Goal: Task Accomplishment & Management: Manage account settings

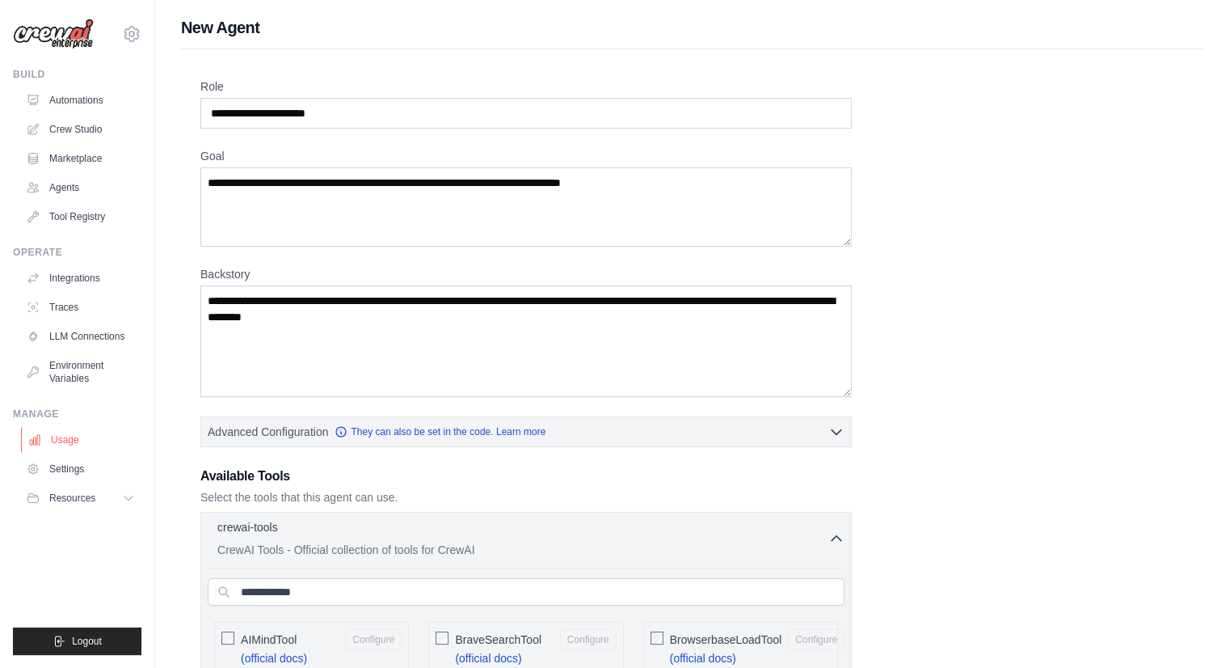
click at [55, 450] on link "Usage" at bounding box center [82, 440] width 122 height 26
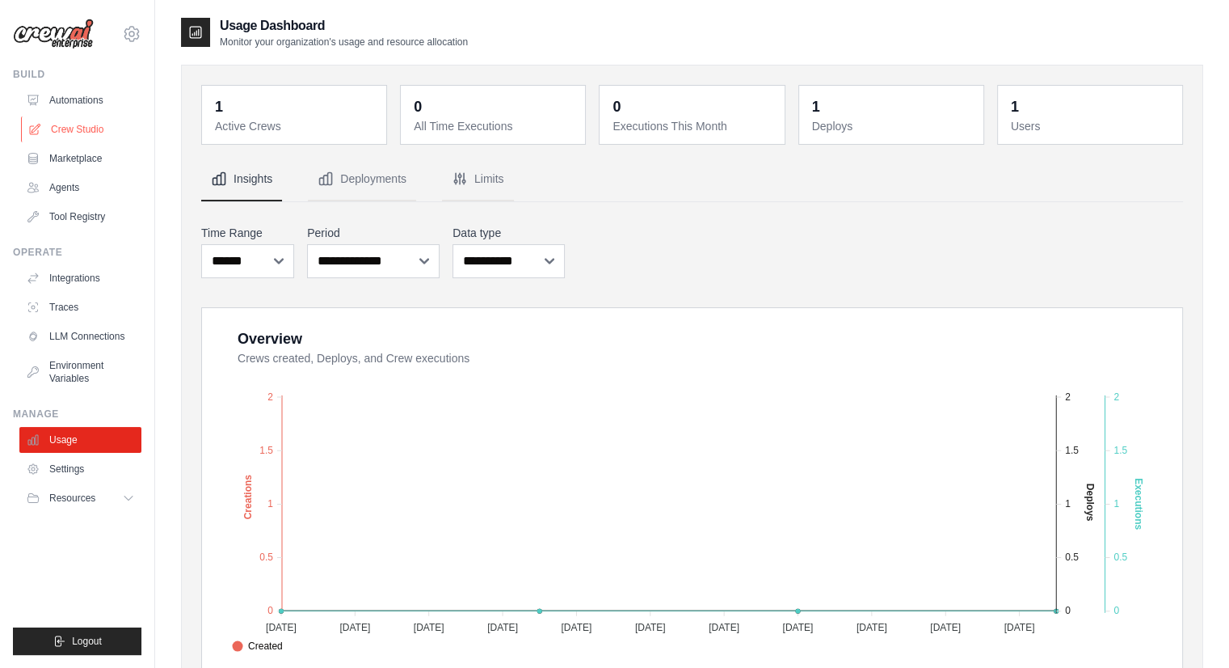
click at [95, 117] on link "Crew Studio" at bounding box center [82, 129] width 122 height 26
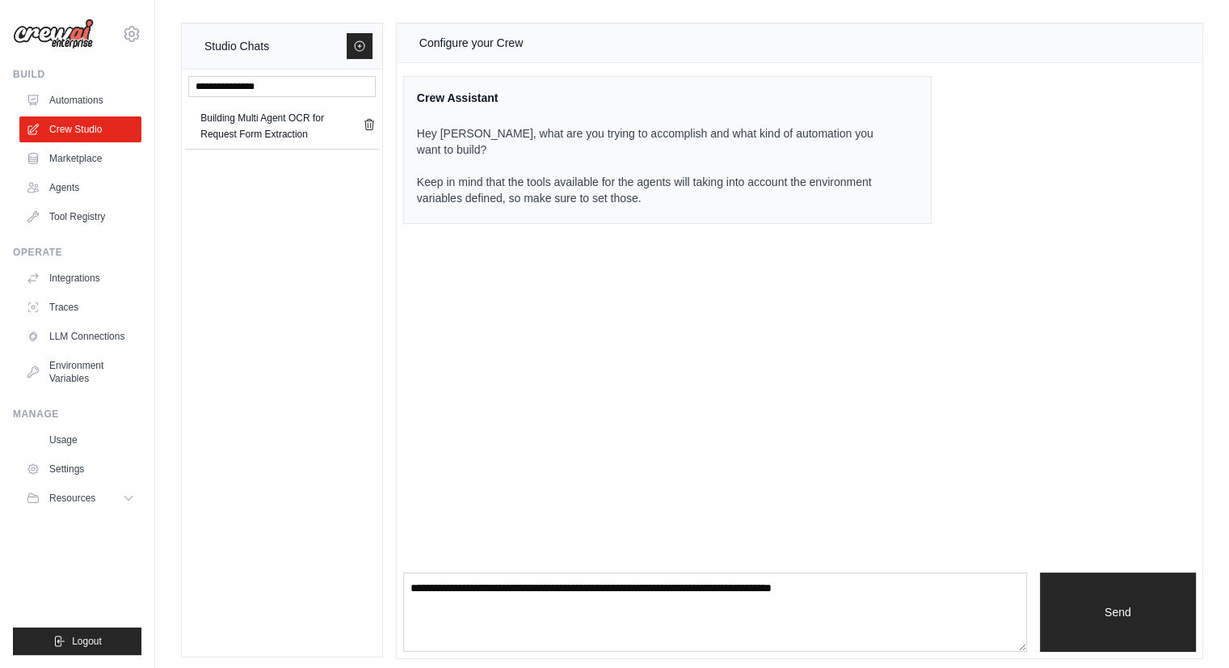
click at [682, 437] on div "Configure your Crew Crew Assistant Hey Pradeep, what are you trying to accompli…" at bounding box center [800, 340] width 806 height 634
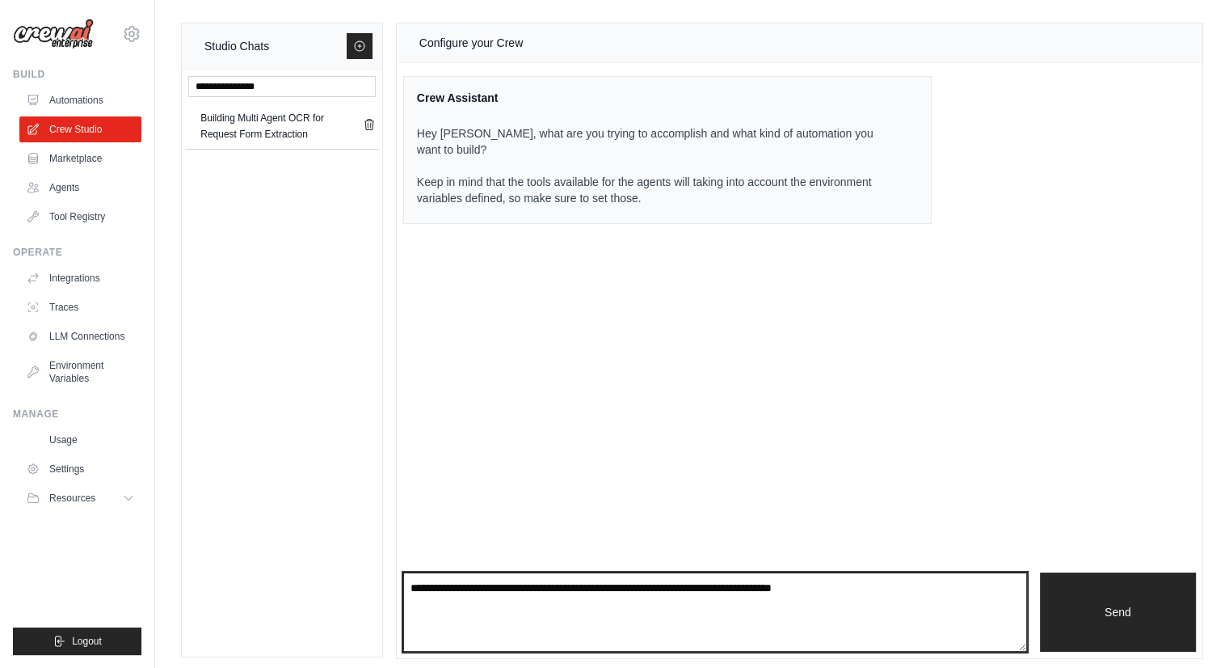
click at [542, 591] on textarea at bounding box center [715, 611] width 624 height 79
click at [917, 588] on textarea at bounding box center [715, 611] width 624 height 79
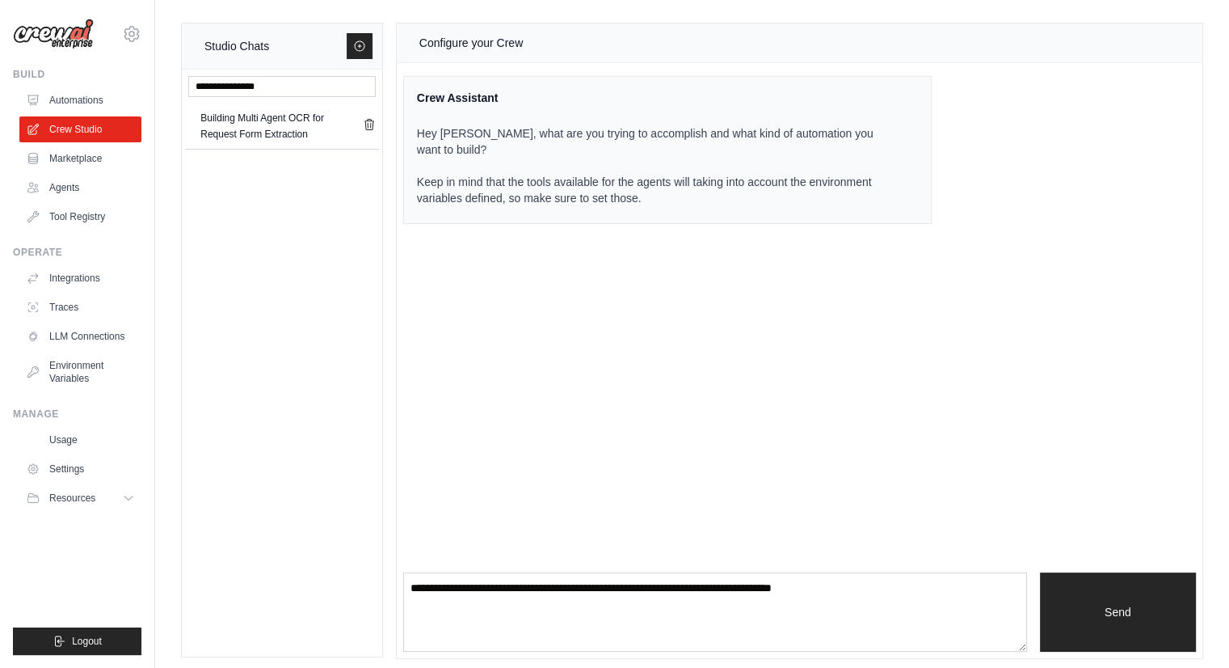
click at [719, 441] on div "Configure your Crew Crew Assistant Hey Pradeep, what are you trying to accompli…" at bounding box center [800, 340] width 806 height 634
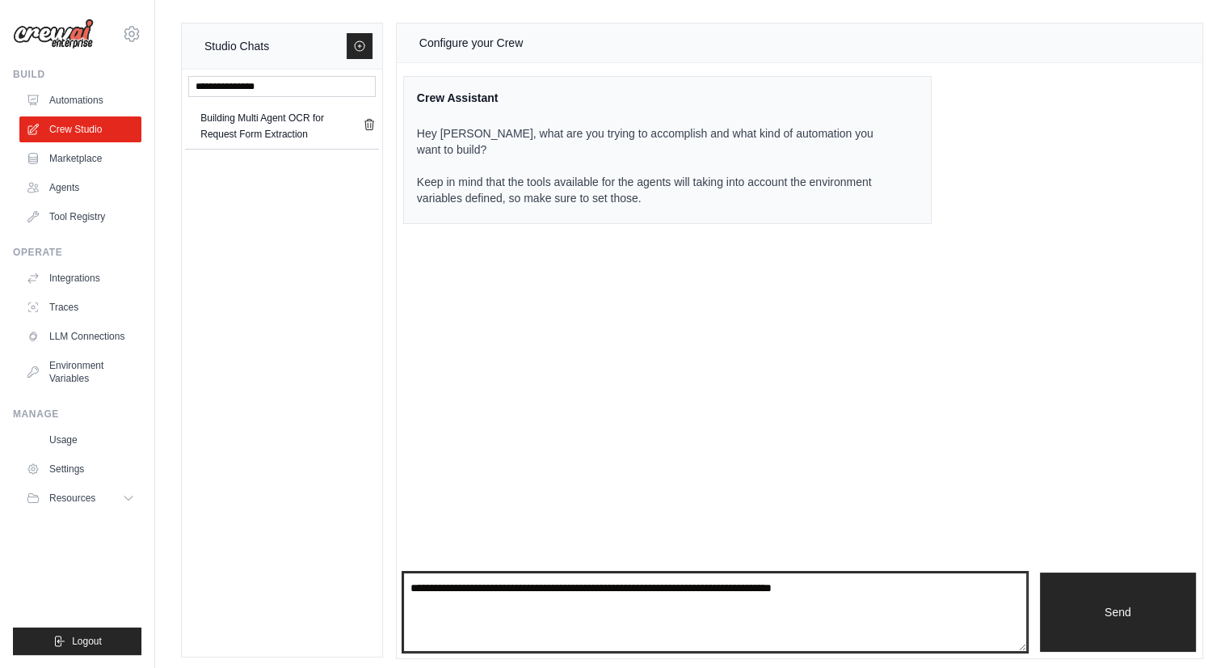
click at [571, 608] on textarea at bounding box center [715, 611] width 624 height 79
type textarea "*"
type textarea "**********"
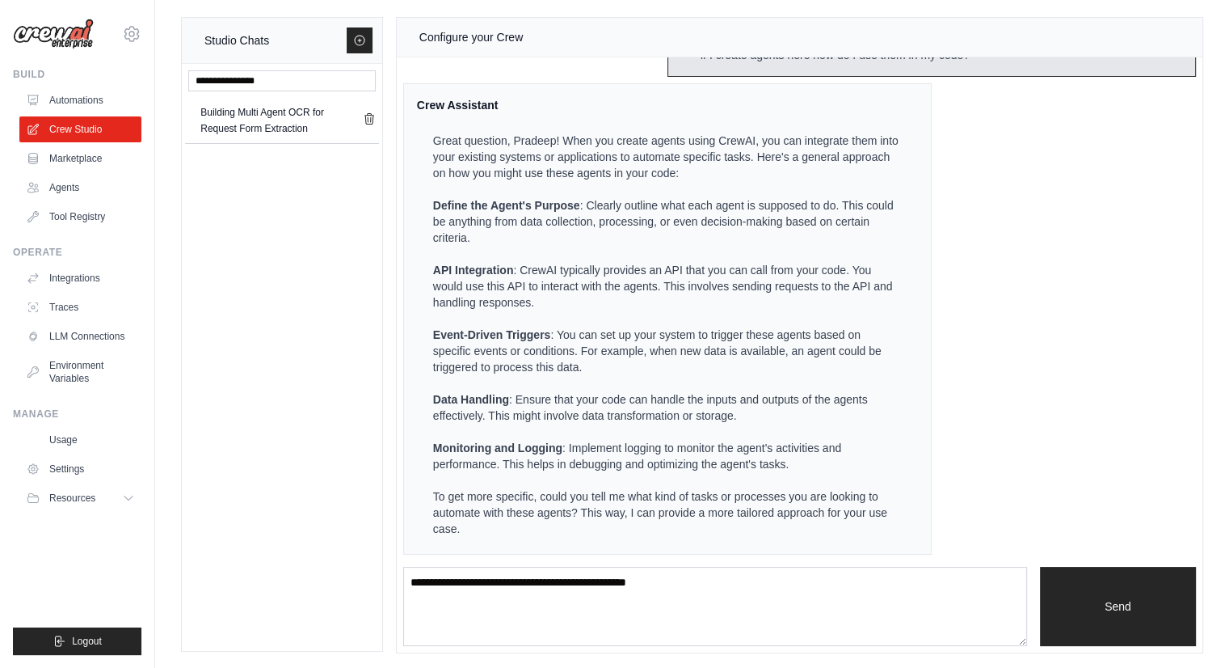
scroll to position [6, 0]
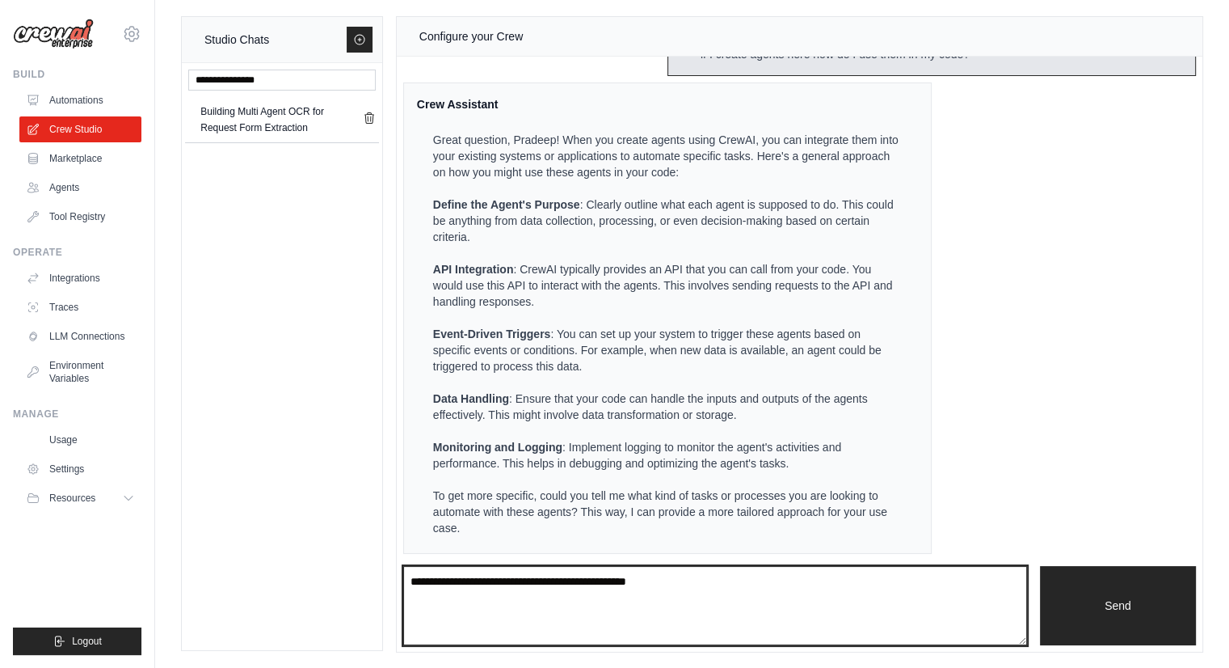
click at [491, 614] on textarea "**********" at bounding box center [715, 605] width 624 height 79
type textarea "**********"
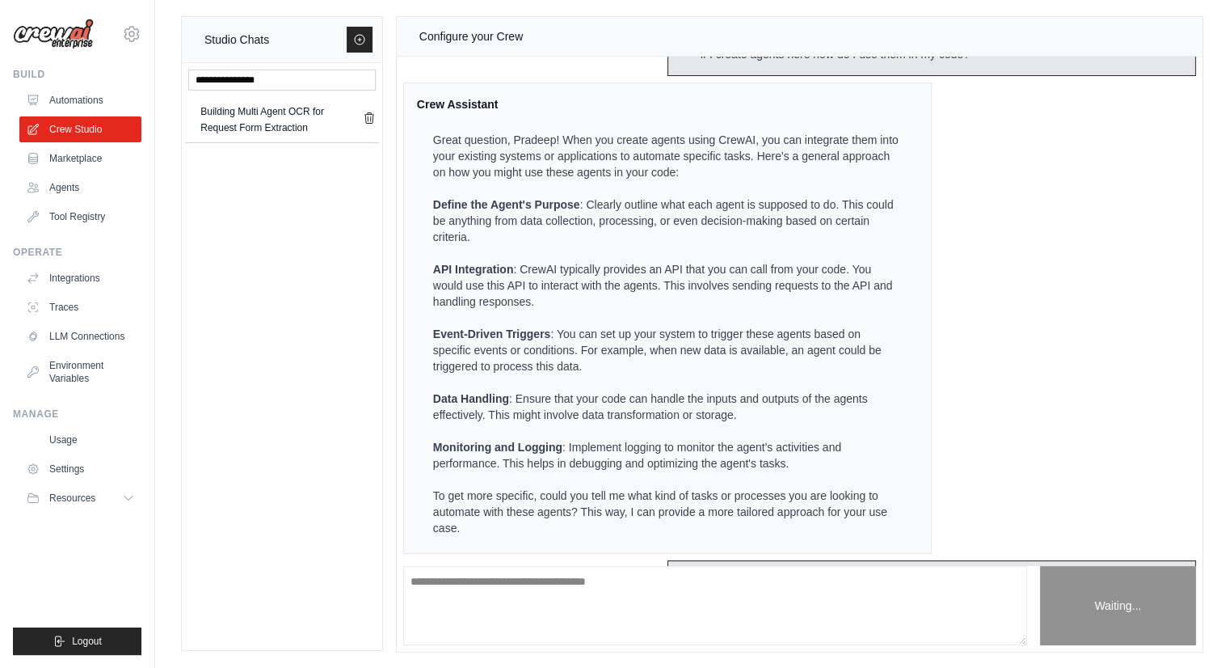
scroll to position [316, 0]
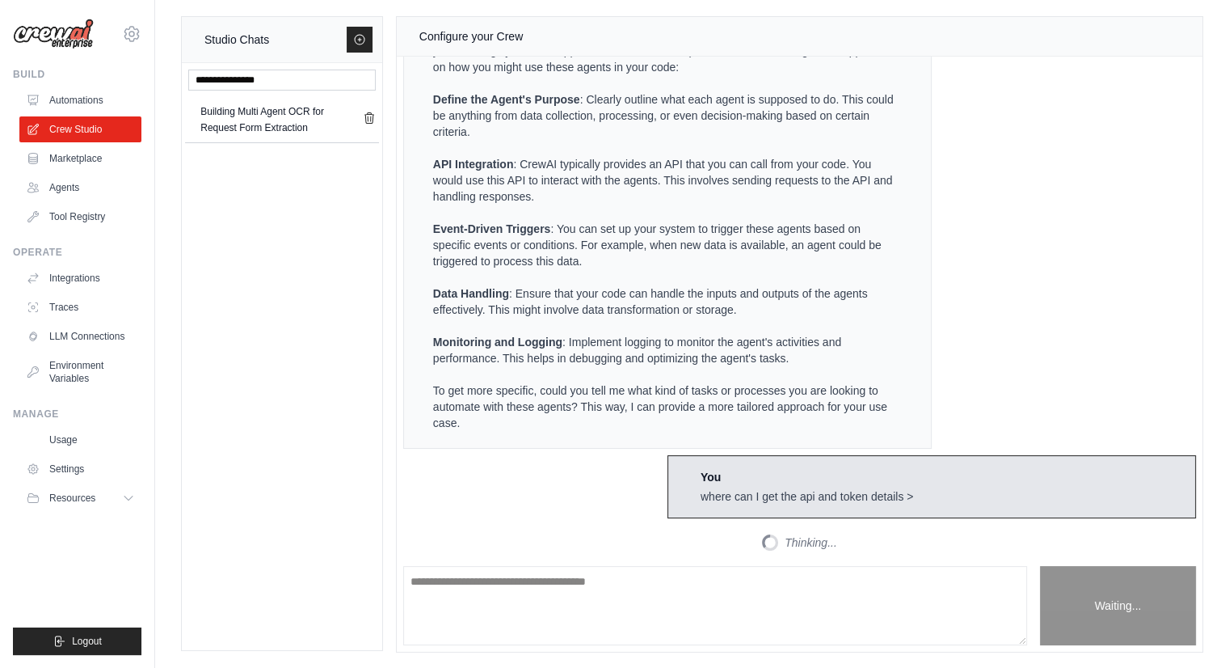
click at [223, 418] on div "Building Multi Agent OCR for Request Form Extraction" at bounding box center [282, 356] width 200 height 587
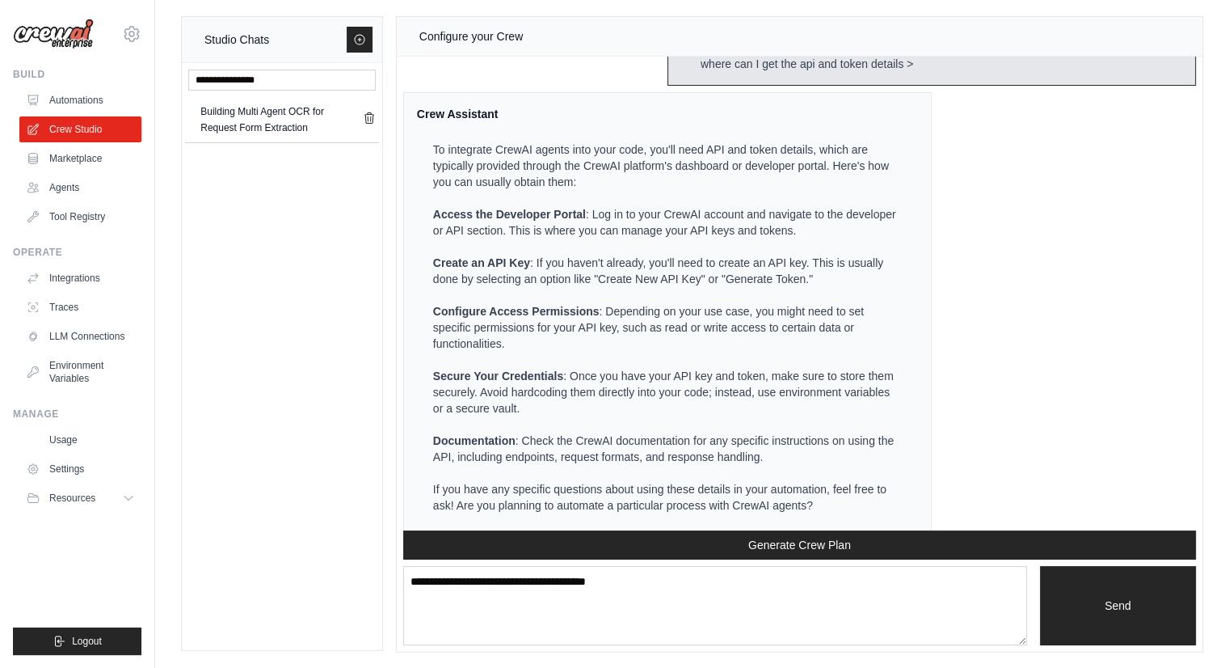
scroll to position [761, 0]
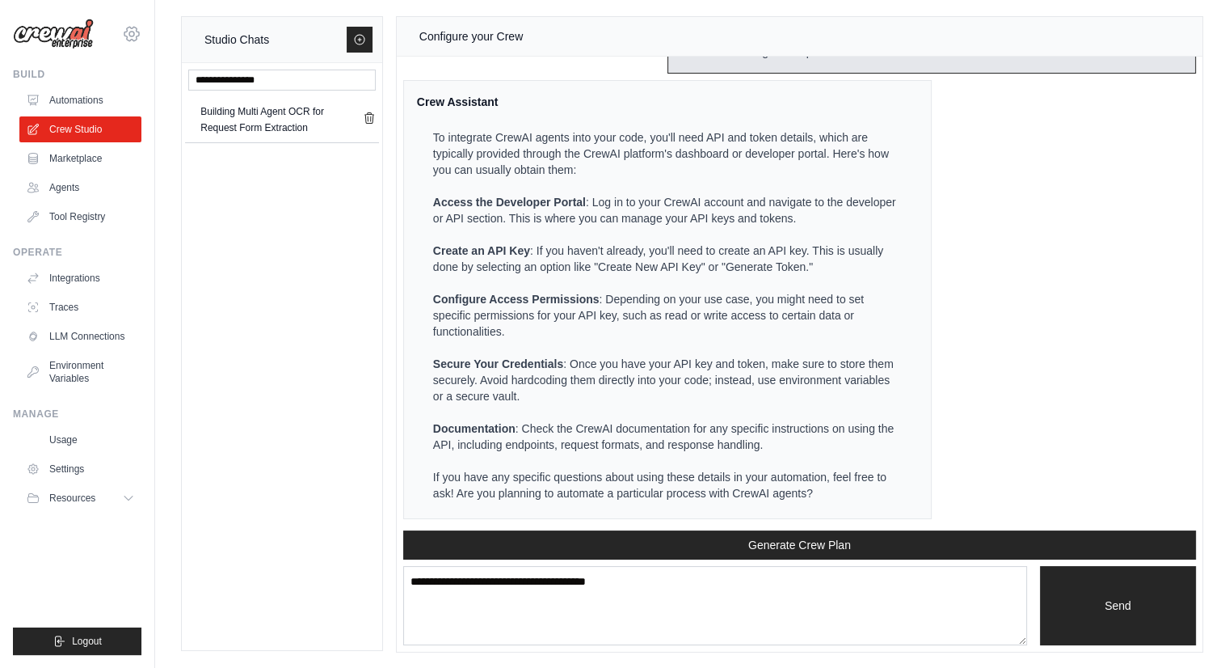
click at [134, 32] on icon at bounding box center [131, 33] width 19 height 19
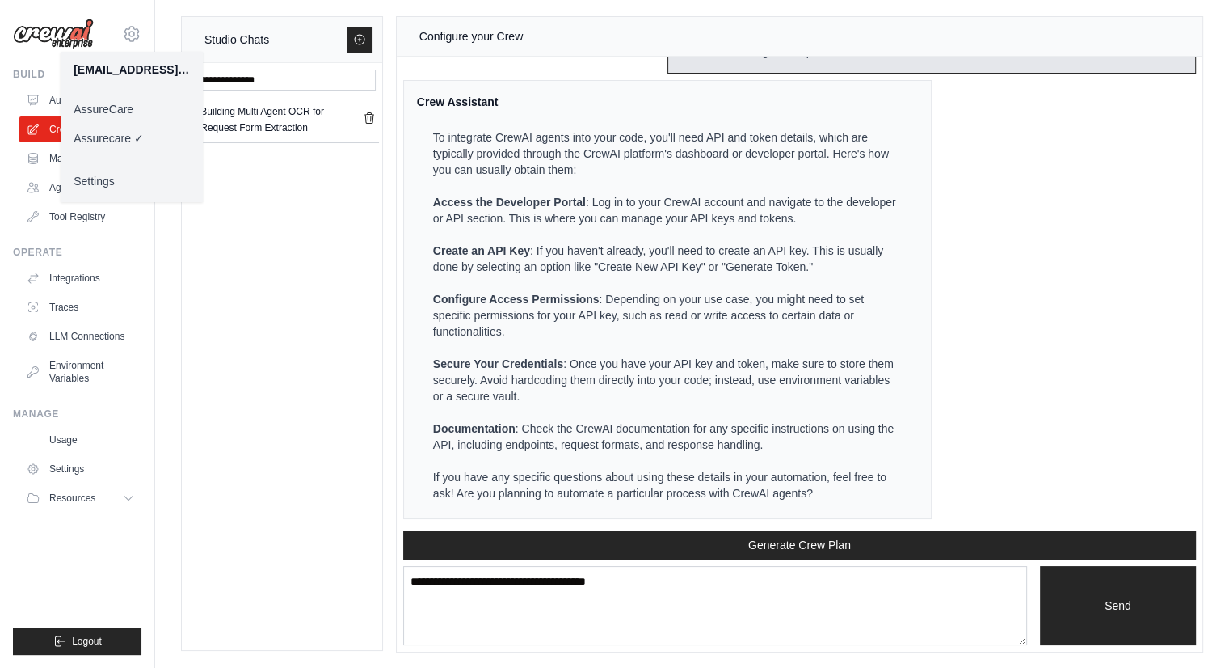
click at [133, 111] on link "AssureCare" at bounding box center [132, 109] width 142 height 29
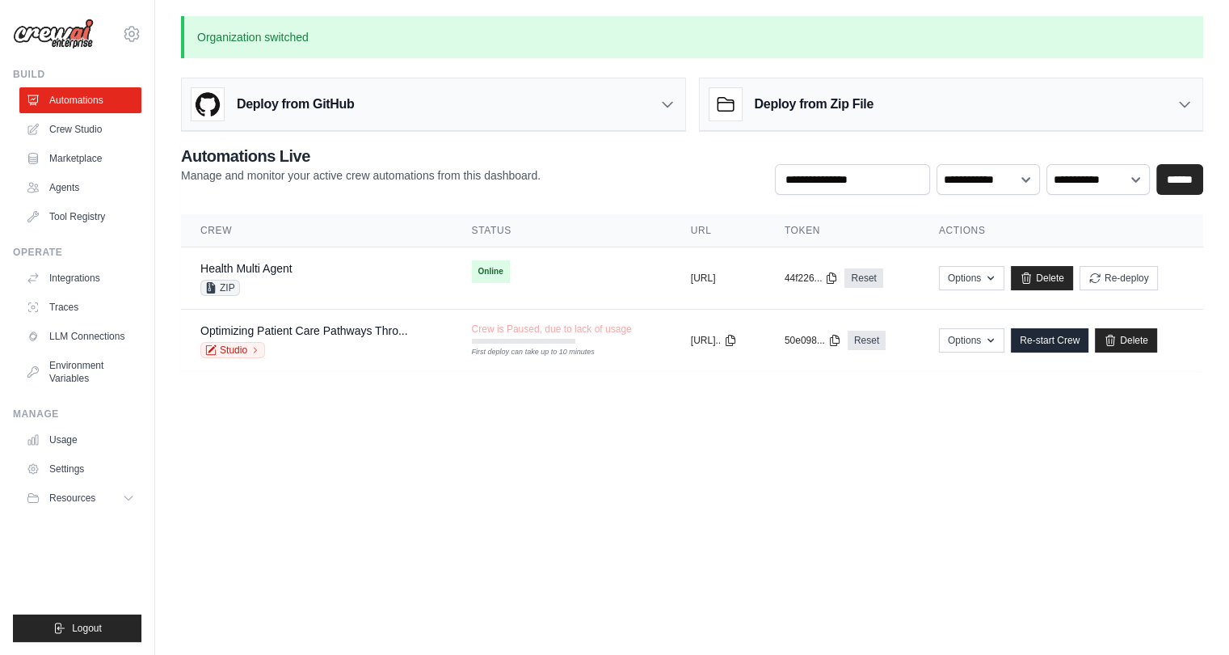
click at [363, 424] on body "pkumar@assurecare.com AssureCare ✓ Assurecare Settings Build Automations" at bounding box center [614, 327] width 1229 height 655
click at [262, 268] on link "Health Multi Agent" at bounding box center [246, 268] width 92 height 13
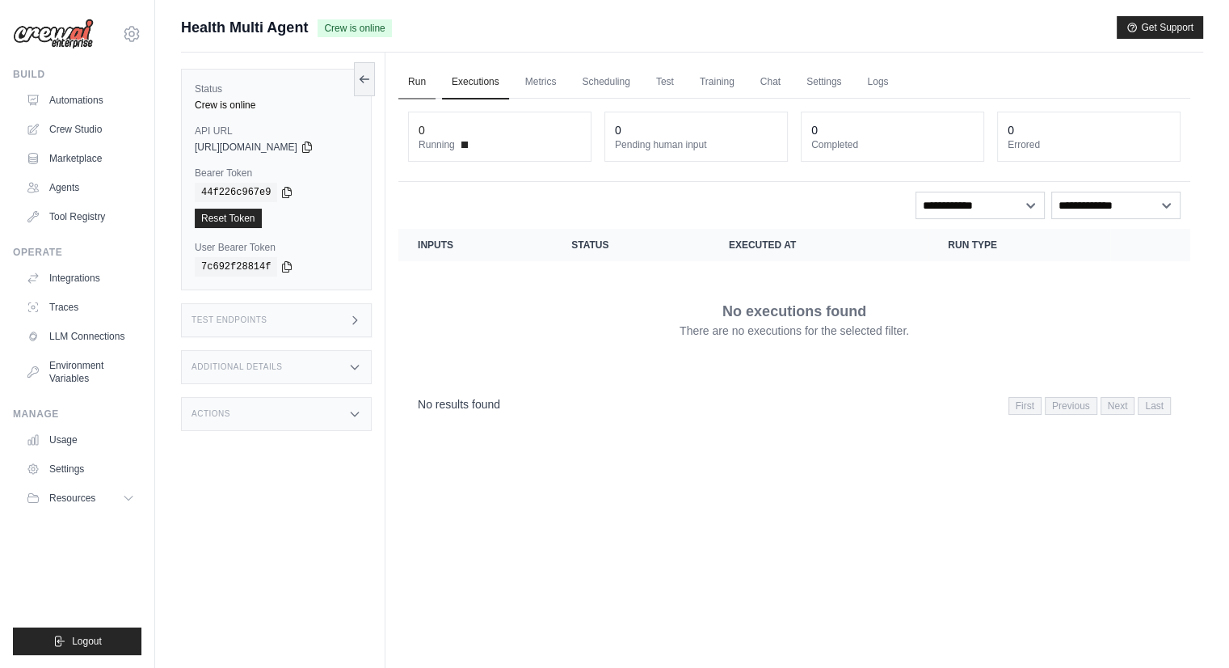
click at [422, 86] on link "Run" at bounding box center [416, 82] width 37 height 34
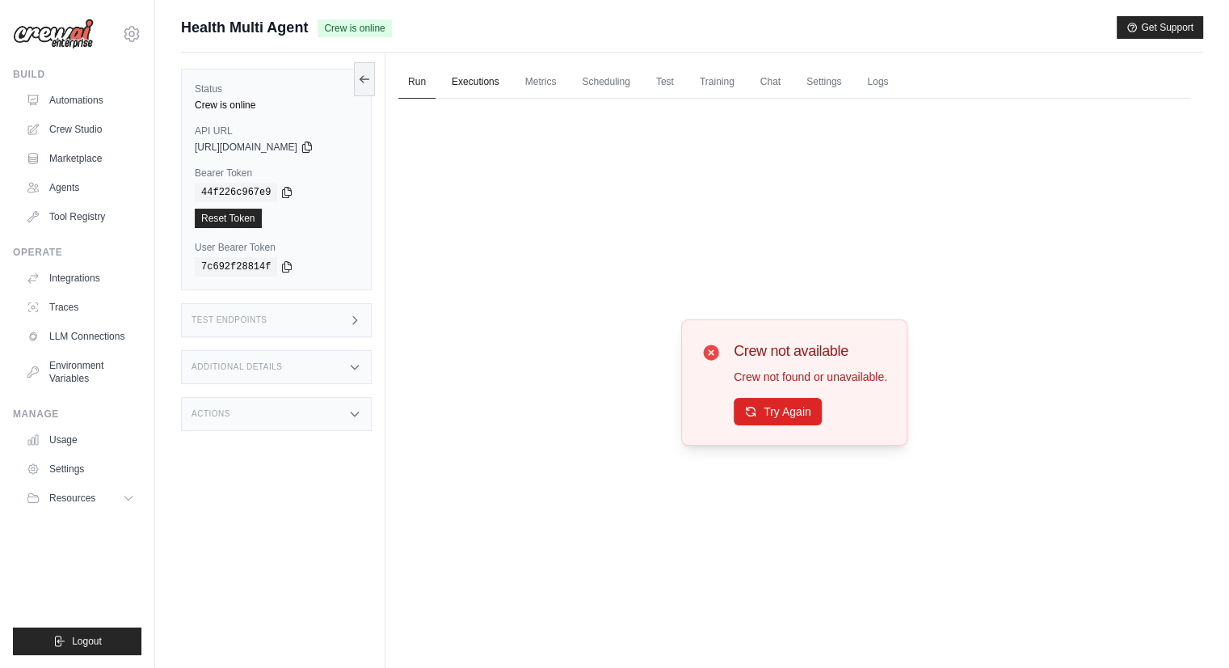
click at [464, 91] on link "Executions" at bounding box center [475, 82] width 67 height 34
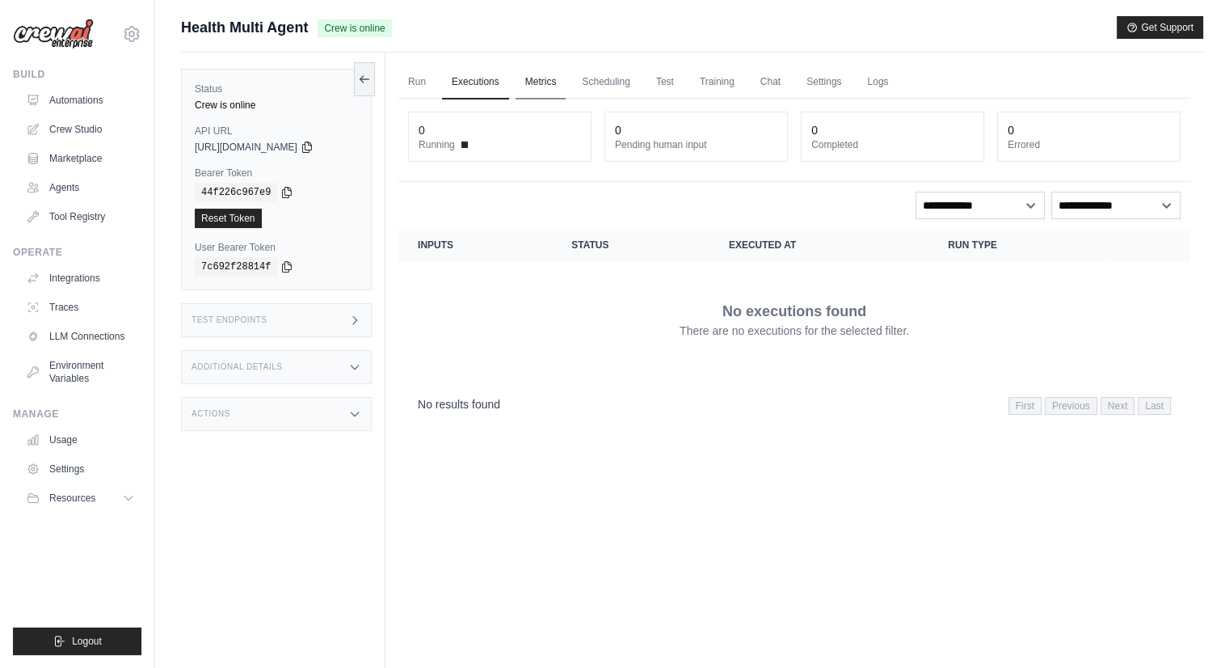
click at [554, 81] on link "Metrics" at bounding box center [541, 82] width 51 height 34
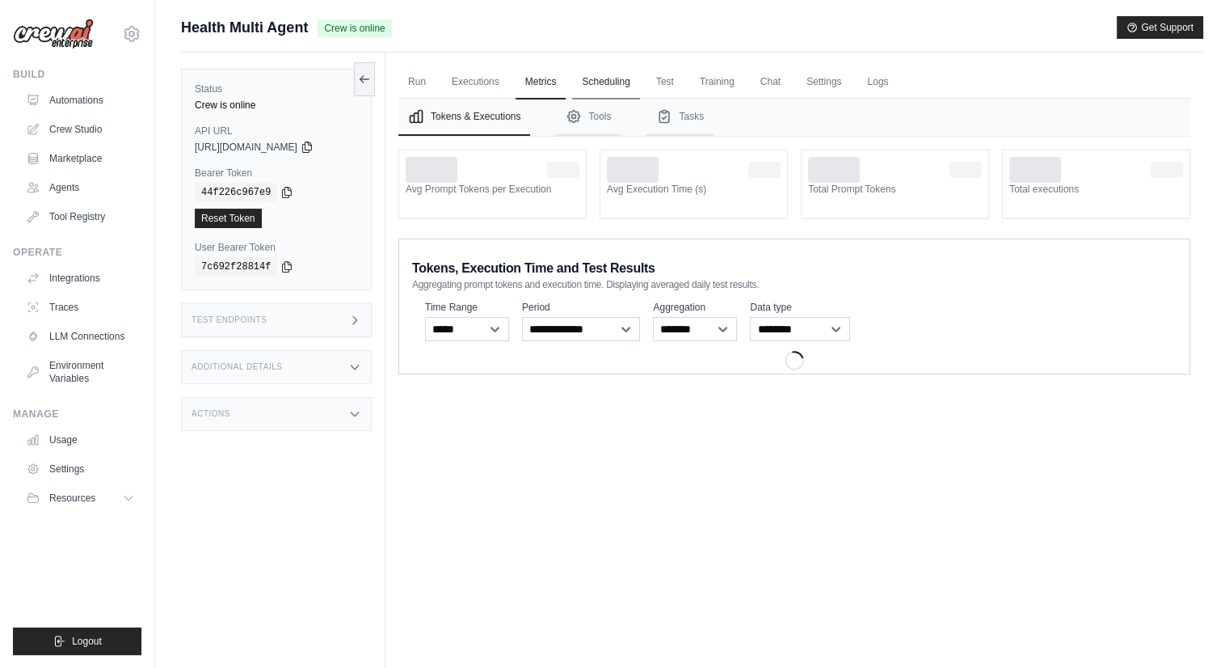
click at [627, 81] on link "Scheduling" at bounding box center [605, 82] width 67 height 34
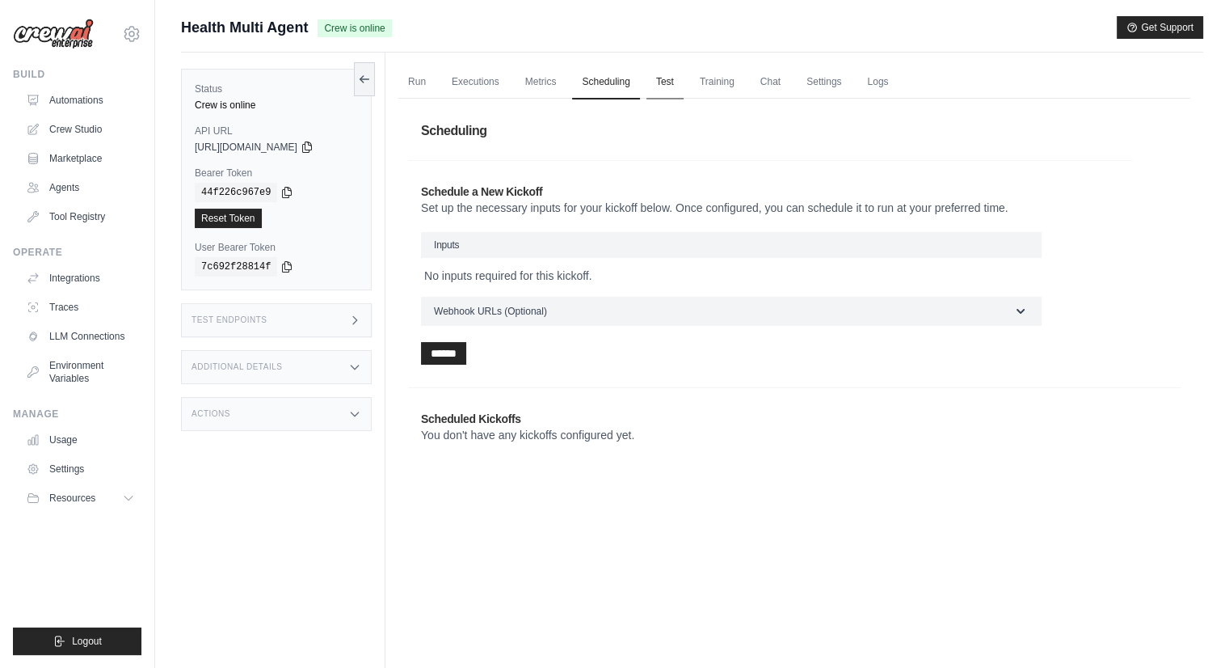
click at [684, 84] on link "Test" at bounding box center [665, 82] width 37 height 34
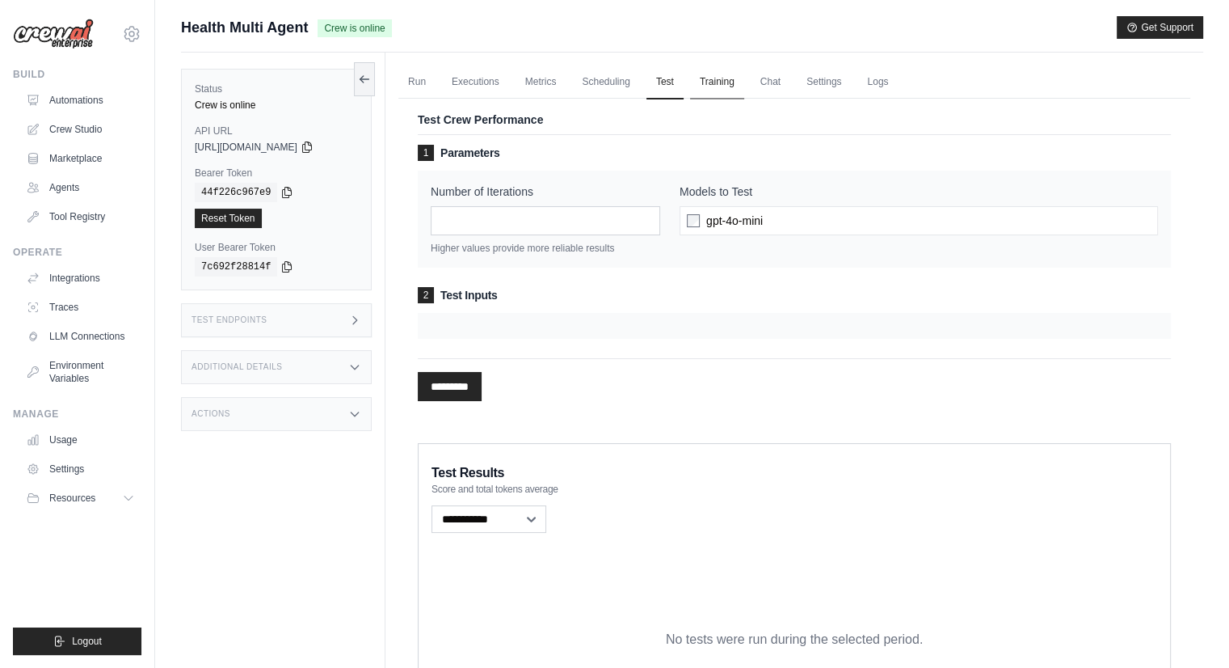
click at [731, 86] on link "Training" at bounding box center [717, 82] width 54 height 34
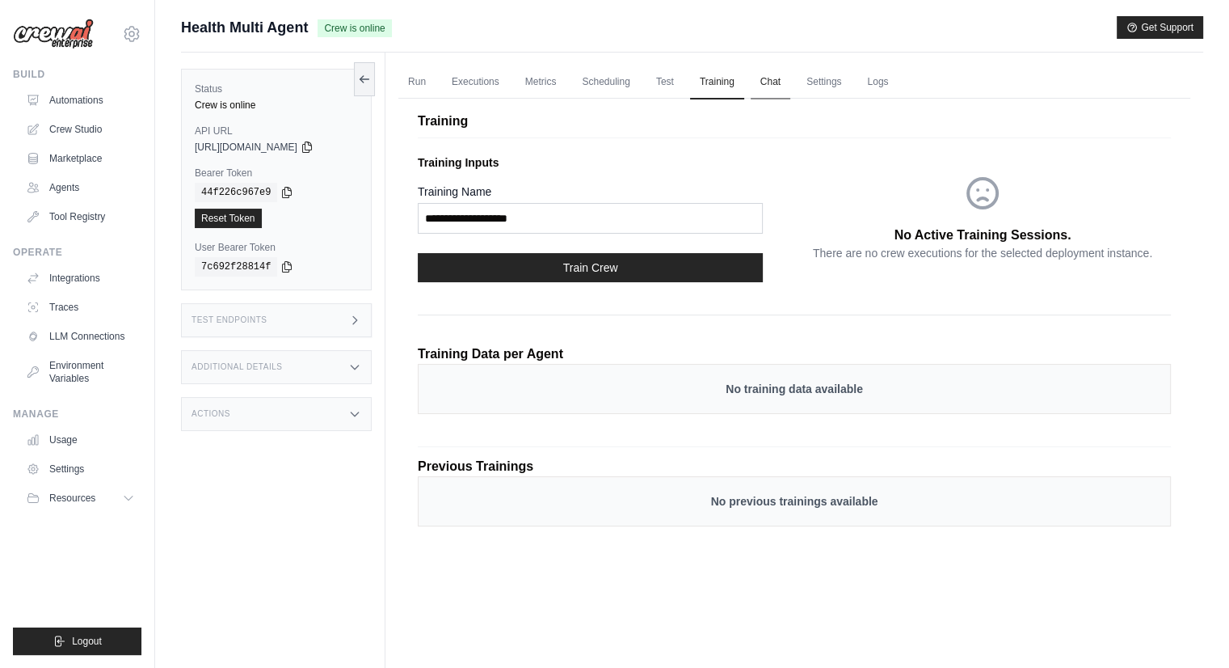
click at [790, 78] on link "Chat" at bounding box center [771, 82] width 40 height 34
click at [409, 82] on link "Run" at bounding box center [416, 82] width 37 height 34
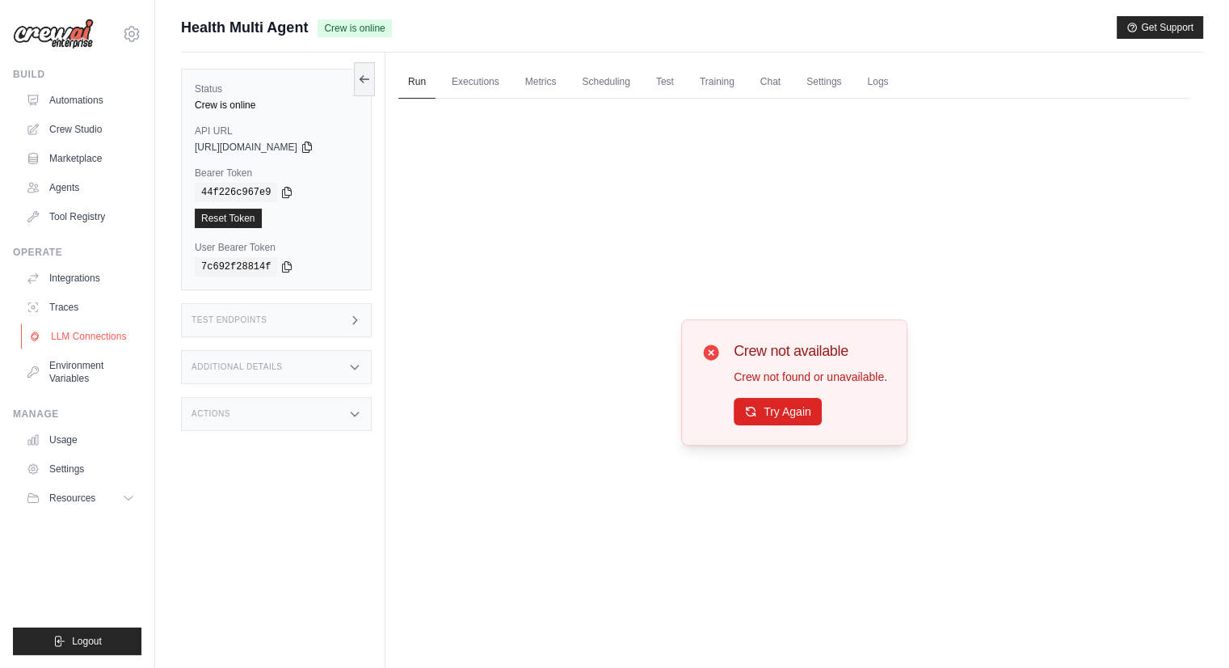
click at [115, 347] on link "LLM Connections" at bounding box center [82, 336] width 122 height 26
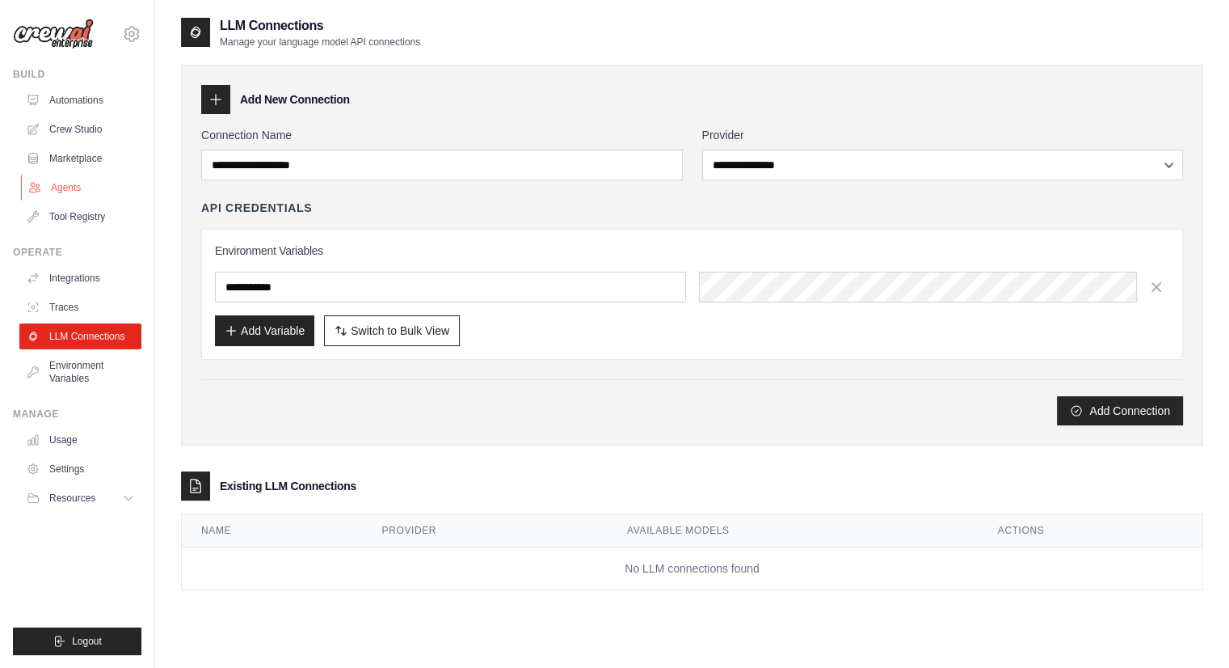
click at [62, 193] on link "Agents" at bounding box center [82, 188] width 122 height 26
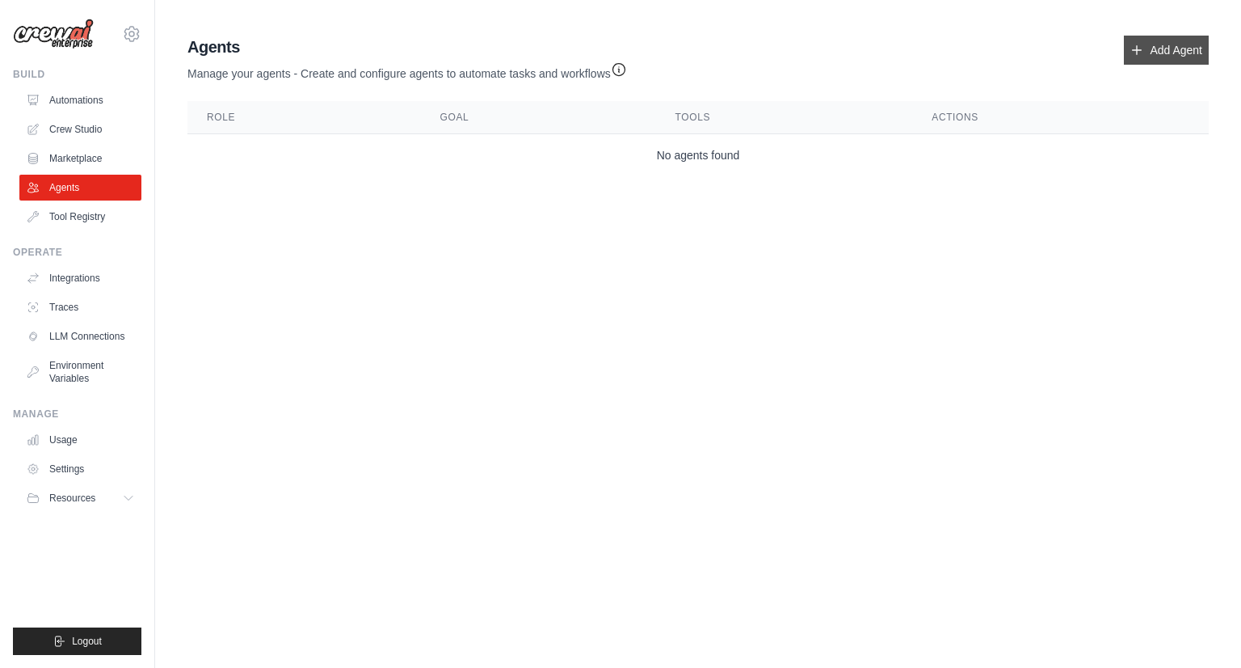
click at [1157, 52] on link "Add Agent" at bounding box center [1166, 50] width 85 height 29
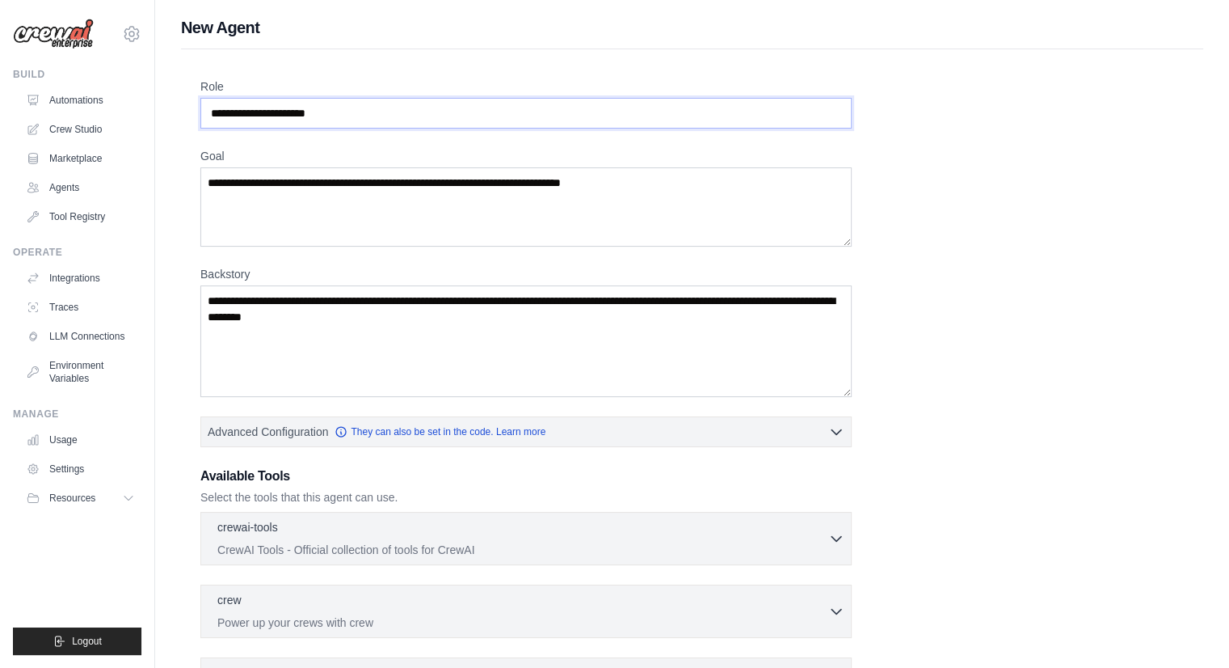
click at [328, 107] on input "Role" at bounding box center [525, 113] width 651 height 31
type input "**********"
click at [320, 196] on textarea "Goal" at bounding box center [525, 206] width 651 height 79
click at [322, 195] on textarea "****" at bounding box center [525, 206] width 651 height 79
paste textarea "**********"
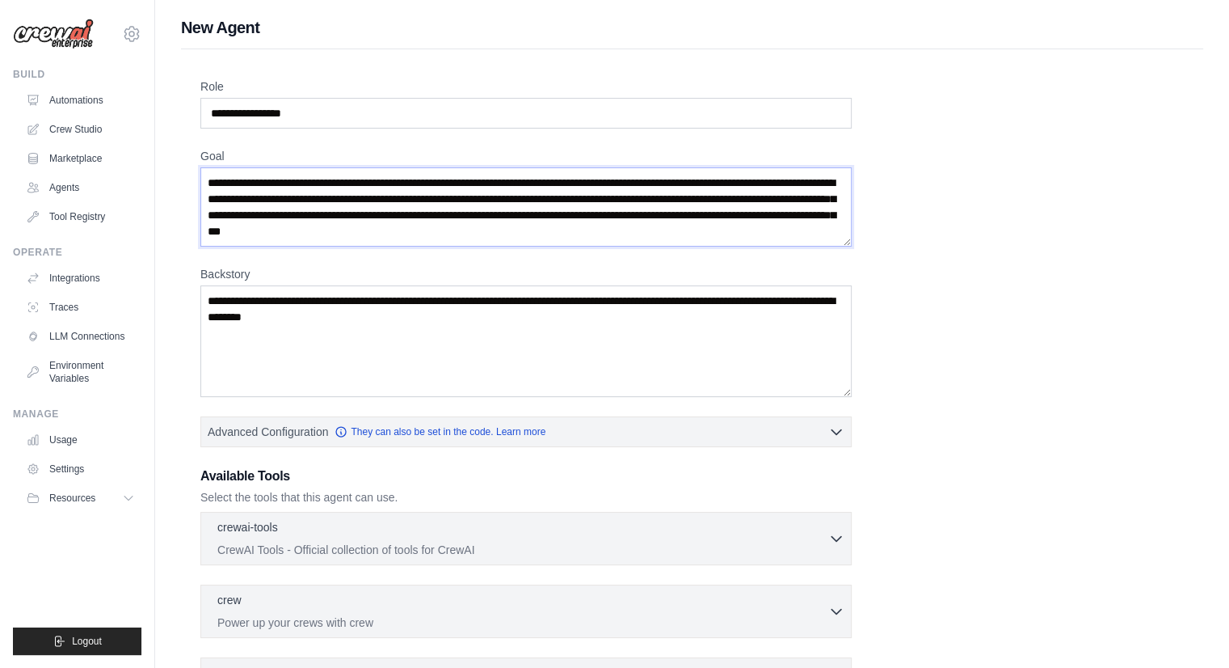
type textarea "**********"
click at [487, 373] on textarea "Backstory" at bounding box center [525, 341] width 651 height 112
paste textarea "**********"
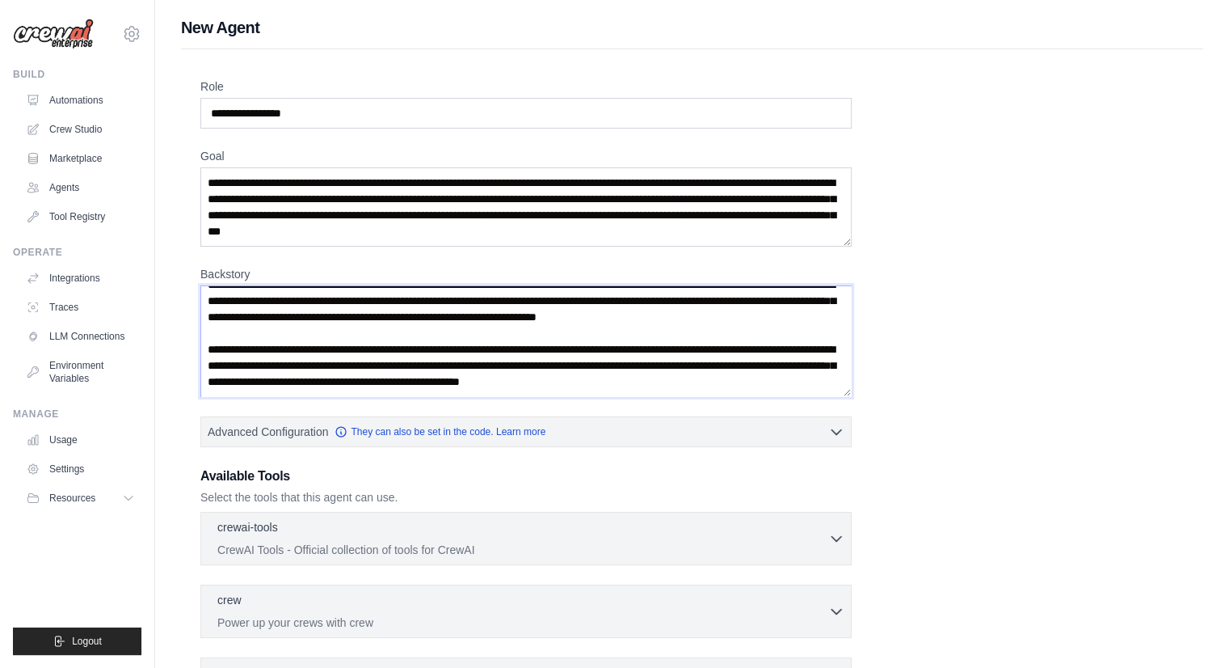
scroll to position [197, 0]
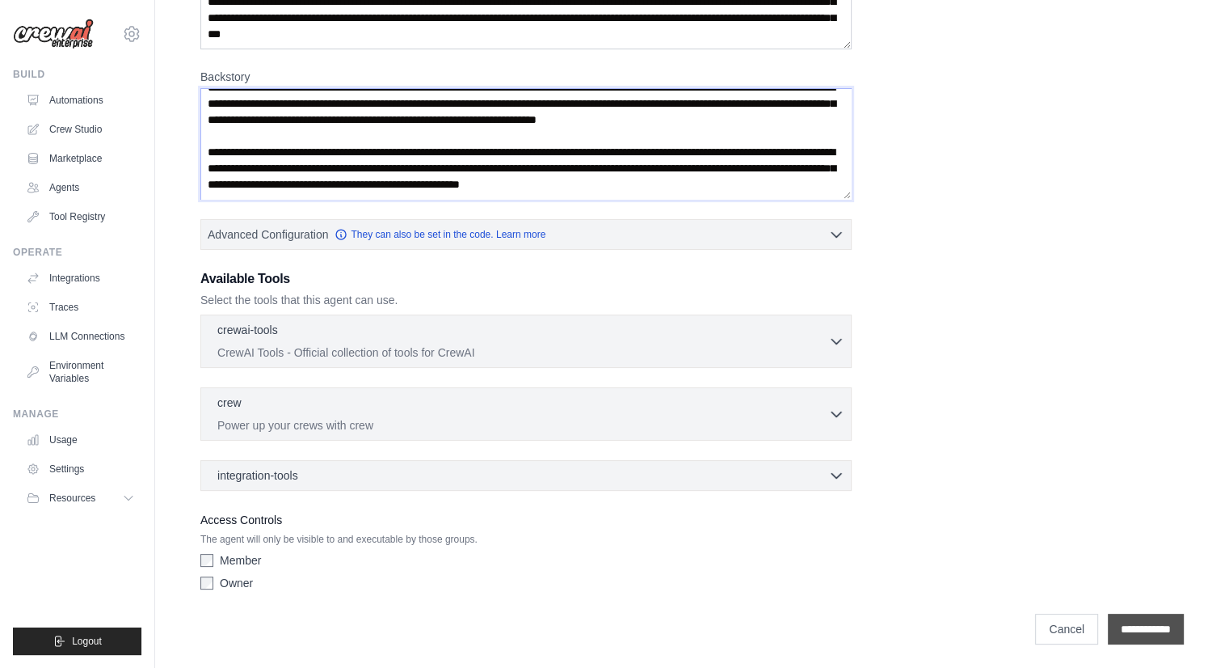
type textarea "**********"
click at [1117, 628] on input "**********" at bounding box center [1146, 628] width 76 height 31
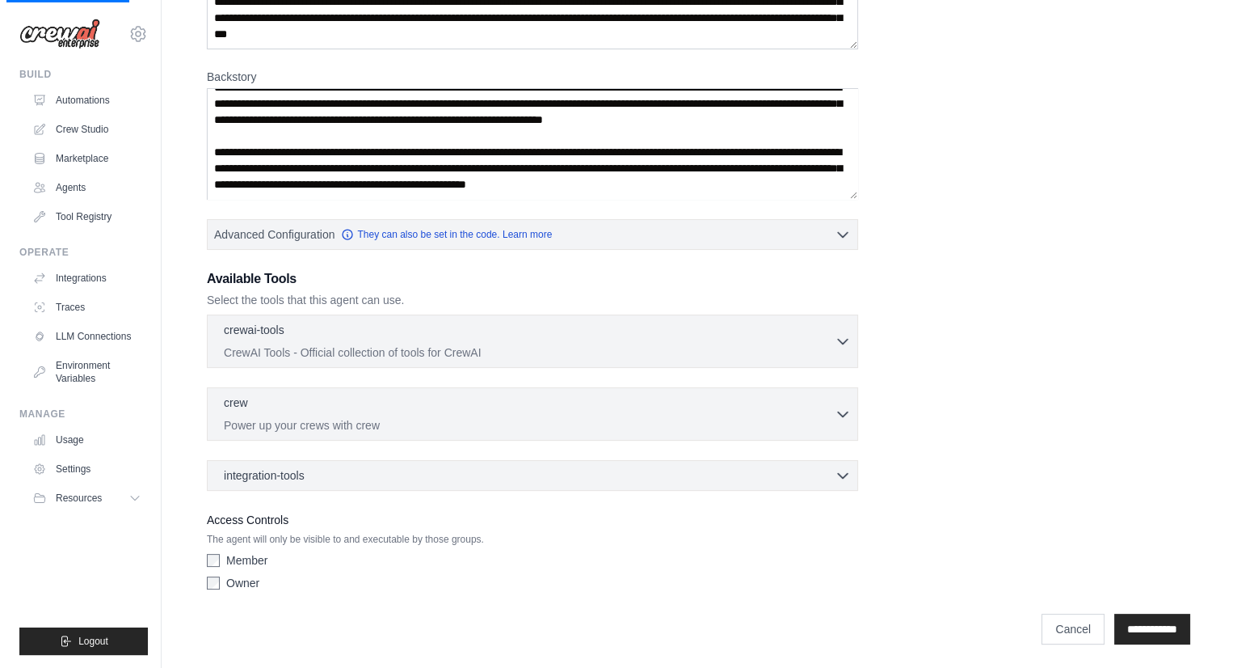
scroll to position [0, 0]
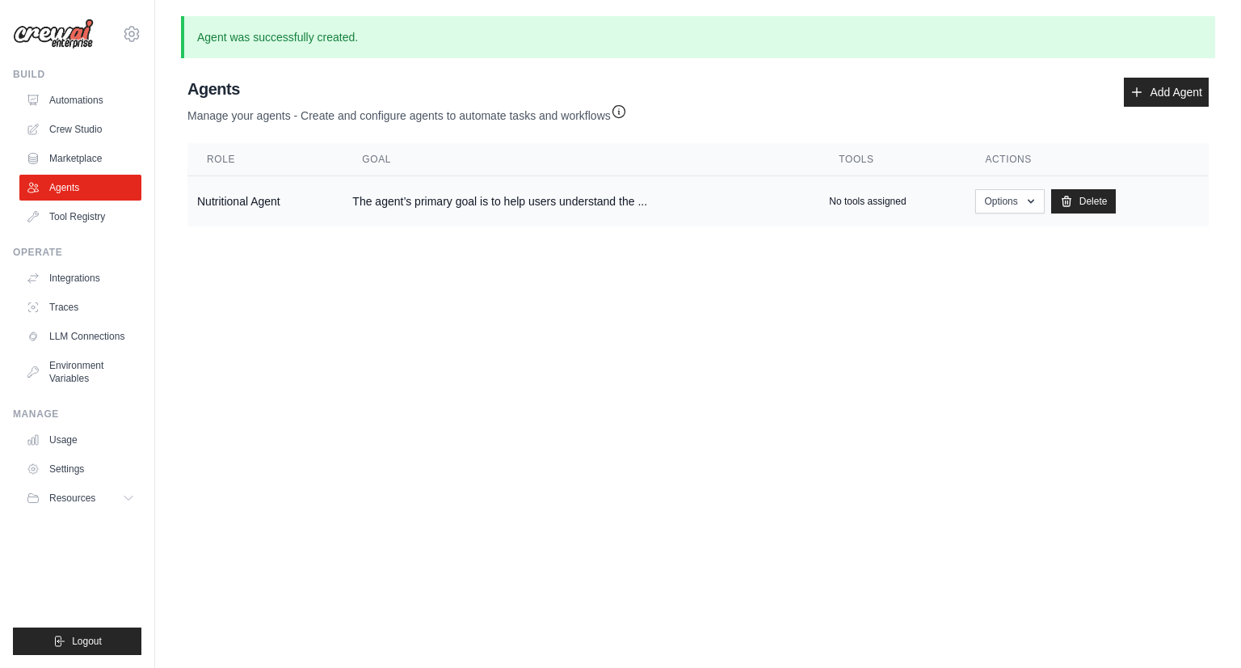
click at [799, 209] on td "The agent’s primary goal is to help users understand the ..." at bounding box center [581, 201] width 477 height 51
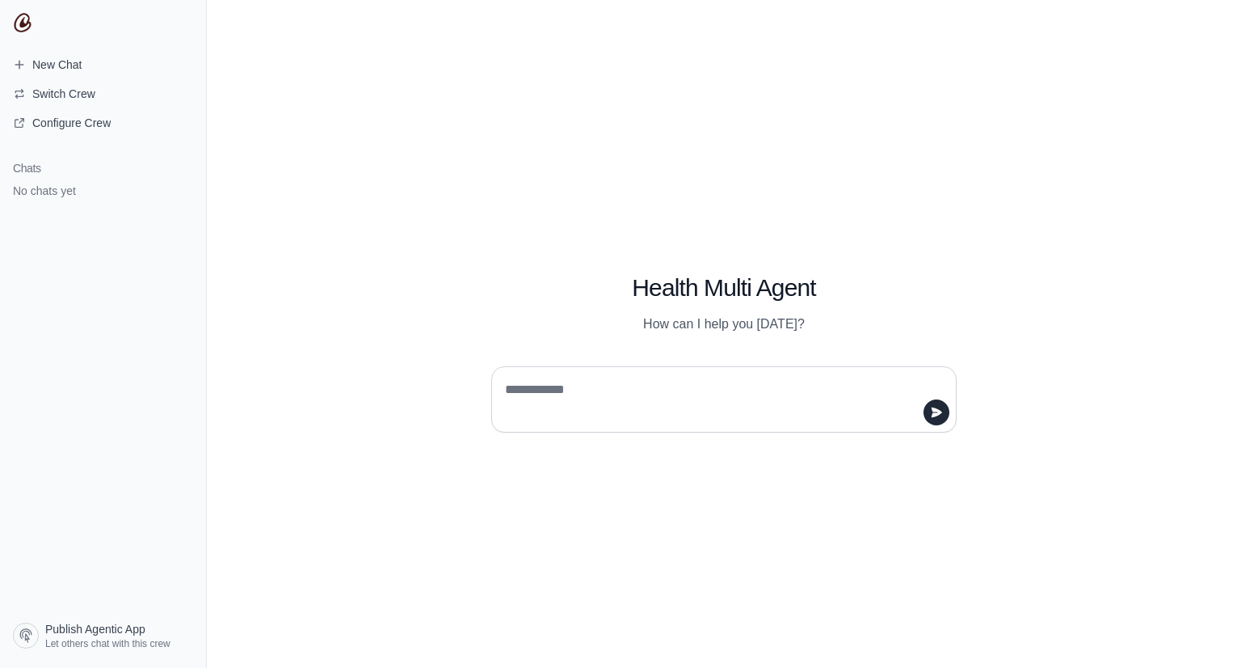
click at [588, 395] on textarea at bounding box center [719, 399] width 435 height 45
type textarea "**********"
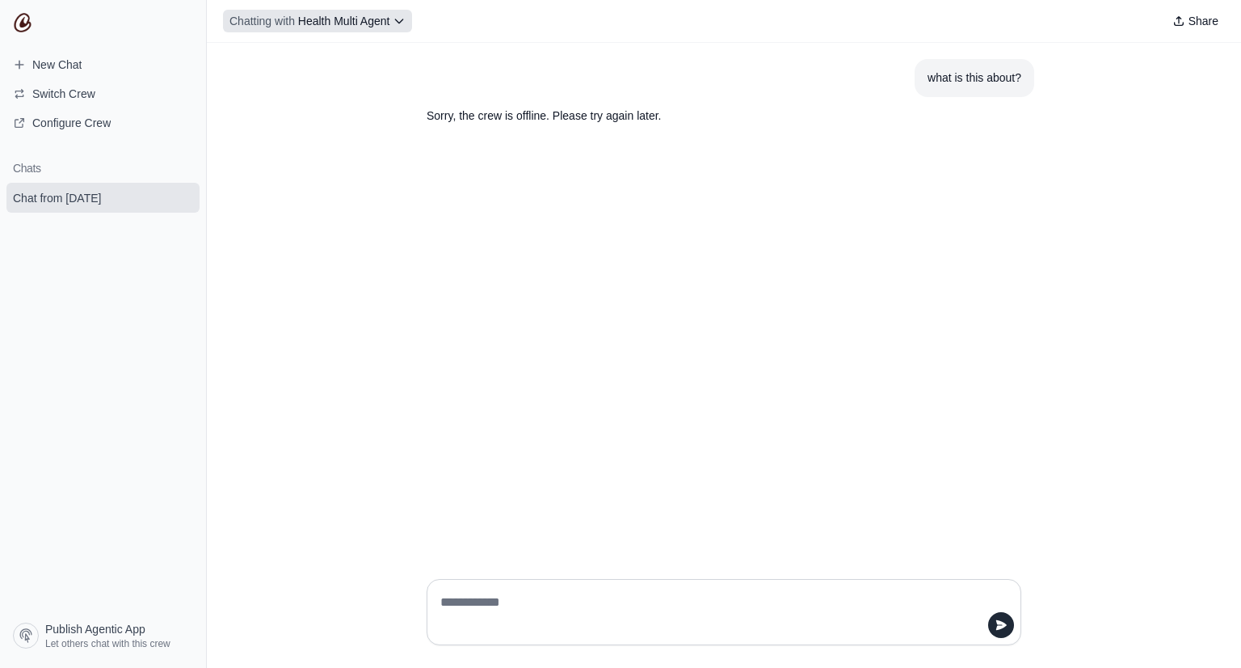
click at [359, 20] on span "Health Multi Agent" at bounding box center [344, 21] width 92 height 13
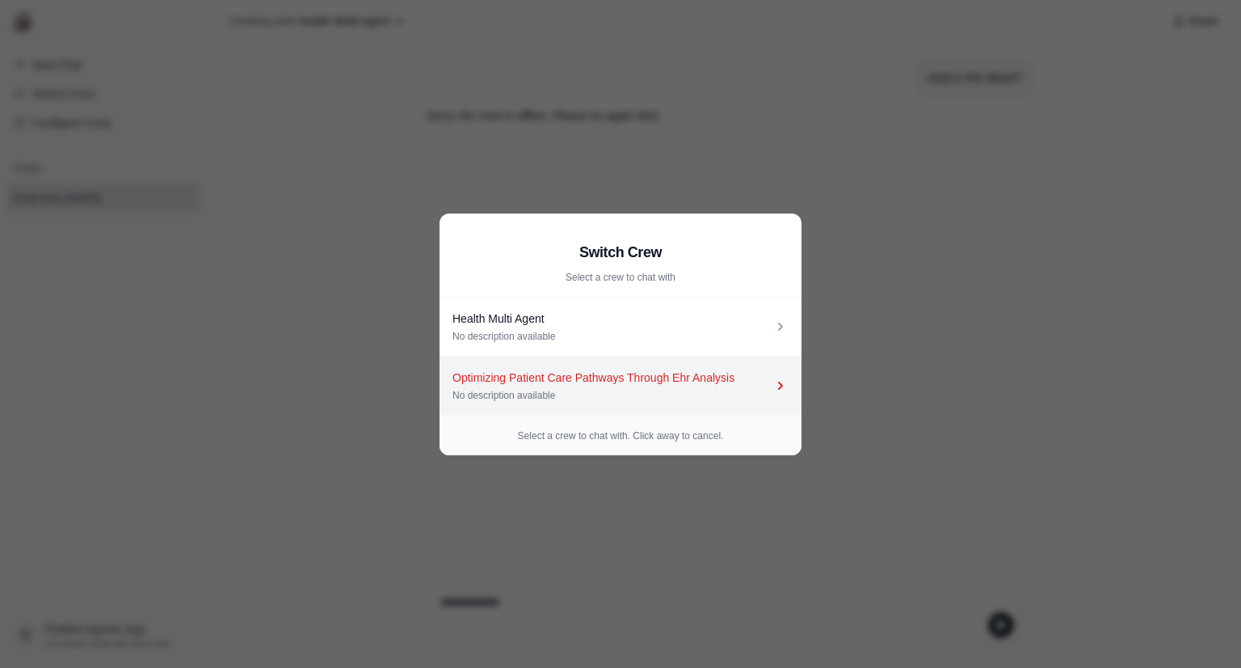
click at [567, 398] on div "No description available" at bounding box center [613, 395] width 320 height 13
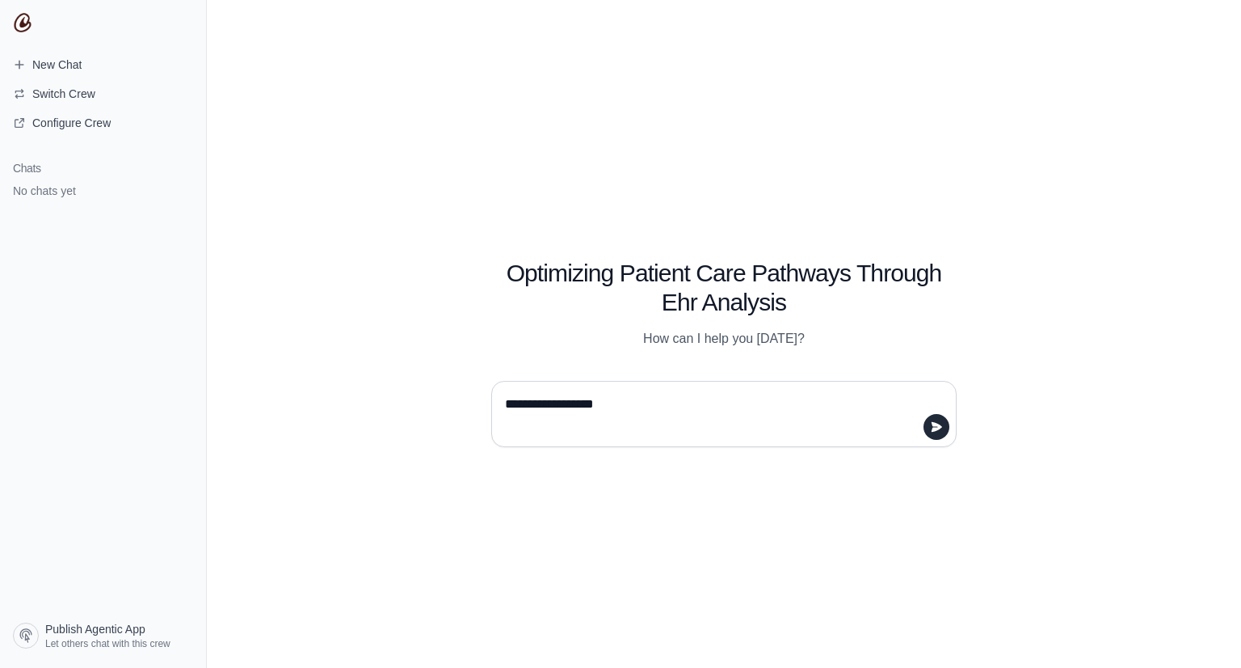
type textarea "**********"
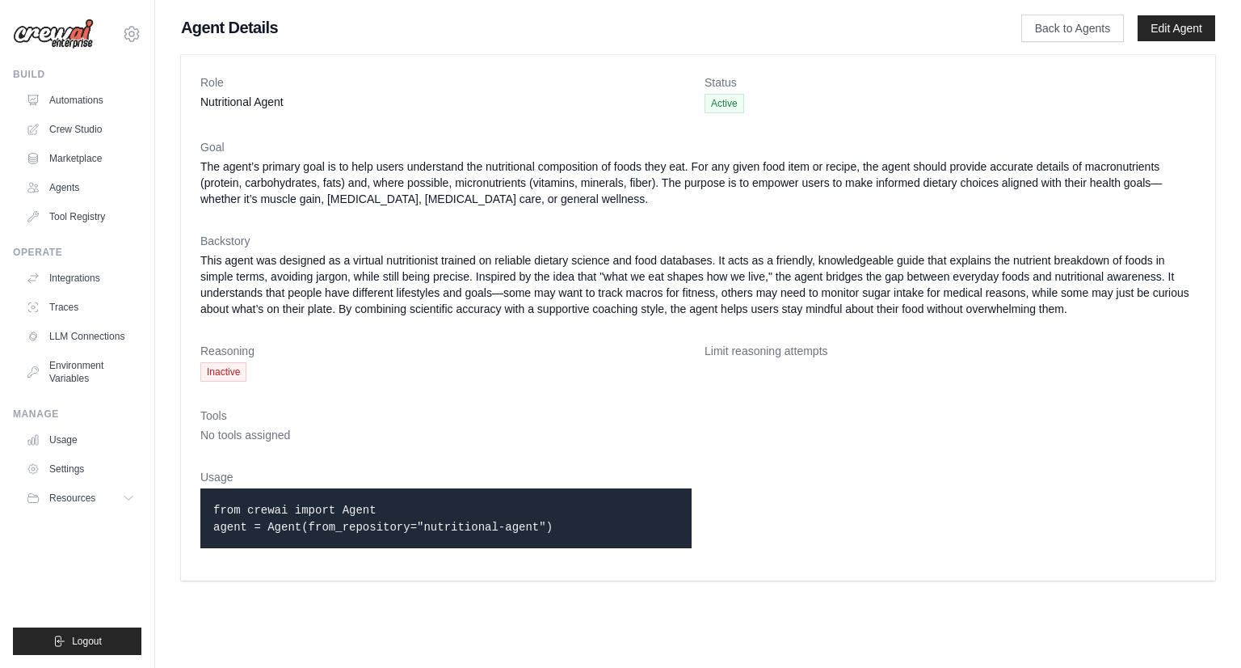
click at [724, 103] on span "Active" at bounding box center [725, 103] width 40 height 19
click at [226, 382] on span "Inactive" at bounding box center [223, 371] width 46 height 19
click at [1173, 36] on link "Edit Agent" at bounding box center [1177, 28] width 78 height 26
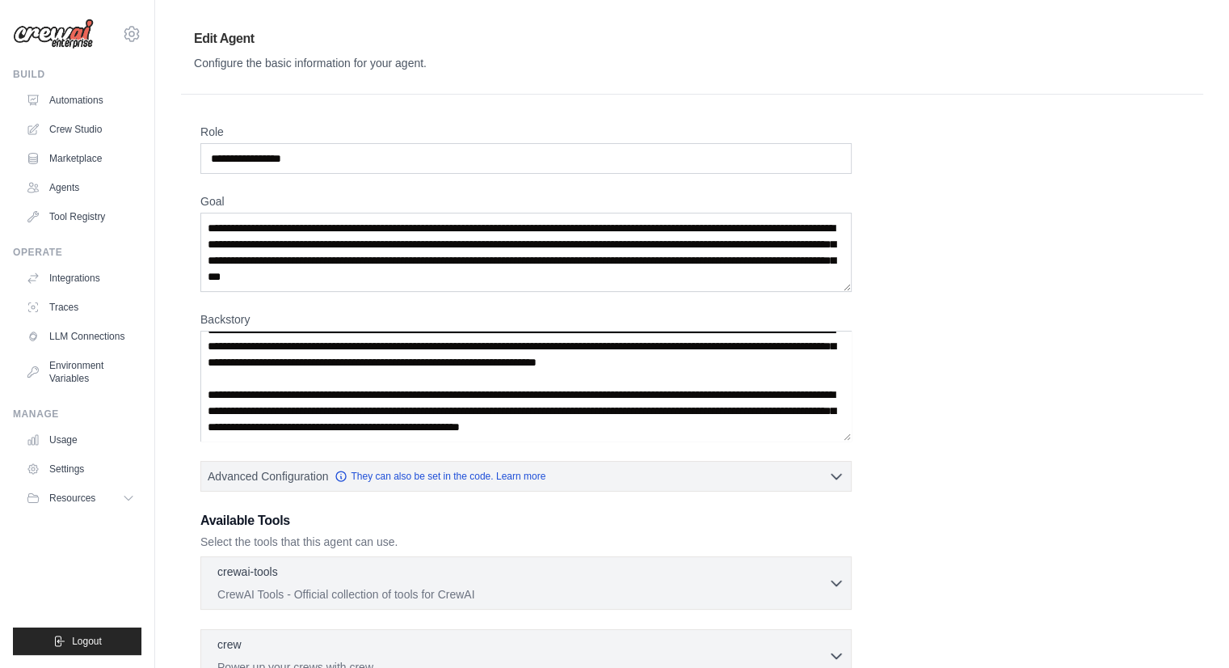
scroll to position [48, 0]
click at [420, 596] on p "CrewAI Tools - Official collection of tools for CrewAI" at bounding box center [522, 593] width 611 height 16
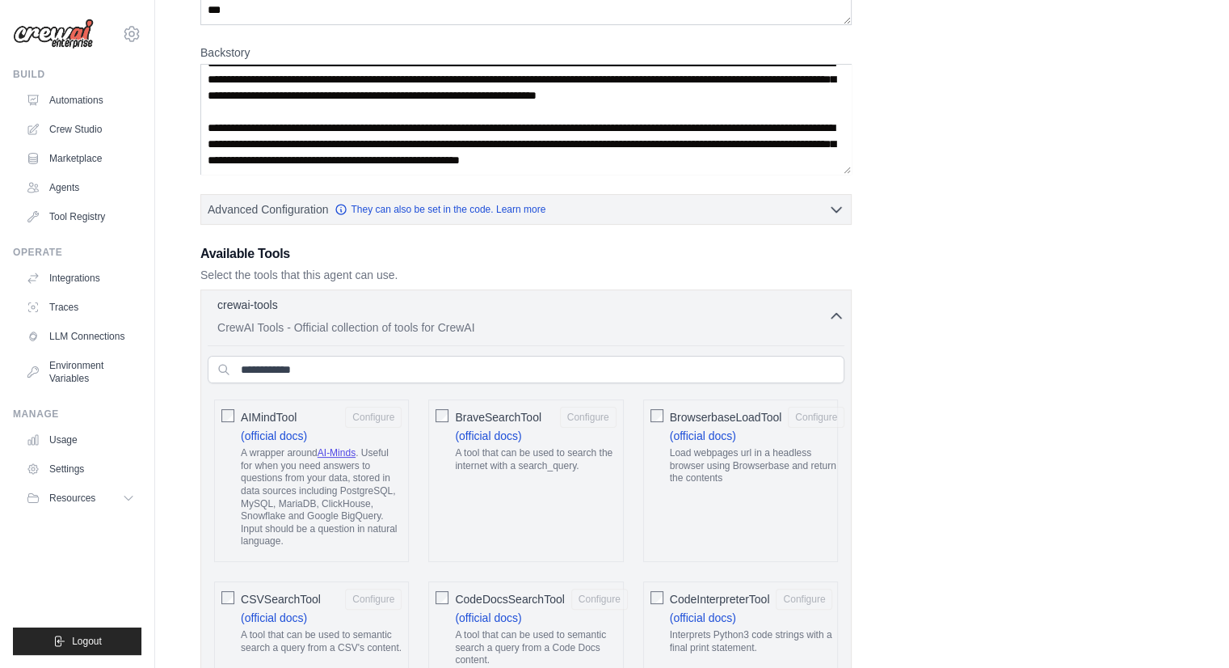
scroll to position [275, 0]
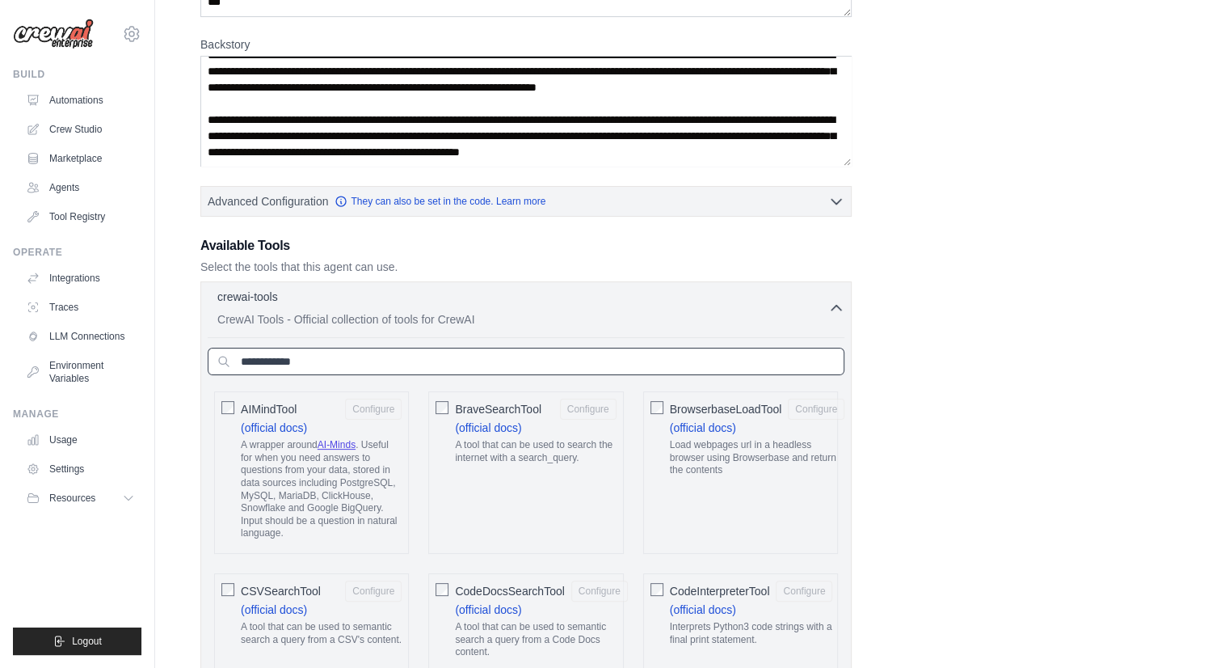
click at [377, 365] on input "text" at bounding box center [526, 361] width 637 height 27
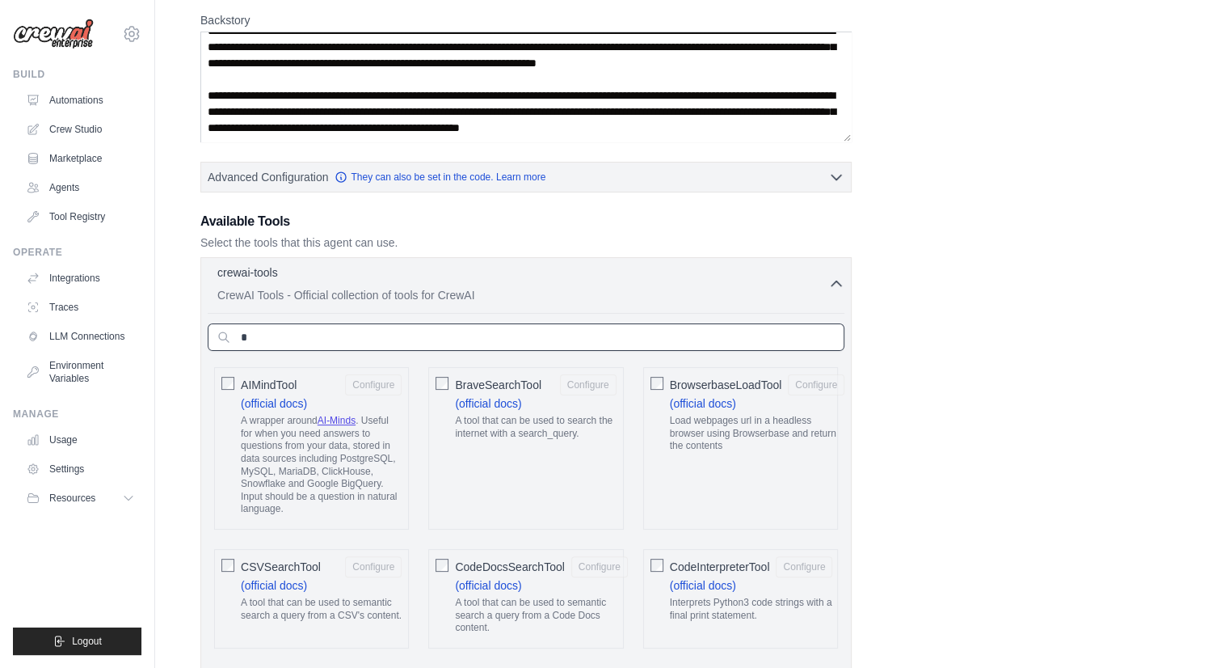
scroll to position [461, 0]
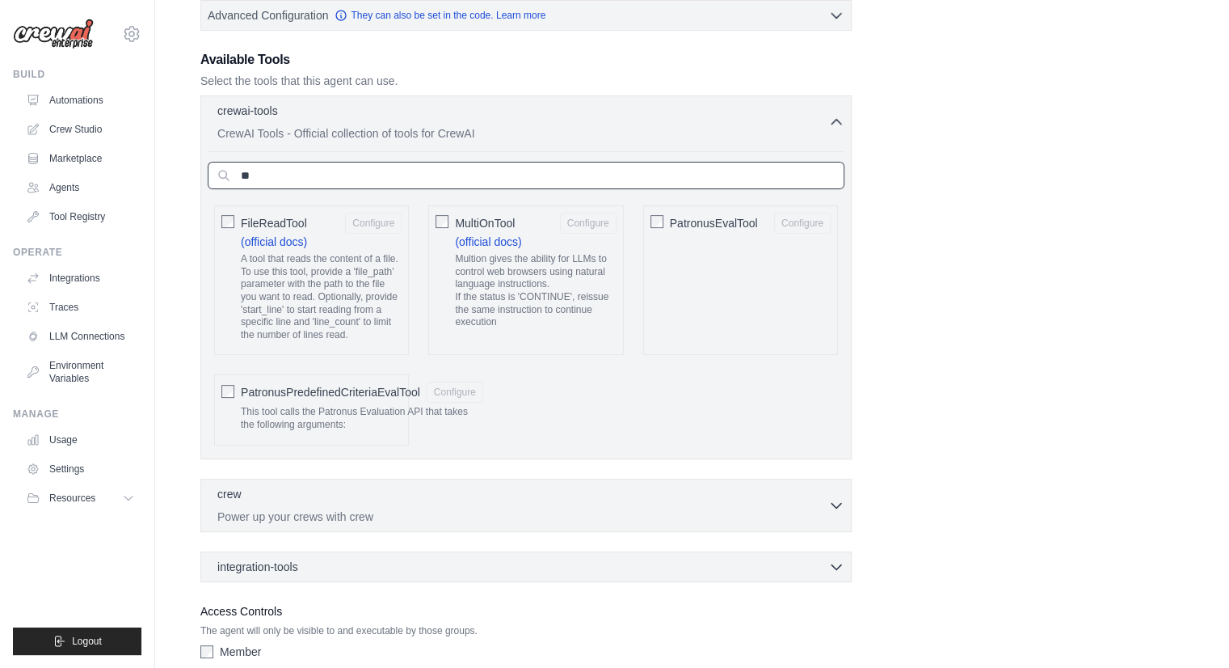
type input "*"
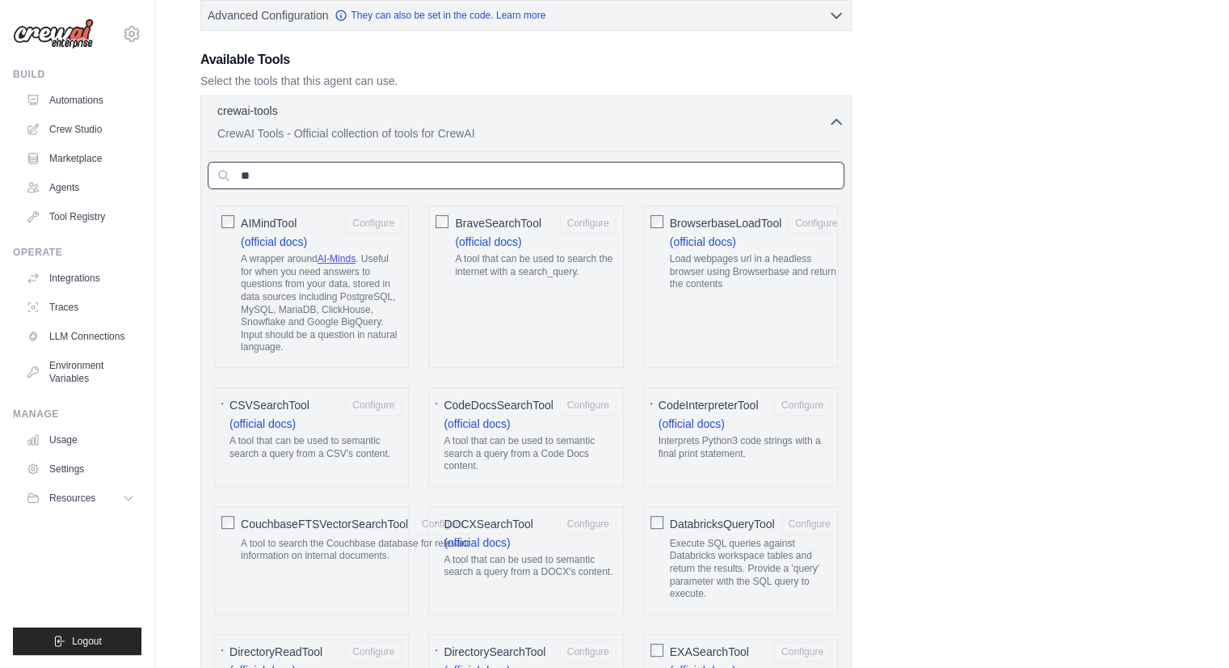
type input "*"
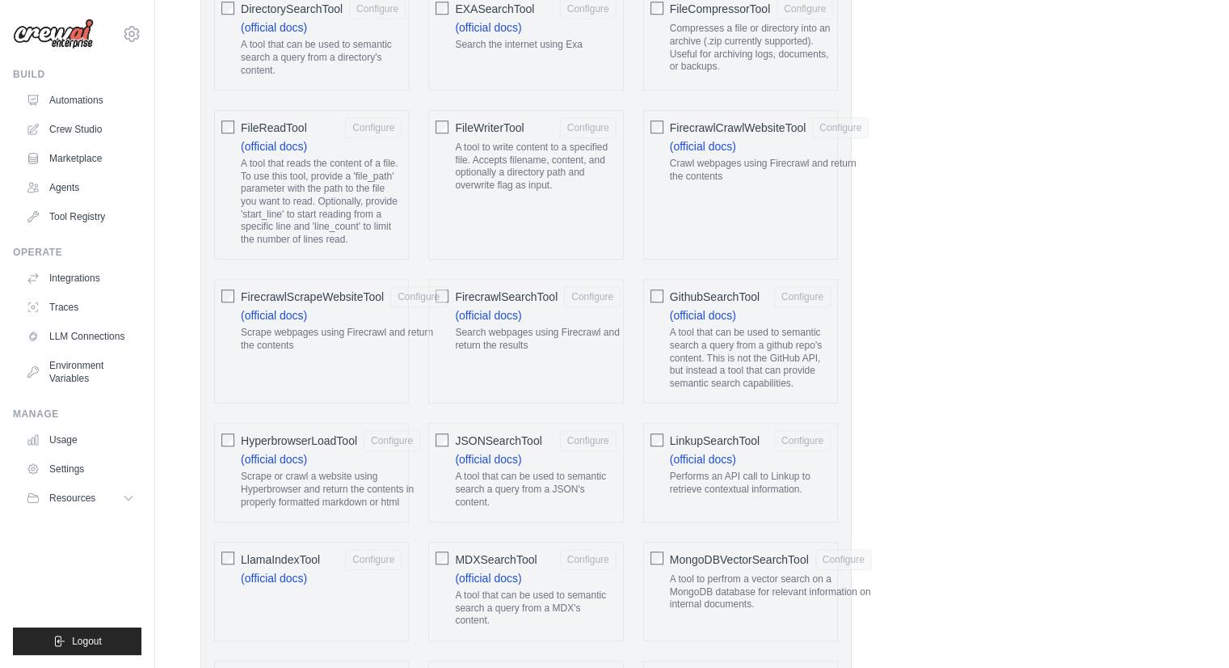
scroll to position [1247, 0]
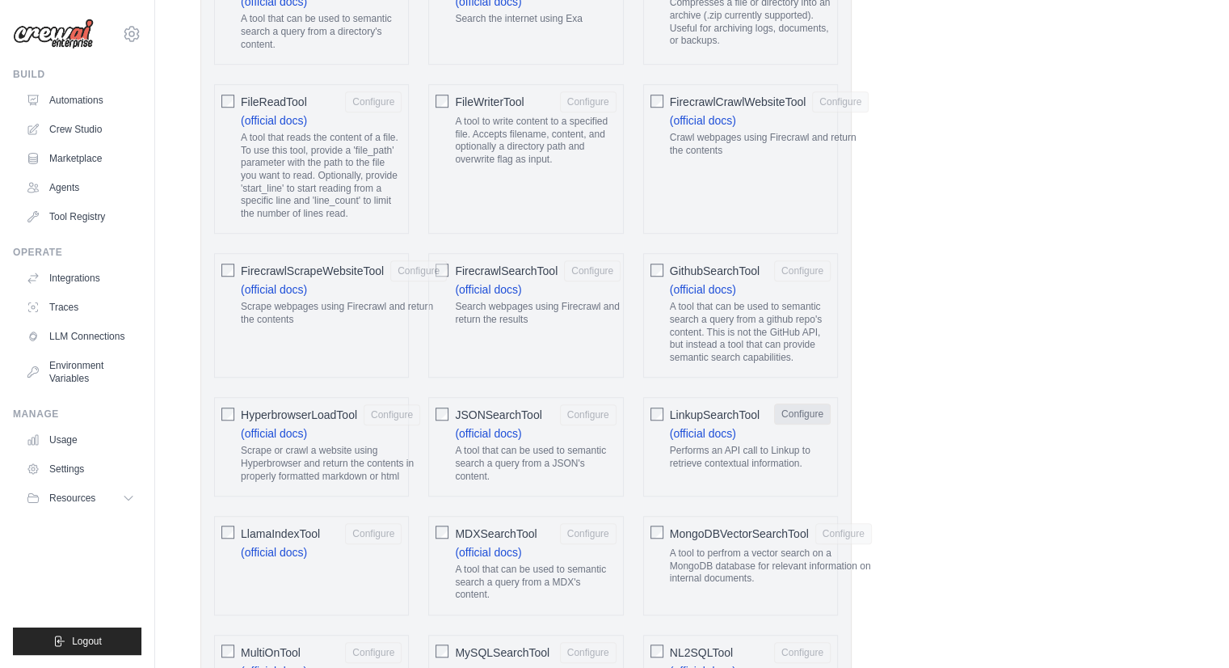
click at [803, 424] on button "Configure" at bounding box center [802, 413] width 57 height 21
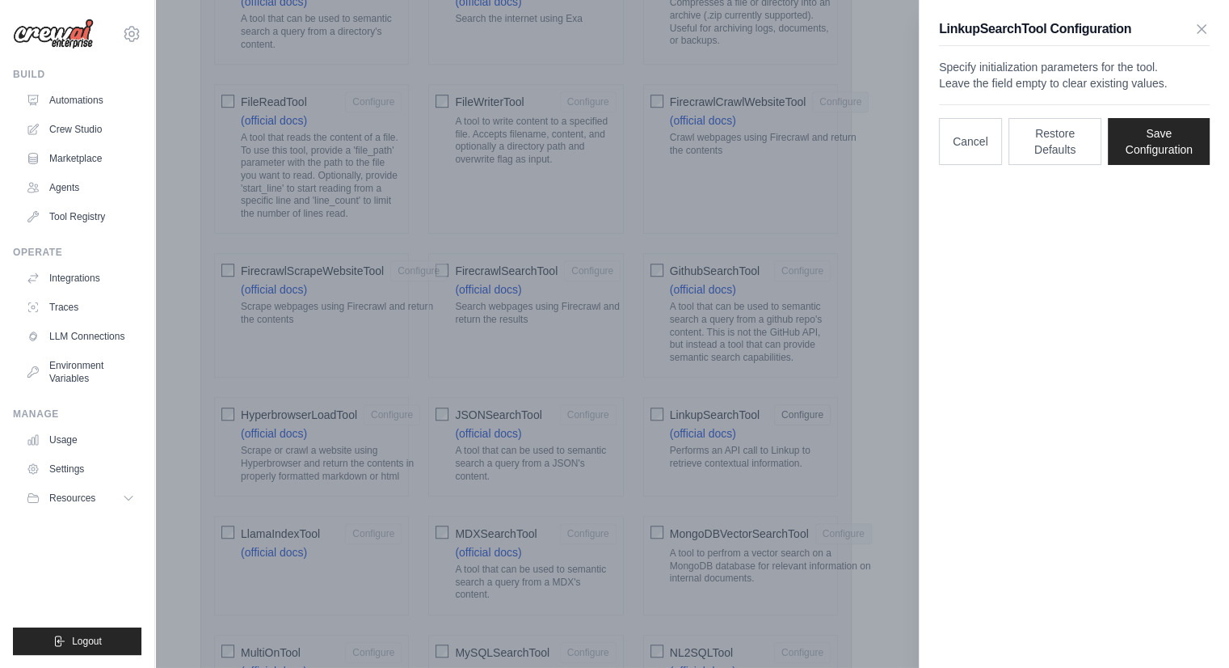
click at [1009, 91] on p "Specify initialization parameters for the tool. Leave the field empty to clear …" at bounding box center [1074, 75] width 271 height 32
click at [1204, 22] on icon "button" at bounding box center [1202, 28] width 16 height 16
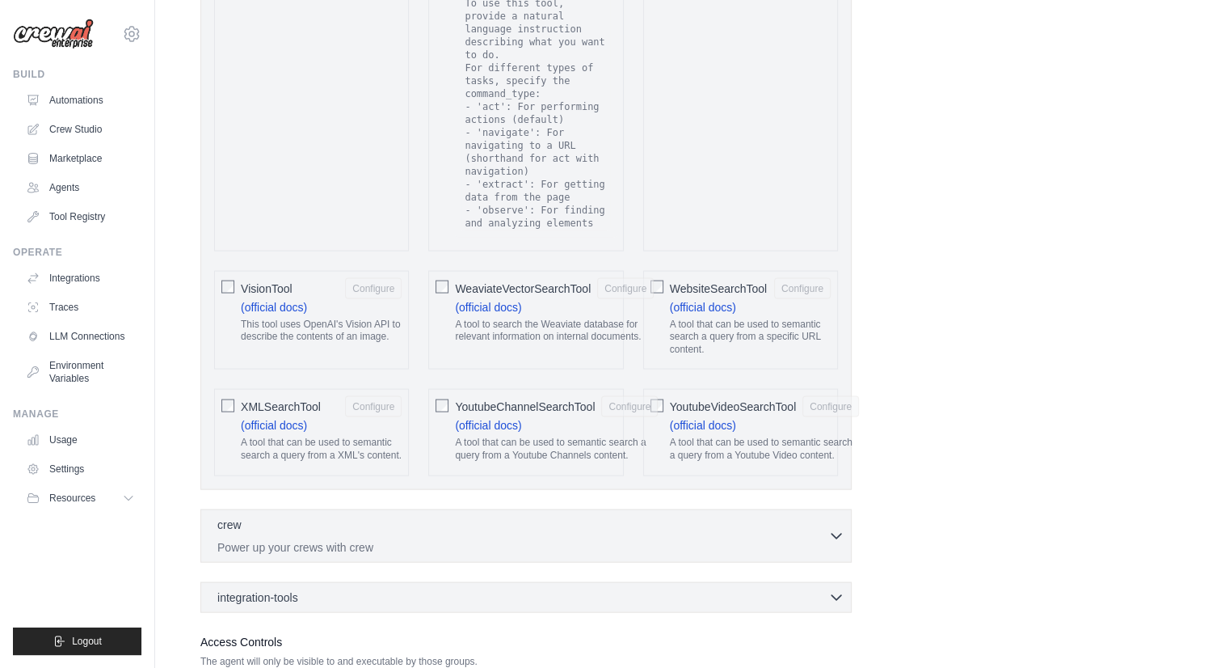
scroll to position [3318, 0]
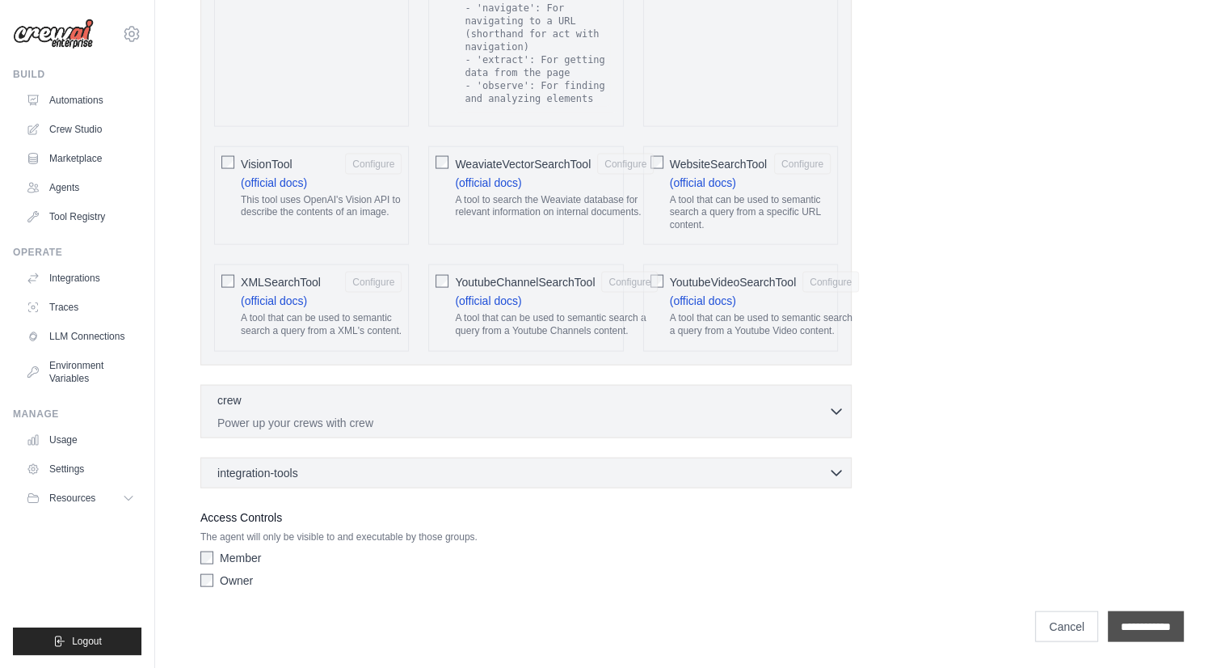
drag, startPoint x: 1102, startPoint y: 633, endPoint x: 1145, endPoint y: 628, distance: 43.1
click at [1145, 628] on input "**********" at bounding box center [1146, 626] width 76 height 31
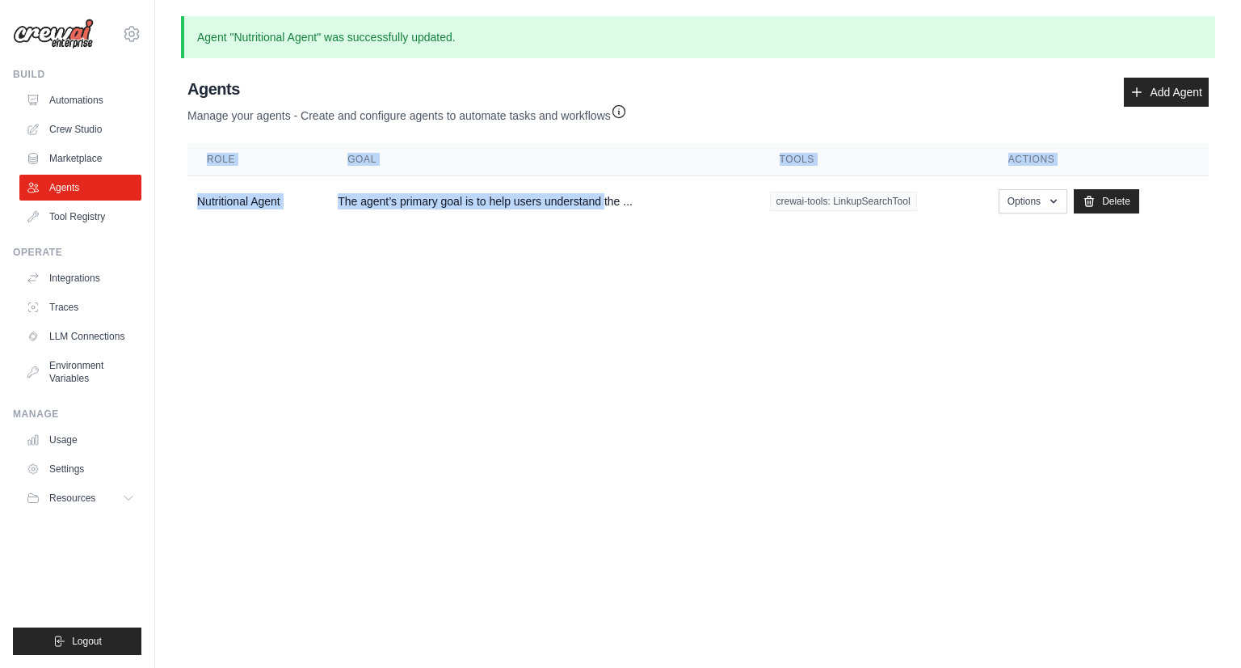
drag, startPoint x: 626, startPoint y: 205, endPoint x: 569, endPoint y: 269, distance: 85.9
click at [569, 269] on body "pkumar@assurecare.com AssureCare ✓ Assurecare Settings Build Automations" at bounding box center [620, 334] width 1241 height 668
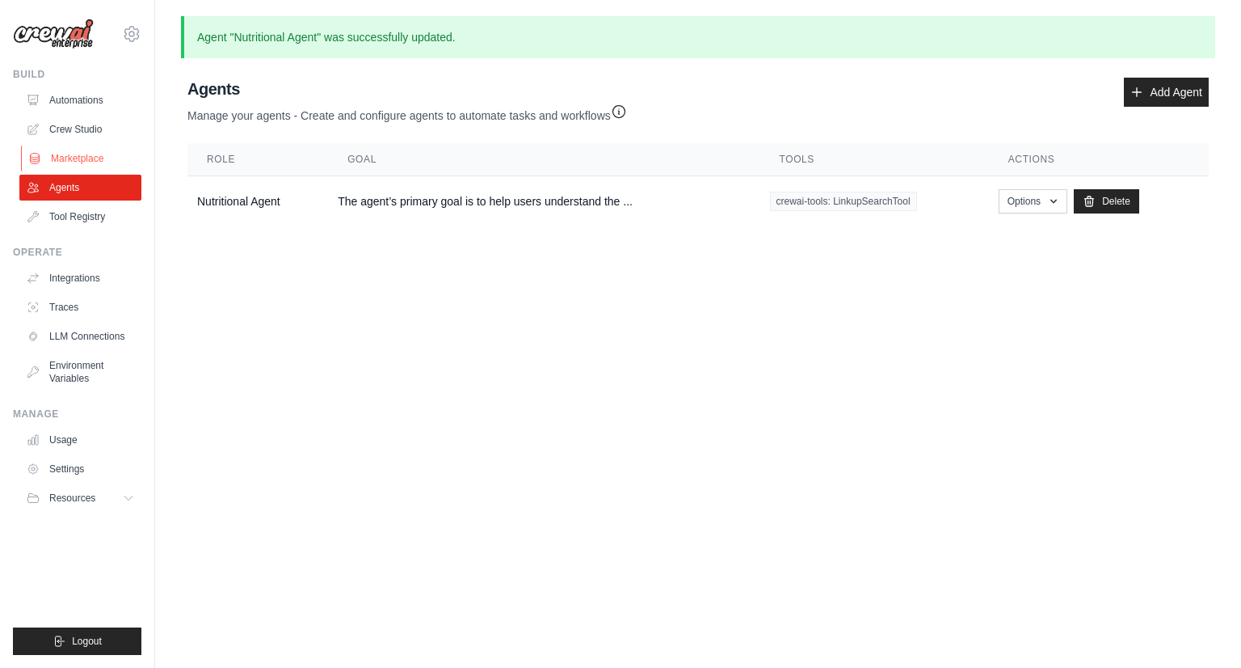
click at [86, 154] on link "Marketplace" at bounding box center [82, 158] width 122 height 26
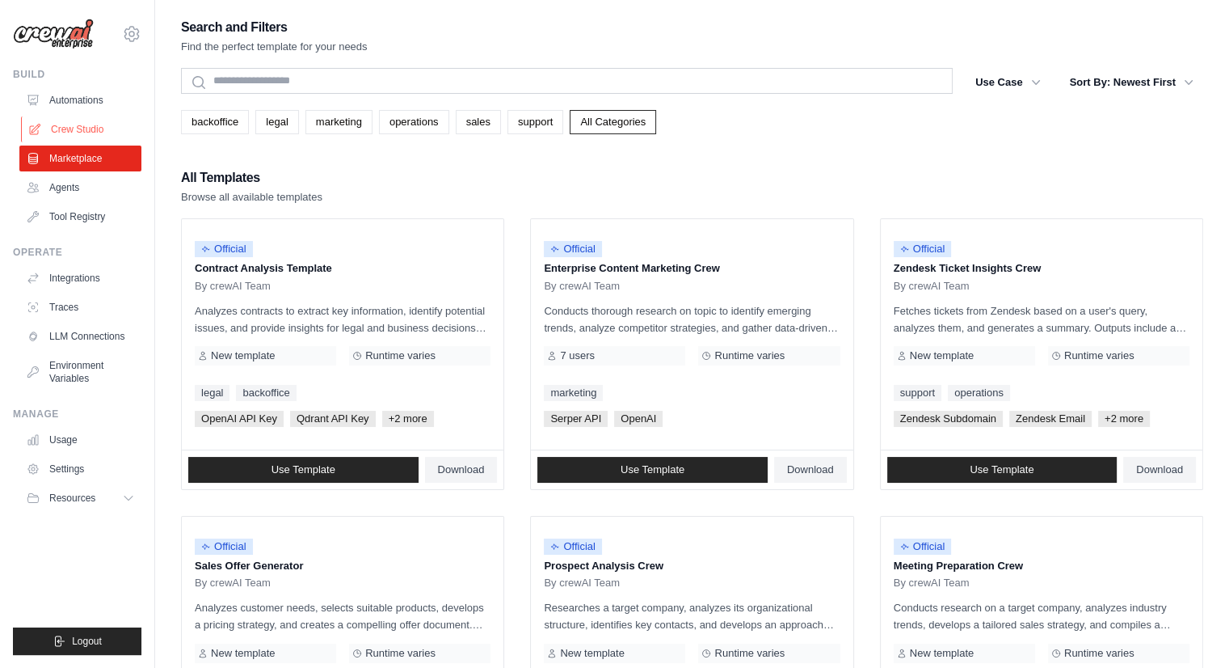
click at [74, 128] on link "Crew Studio" at bounding box center [82, 129] width 122 height 26
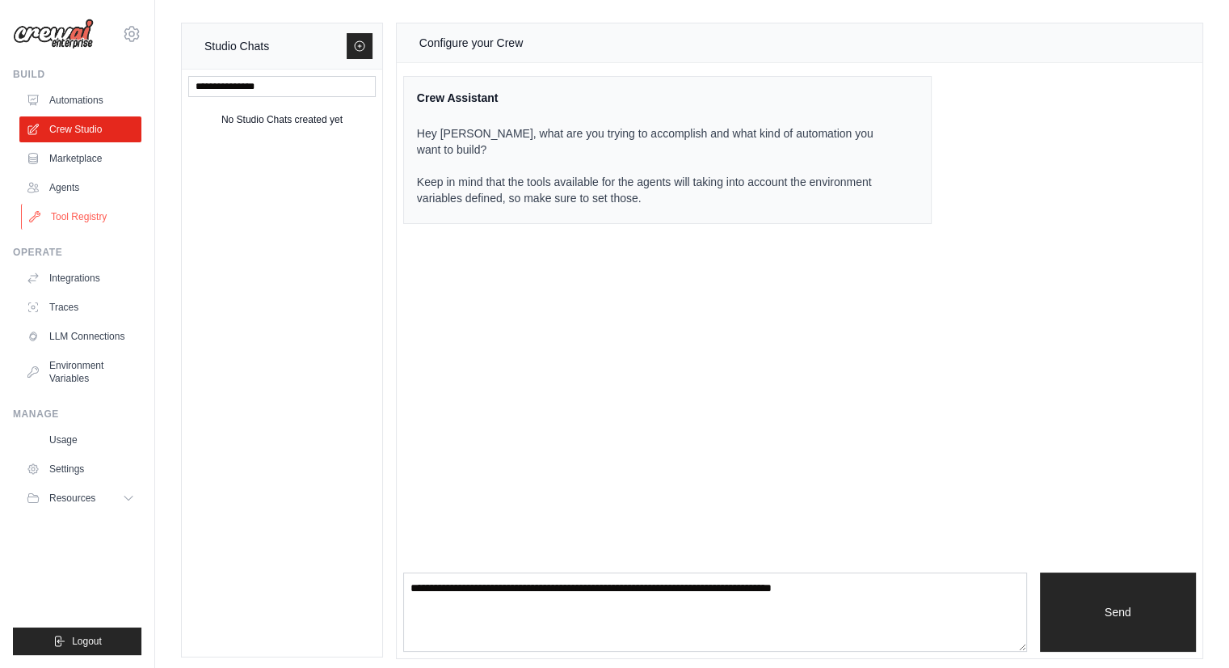
click at [84, 208] on link "Tool Registry" at bounding box center [82, 217] width 122 height 26
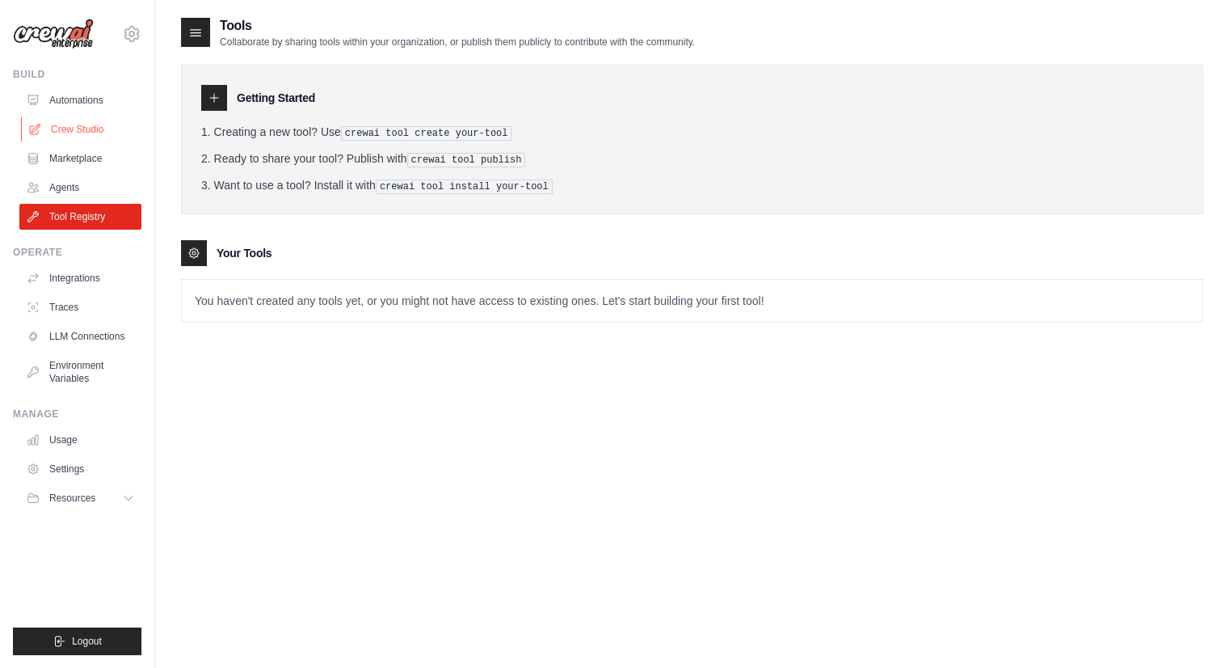
click at [78, 134] on link "Crew Studio" at bounding box center [82, 129] width 122 height 26
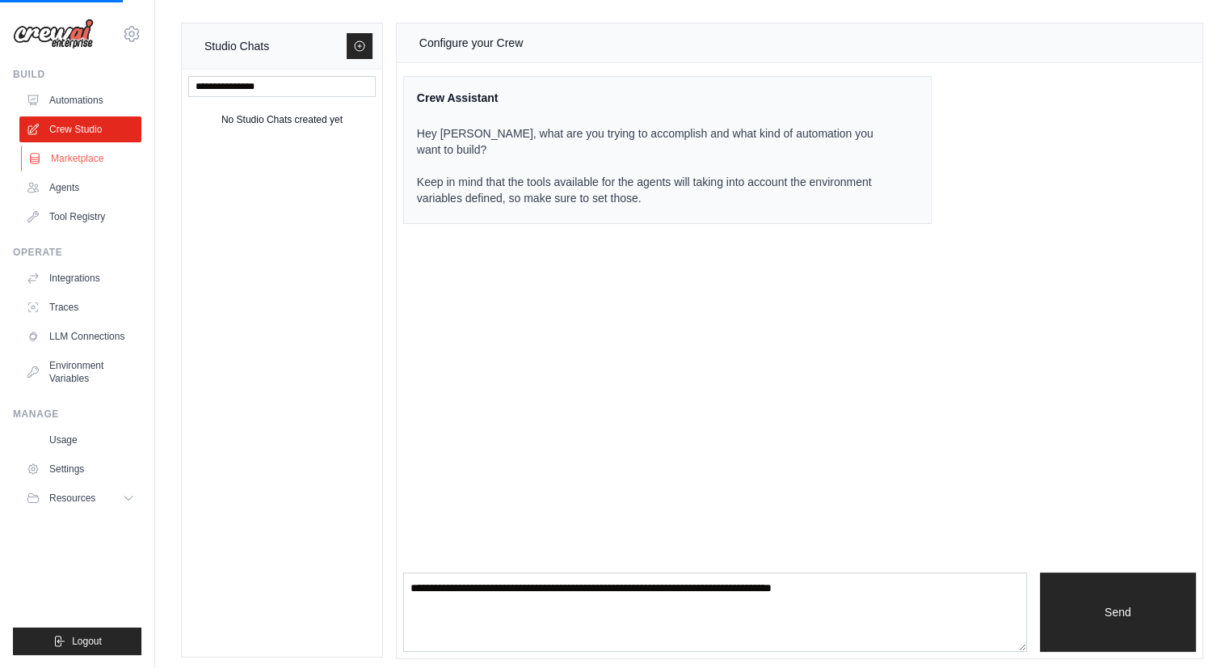
click at [78, 154] on link "Marketplace" at bounding box center [82, 158] width 122 height 26
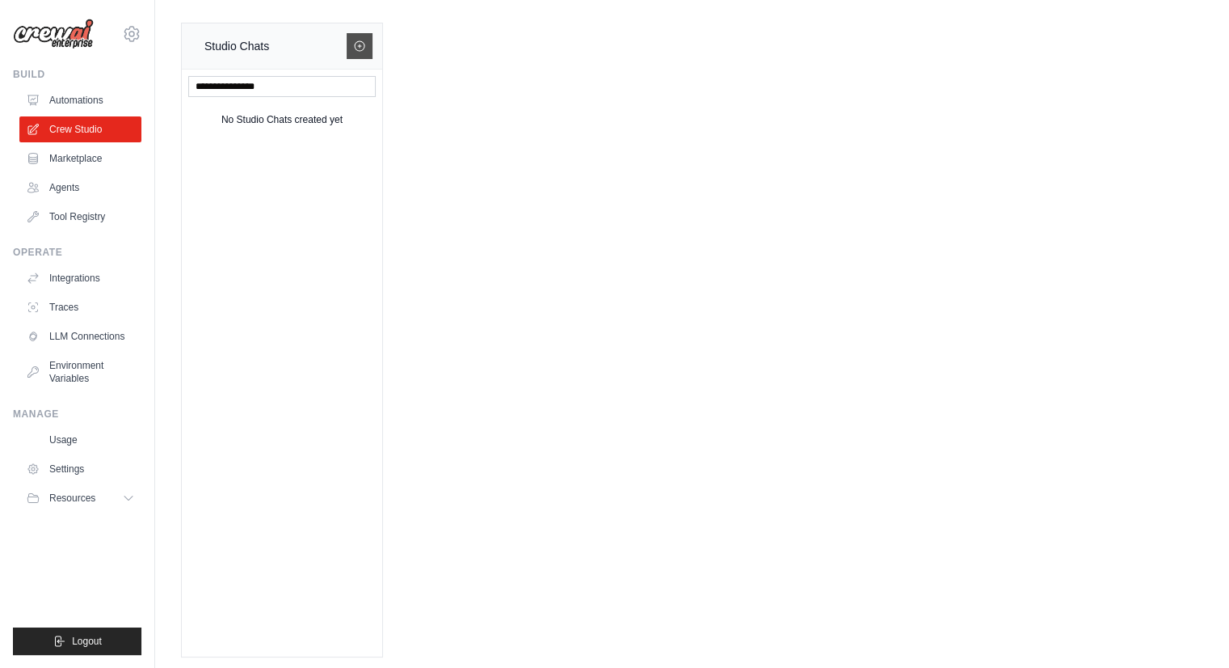
click at [352, 36] on link at bounding box center [360, 46] width 26 height 26
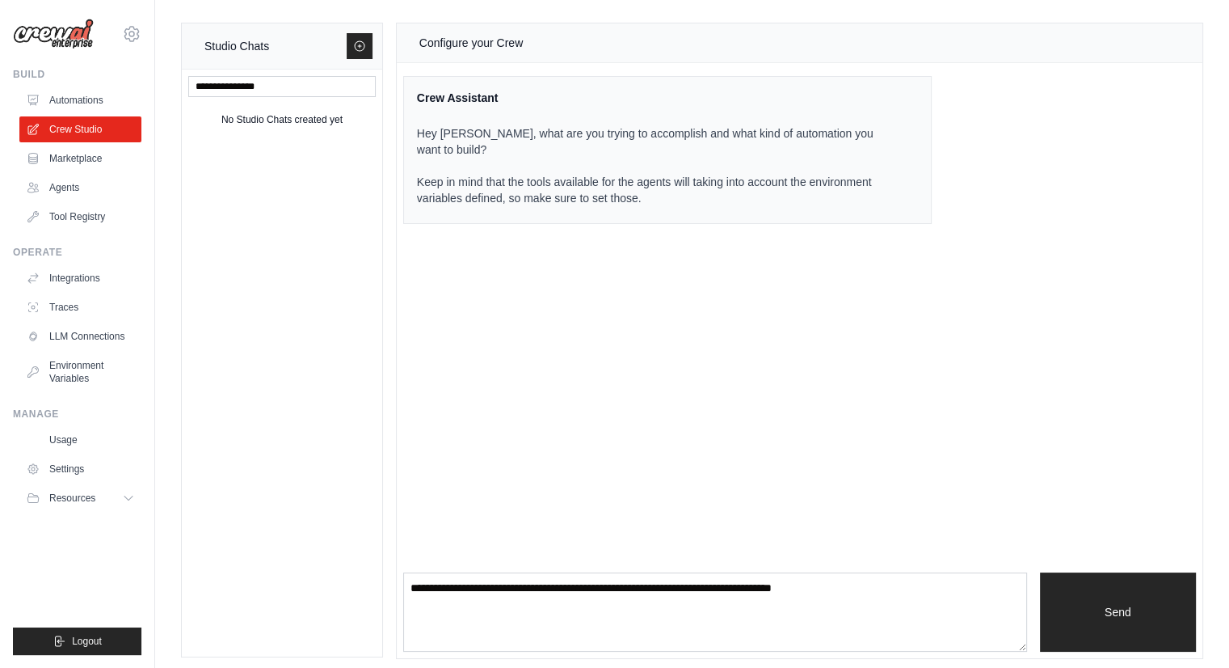
click at [278, 294] on div "No Studio Chats created yet" at bounding box center [282, 363] width 200 height 587
click at [84, 331] on link "LLM Connections" at bounding box center [82, 336] width 122 height 26
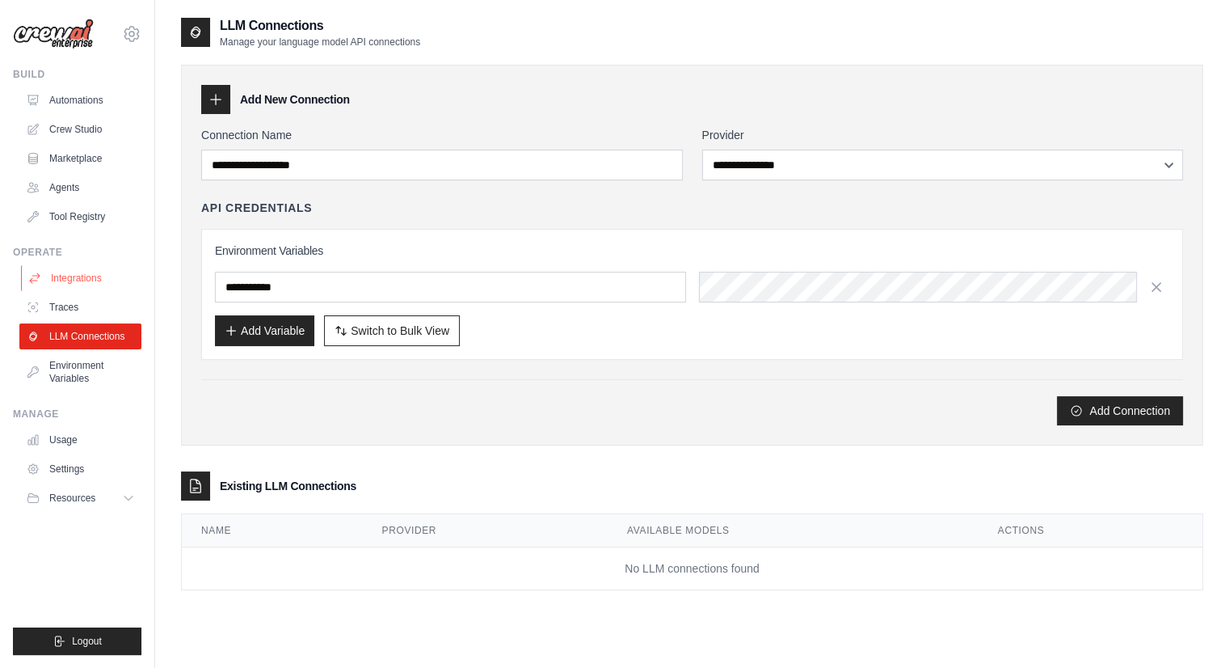
click at [84, 288] on link "Integrations" at bounding box center [82, 278] width 122 height 26
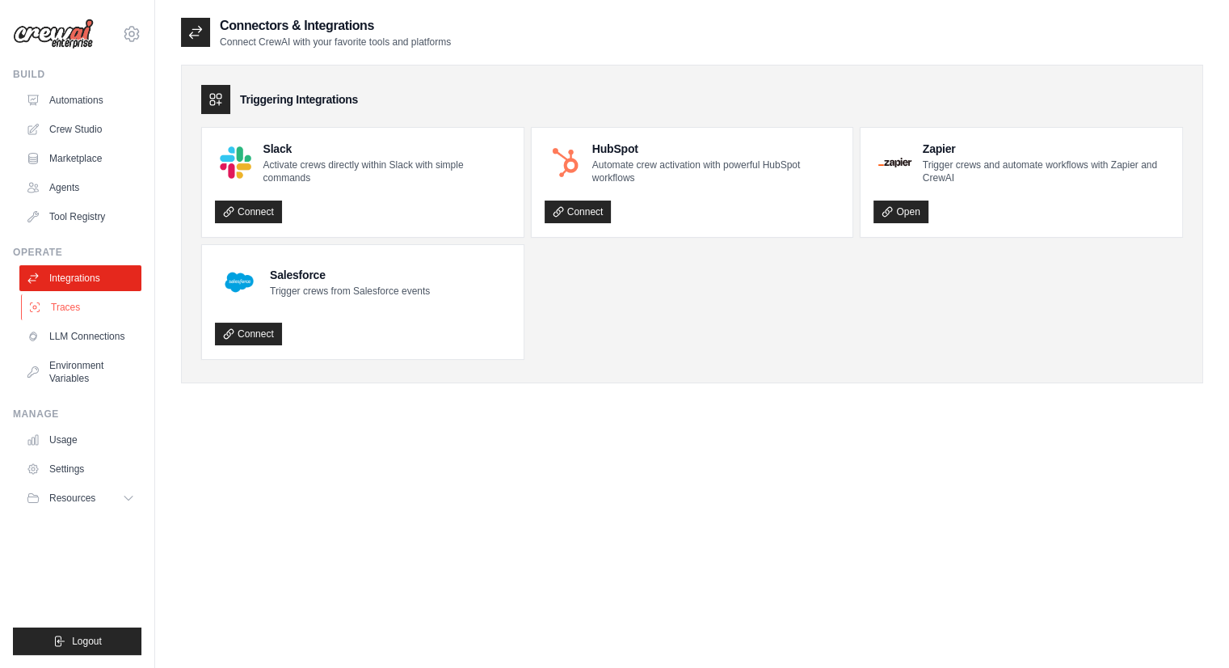
click at [81, 313] on link "Traces" at bounding box center [82, 307] width 122 height 26
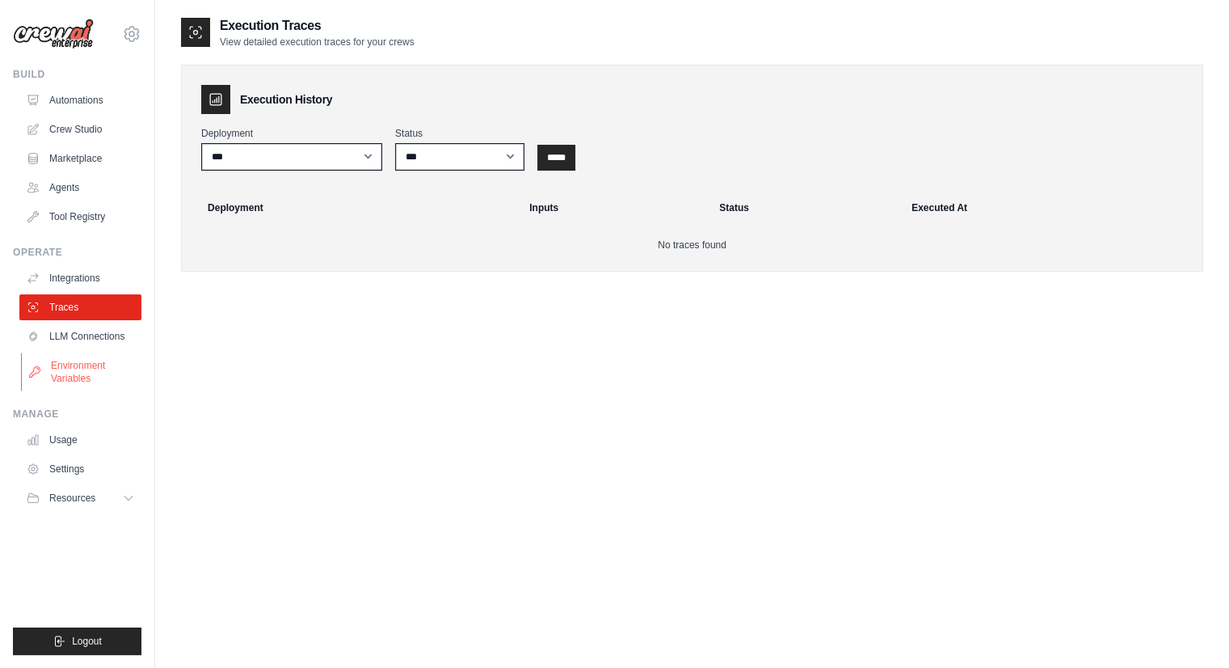
click at [88, 371] on link "Environment Variables" at bounding box center [82, 371] width 122 height 39
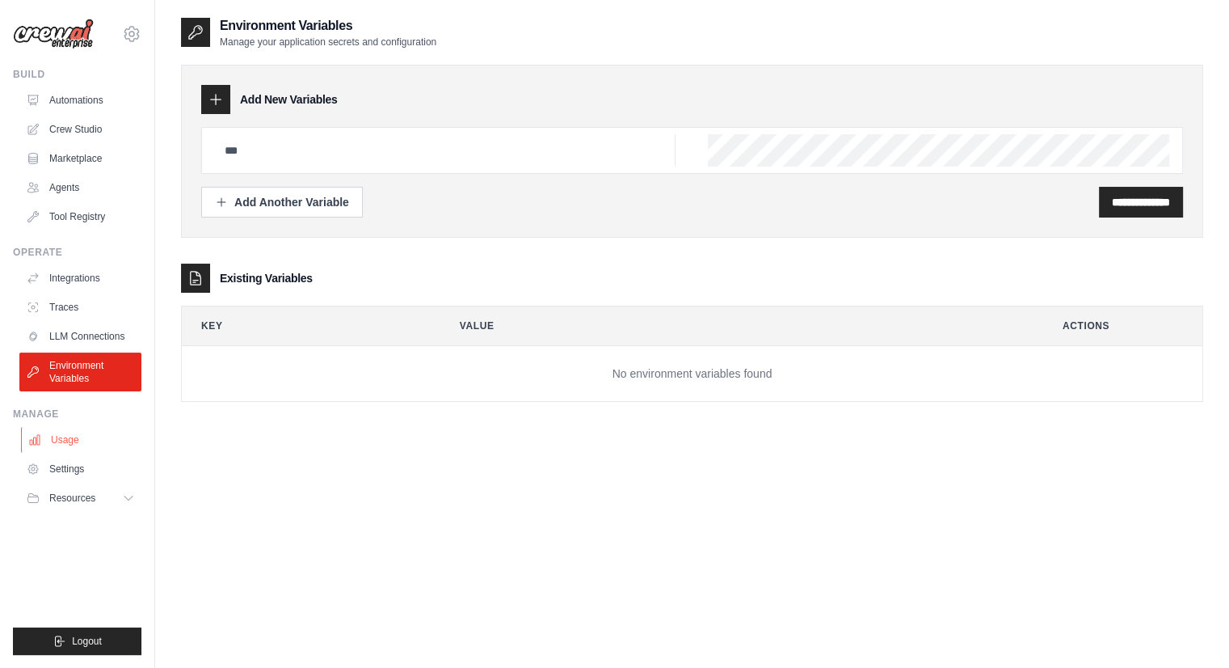
click at [68, 446] on link "Usage" at bounding box center [82, 440] width 122 height 26
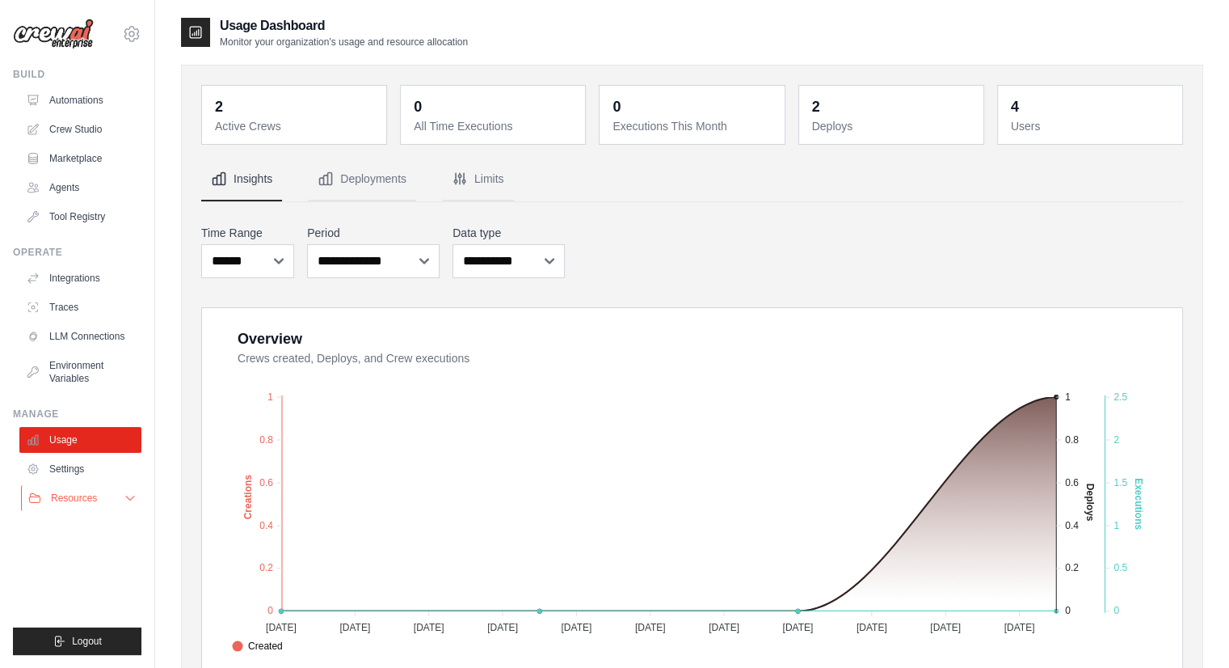
click at [100, 488] on button "Resources" at bounding box center [82, 498] width 122 height 26
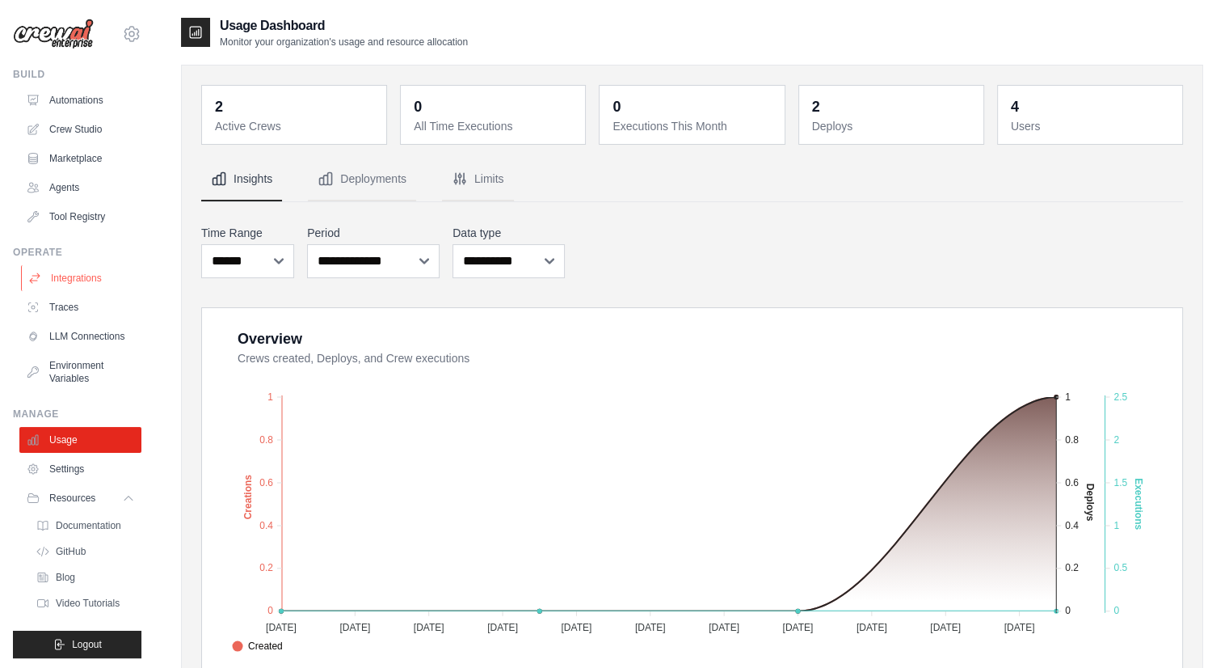
click at [62, 285] on link "Integrations" at bounding box center [82, 278] width 122 height 26
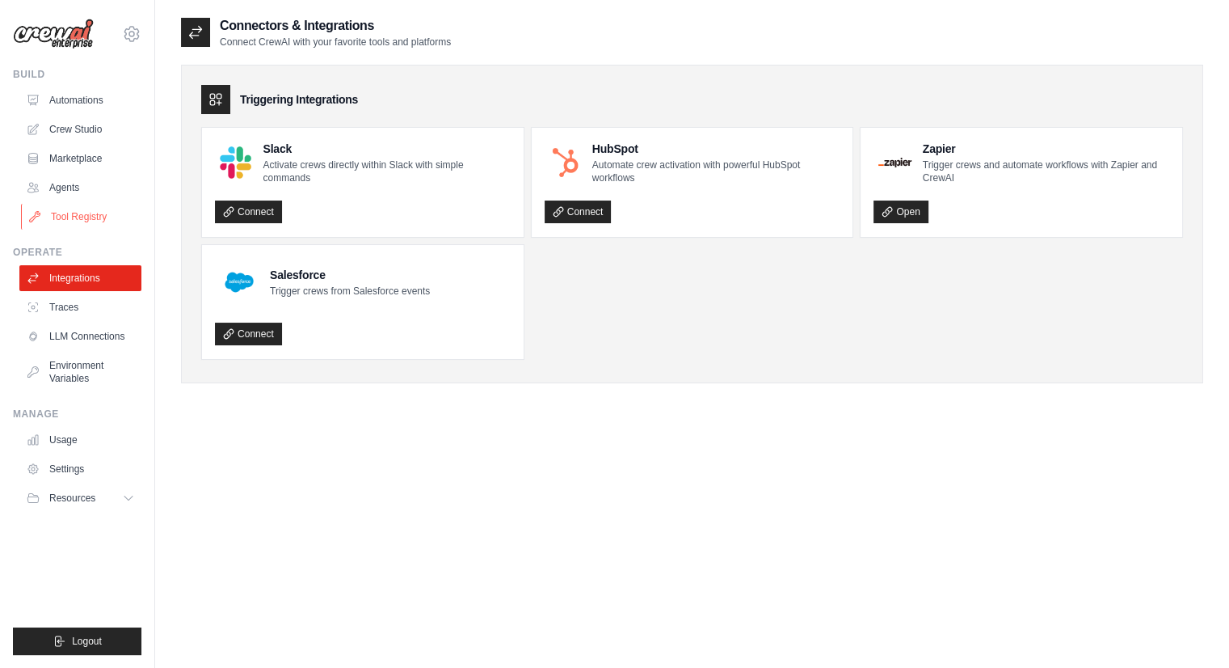
click at [87, 221] on link "Tool Registry" at bounding box center [82, 217] width 122 height 26
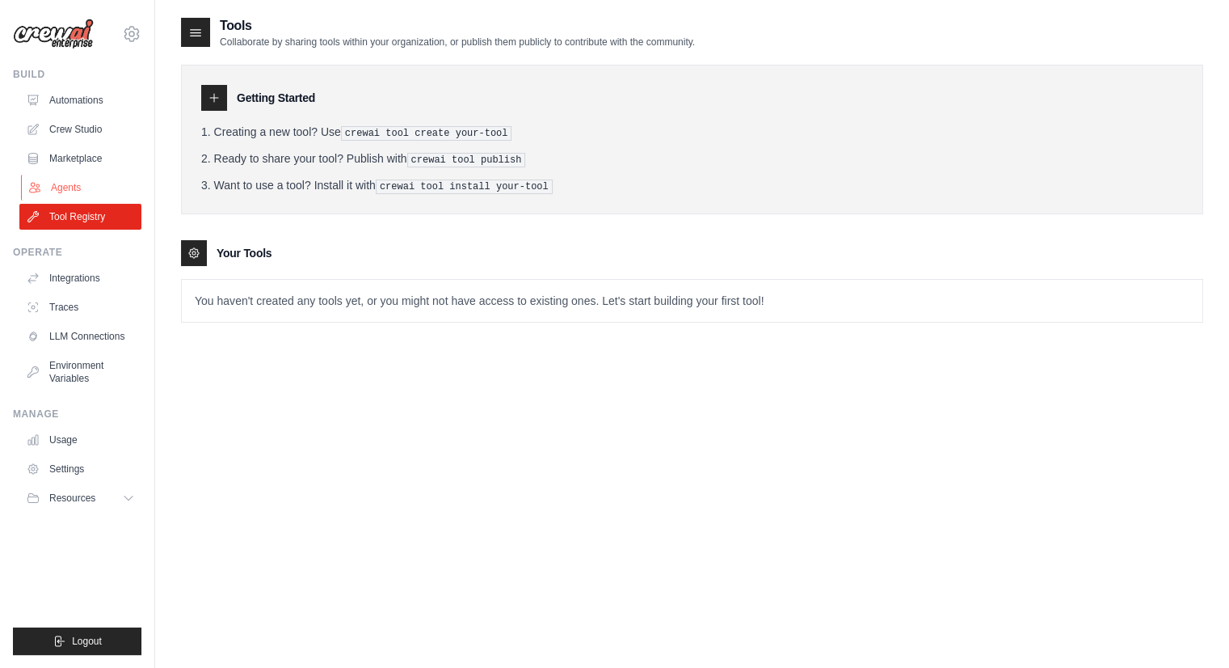
click at [77, 194] on link "Agents" at bounding box center [82, 188] width 122 height 26
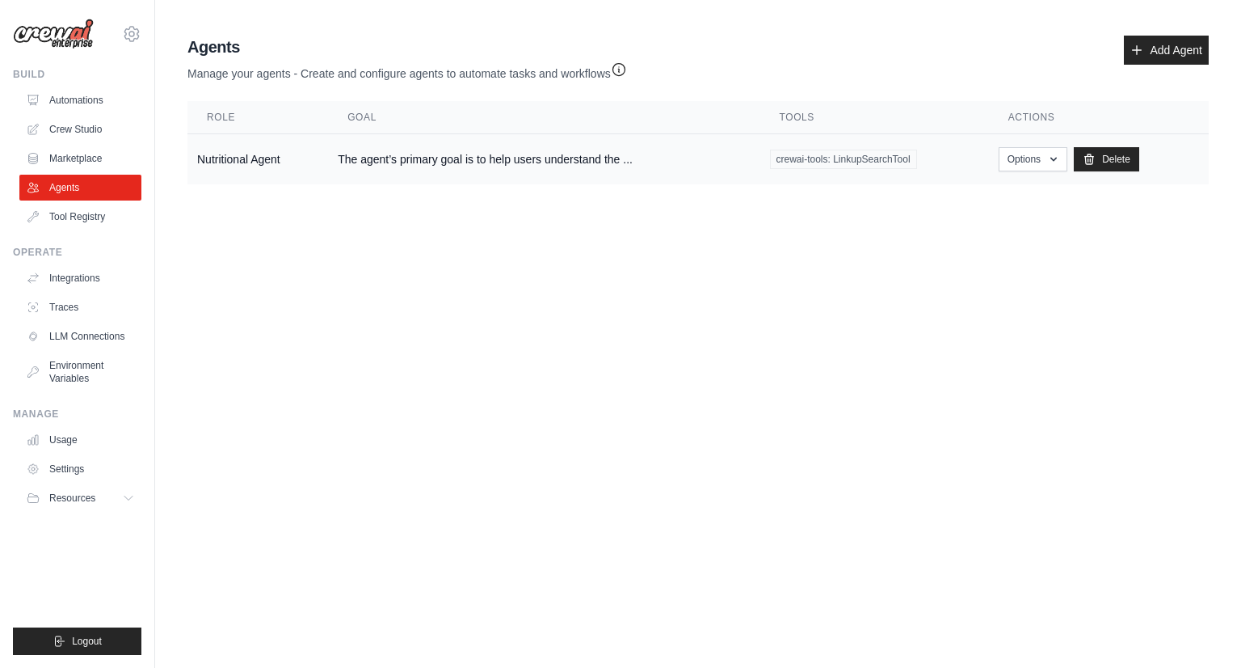
click at [521, 169] on td "The agent’s primary goal is to help users understand the ..." at bounding box center [544, 159] width 432 height 51
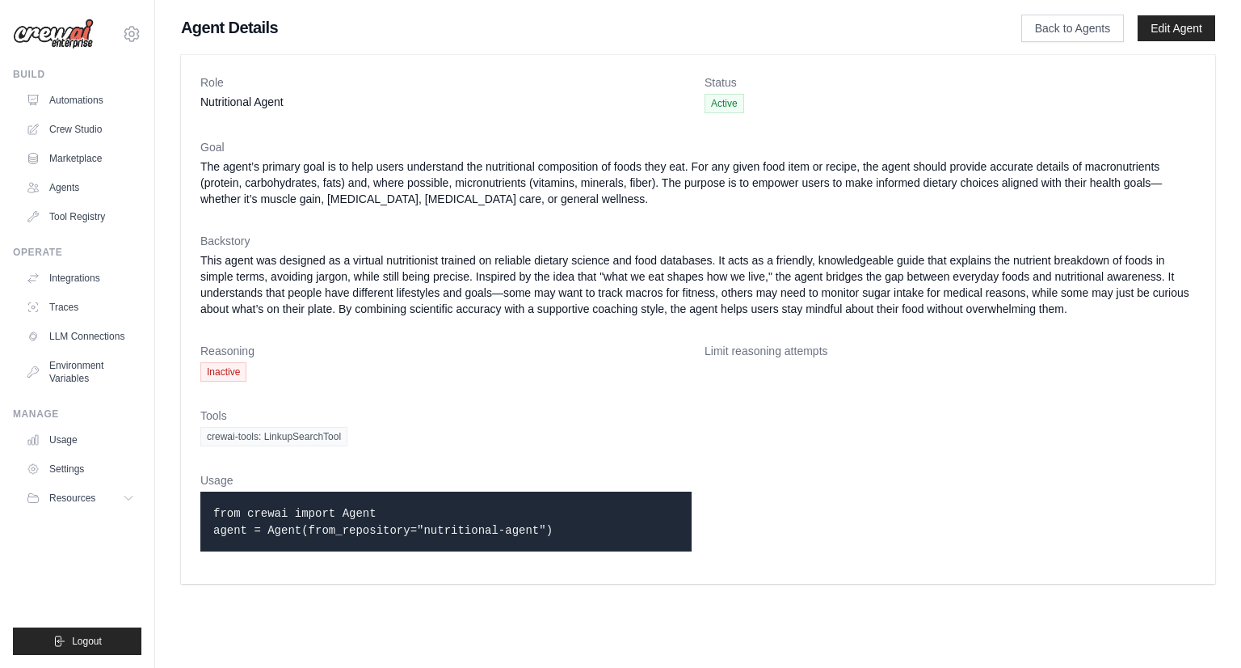
click at [260, 446] on span "crewai-tools: LinkupSearchTool" at bounding box center [273, 436] width 147 height 19
click at [368, 551] on div "from crewai import Agent agent = Agent(from_repository="nutritional-agent")" at bounding box center [445, 521] width 491 height 60
click at [73, 125] on link "Crew Studio" at bounding box center [82, 129] width 122 height 26
click at [68, 91] on link "Automations" at bounding box center [82, 100] width 122 height 26
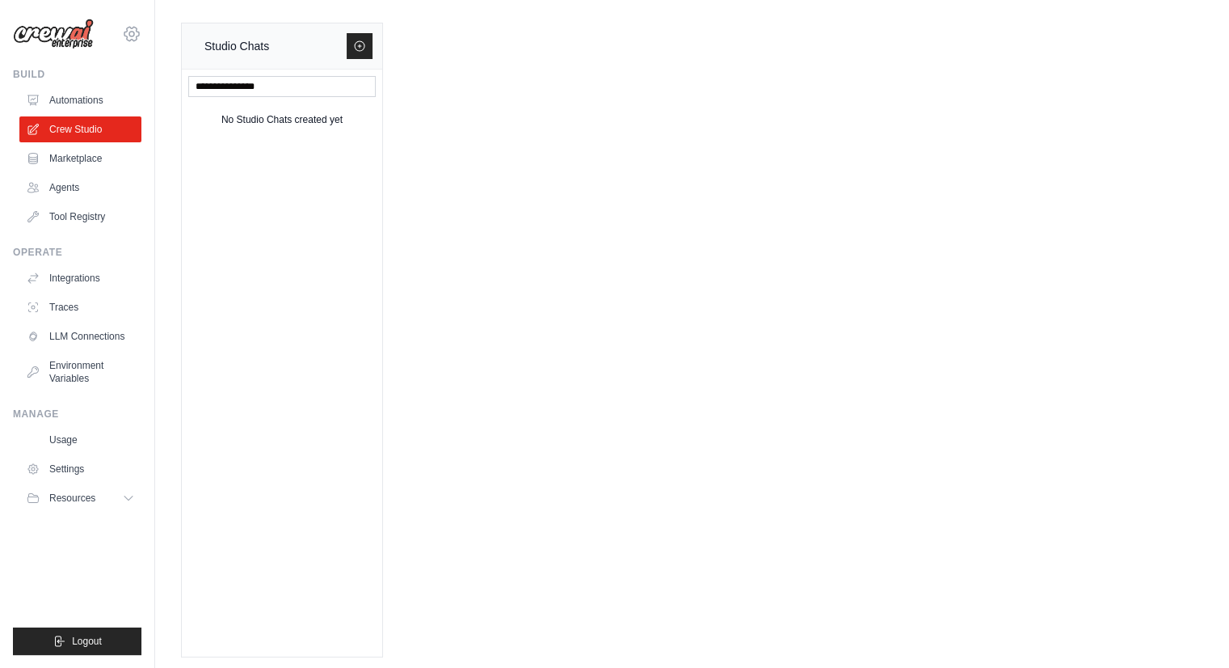
click at [136, 33] on icon at bounding box center [131, 33] width 19 height 19
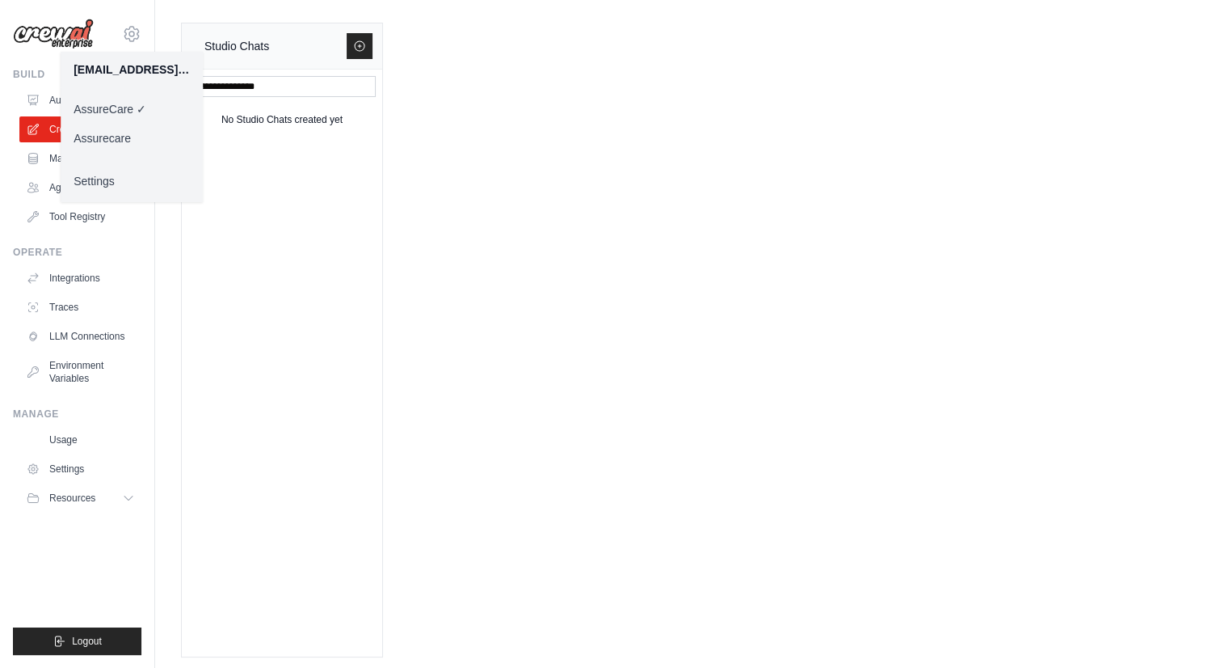
click at [127, 141] on link "Assurecare" at bounding box center [132, 138] width 142 height 29
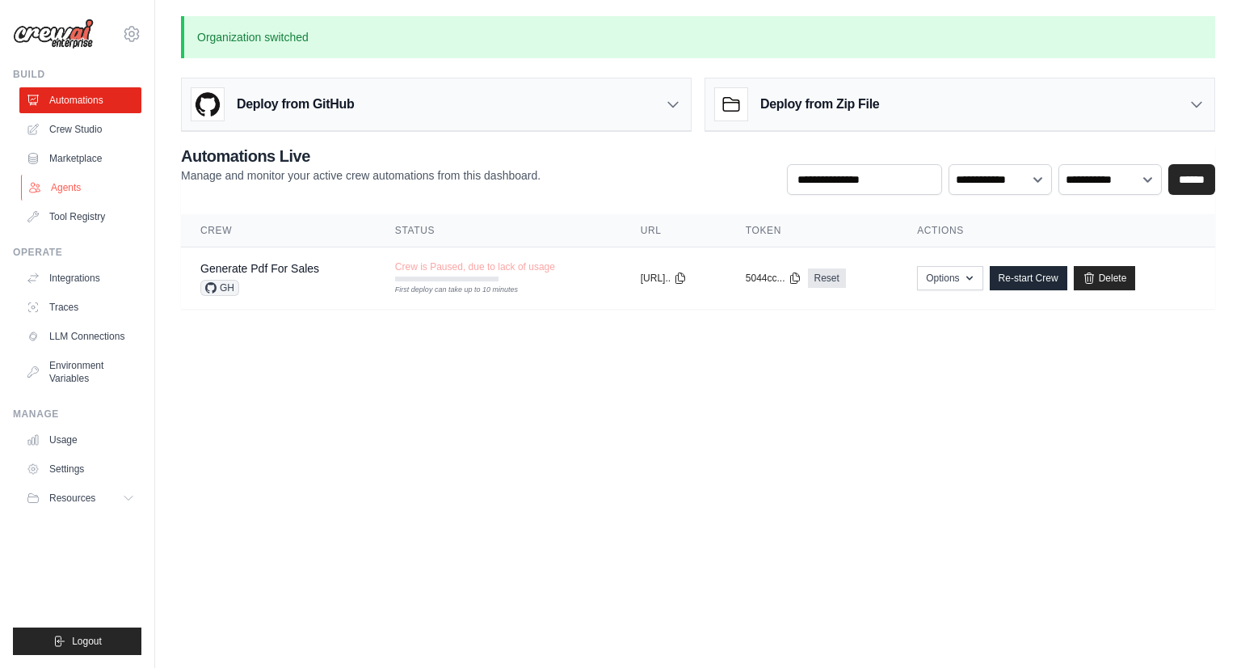
click at [71, 185] on link "Agents" at bounding box center [82, 188] width 122 height 26
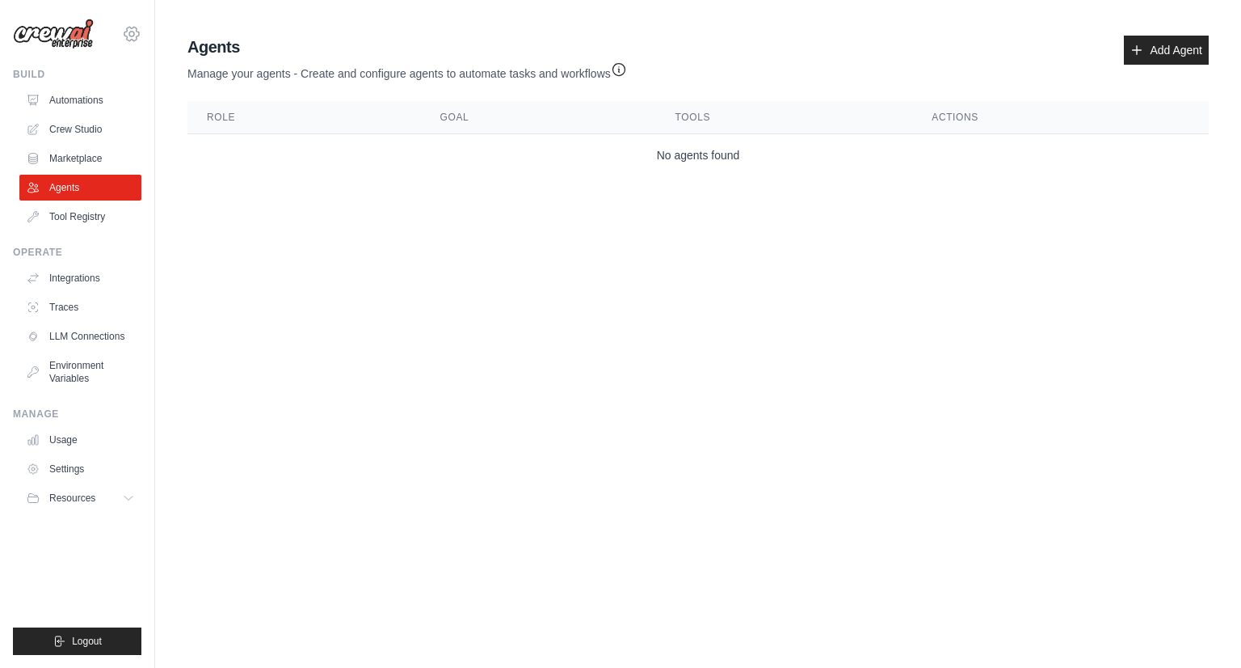
click at [129, 33] on icon at bounding box center [131, 34] width 5 height 5
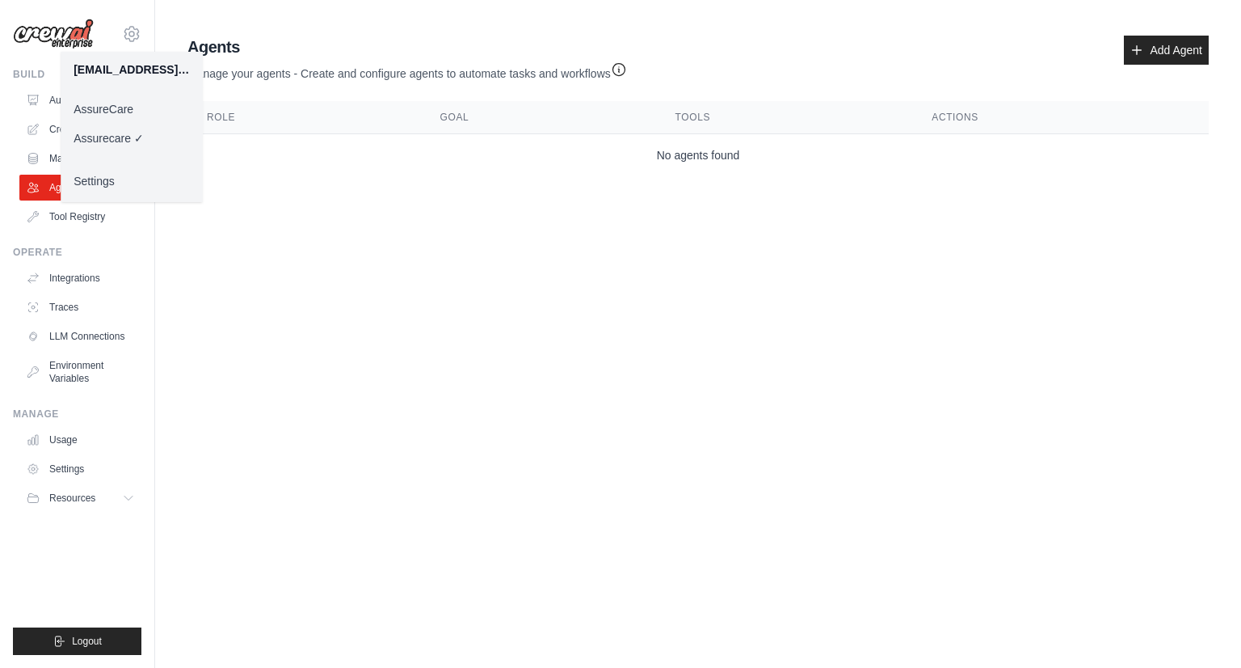
click at [263, 215] on main "Agent Usage Guide To use an agent in your CrewAI project, you can initialize it…" at bounding box center [698, 109] width 1086 height 218
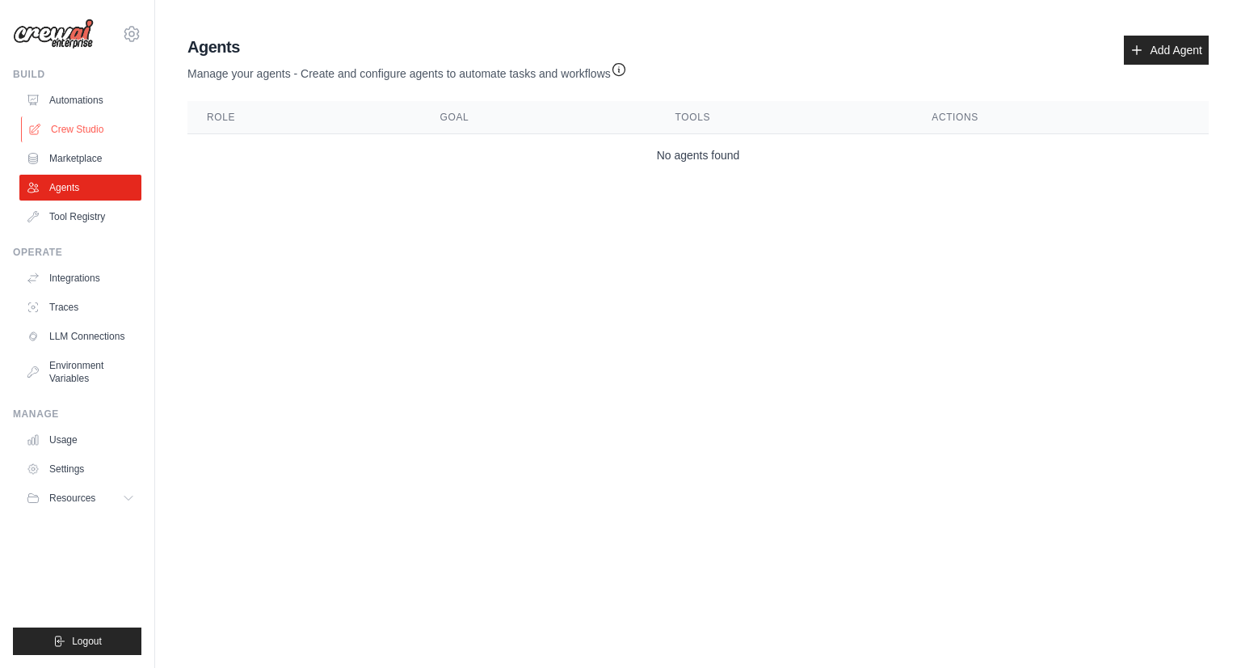
click at [98, 133] on link "Crew Studio" at bounding box center [82, 129] width 122 height 26
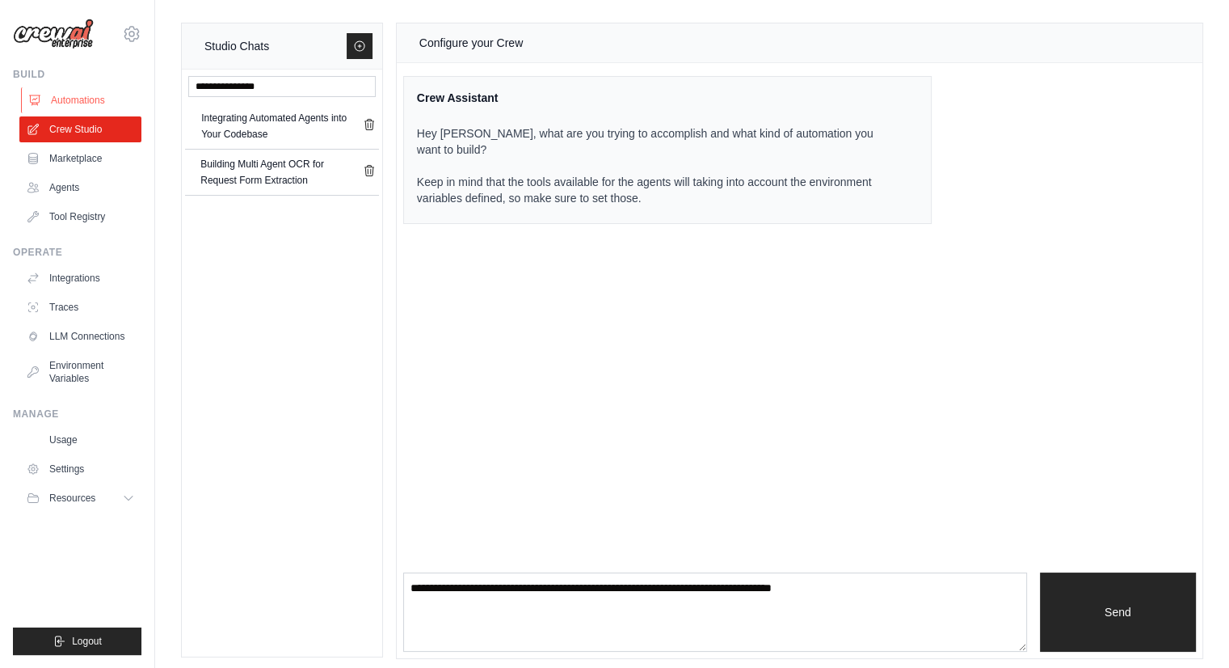
click at [71, 103] on link "Automations" at bounding box center [82, 100] width 122 height 26
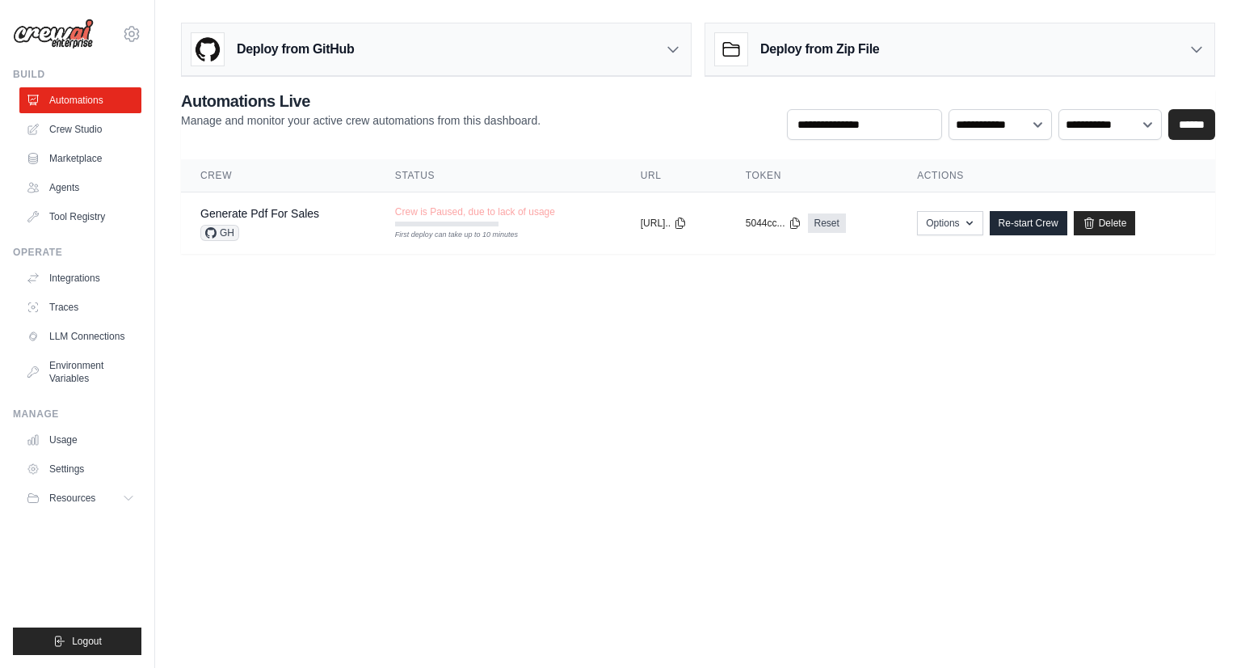
click at [376, 280] on main "Deploy from GitHub Deploy your project directly from GitHub. Select a repositor…" at bounding box center [698, 144] width 1086 height 289
click at [301, 411] on body "pkumar@assurecare.com AssureCare Assurecare ✓ Settings Build Automations" at bounding box center [620, 334] width 1241 height 668
click at [82, 167] on link "Marketplace" at bounding box center [82, 158] width 122 height 26
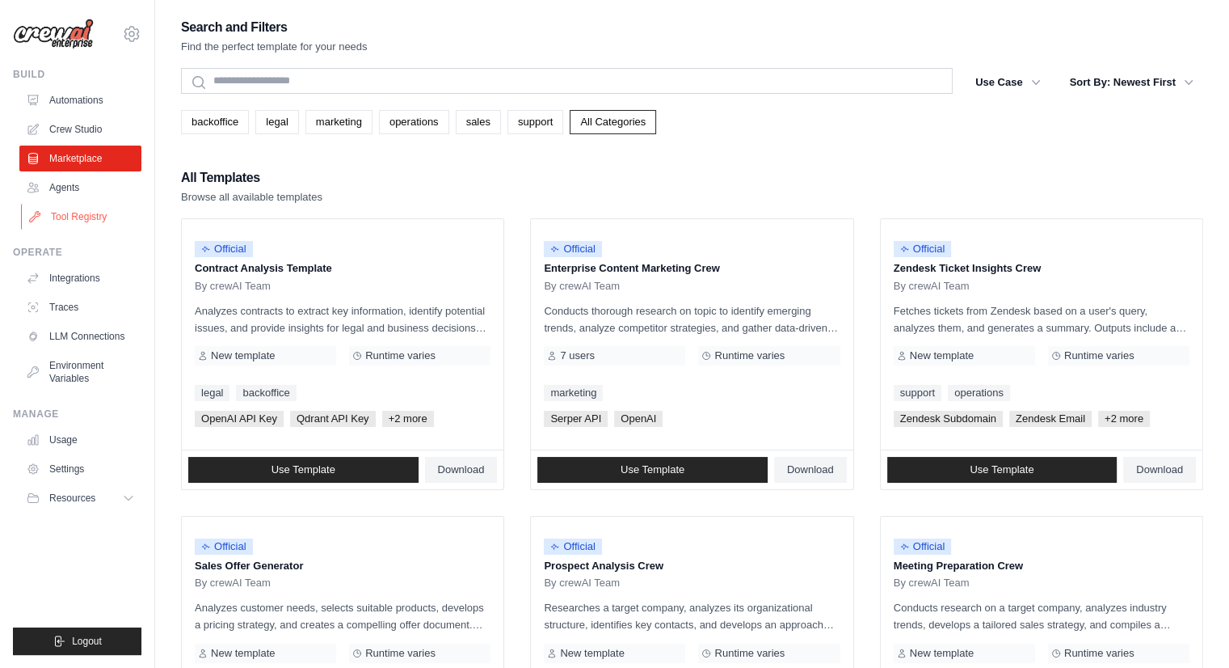
click at [84, 221] on link "Tool Registry" at bounding box center [82, 217] width 122 height 26
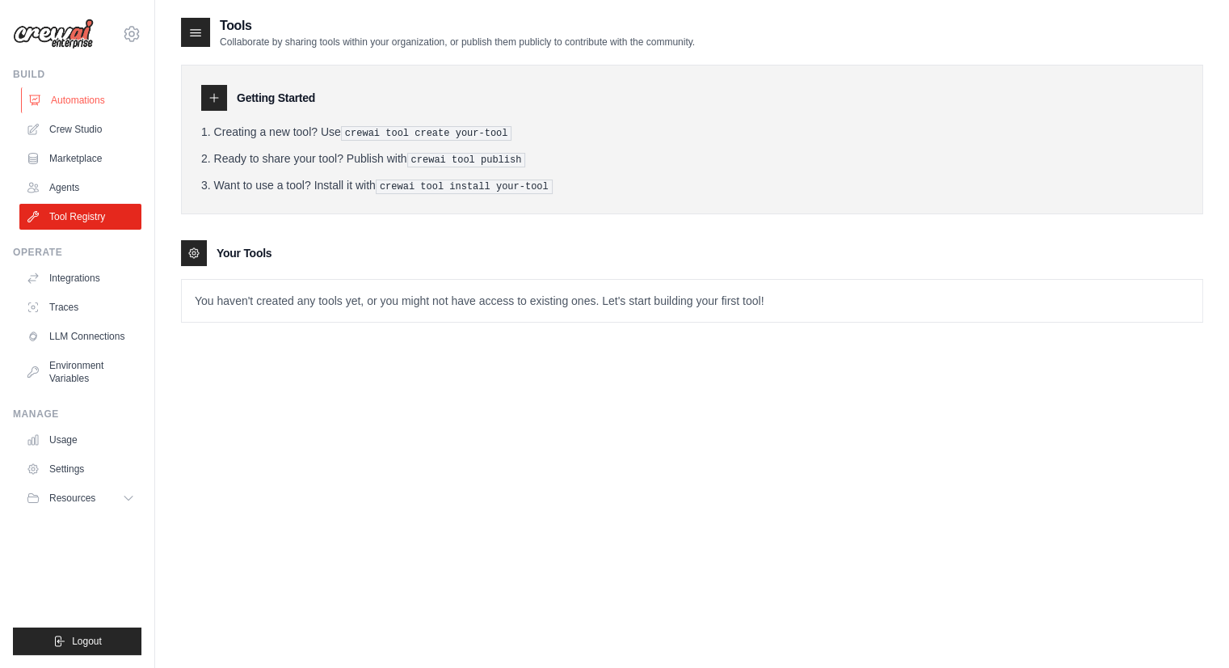
click at [61, 91] on link "Automations" at bounding box center [82, 100] width 122 height 26
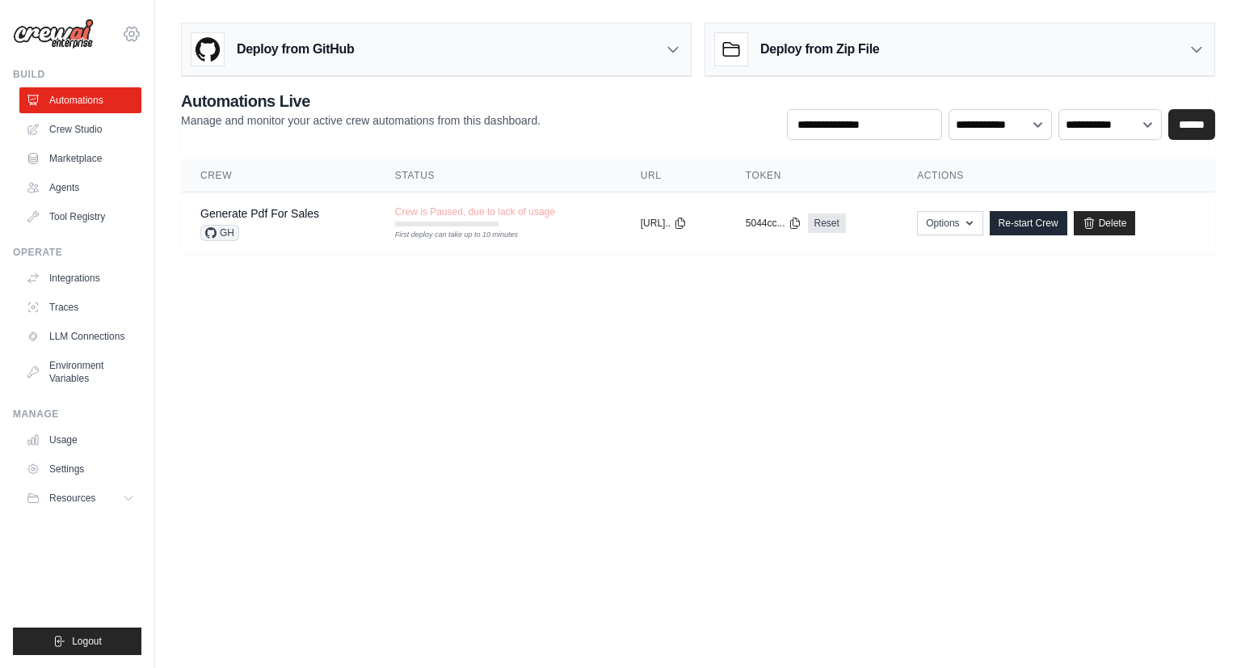
click at [141, 36] on icon at bounding box center [131, 33] width 19 height 19
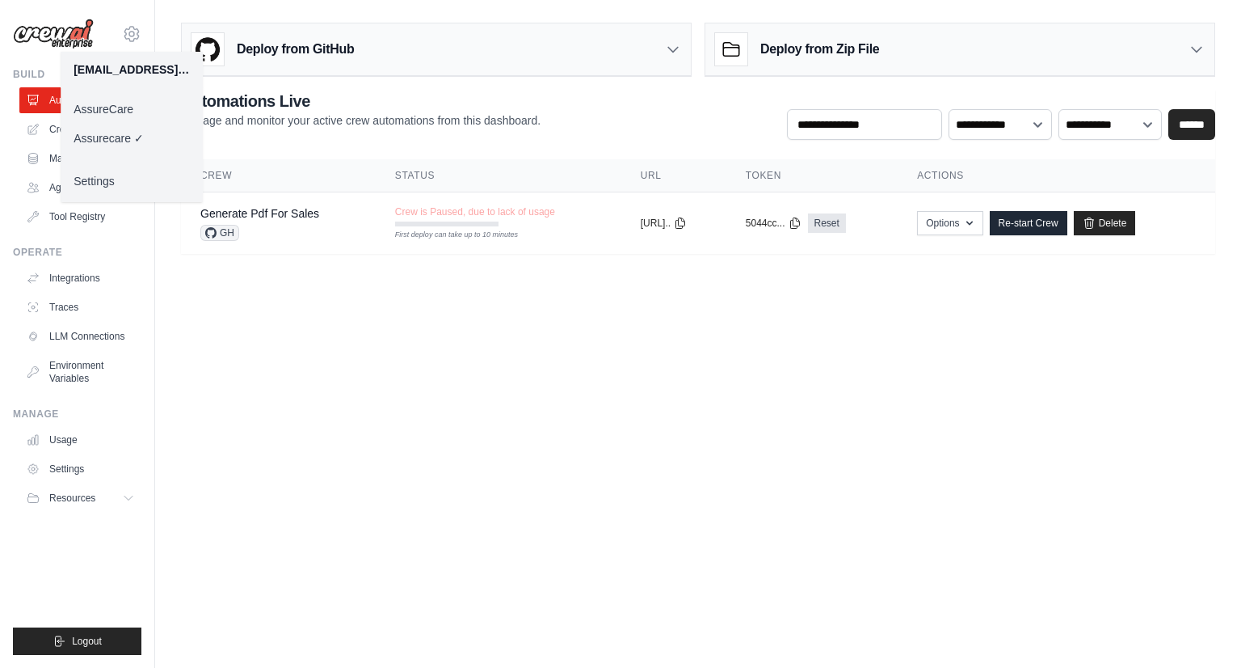
click at [147, 186] on link "Settings" at bounding box center [132, 181] width 142 height 29
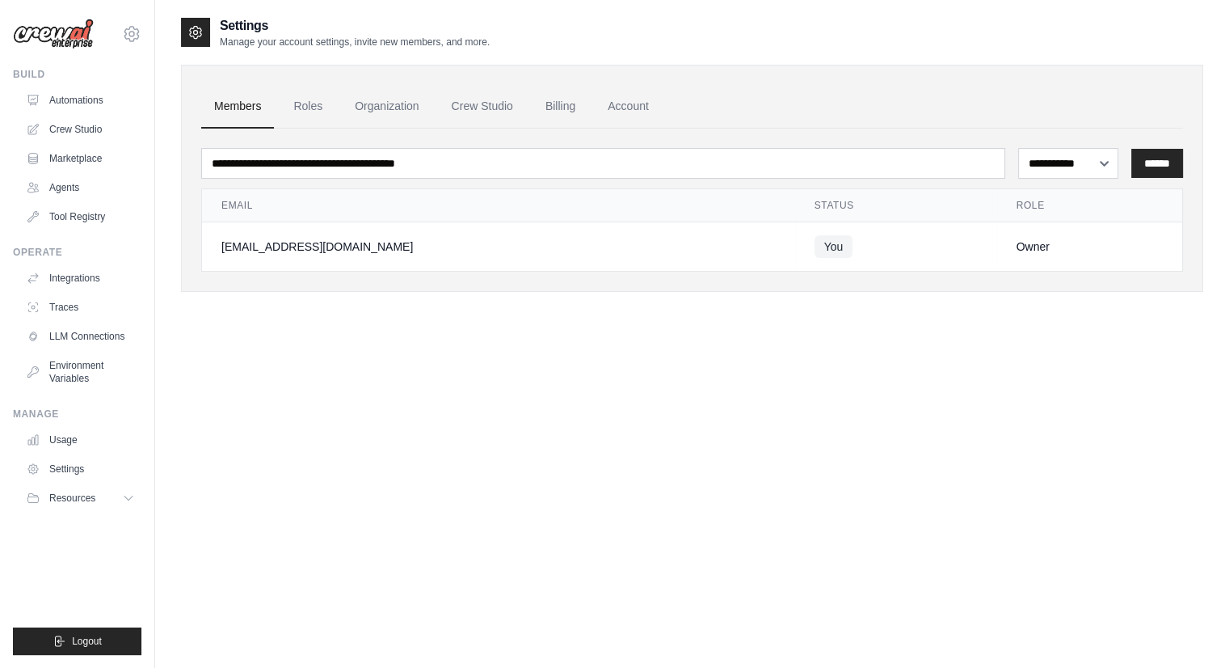
click at [267, 242] on div "[EMAIL_ADDRESS][DOMAIN_NAME]" at bounding box center [498, 246] width 554 height 16
click at [267, 242] on div "pkumar@assurecare.com" at bounding box center [498, 246] width 554 height 16
click at [133, 35] on icon at bounding box center [131, 34] width 5 height 5
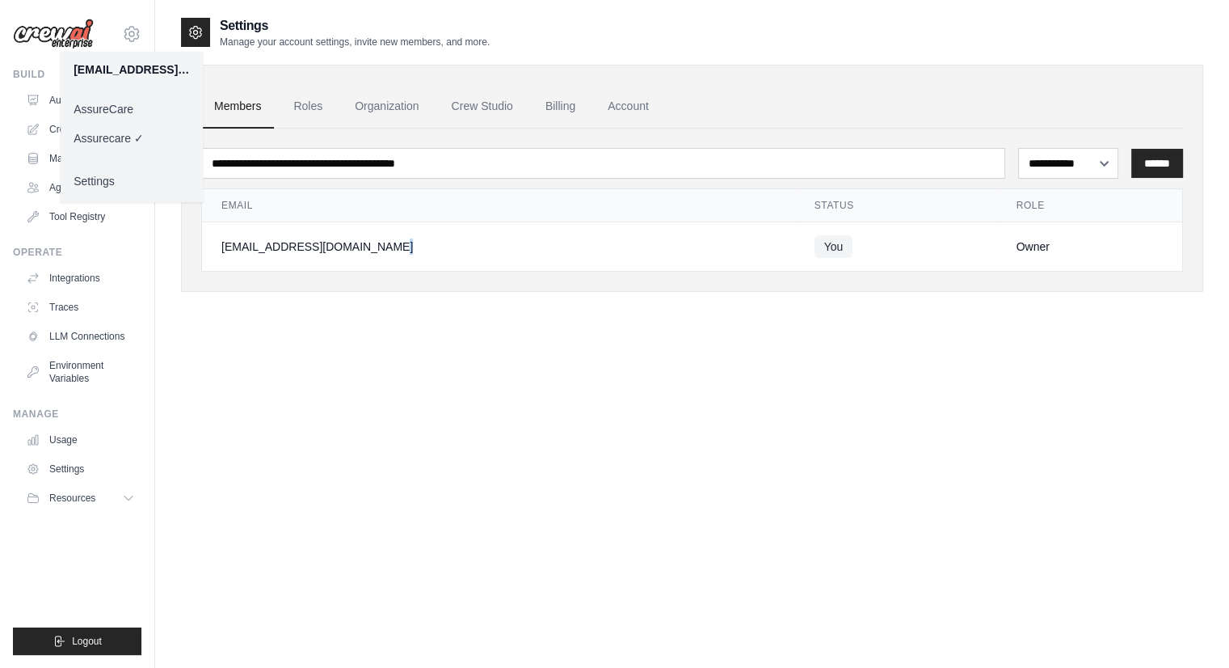
click at [129, 141] on link "Assurecare ✓" at bounding box center [132, 138] width 142 height 29
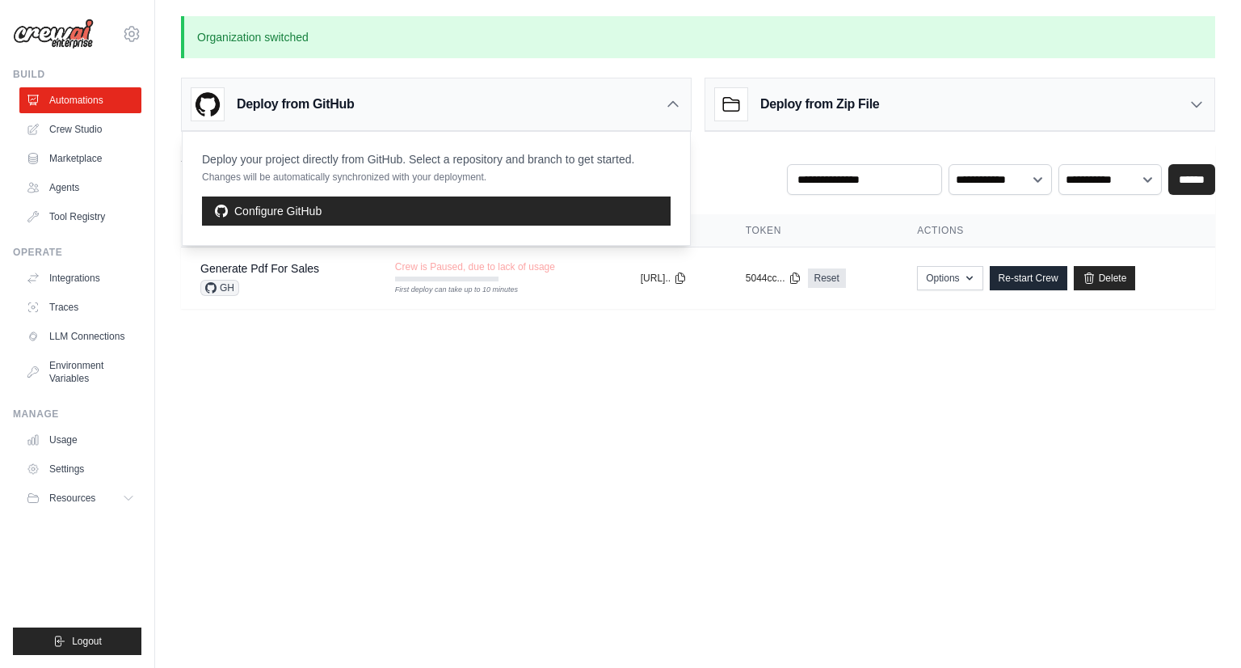
click at [373, 337] on main "Organization switched Deploy from GitHub Deploy your project directly from GitH…" at bounding box center [698, 172] width 1086 height 344
click at [91, 150] on link "Marketplace" at bounding box center [82, 158] width 122 height 26
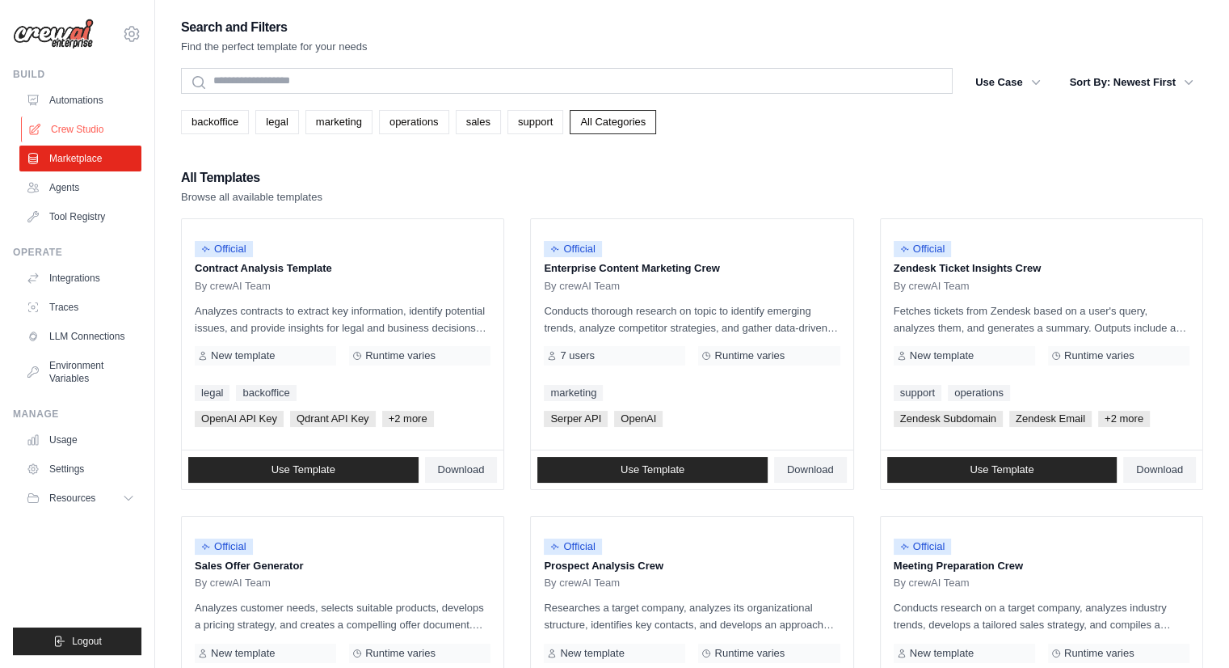
click at [80, 136] on link "Crew Studio" at bounding box center [82, 129] width 122 height 26
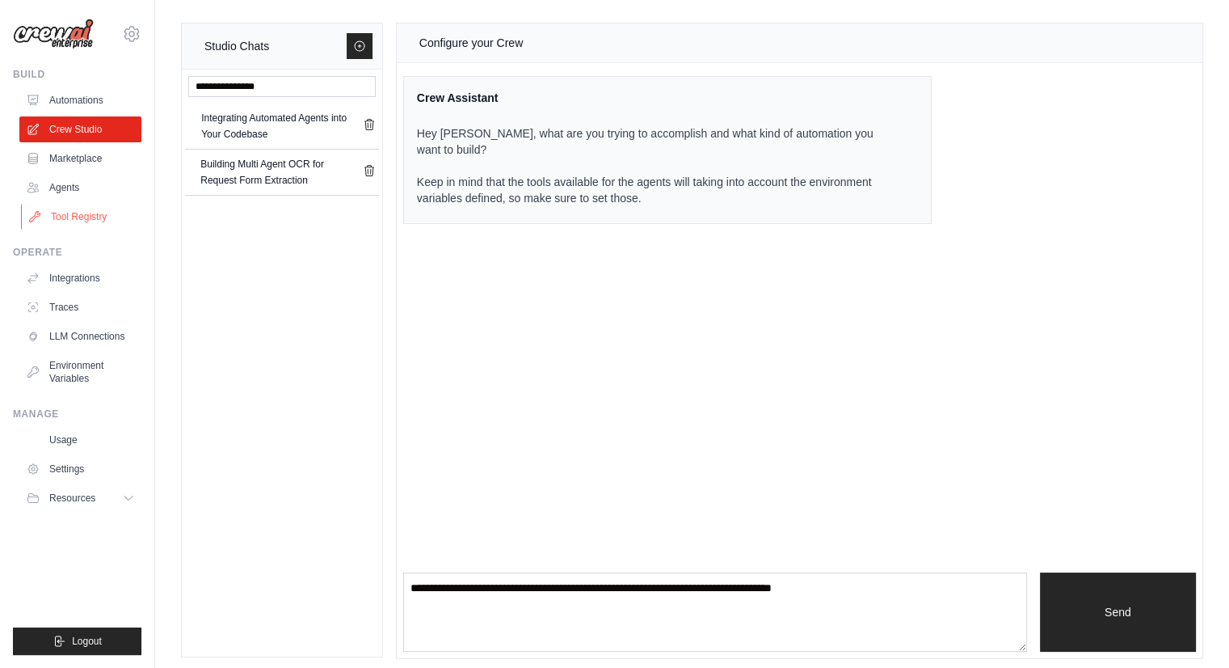
click at [55, 217] on link "Tool Registry" at bounding box center [82, 217] width 122 height 26
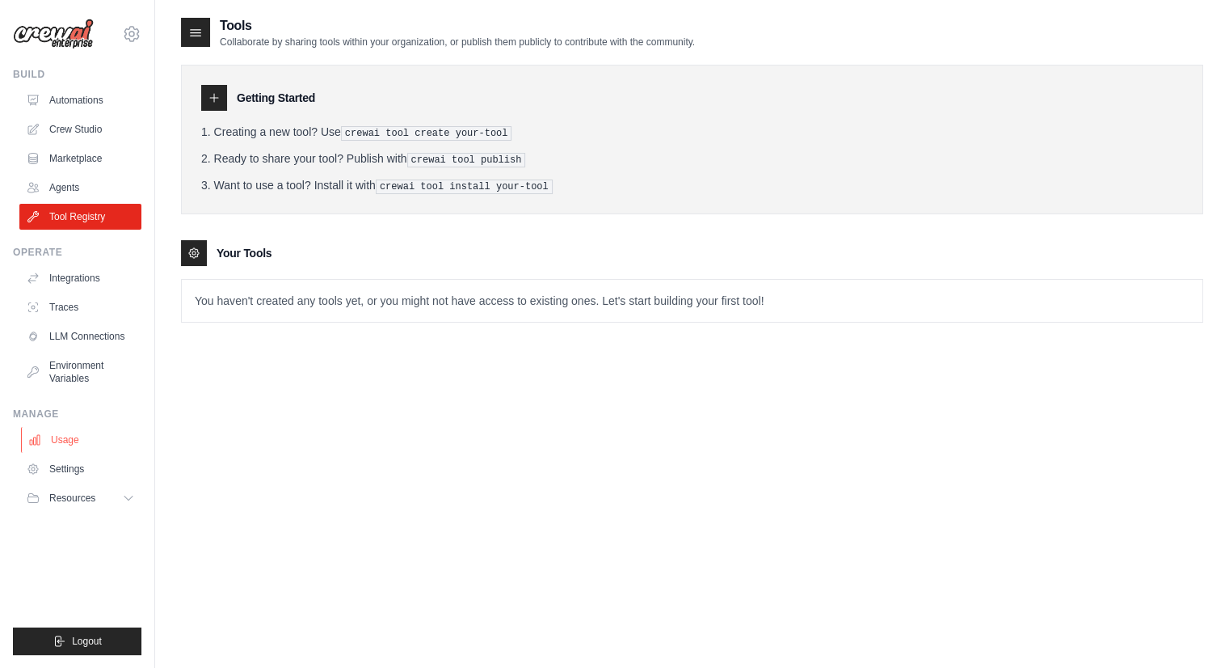
click at [73, 447] on link "Usage" at bounding box center [82, 440] width 122 height 26
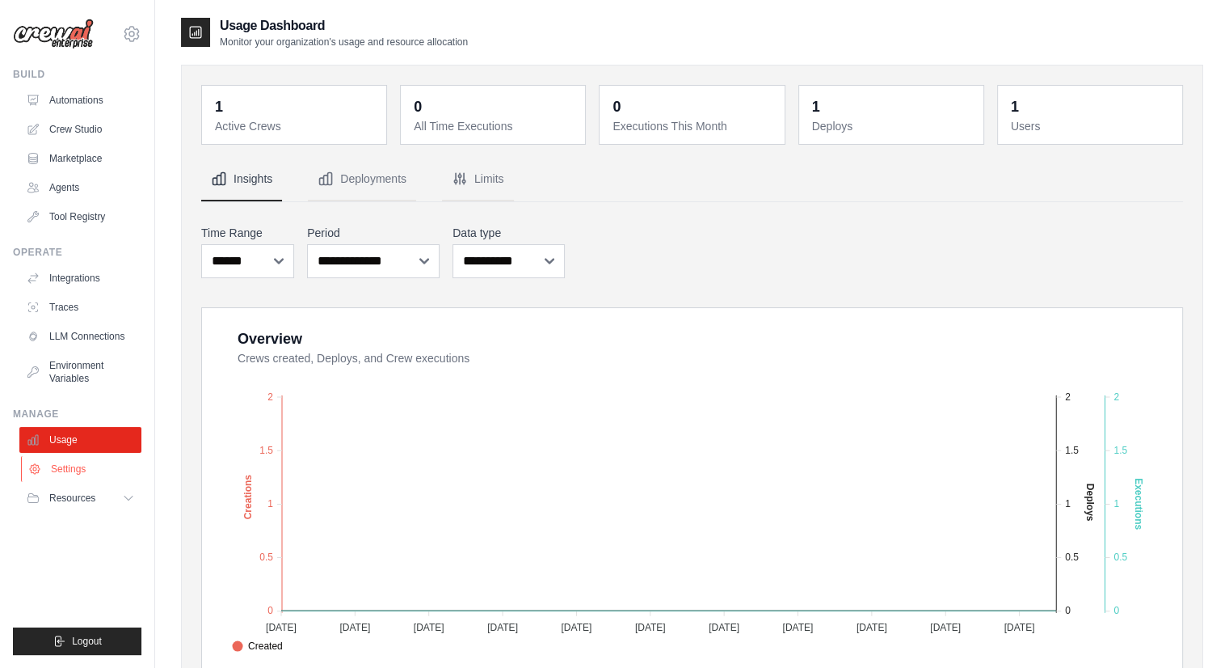
click at [84, 473] on link "Settings" at bounding box center [82, 469] width 122 height 26
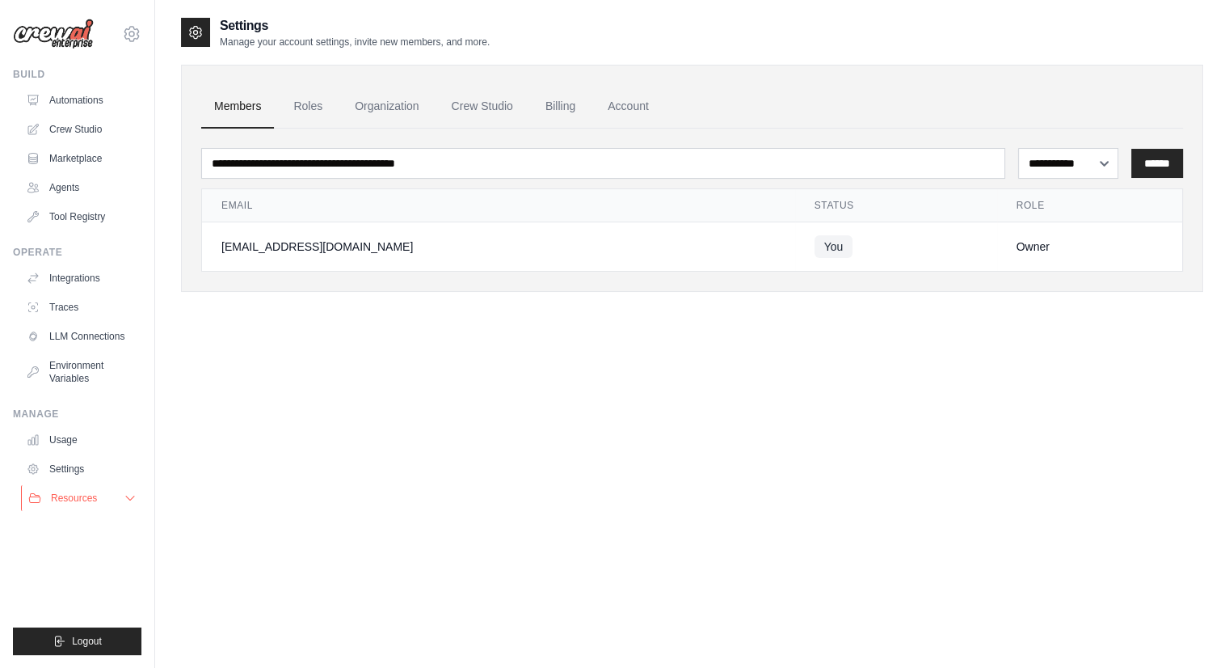
click at [86, 502] on span "Resources" at bounding box center [74, 497] width 46 height 13
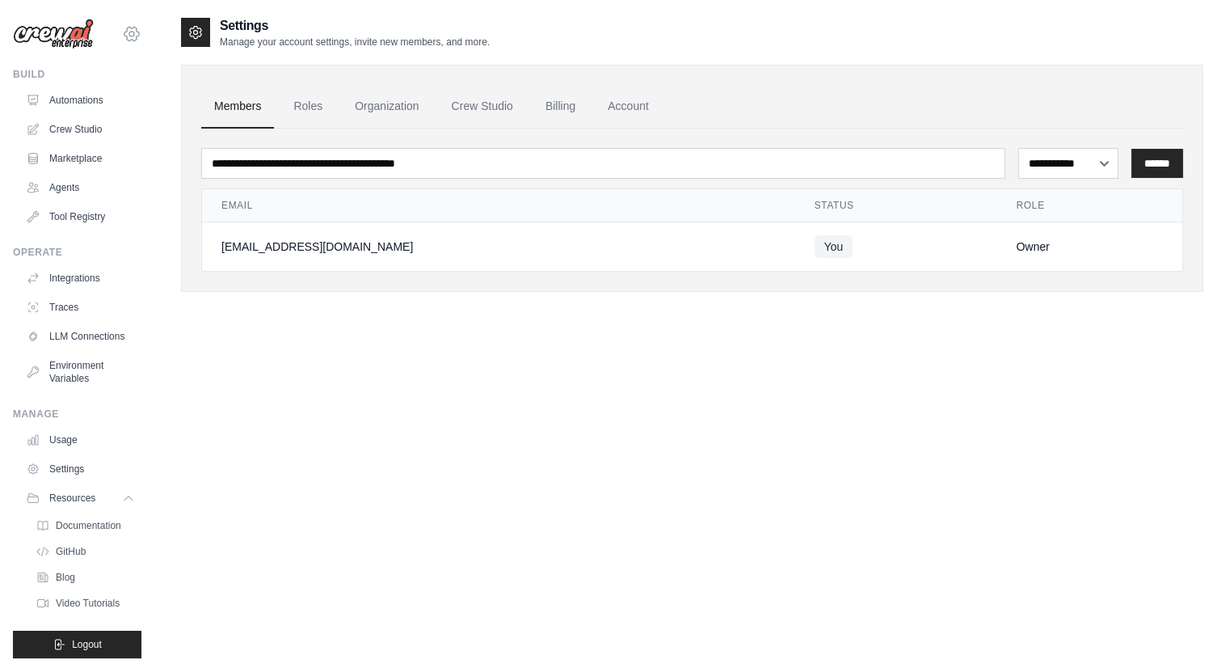
click at [122, 30] on icon at bounding box center [131, 33] width 19 height 19
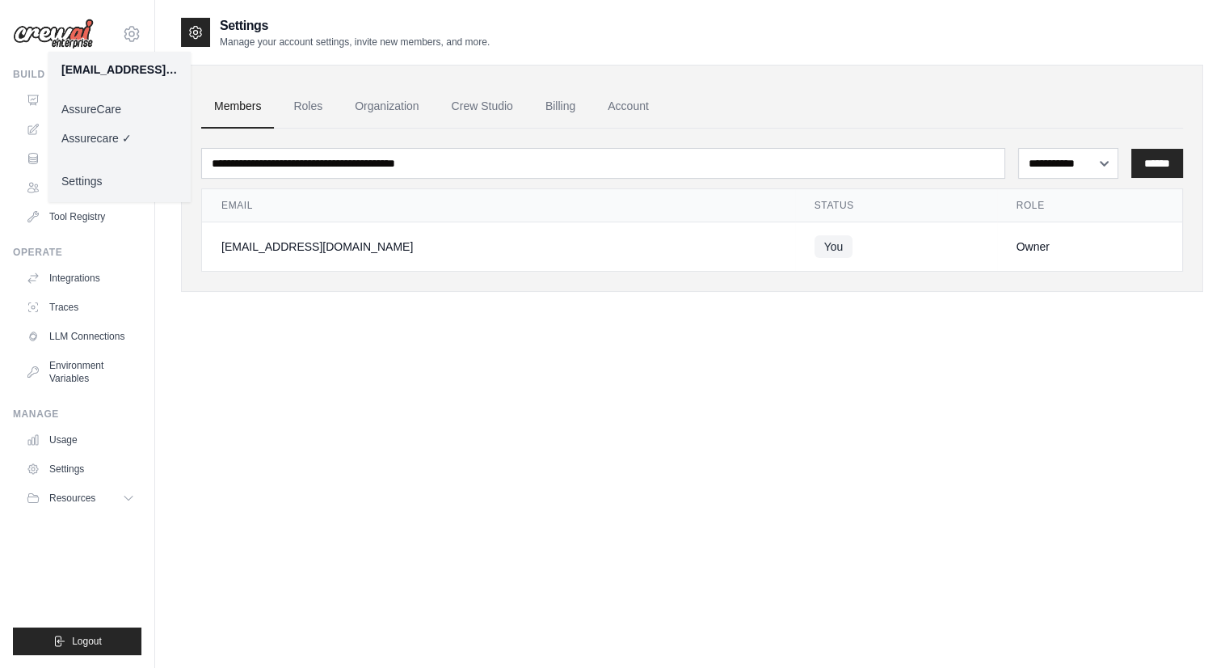
click at [101, 107] on link "AssureCare" at bounding box center [119, 109] width 142 height 29
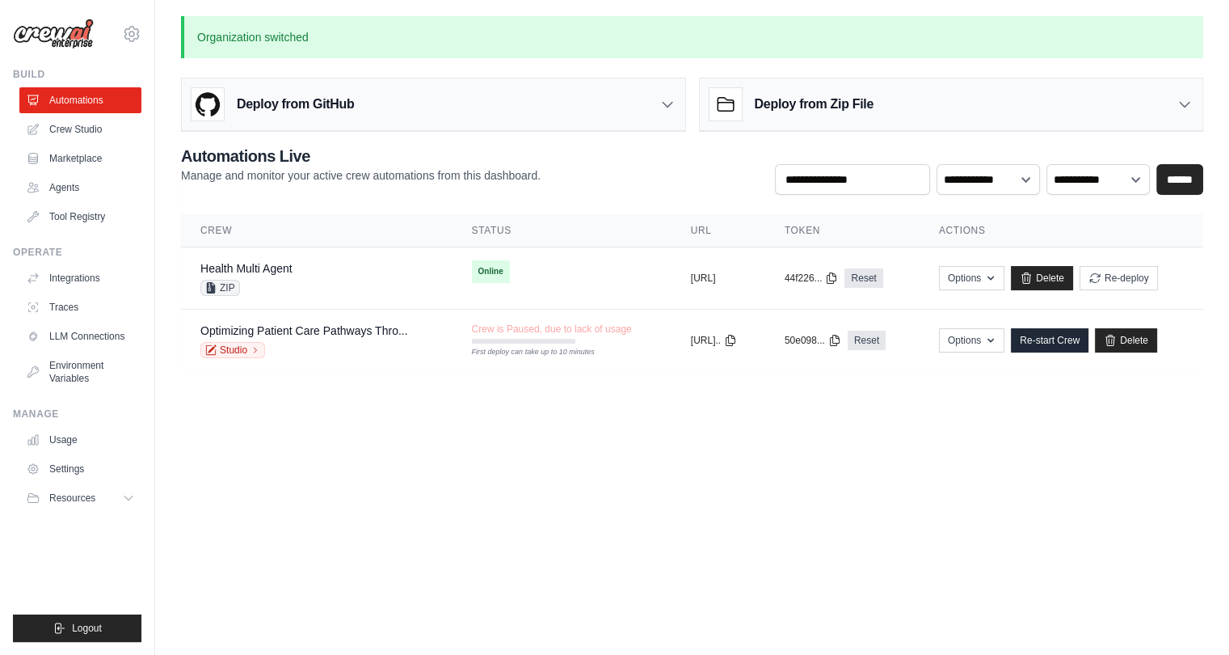
click at [805, 436] on body "[EMAIL_ADDRESS][DOMAIN_NAME] AssureCare ✓ Assurecare Settings Build Automations" at bounding box center [614, 327] width 1229 height 655
click at [405, 285] on div "Health Multi Agent ZIP" at bounding box center [316, 278] width 233 height 36
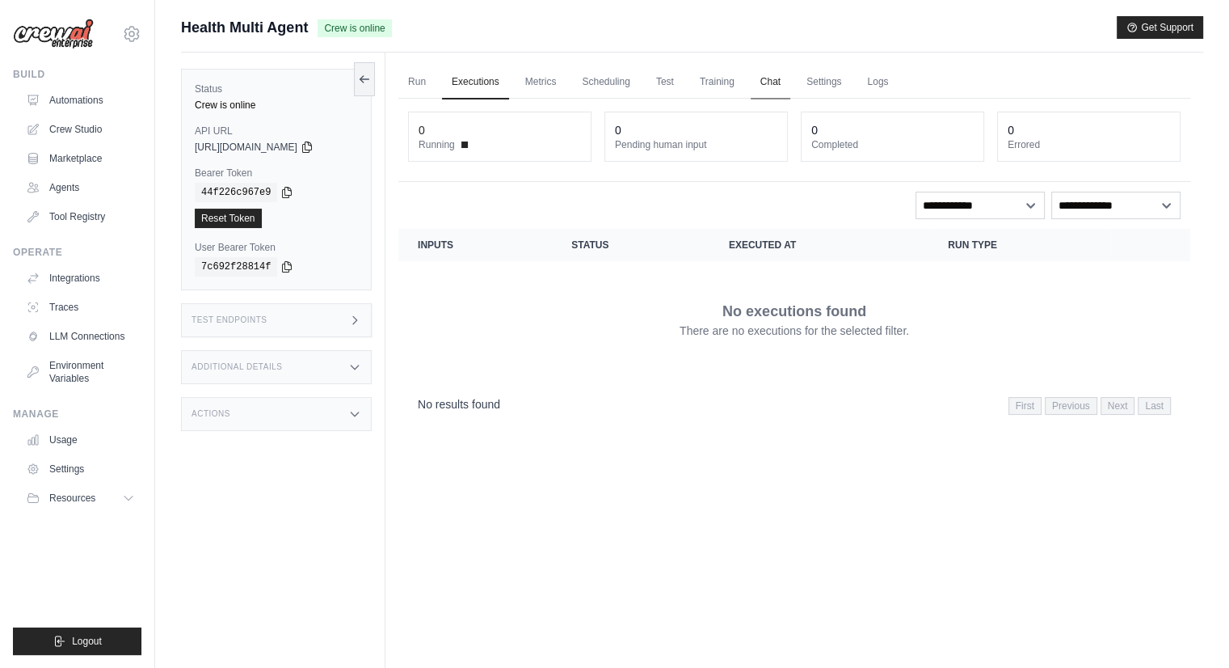
click at [784, 78] on link "Chat" at bounding box center [771, 82] width 40 height 34
click at [404, 82] on link "Run" at bounding box center [416, 82] width 37 height 34
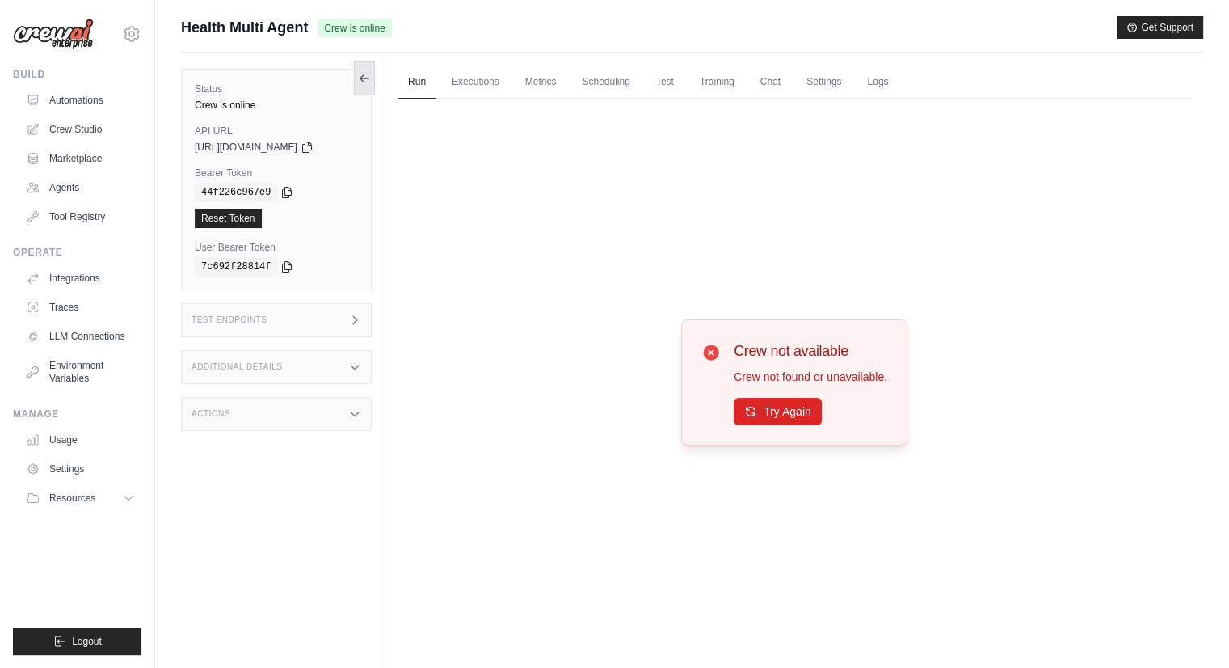
click at [356, 78] on button at bounding box center [364, 78] width 21 height 34
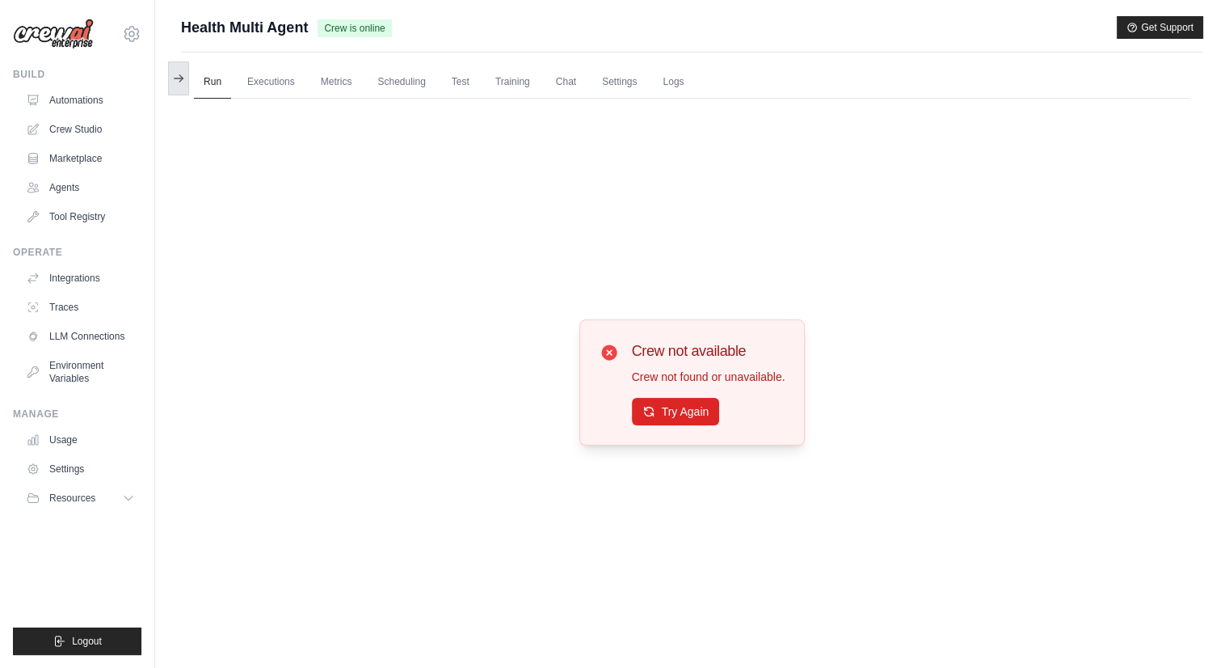
click at [184, 81] on button at bounding box center [178, 78] width 21 height 34
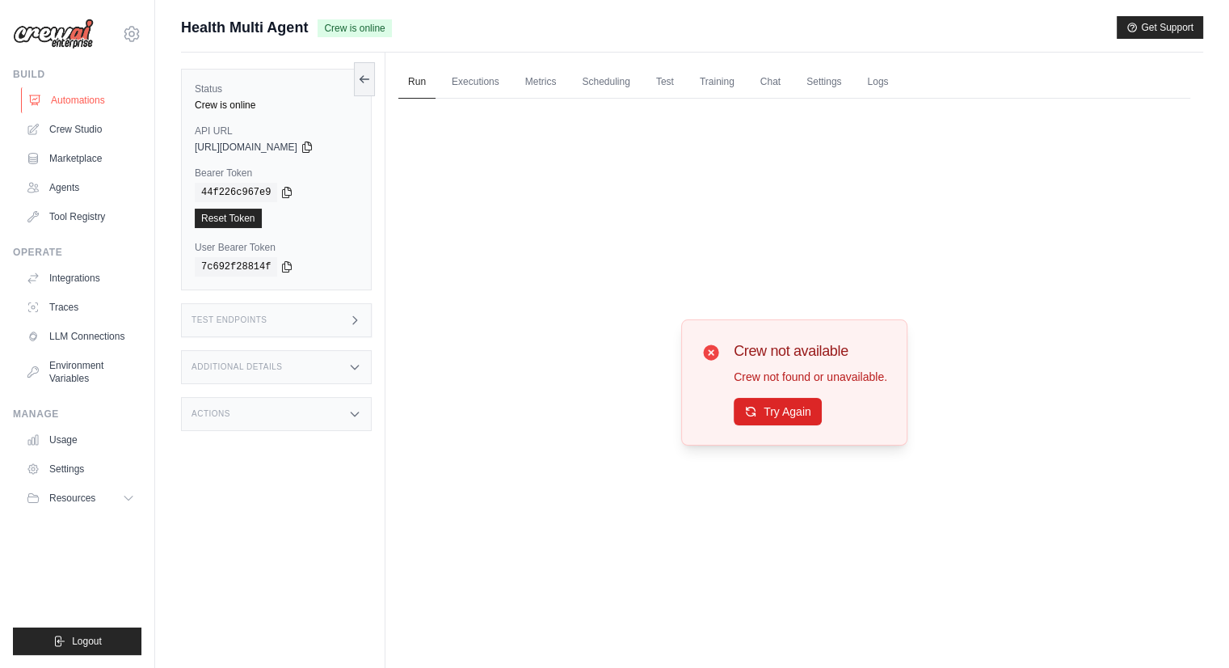
click at [64, 102] on link "Automations" at bounding box center [82, 100] width 122 height 26
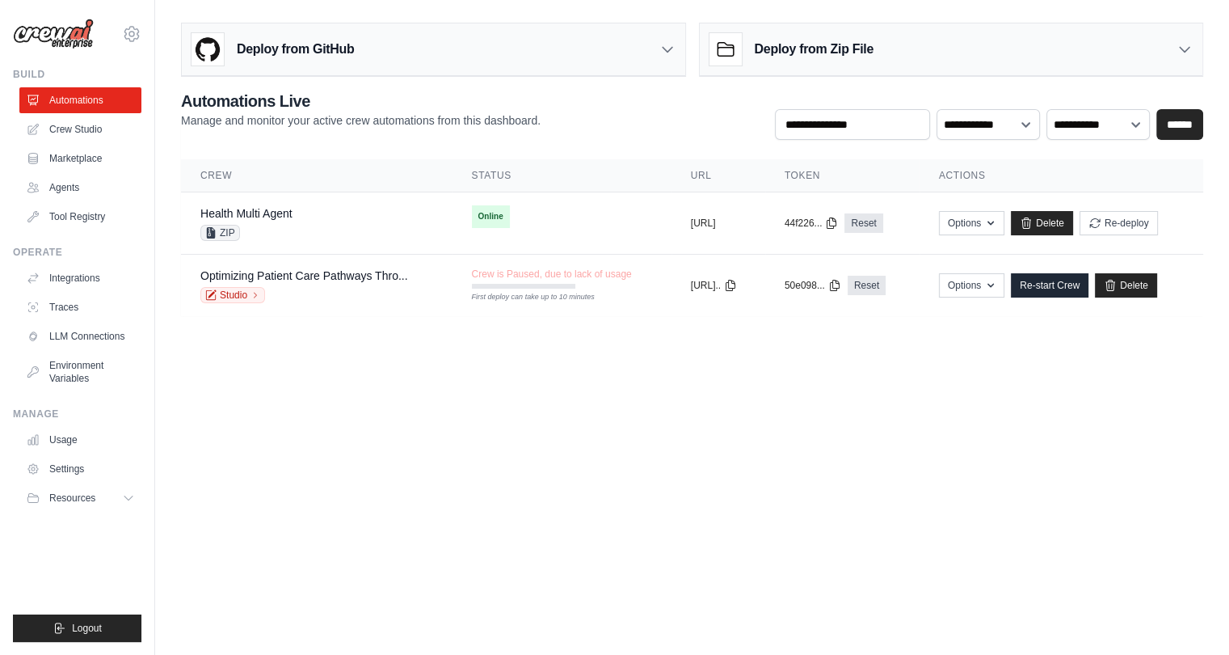
click at [639, 356] on body "pkumar@assurecare.com AssureCare ✓ Assurecare Settings Build Automations" at bounding box center [614, 327] width 1229 height 655
click at [830, 125] on input "text" at bounding box center [852, 124] width 155 height 31
click at [659, 133] on div "**********" at bounding box center [692, 115] width 1022 height 50
click at [992, 142] on div "**********" at bounding box center [692, 203] width 1022 height 226
click at [989, 130] on select "**********" at bounding box center [988, 124] width 103 height 31
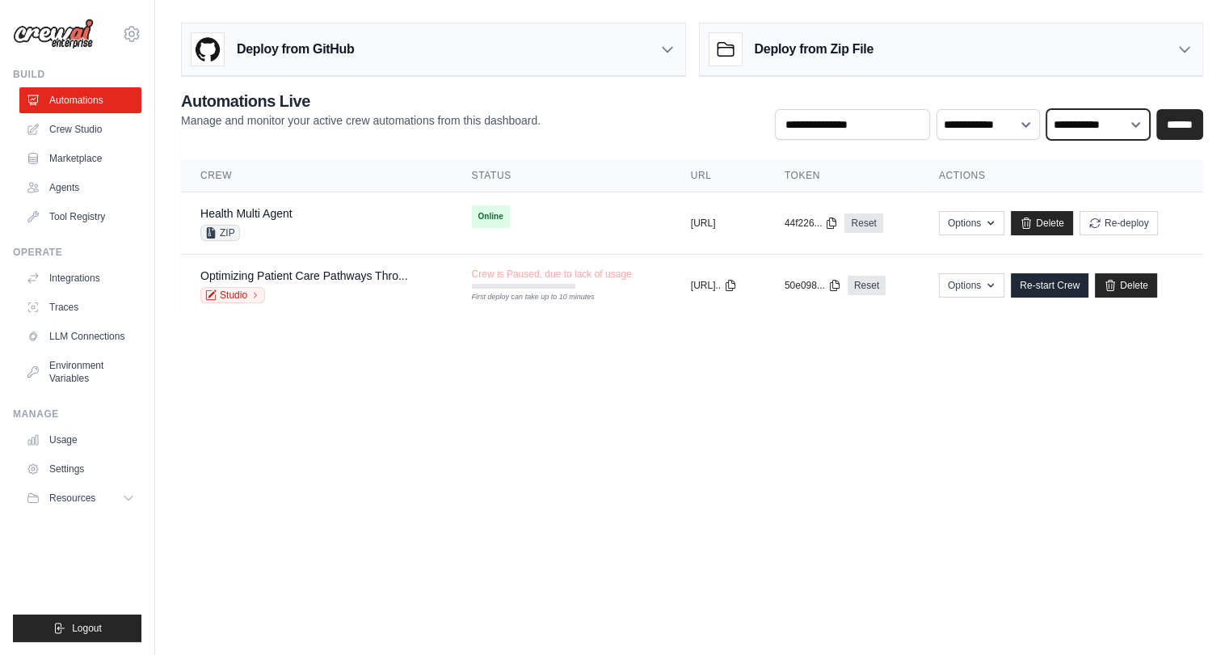
click at [1101, 119] on select "**********" at bounding box center [1098, 124] width 103 height 31
click at [858, 407] on body "pkumar@assurecare.com AssureCare ✓ Assurecare Settings Build Automations" at bounding box center [614, 327] width 1229 height 655
click at [580, 377] on body "pkumar@assurecare.com AssureCare ✓ Assurecare Settings Build Automations" at bounding box center [614, 327] width 1229 height 655
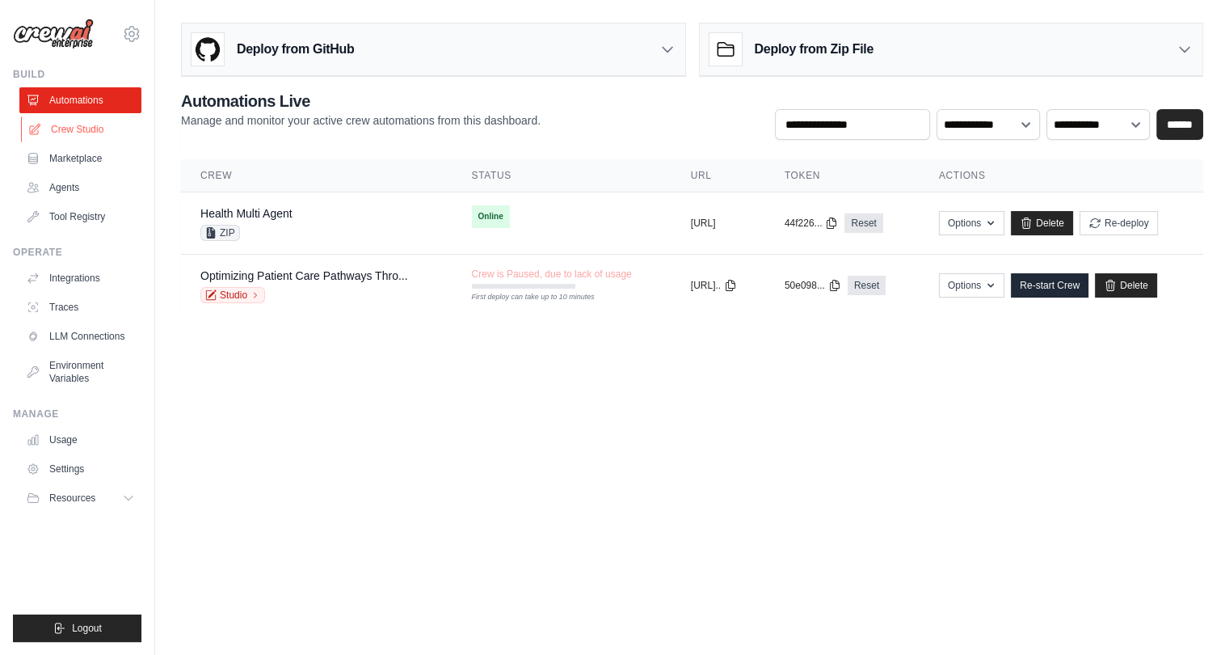
click at [99, 133] on link "Crew Studio" at bounding box center [82, 129] width 122 height 26
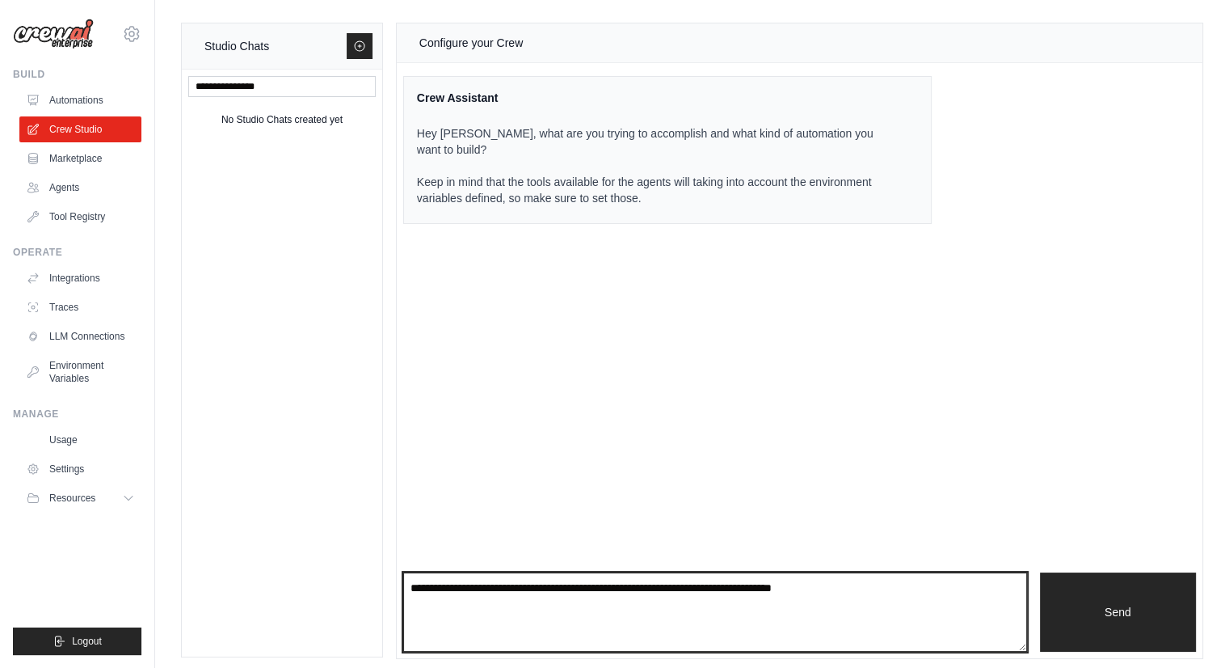
click at [539, 601] on textarea at bounding box center [715, 611] width 624 height 79
type textarea "**********"
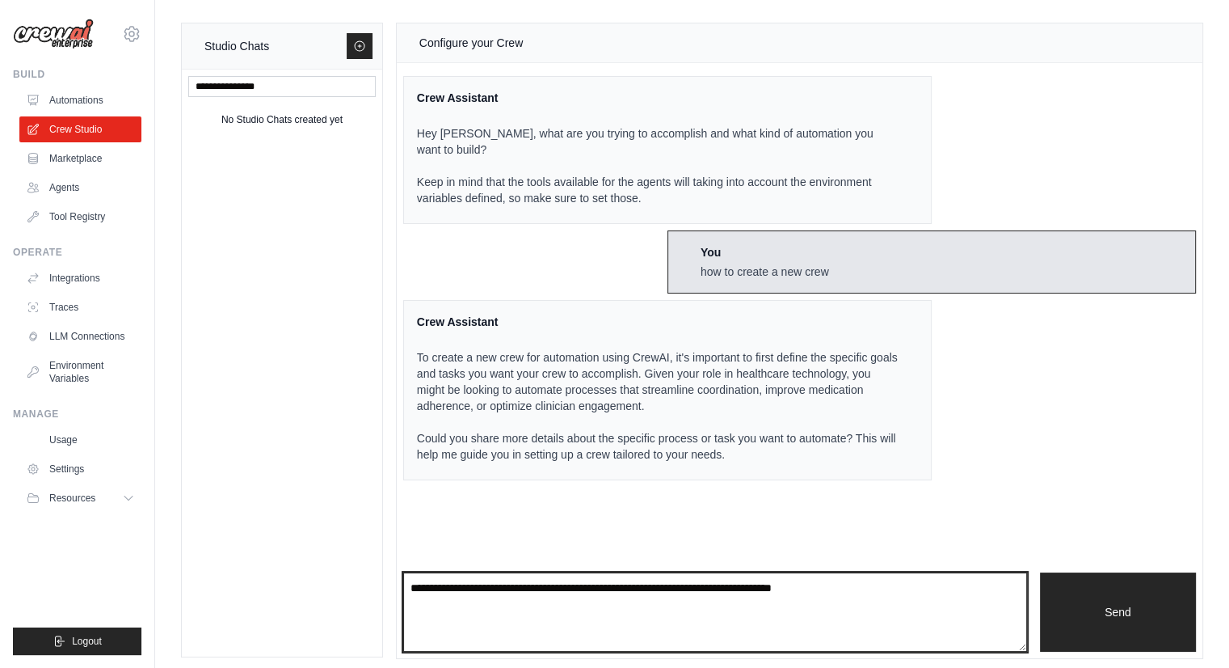
click at [539, 601] on textarea at bounding box center [715, 611] width 624 height 79
type textarea "**********"
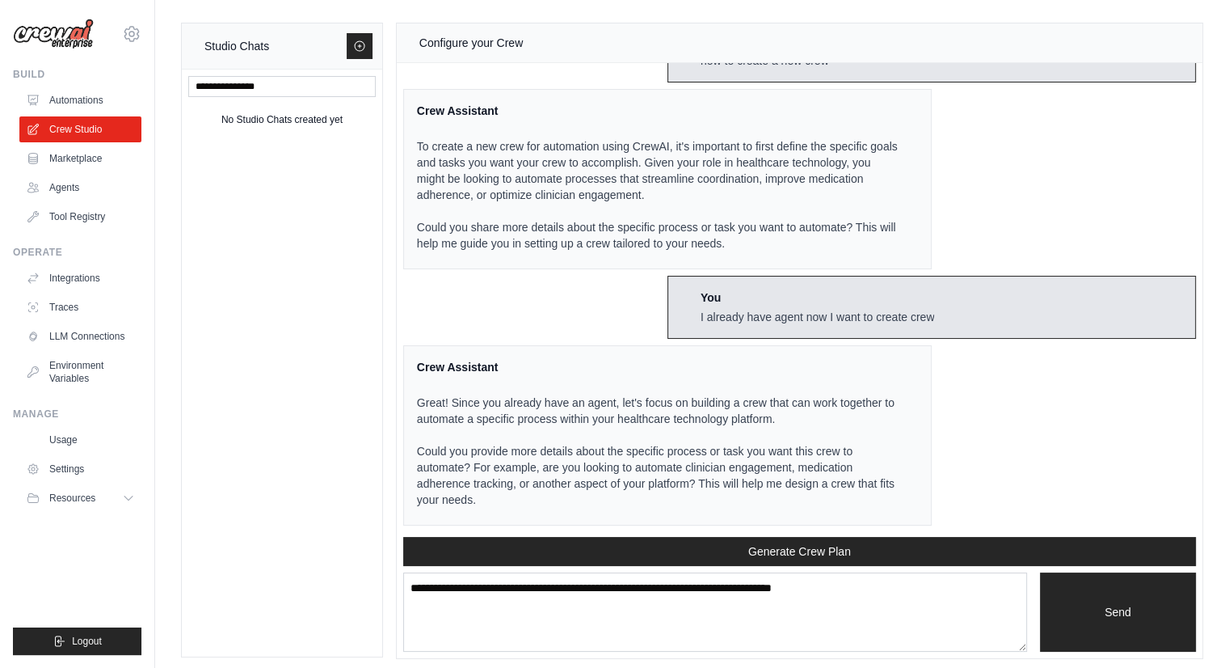
scroll to position [6, 0]
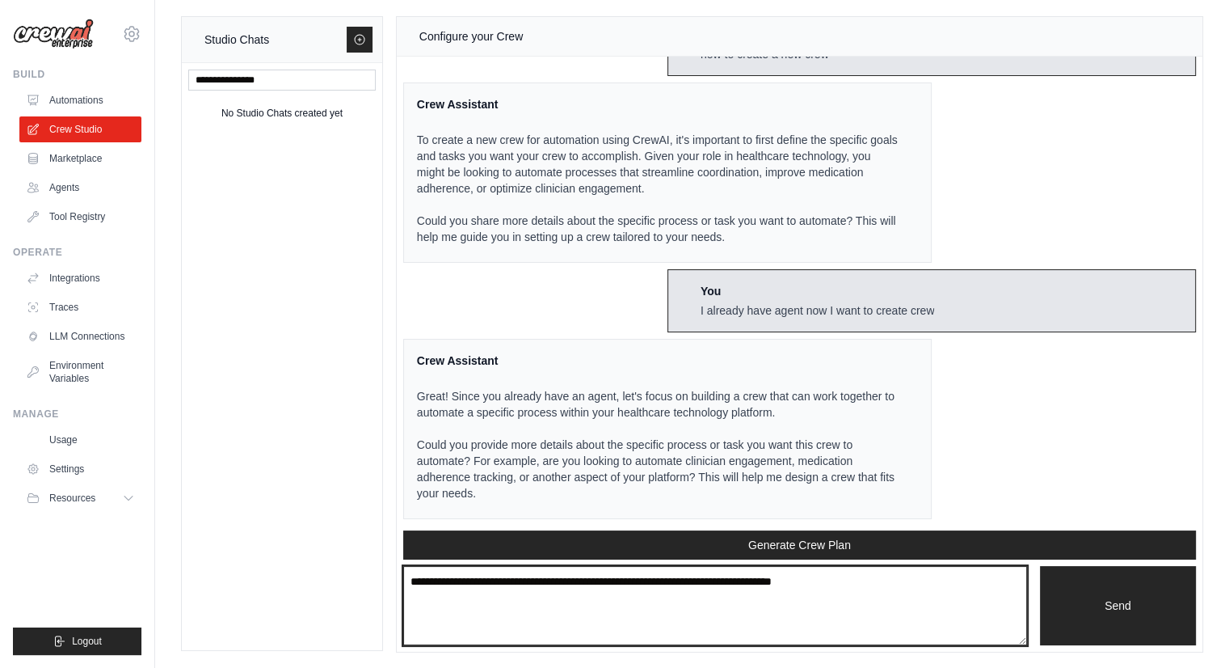
click at [551, 593] on textarea at bounding box center [715, 605] width 624 height 79
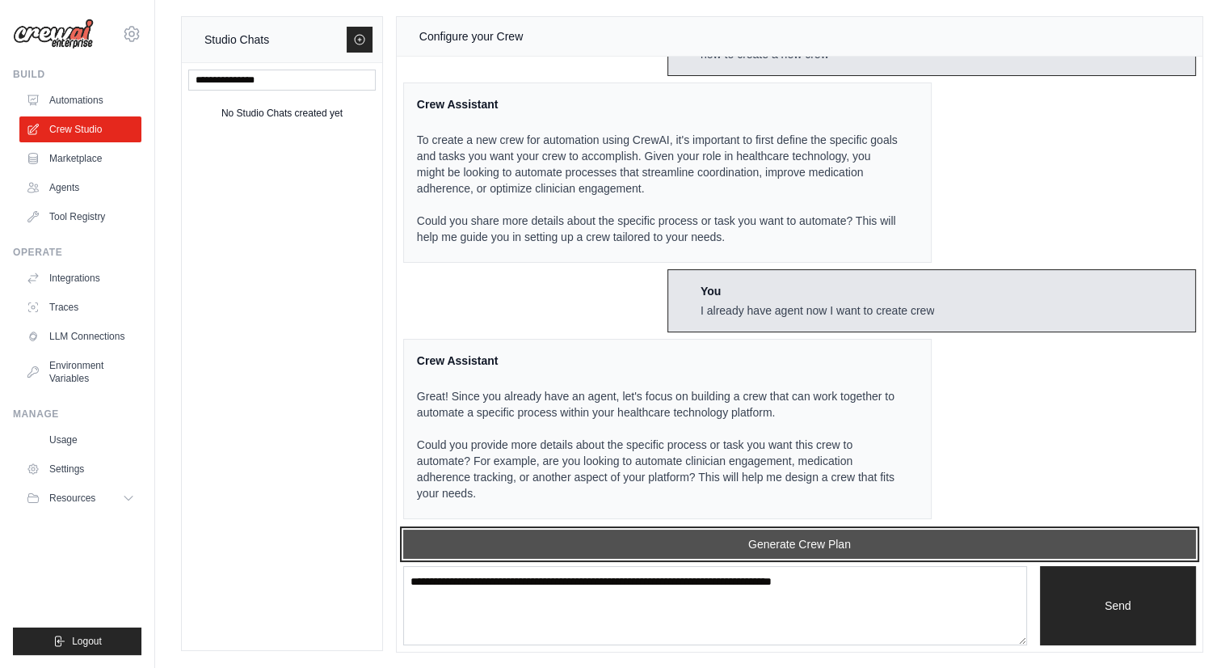
click at [795, 544] on button "Generate Crew Plan" at bounding box center [799, 543] width 793 height 29
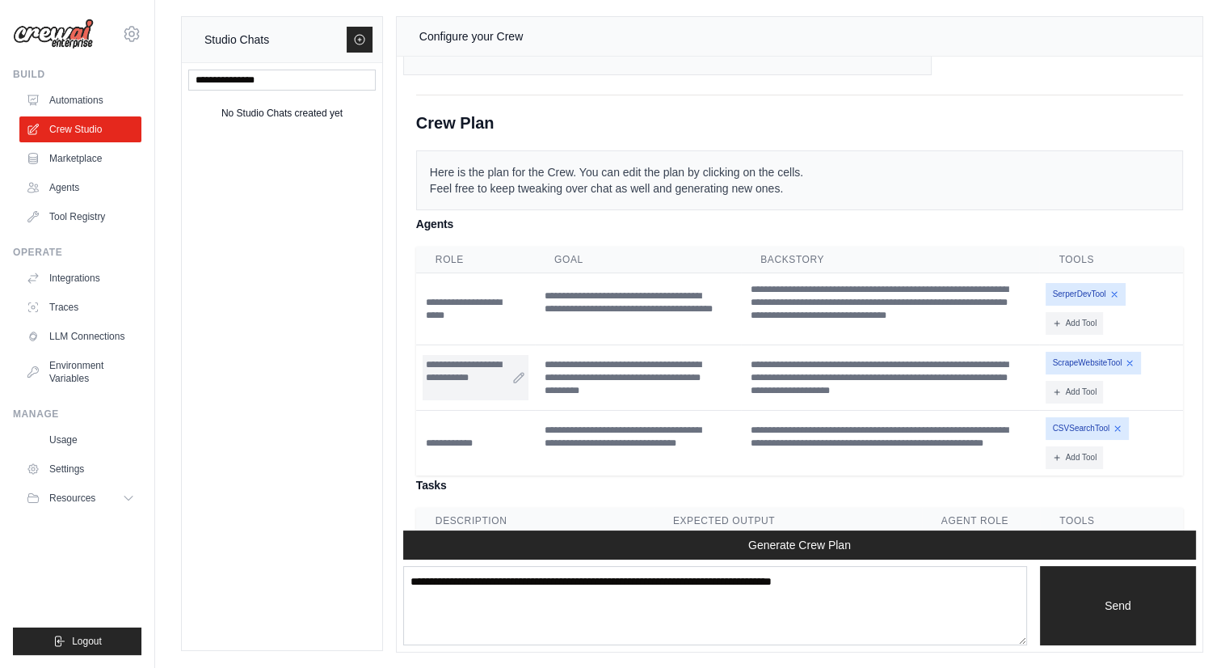
scroll to position [919, 0]
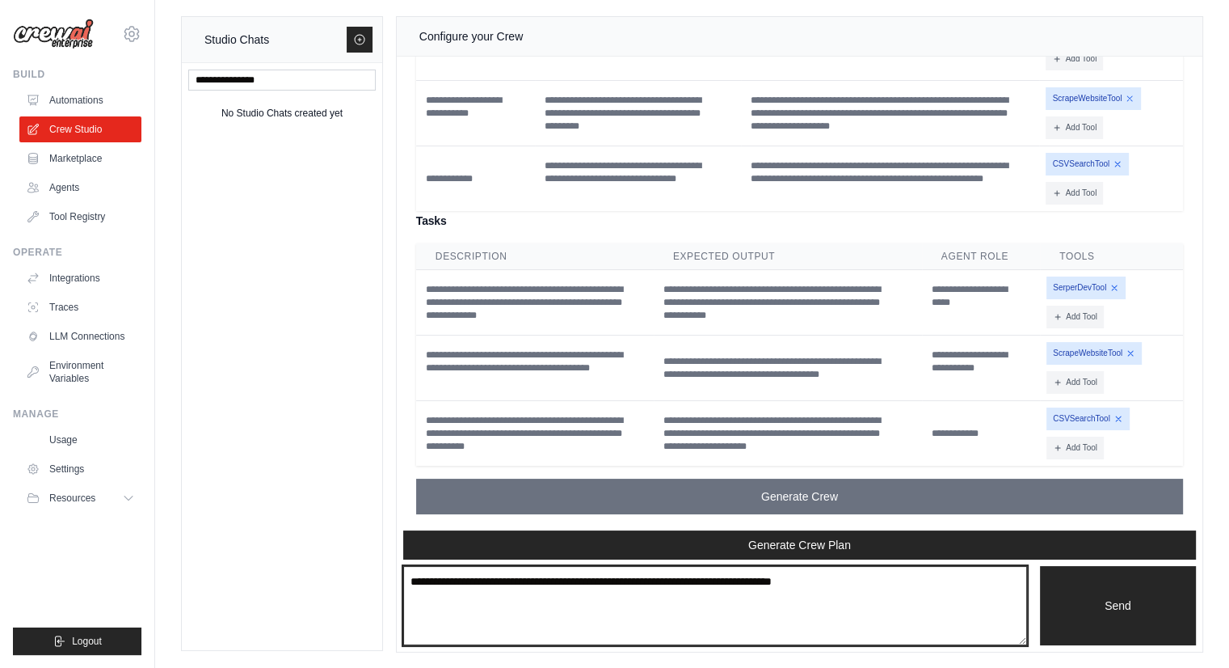
click at [553, 589] on textarea at bounding box center [715, 605] width 624 height 79
click at [659, 586] on textarea "**********" at bounding box center [715, 605] width 624 height 79
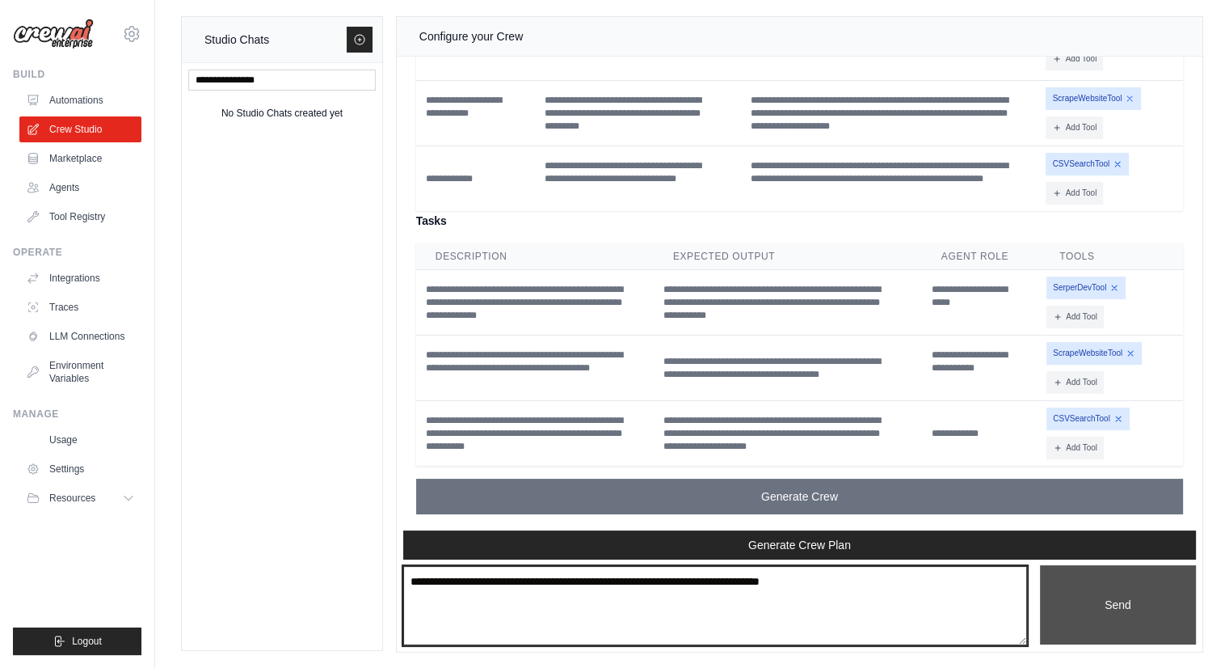
type textarea "**********"
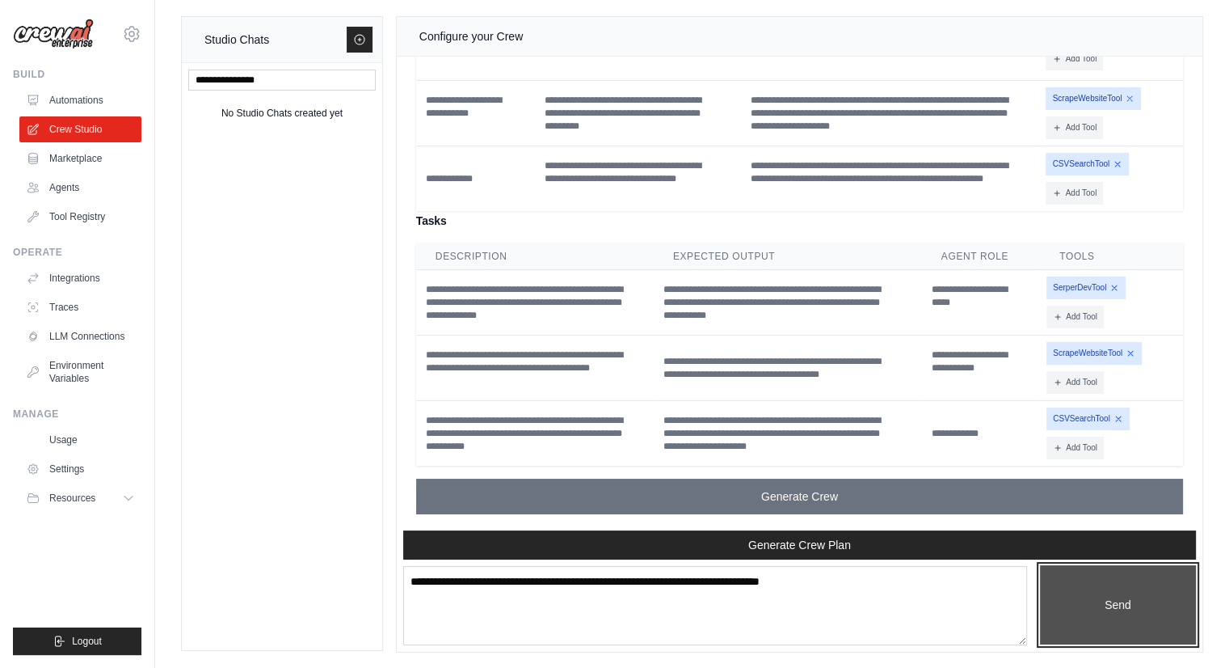
click at [1122, 605] on button "Send" at bounding box center [1118, 604] width 156 height 79
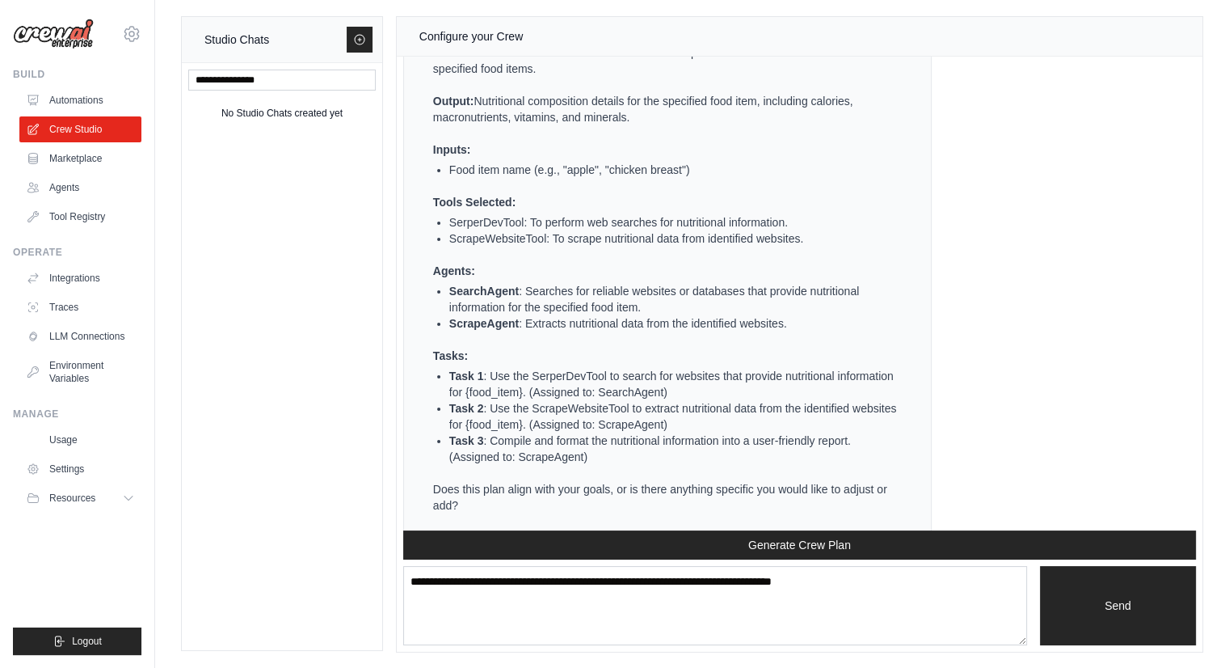
scroll to position [1617, 0]
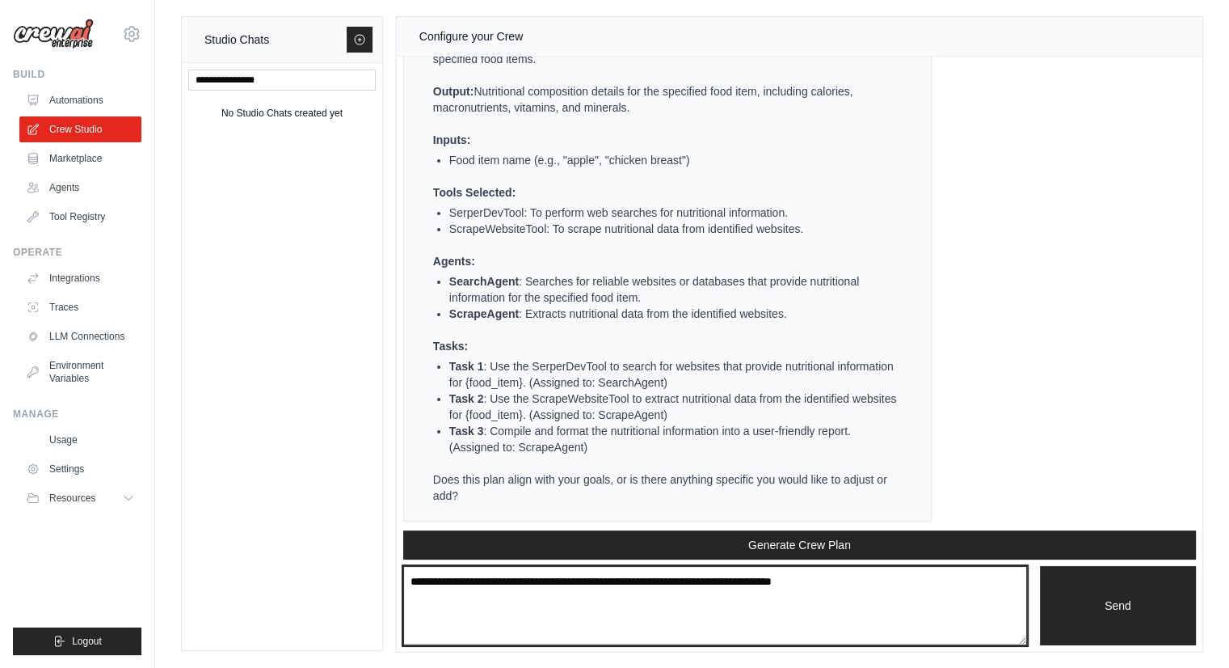
click at [563, 595] on textarea at bounding box center [715, 605] width 624 height 79
type textarea "**********"
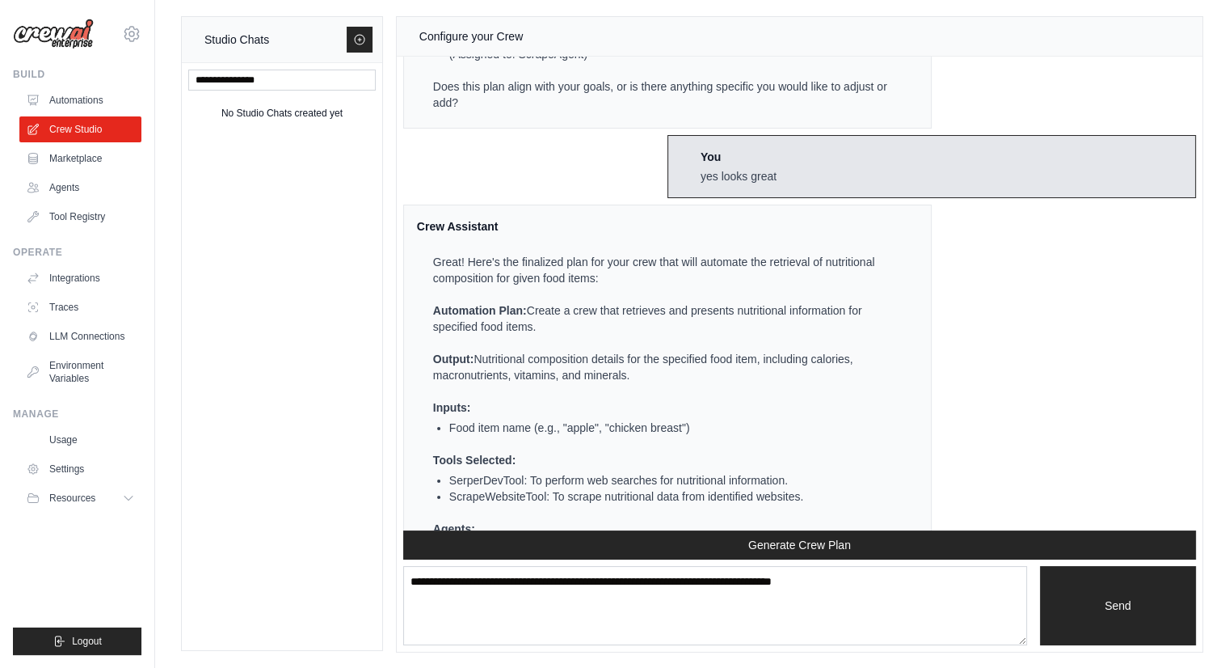
scroll to position [2294, 0]
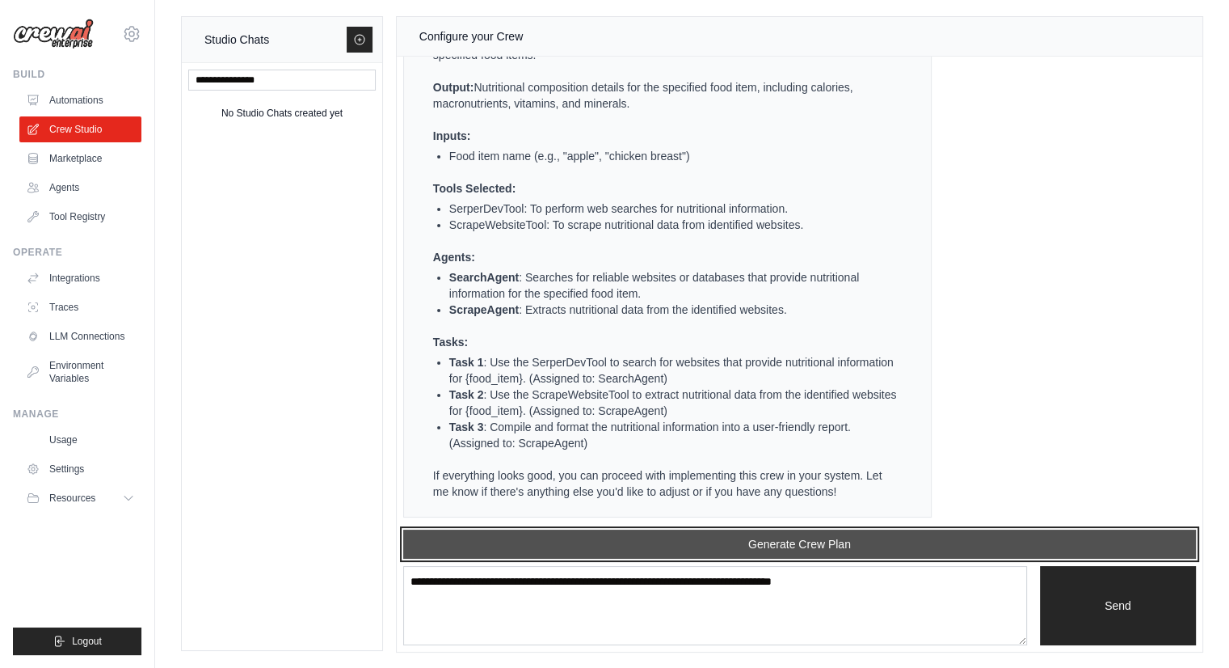
drag, startPoint x: 757, startPoint y: 533, endPoint x: 704, endPoint y: 550, distance: 55.2
click at [704, 550] on button "Generate Crew Plan" at bounding box center [799, 543] width 793 height 29
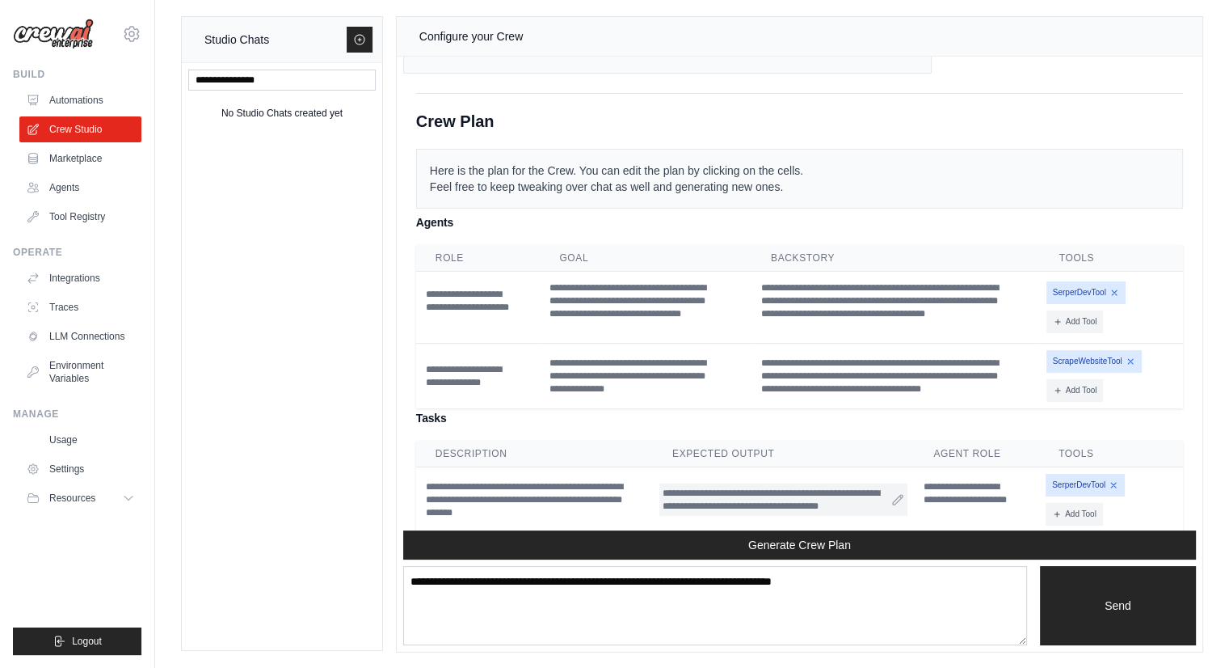
scroll to position [2871, 0]
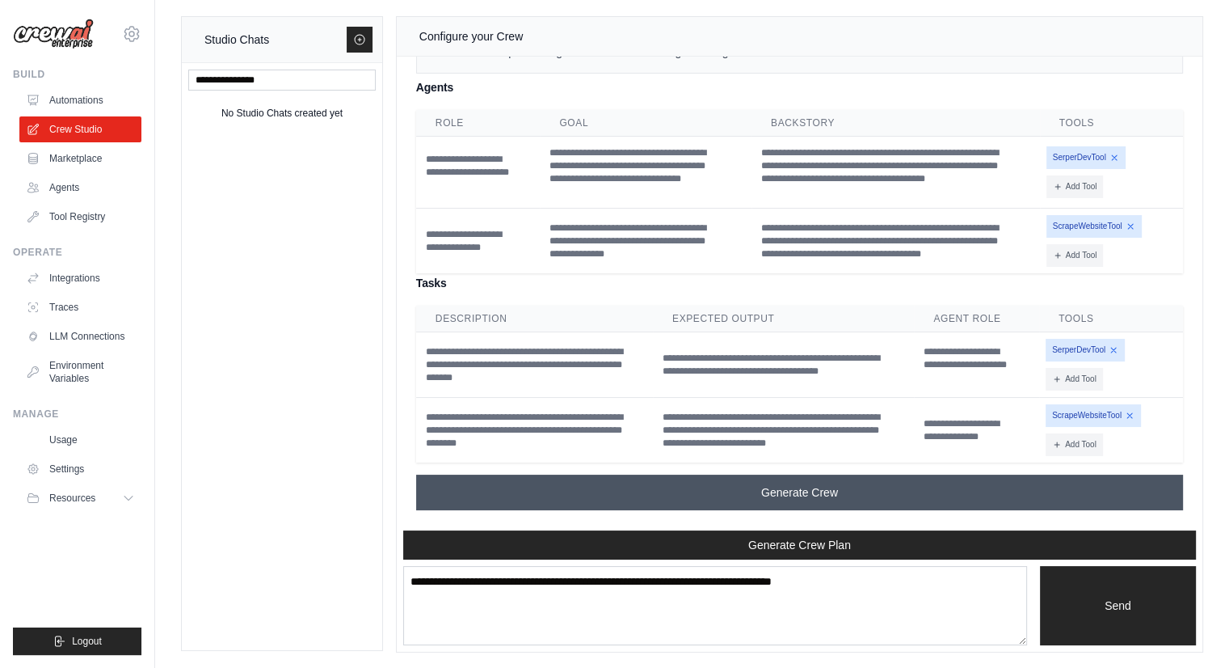
click at [800, 495] on span "Generate Crew" at bounding box center [799, 492] width 77 height 16
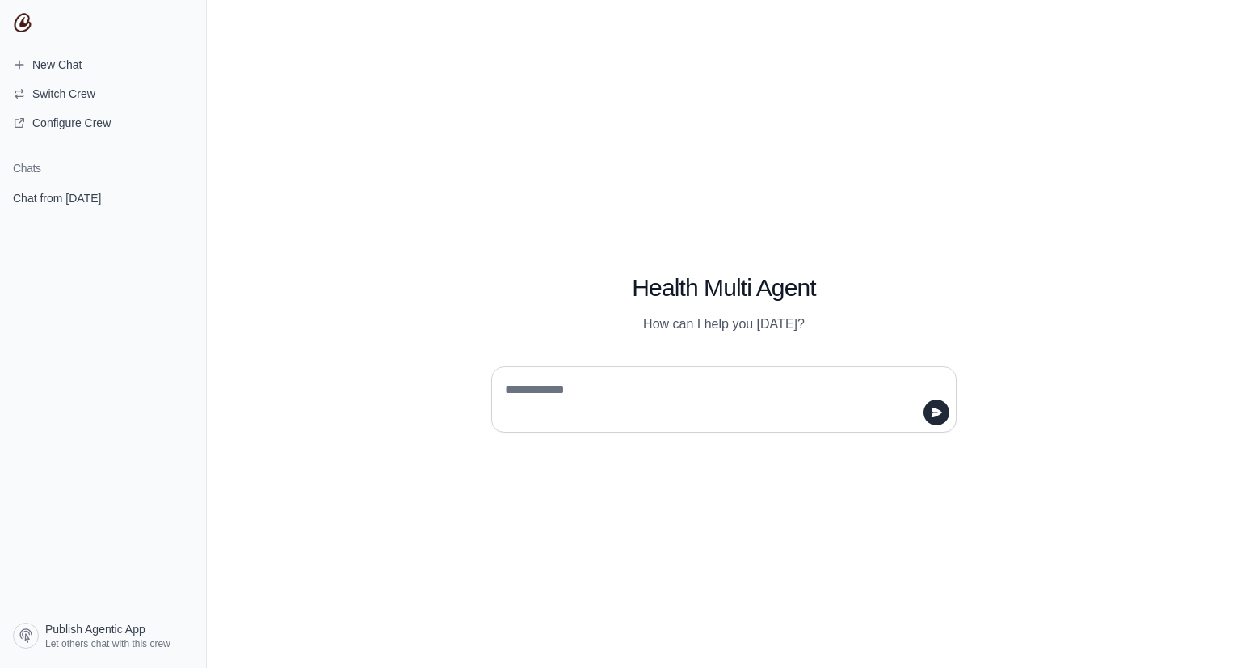
click at [521, 392] on textarea at bounding box center [719, 399] width 435 height 45
type textarea "**"
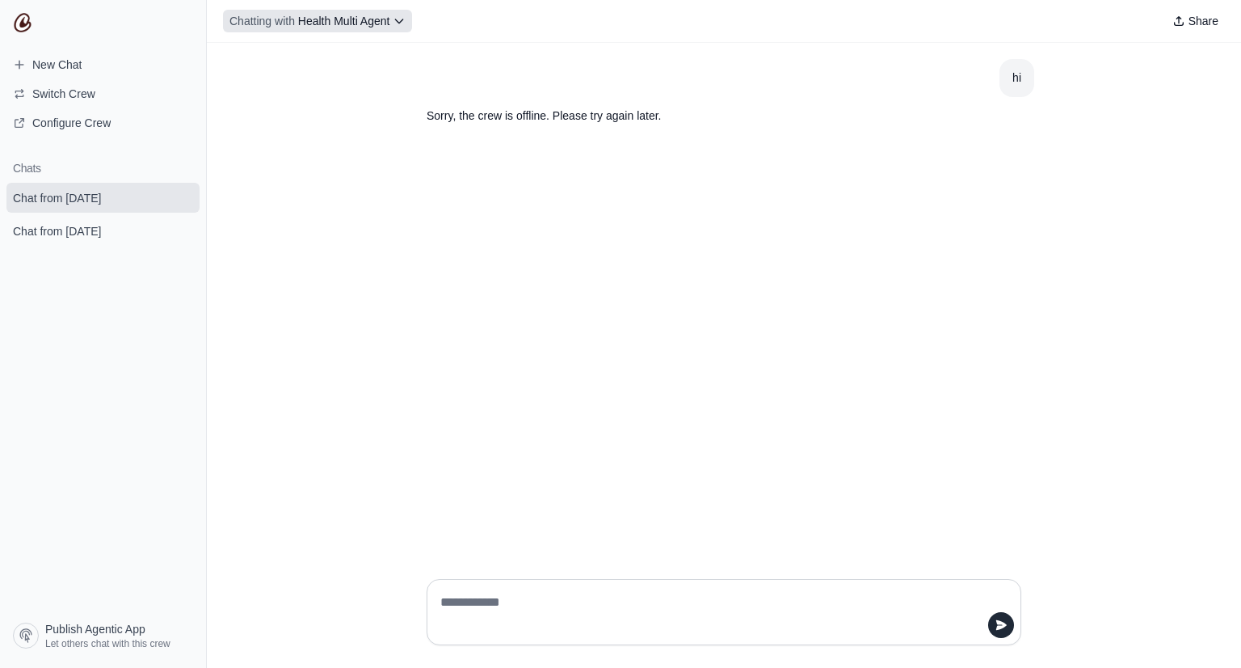
click at [368, 18] on span "Health Multi Agent" at bounding box center [344, 21] width 92 height 13
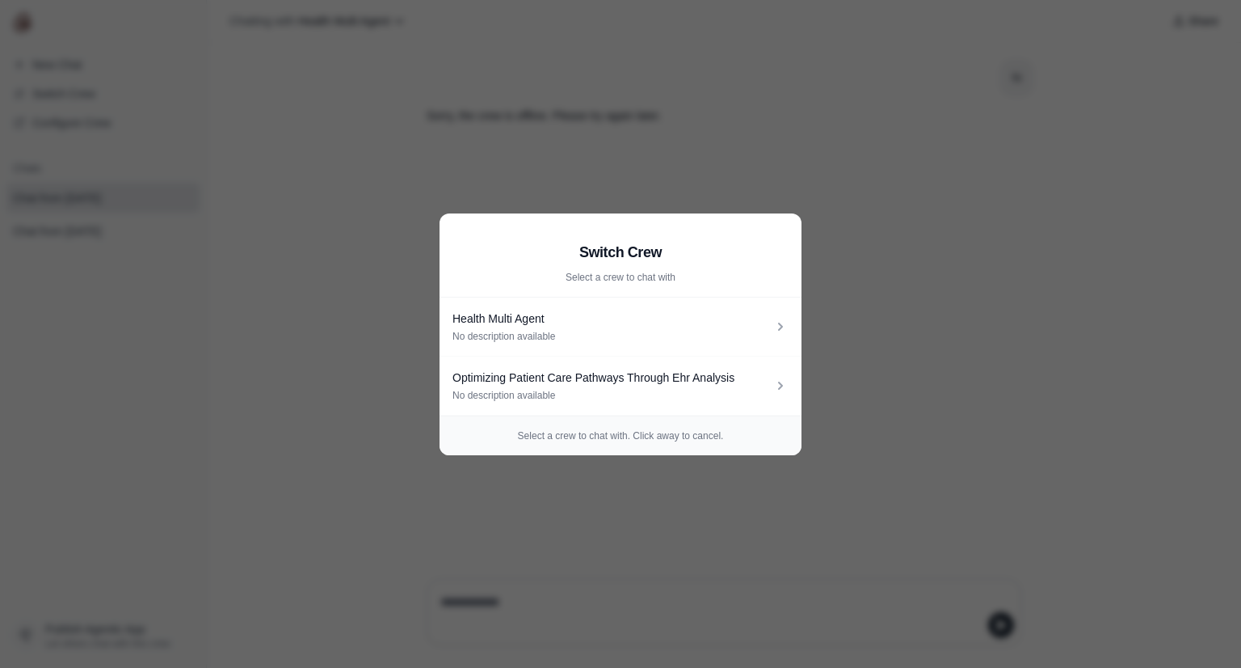
click at [883, 298] on aside "Switch Crew Select a crew to chat with Health Multi Agent No description availa…" at bounding box center [620, 334] width 1241 height 668
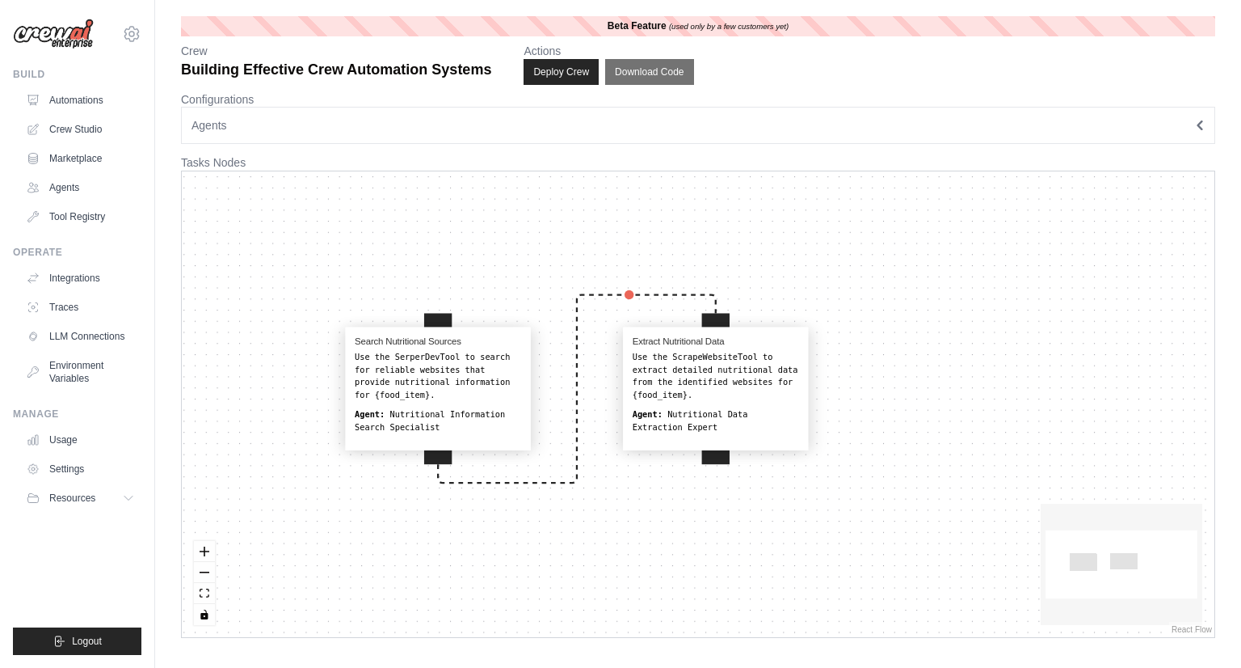
click at [320, 136] on button "Agents" at bounding box center [698, 125] width 1035 height 37
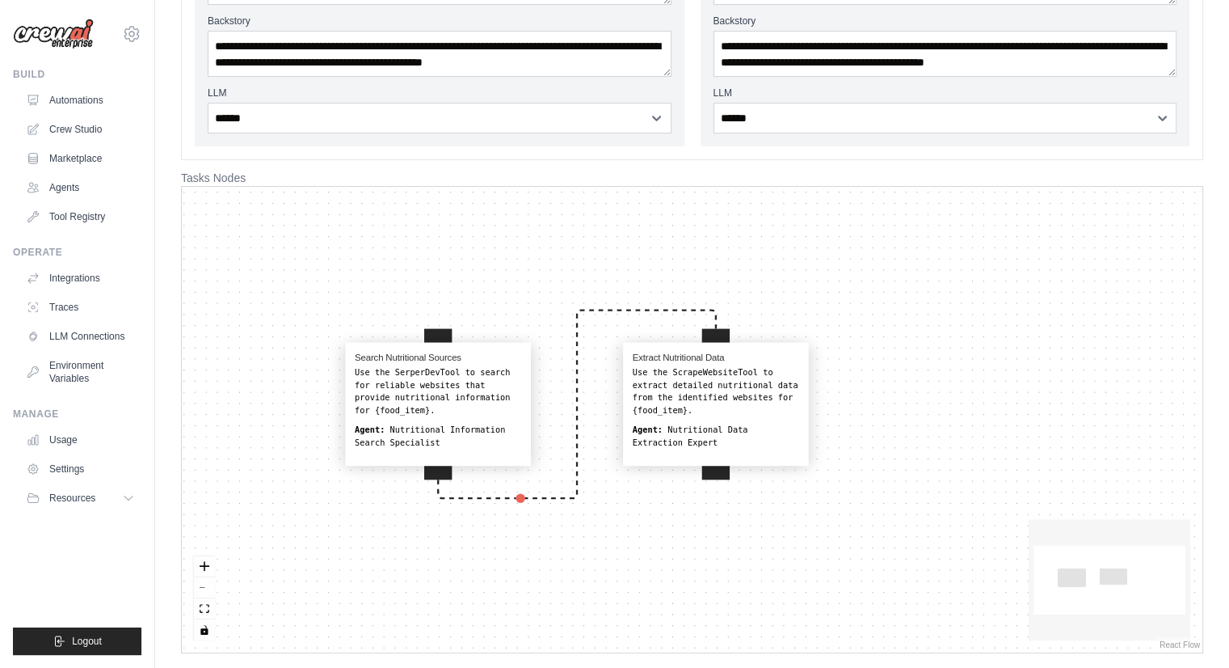
scroll to position [307, 0]
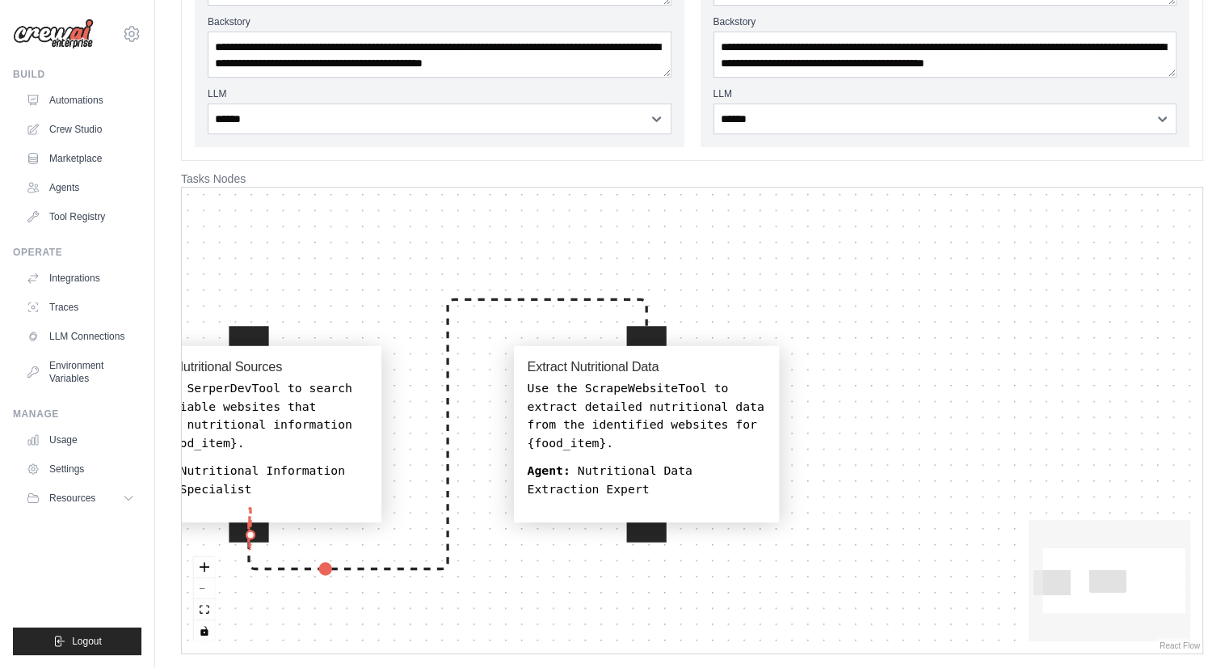
click at [251, 533] on div at bounding box center [249, 522] width 40 height 40
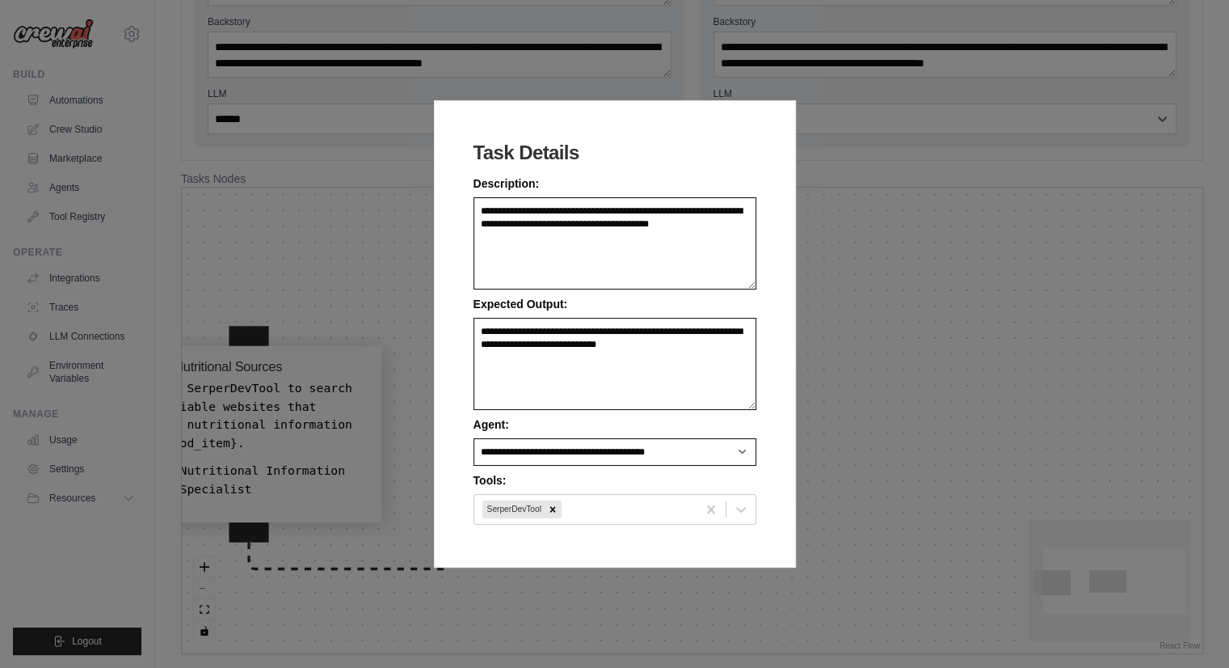
scroll to position [308, 0]
click at [826, 211] on div "**********" at bounding box center [614, 334] width 1229 height 668
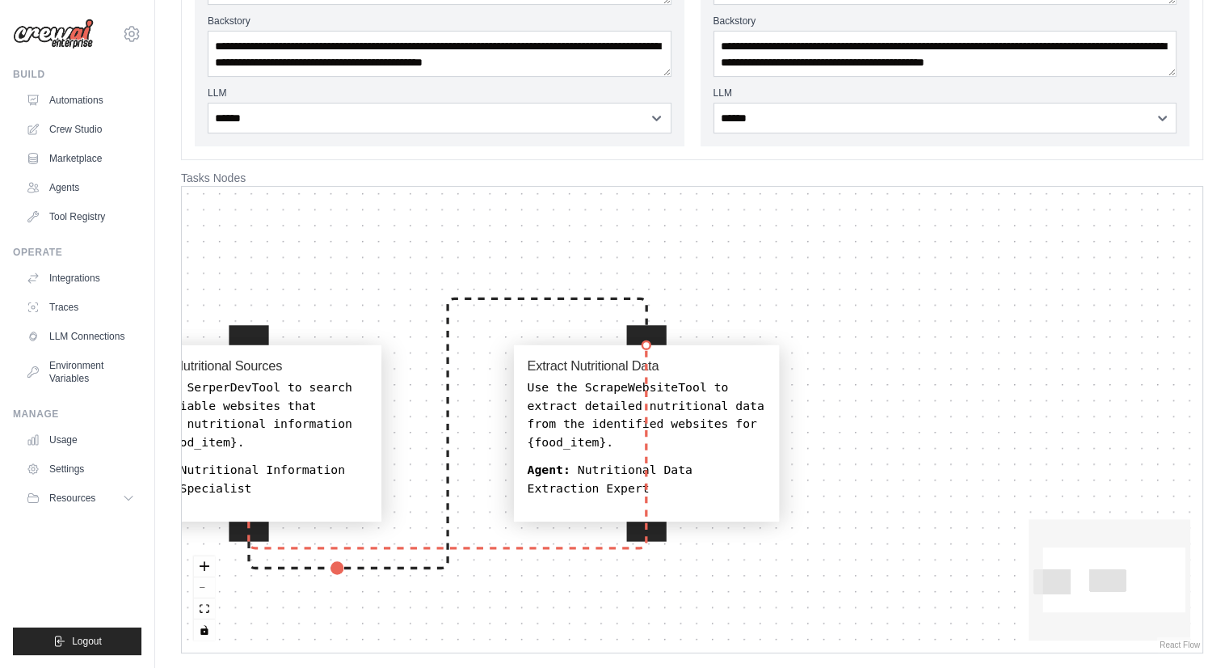
drag, startPoint x: 252, startPoint y: 521, endPoint x: 655, endPoint y: 329, distance: 446.1
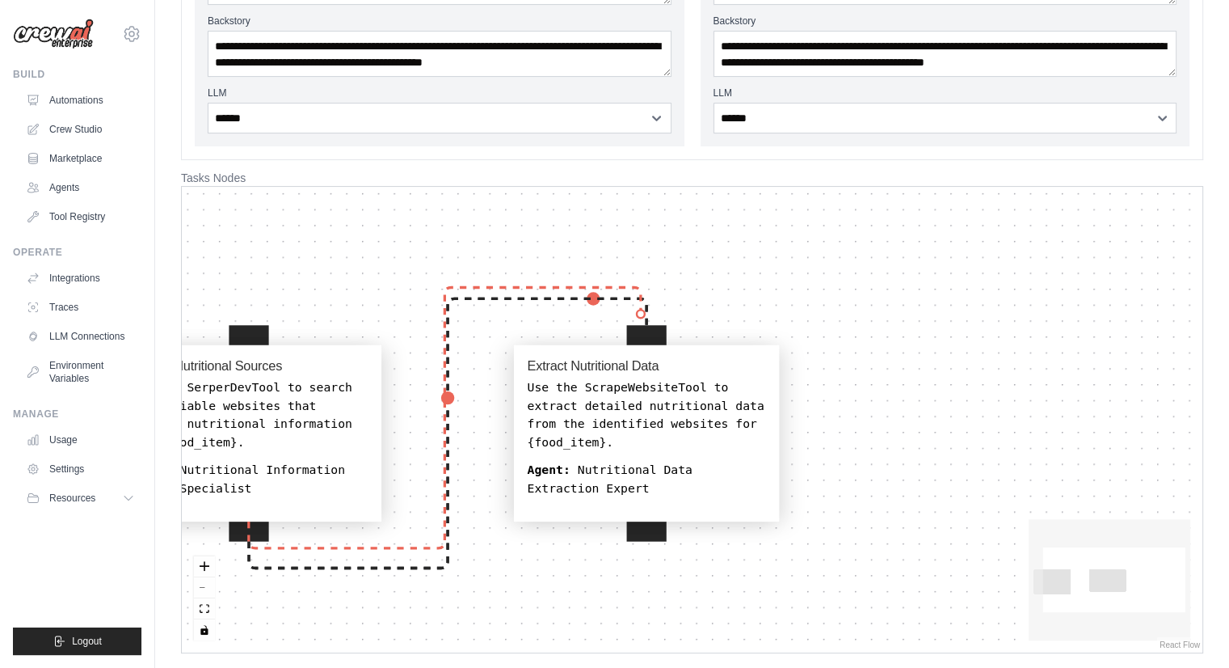
drag, startPoint x: 242, startPoint y: 530, endPoint x: 641, endPoint y: 314, distance: 454.3
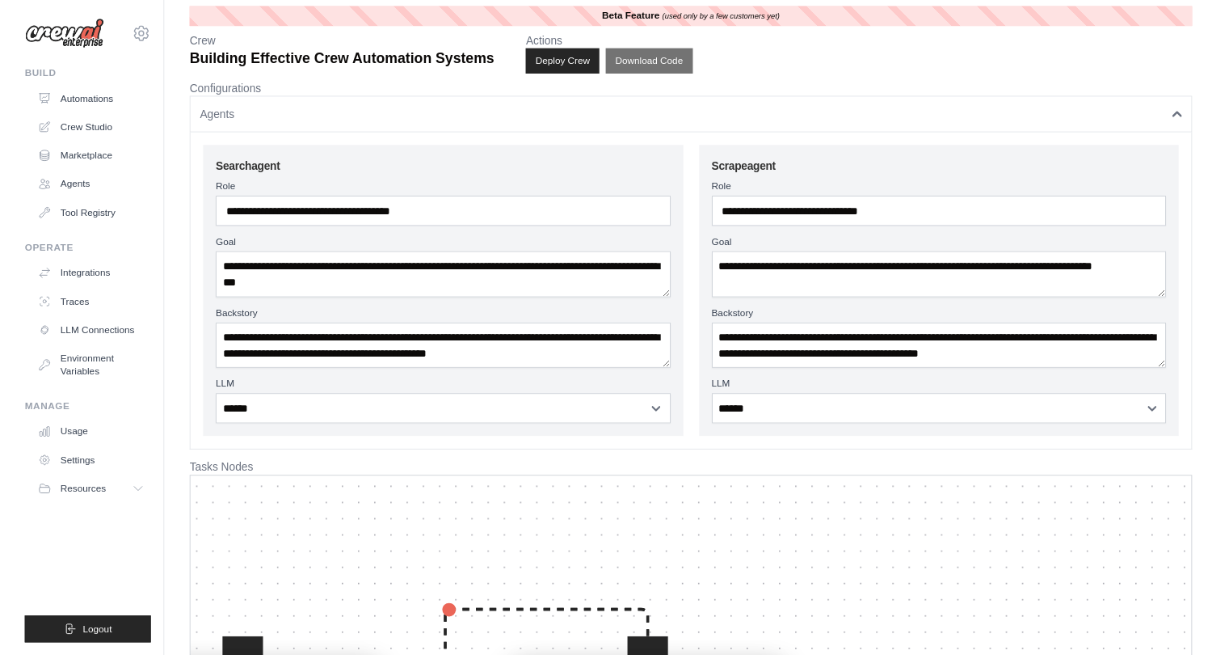
scroll to position [0, 0]
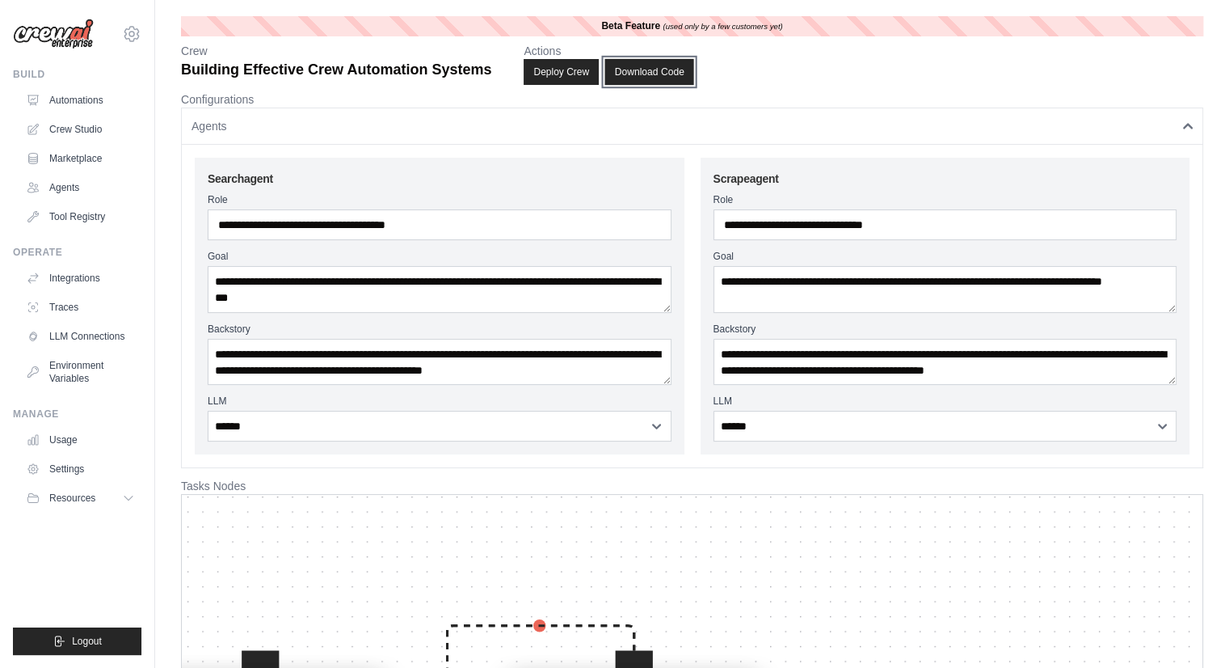
click at [671, 78] on button "Download Code" at bounding box center [649, 72] width 89 height 26
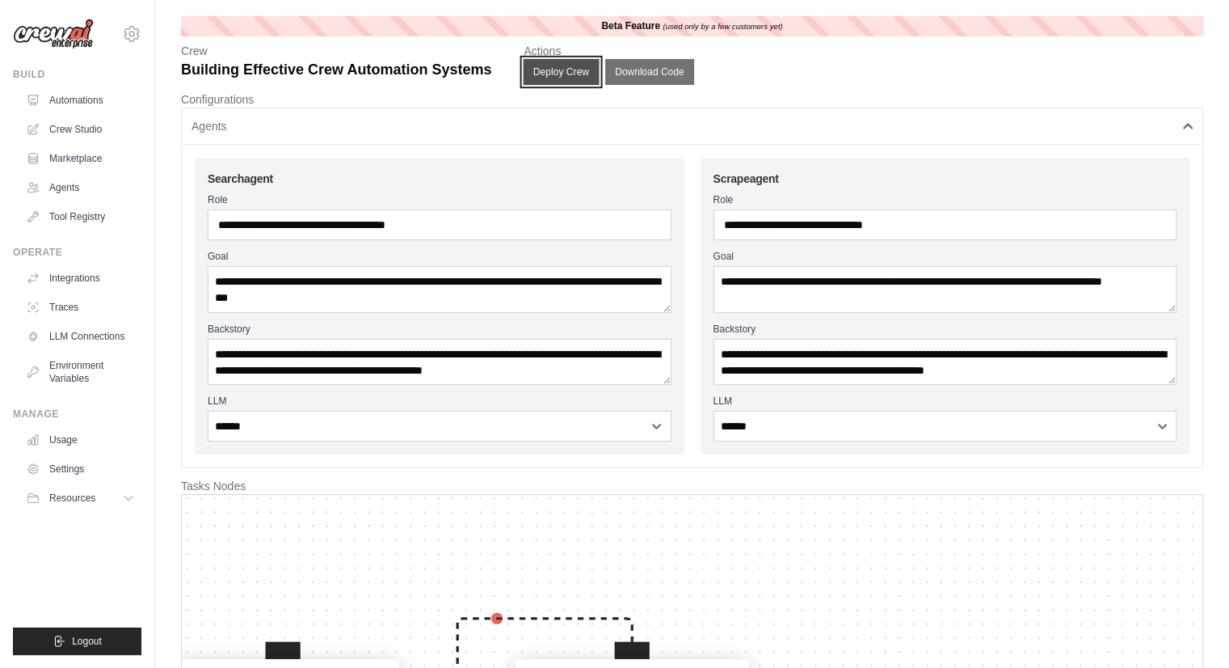
click at [579, 72] on button "Deploy Crew" at bounding box center [562, 72] width 76 height 26
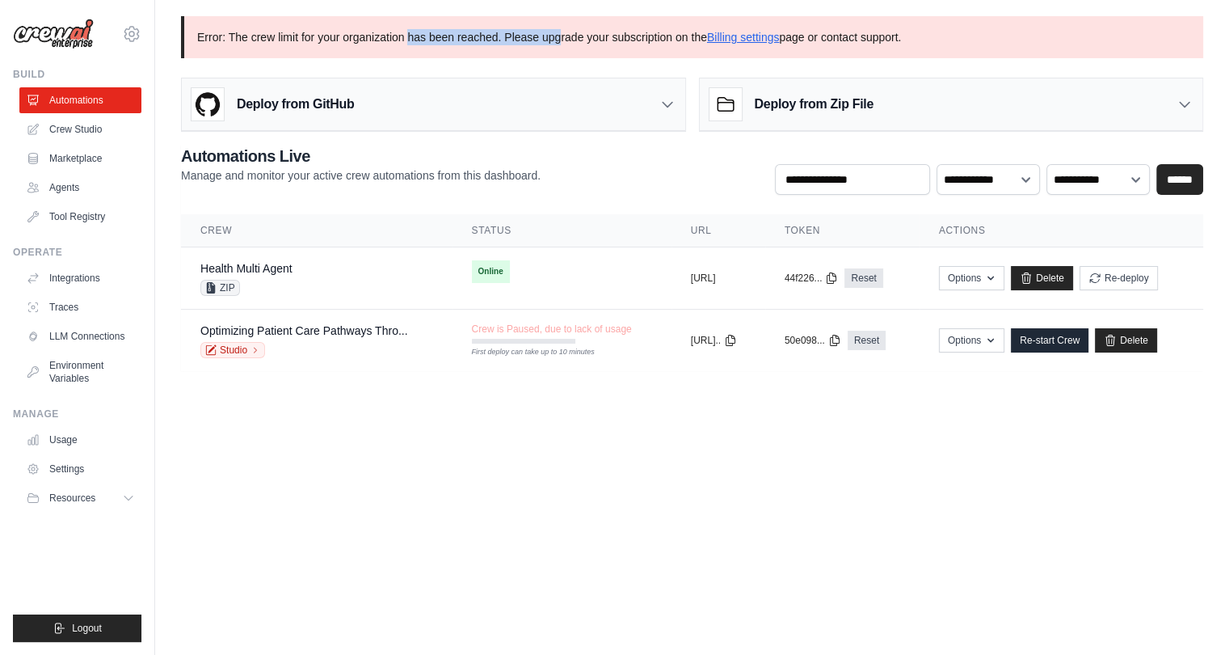
drag, startPoint x: 422, startPoint y: 35, endPoint x: 584, endPoint y: 53, distance: 162.6
click at [584, 53] on p "Error: The crew limit for your organization has been reached. Please upgrade yo…" at bounding box center [692, 37] width 1022 height 42
click at [615, 49] on p "Error: The crew limit for your organization has been reached. Please upgrade yo…" at bounding box center [692, 37] width 1022 height 42
click at [128, 30] on icon at bounding box center [131, 33] width 19 height 19
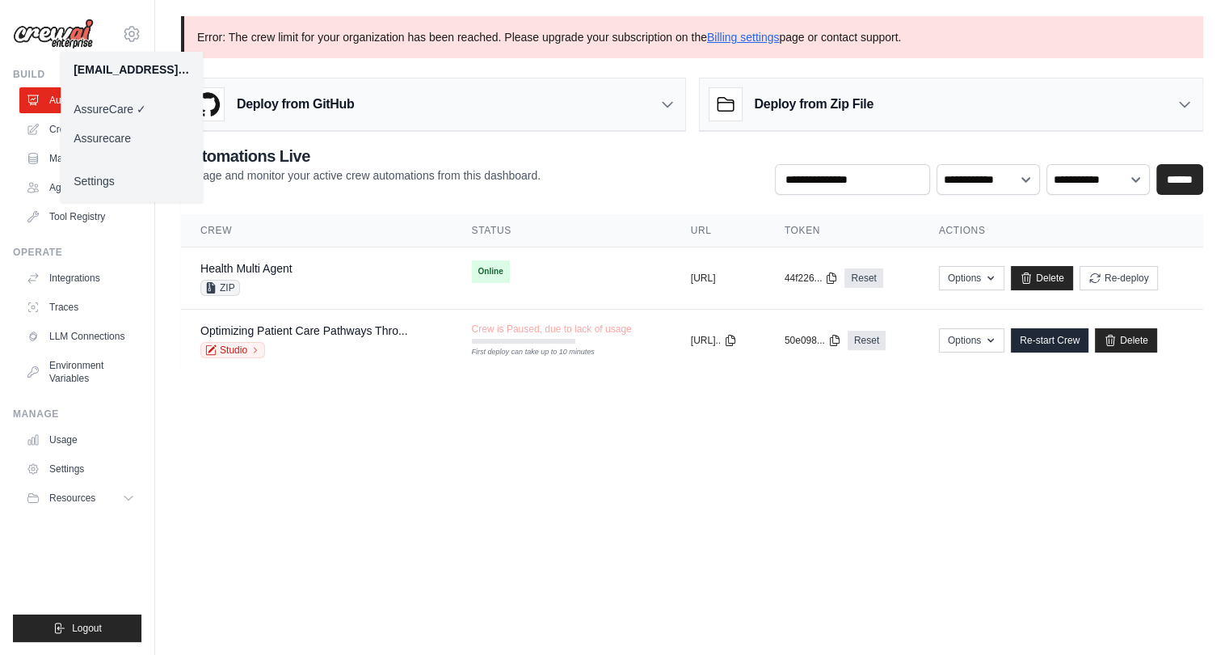
click at [619, 175] on div "**********" at bounding box center [692, 170] width 1022 height 50
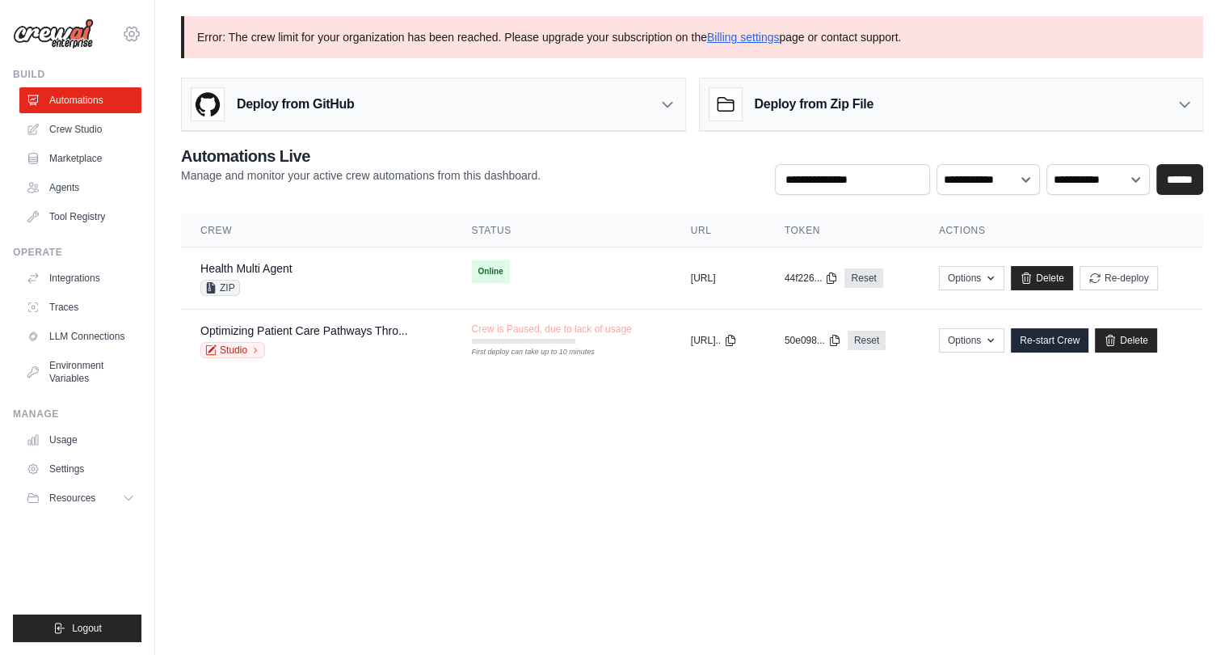
click at [125, 34] on icon at bounding box center [131, 33] width 19 height 19
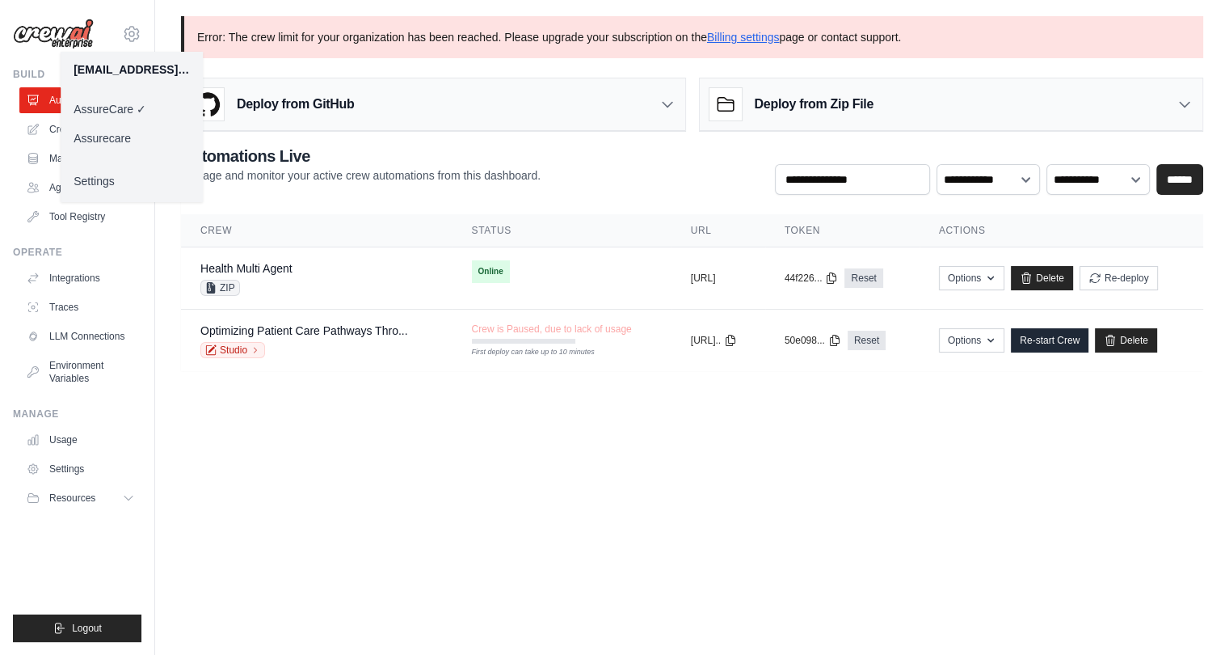
click at [90, 141] on link "Assurecare" at bounding box center [132, 138] width 142 height 29
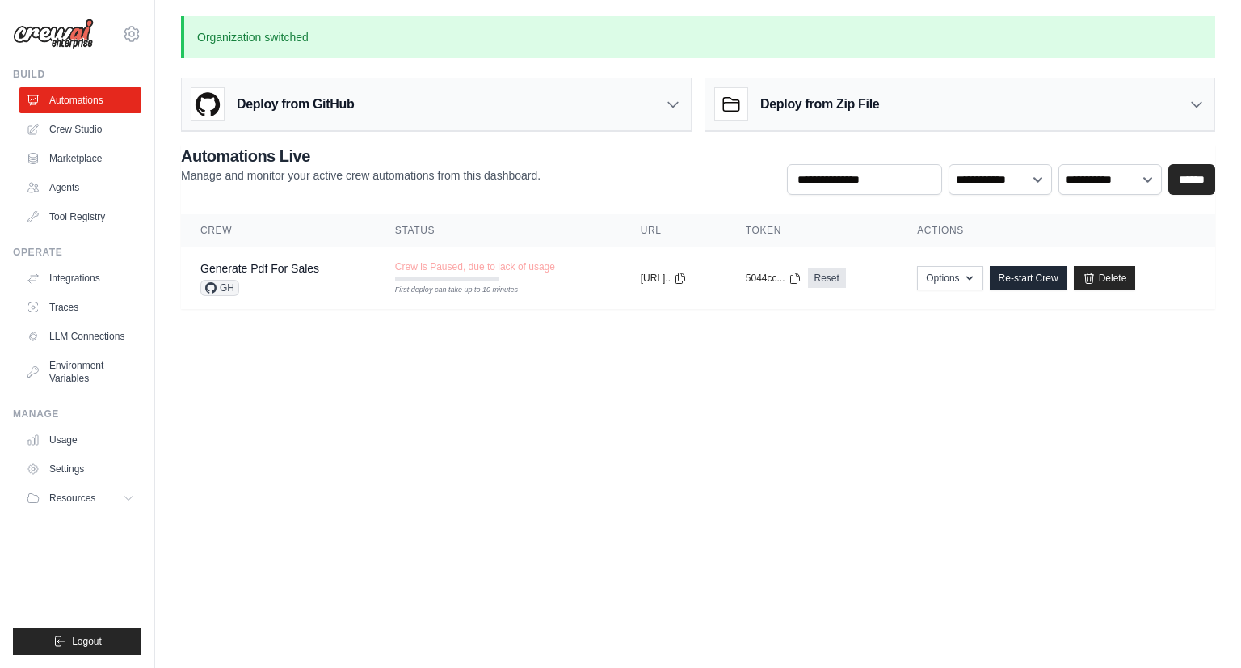
click at [313, 344] on body "[EMAIL_ADDRESS][DOMAIN_NAME] AssureCare Assurecare ✓ Settings Build Automations" at bounding box center [620, 334] width 1241 height 668
click at [794, 96] on h3 "Deploy from Zip File" at bounding box center [820, 104] width 119 height 19
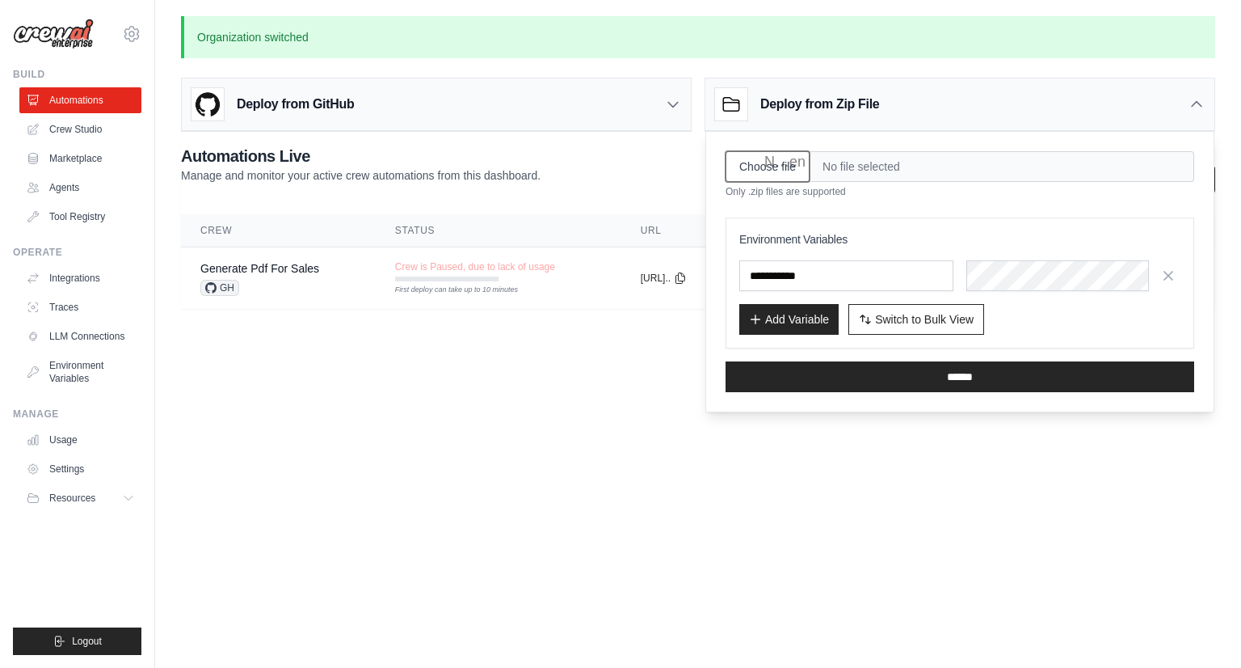
click at [786, 163] on input "Choose file" at bounding box center [768, 166] width 84 height 31
type input "**********"
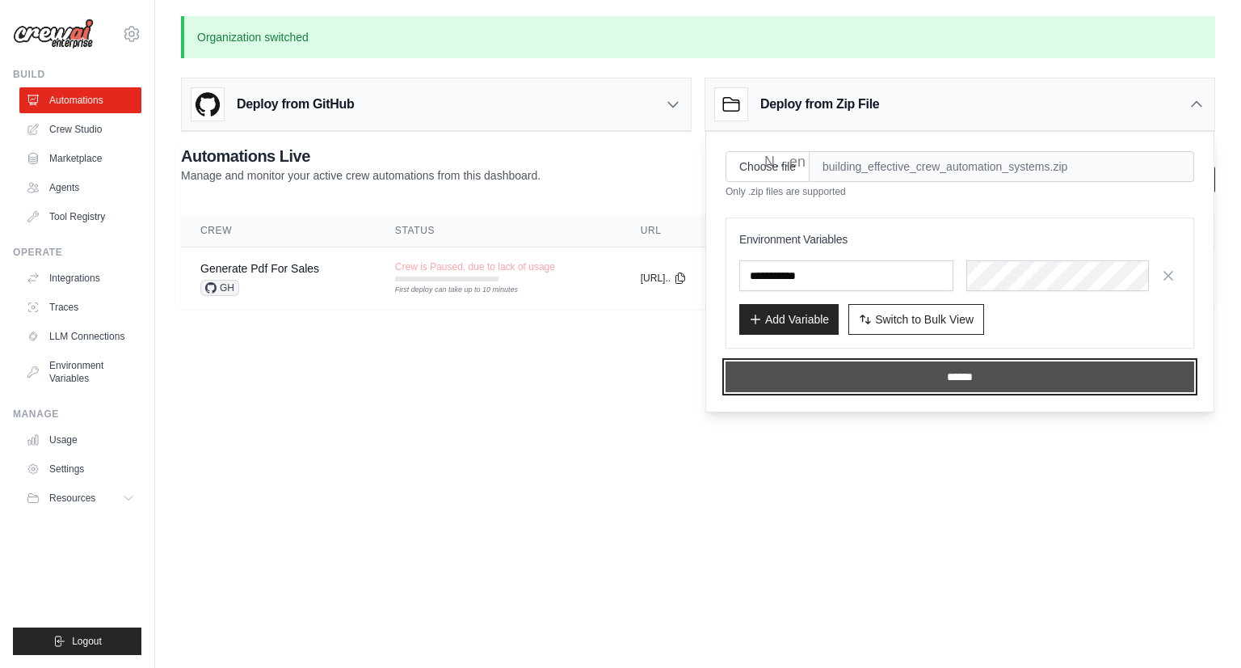
click at [889, 384] on input "******" at bounding box center [960, 376] width 469 height 31
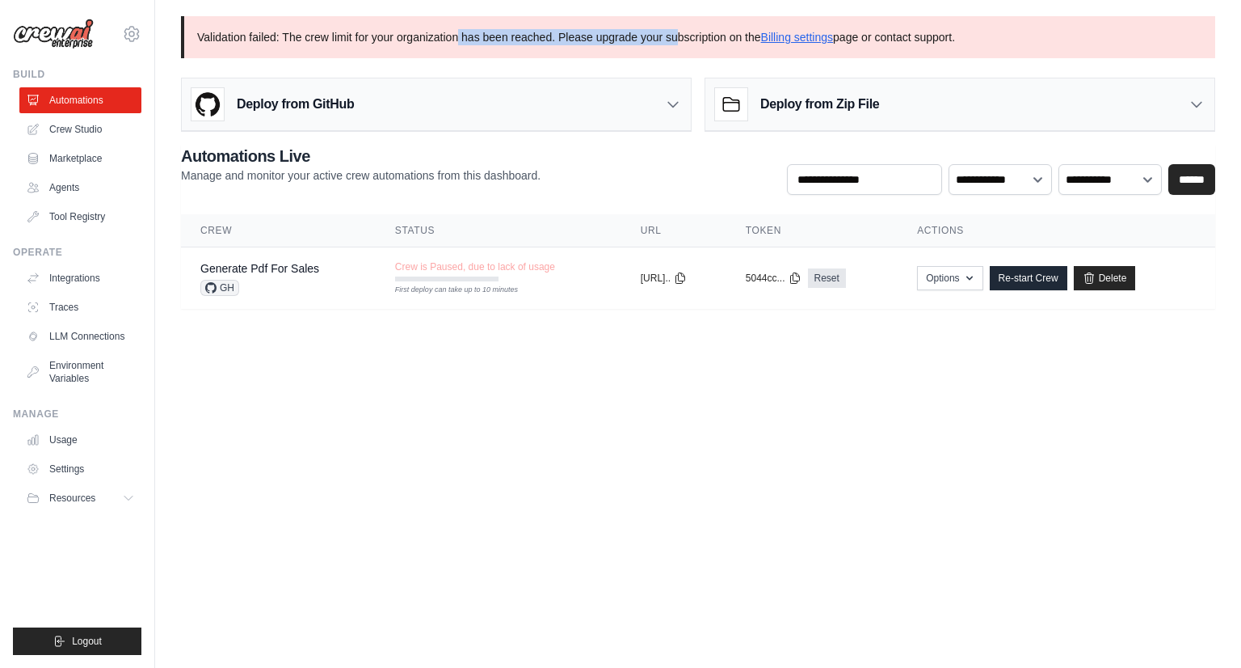
drag, startPoint x: 476, startPoint y: 36, endPoint x: 707, endPoint y: 38, distance: 231.2
click at [707, 38] on p "Validation failed: The crew limit for your organization has been reached. Pleas…" at bounding box center [698, 37] width 1035 height 42
click at [834, 32] on link "Billing settings" at bounding box center [797, 37] width 73 height 13
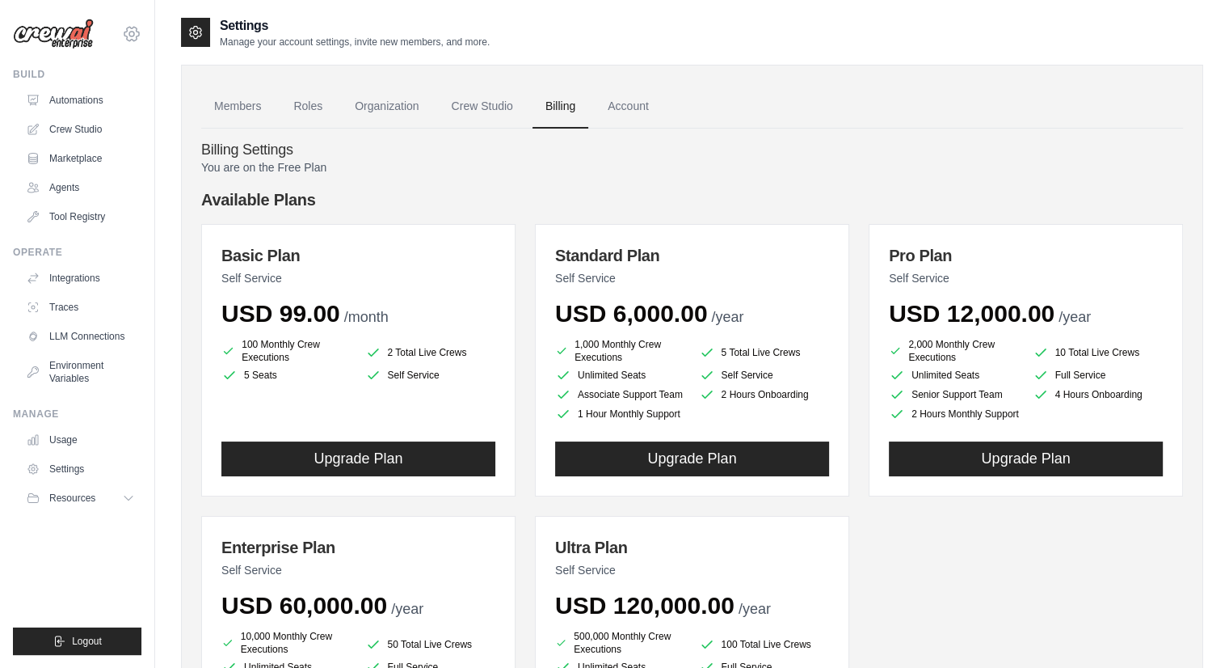
click at [129, 32] on icon at bounding box center [131, 33] width 19 height 19
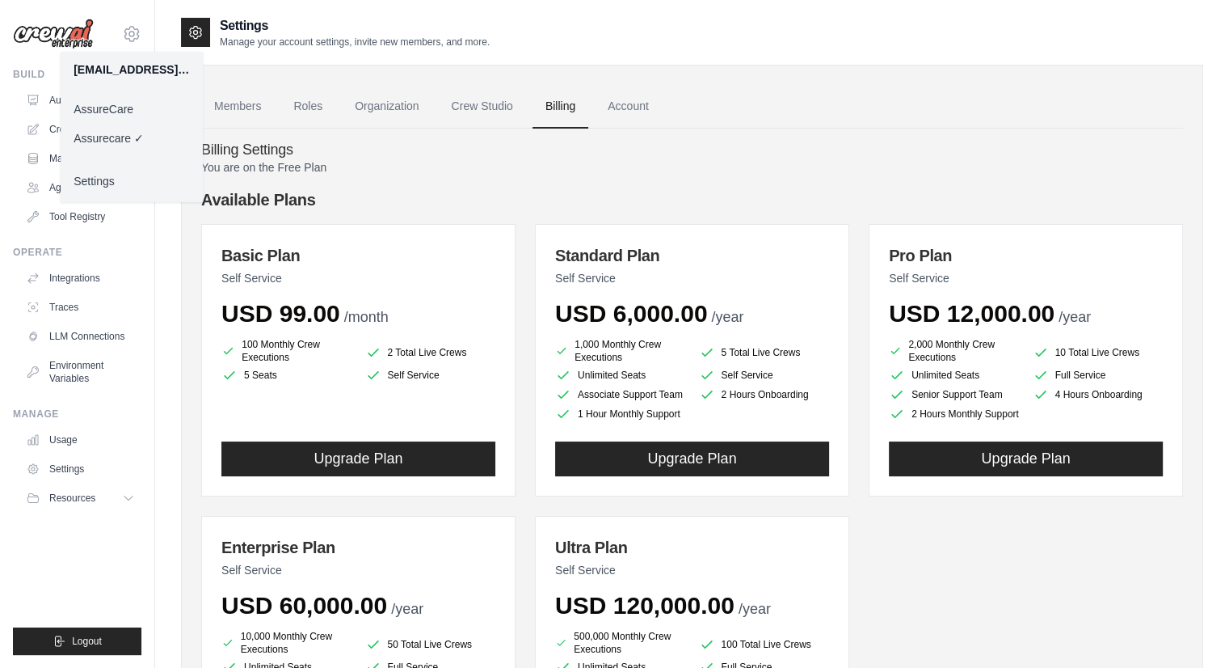
click at [118, 107] on link "AssureCare" at bounding box center [132, 109] width 142 height 29
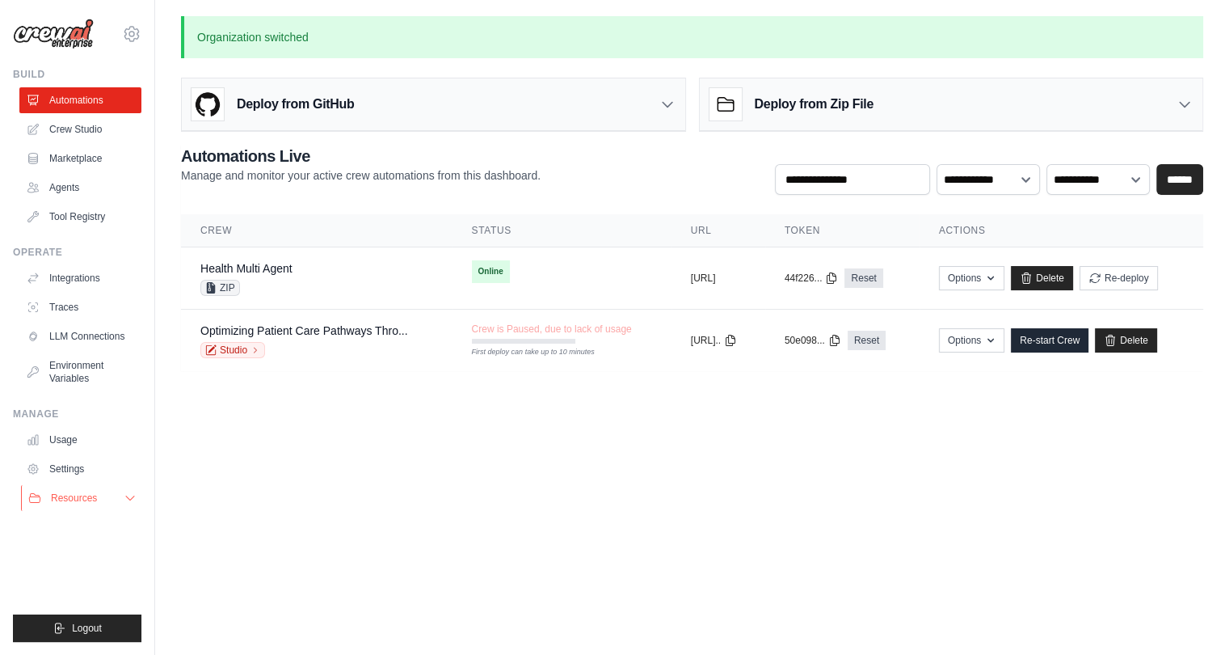
click at [96, 497] on span "Resources" at bounding box center [74, 497] width 46 height 13
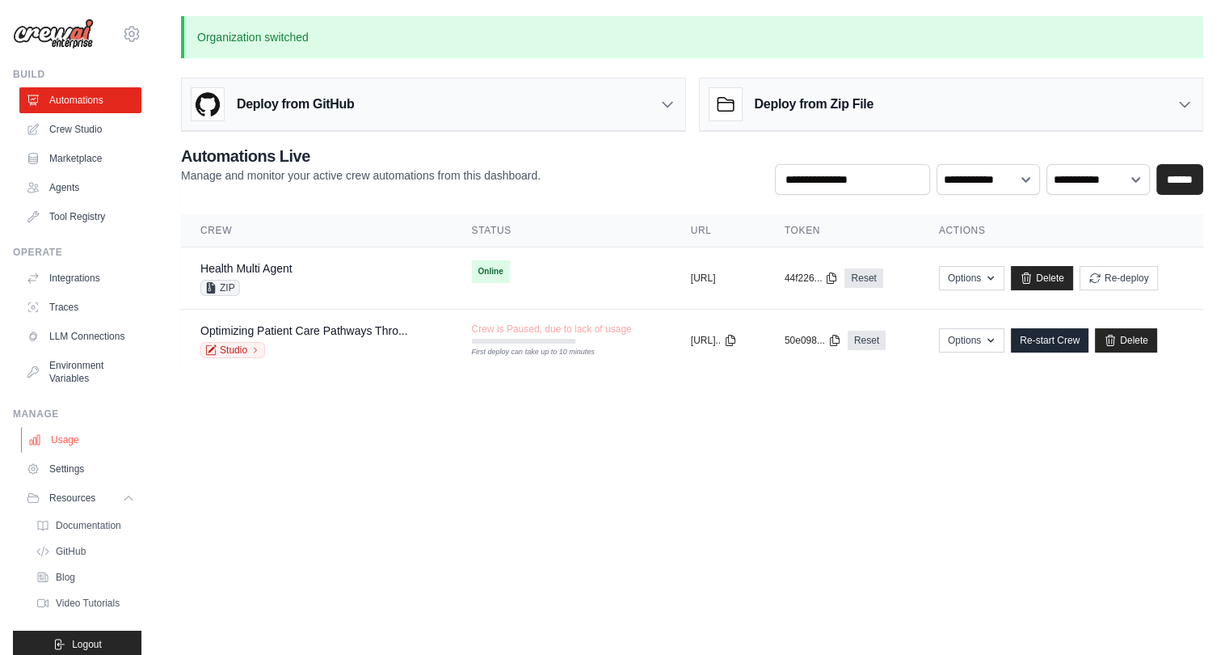
click at [71, 450] on link "Usage" at bounding box center [82, 440] width 122 height 26
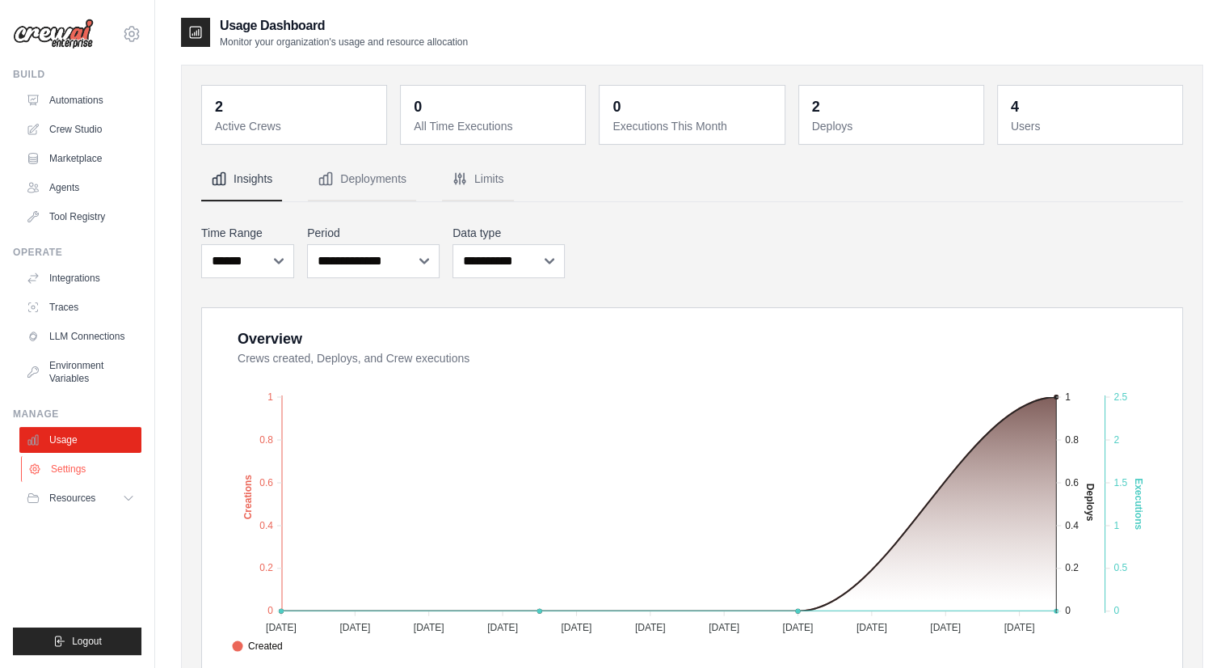
click at [71, 465] on link "Settings" at bounding box center [82, 469] width 122 height 26
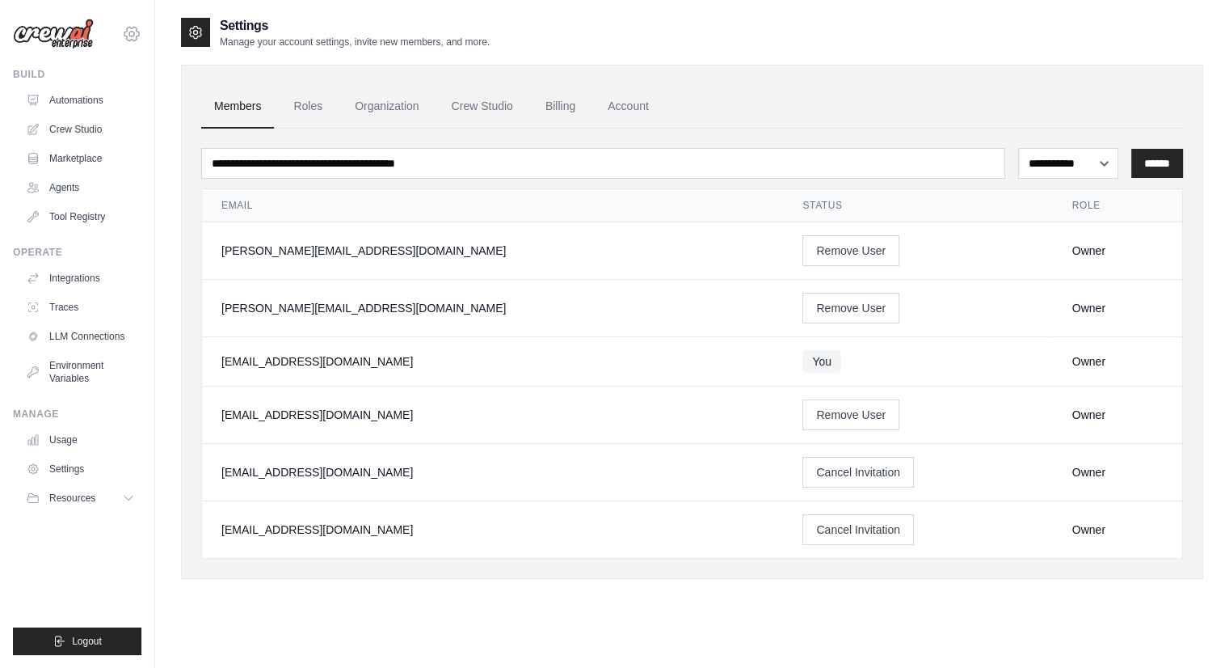
click at [127, 38] on icon at bounding box center [131, 34] width 15 height 14
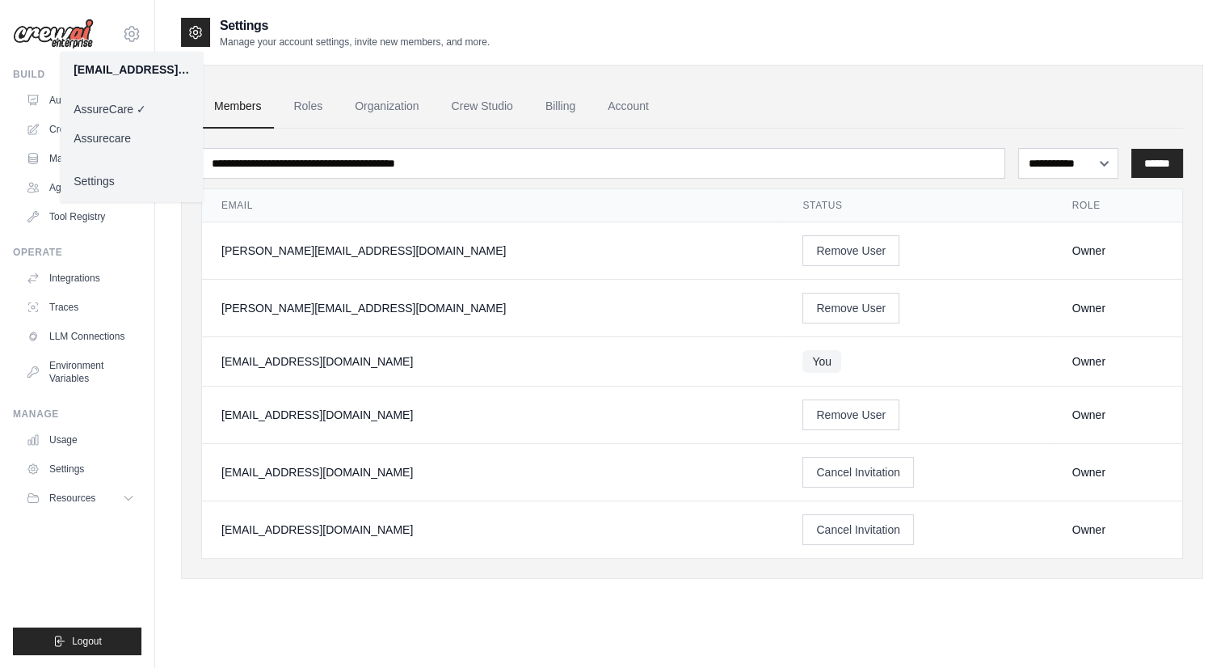
click at [124, 133] on link "Assurecare" at bounding box center [132, 138] width 142 height 29
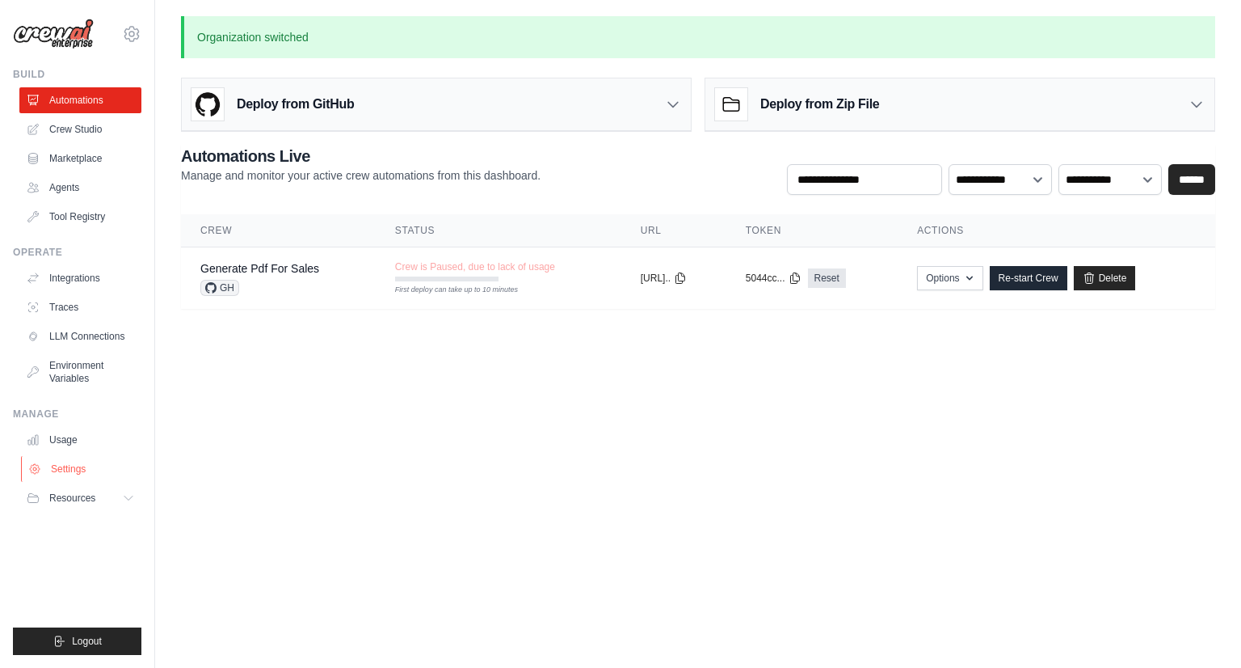
click at [82, 476] on link "Settings" at bounding box center [82, 469] width 122 height 26
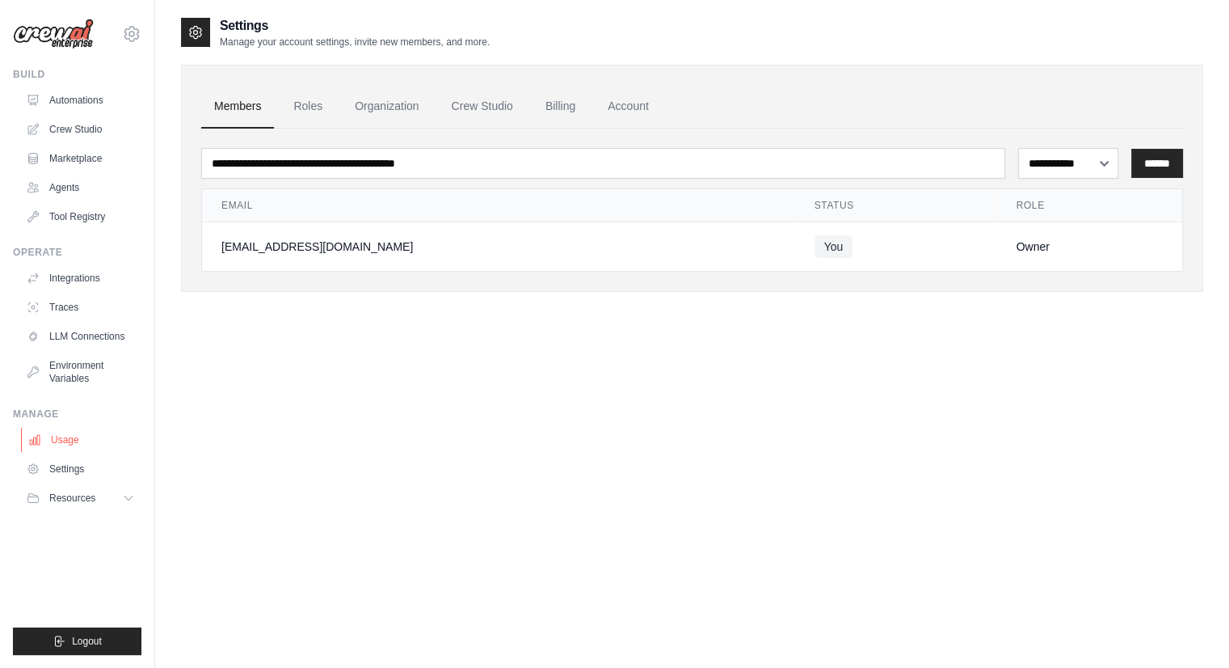
click at [71, 435] on link "Usage" at bounding box center [82, 440] width 122 height 26
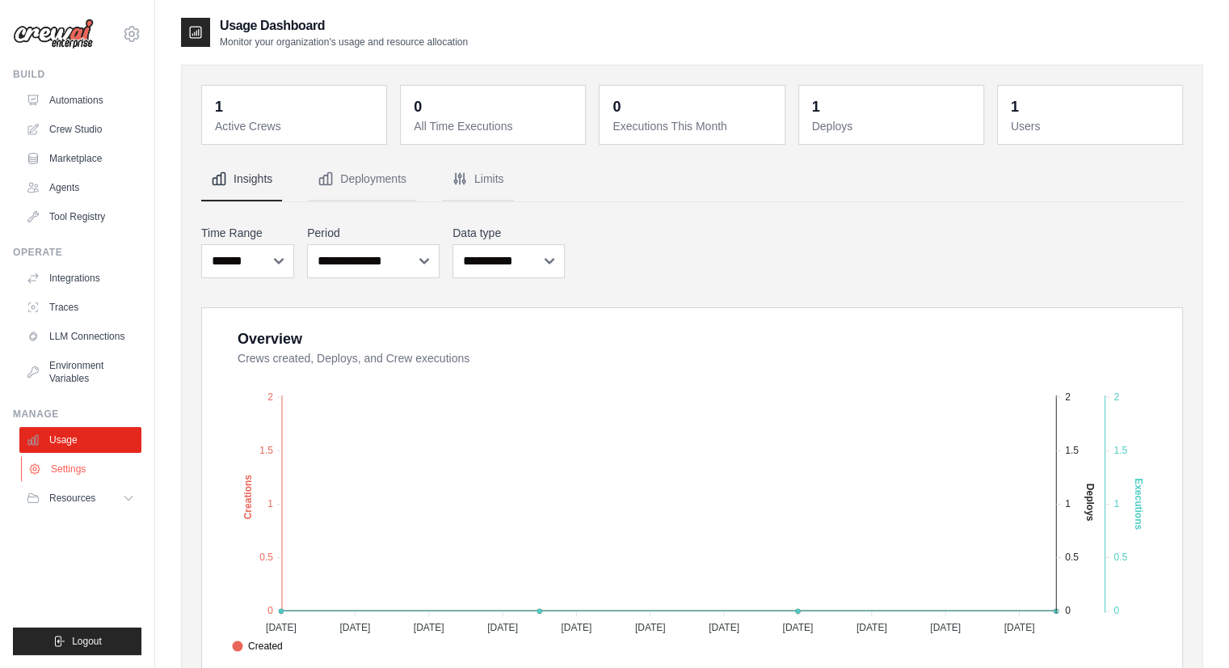
click at [78, 473] on link "Settings" at bounding box center [82, 469] width 122 height 26
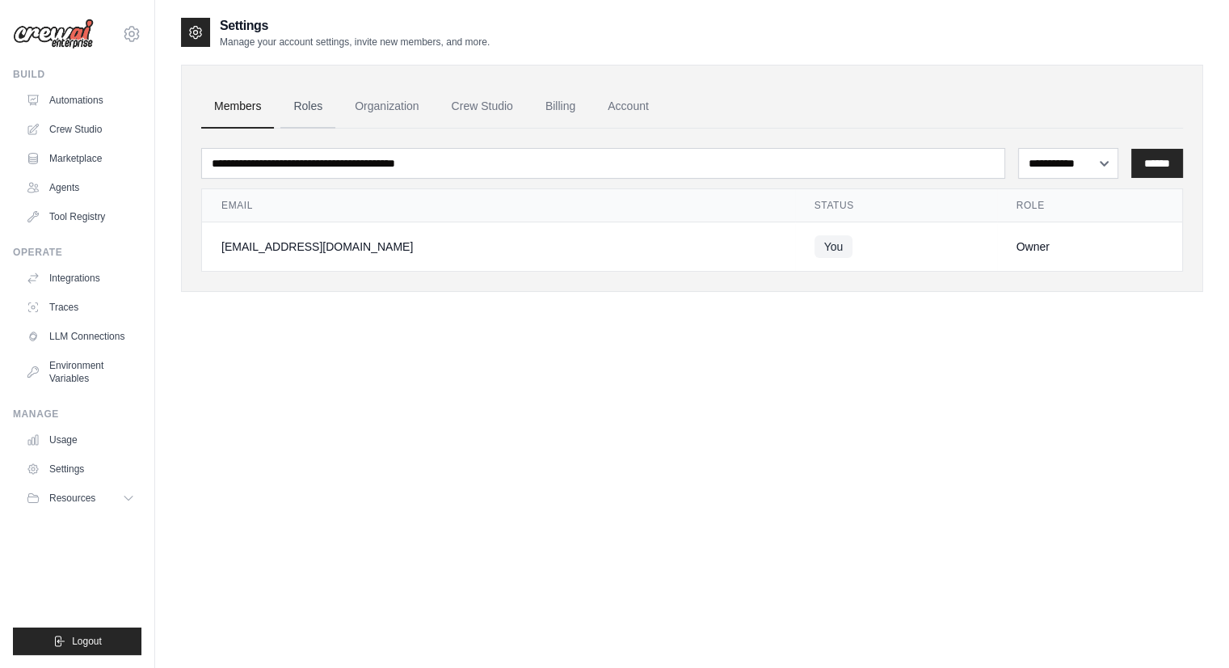
click at [306, 111] on link "Roles" at bounding box center [307, 107] width 55 height 44
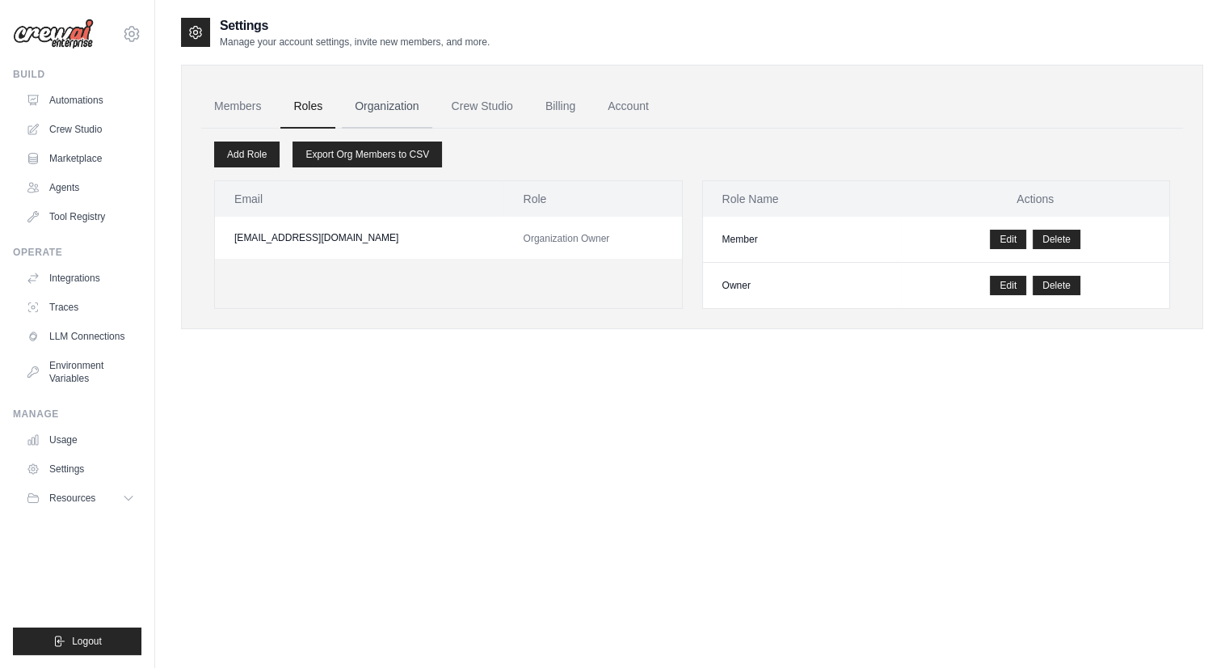
click at [400, 103] on link "Organization" at bounding box center [387, 107] width 90 height 44
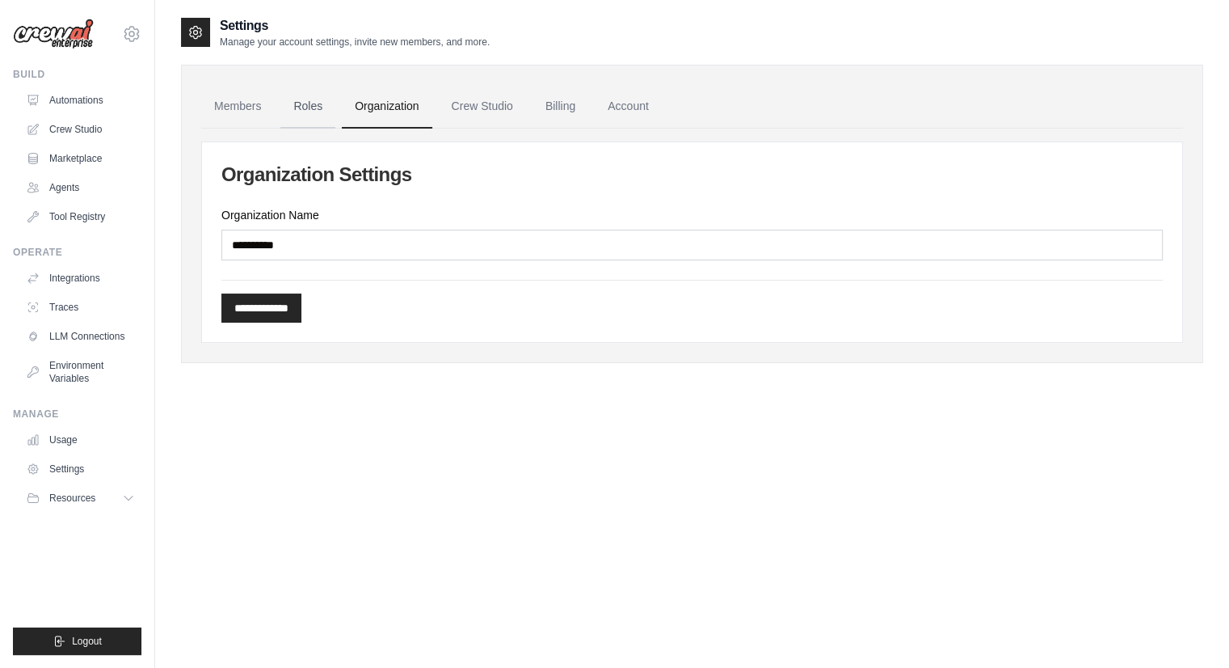
click at [310, 107] on link "Roles" at bounding box center [307, 107] width 55 height 44
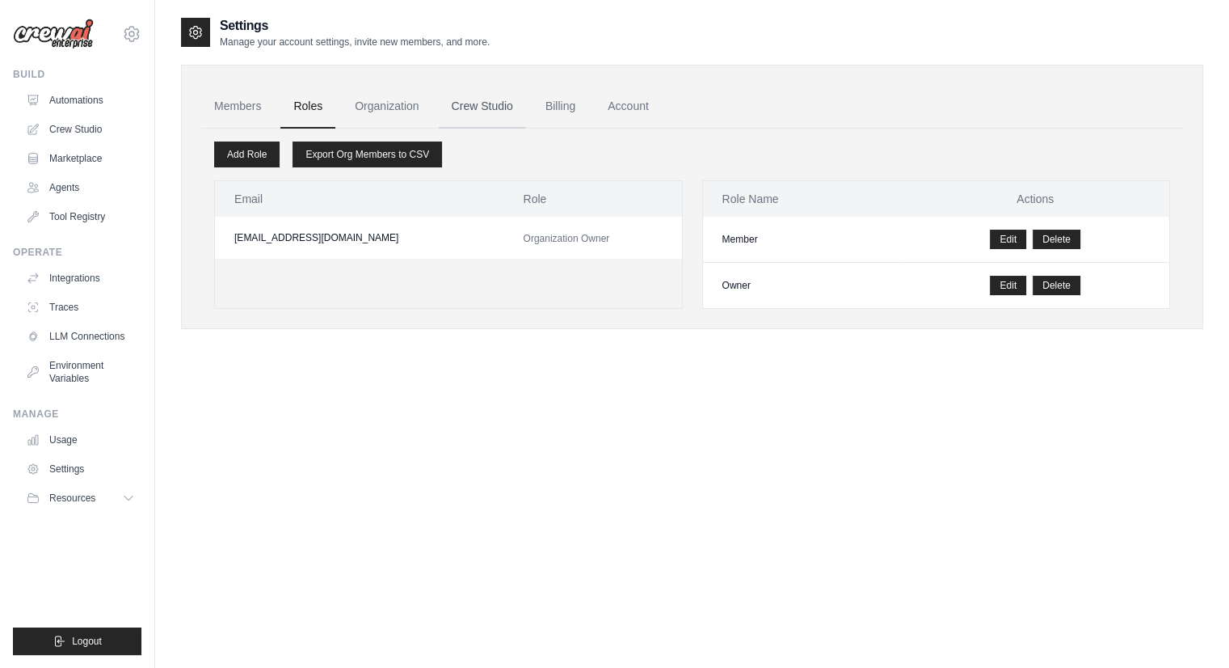
click at [466, 107] on link "Crew Studio" at bounding box center [482, 107] width 87 height 44
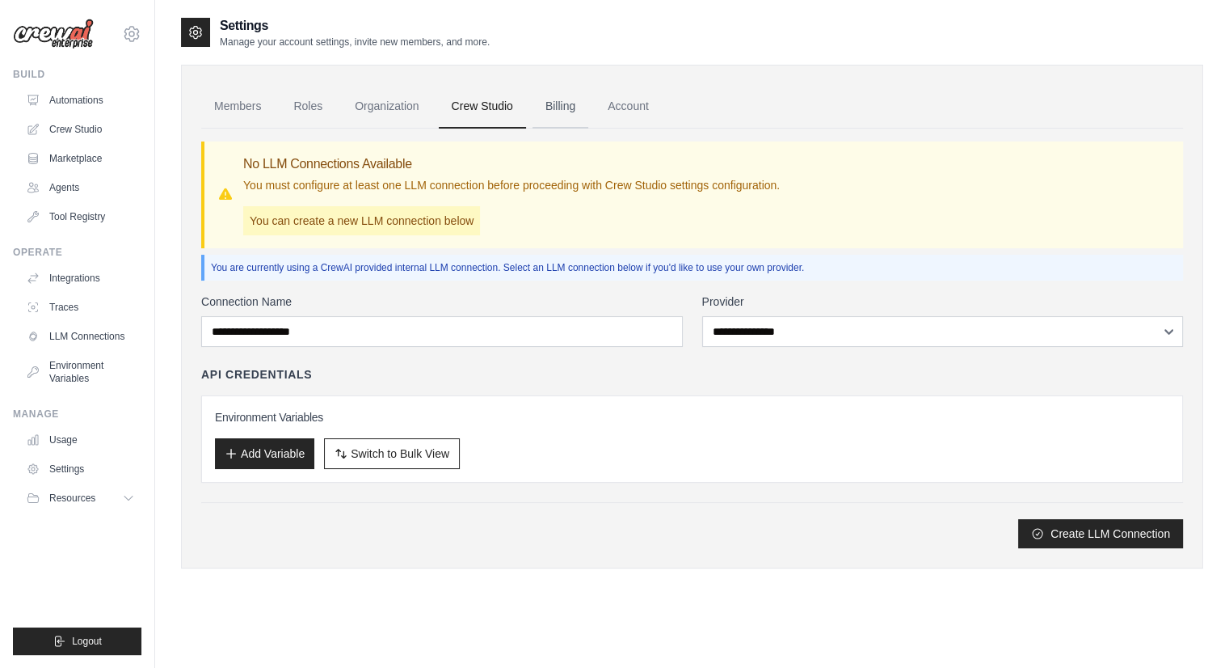
click at [573, 110] on link "Billing" at bounding box center [561, 107] width 56 height 44
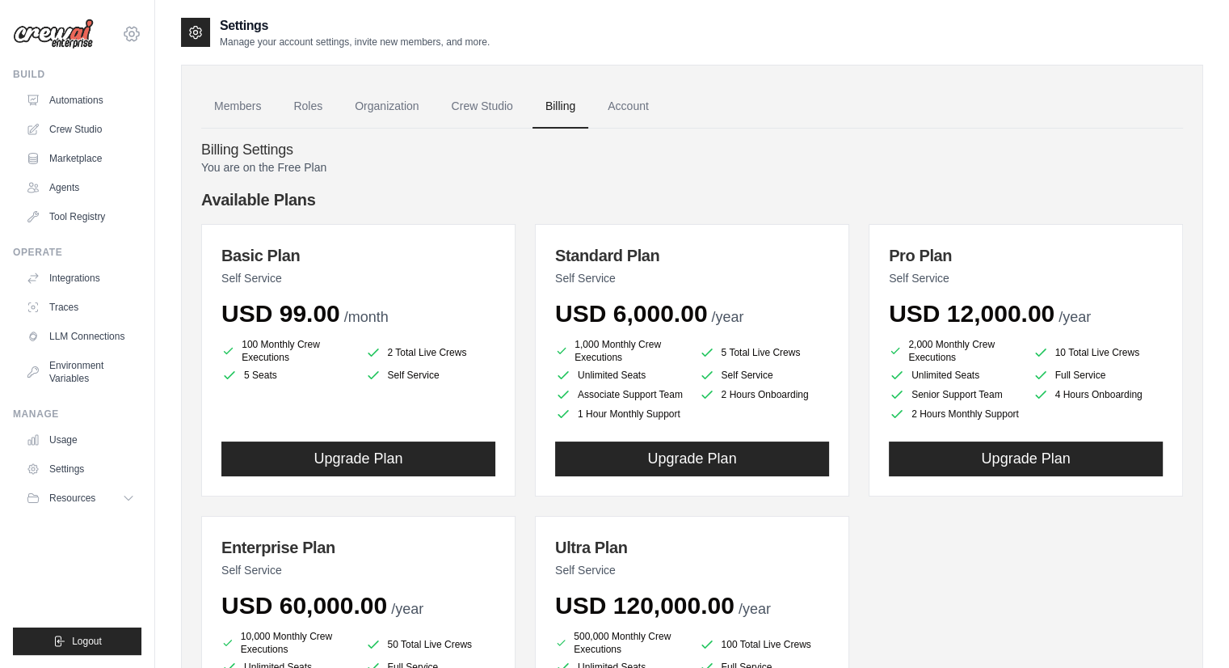
click at [134, 32] on icon at bounding box center [131, 33] width 19 height 19
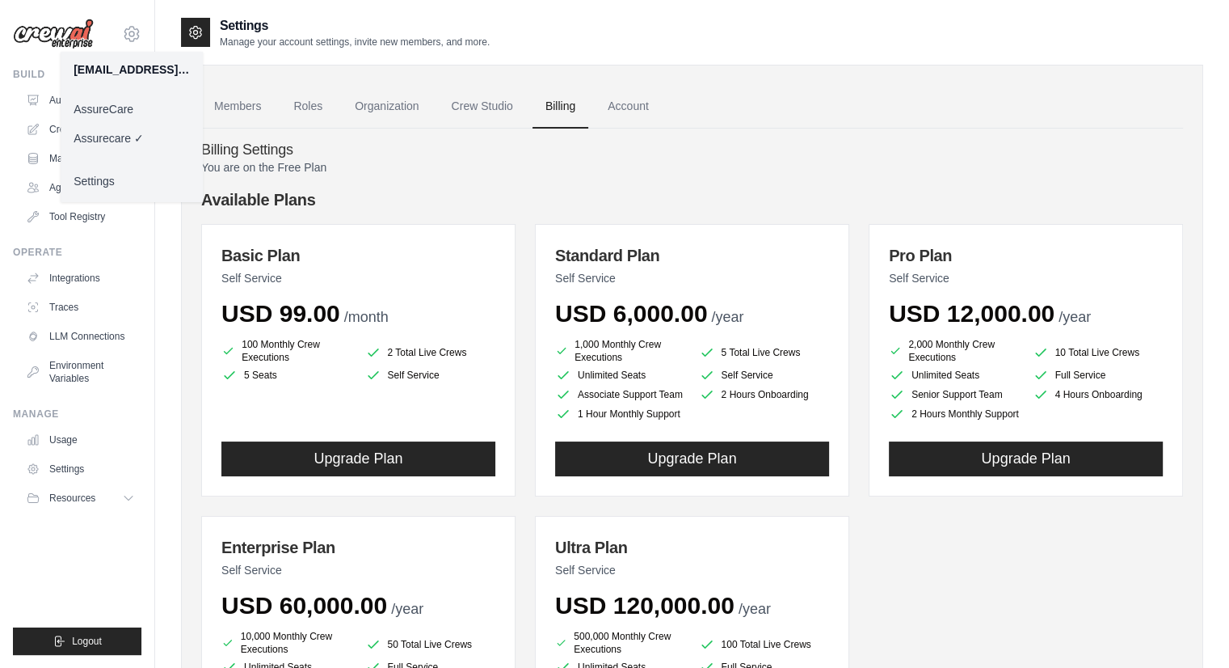
click at [118, 112] on link "AssureCare" at bounding box center [132, 109] width 142 height 29
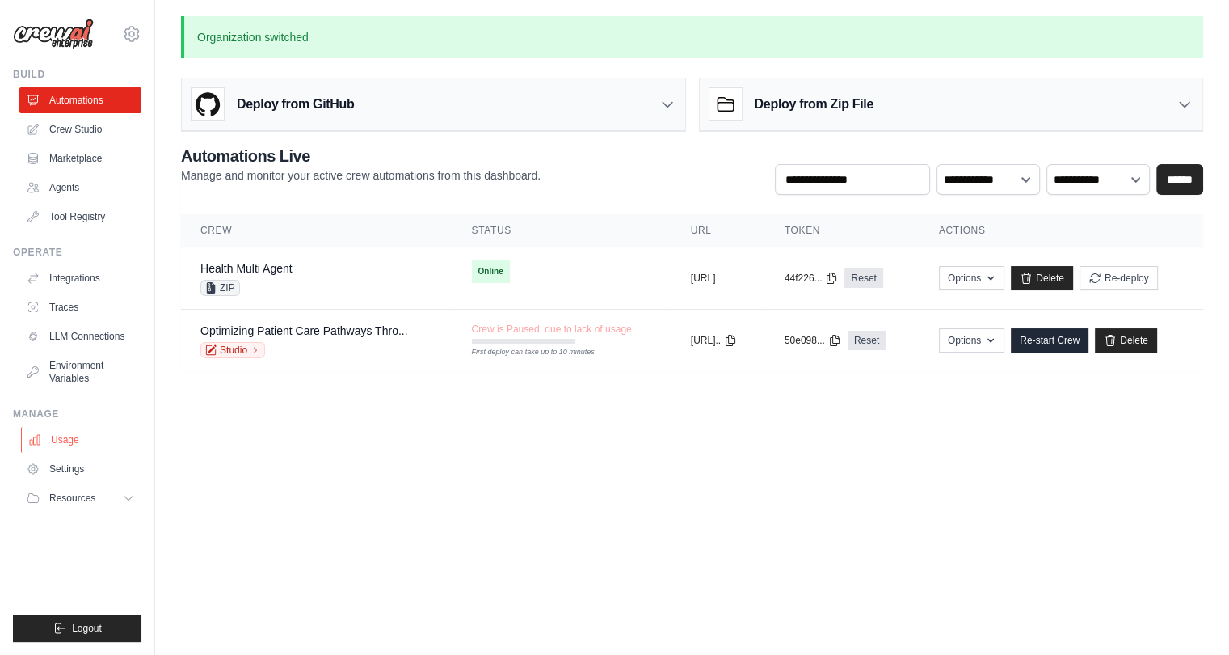
click at [68, 445] on link "Usage" at bounding box center [82, 440] width 122 height 26
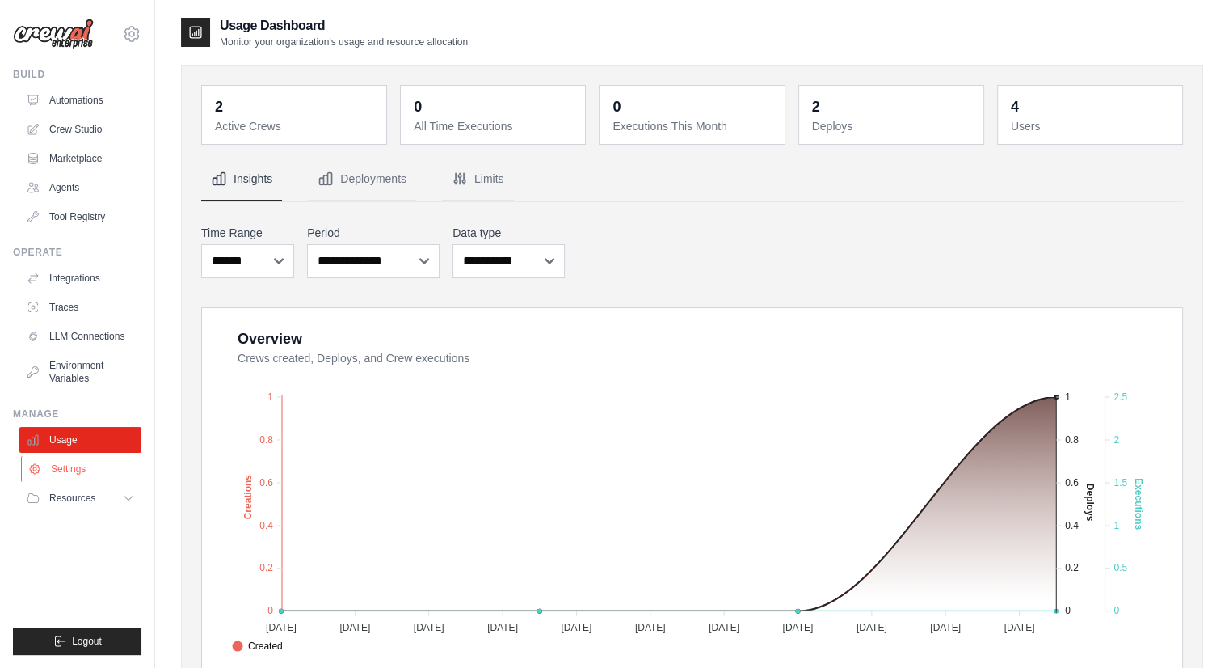
click at [94, 476] on link "Settings" at bounding box center [82, 469] width 122 height 26
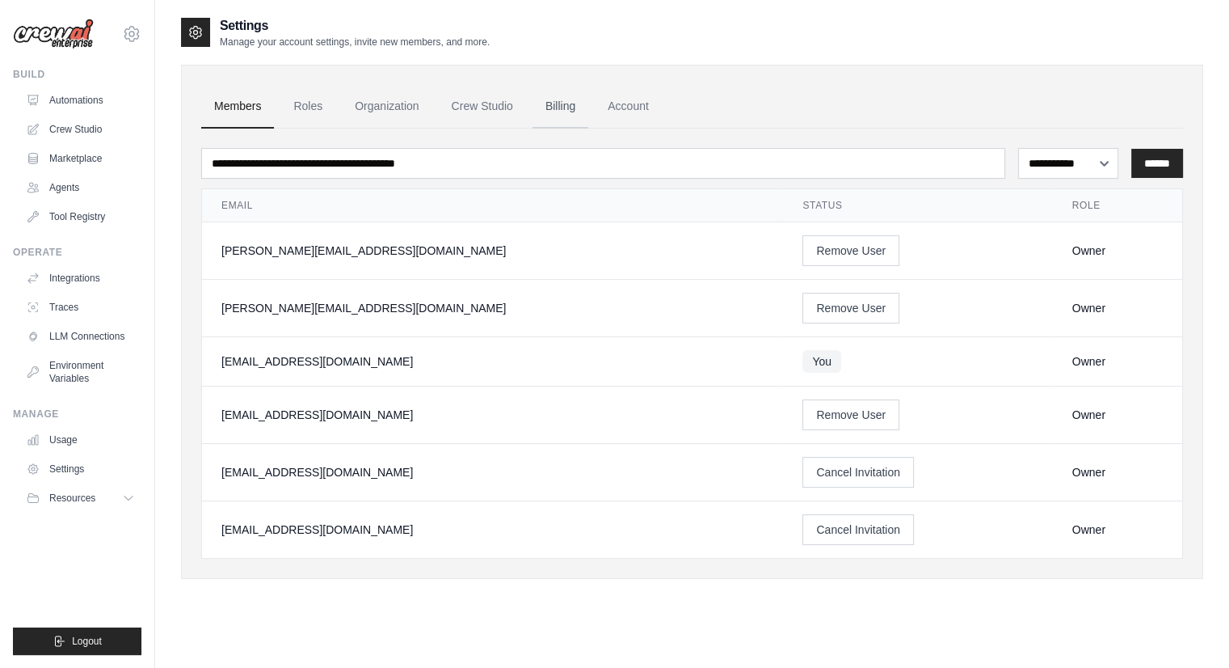
click at [569, 112] on link "Billing" at bounding box center [561, 107] width 56 height 44
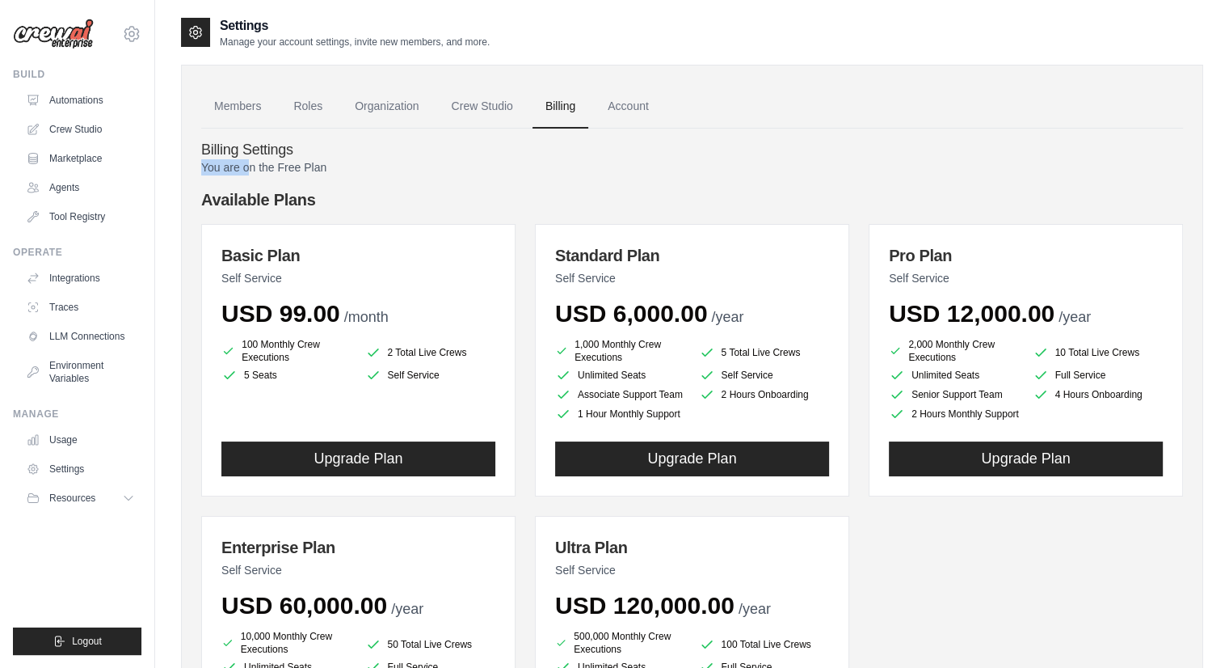
drag, startPoint x: 248, startPoint y: 164, endPoint x: 403, endPoint y: 153, distance: 155.6
click at [403, 153] on div "Billing Settings You are on the Free Plan Available Plans Basic Plan Self Servi…" at bounding box center [692, 481] width 982 height 704
click at [504, 154] on h4 "Billing Settings" at bounding box center [692, 150] width 982 height 18
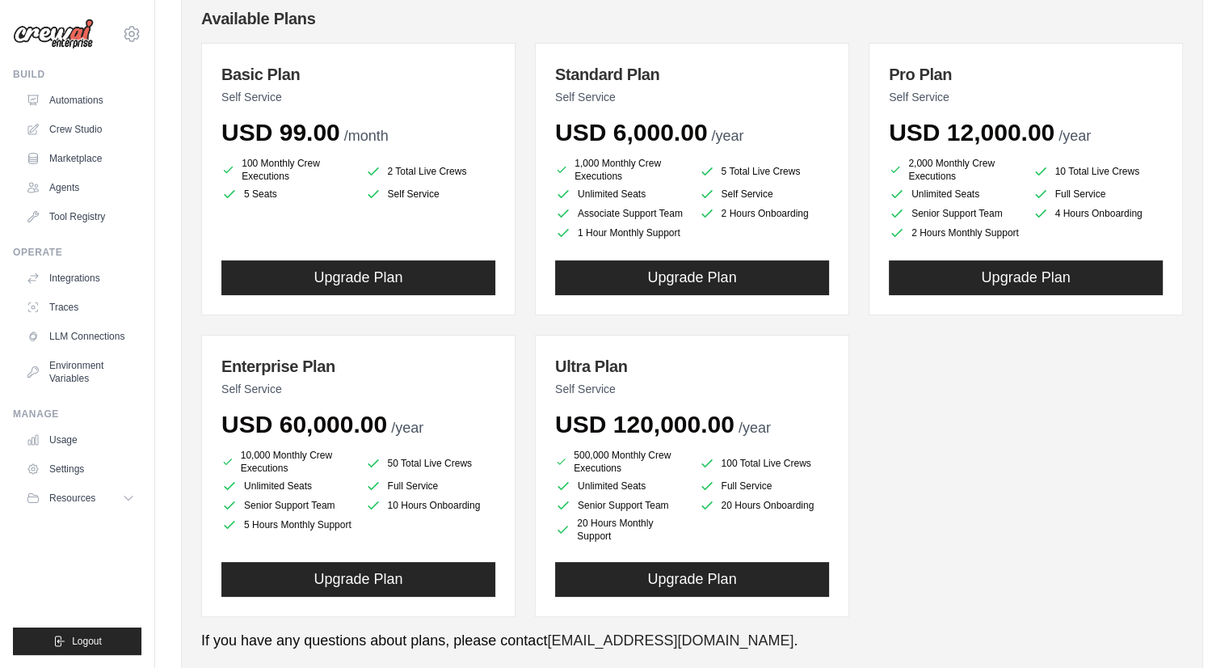
scroll to position [180, 0]
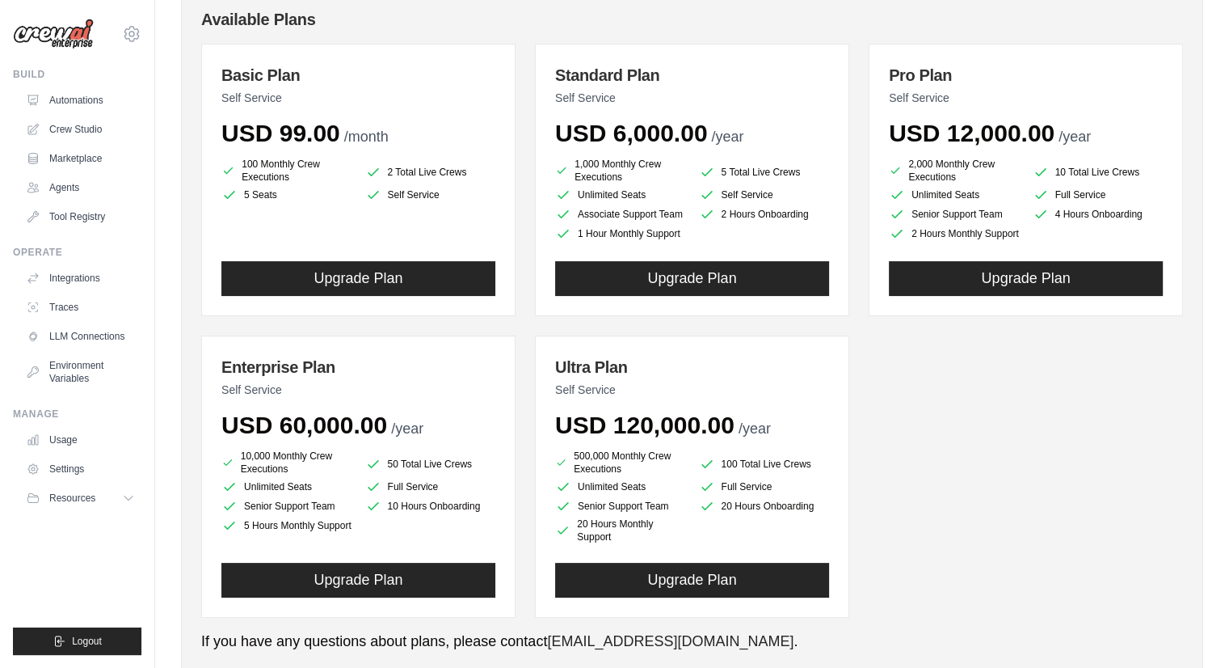
click at [711, 242] on ul "1,000 Monthly Crew Executions 5 Total Live Crews Unlimited Seats Self Service A…" at bounding box center [692, 200] width 274 height 84
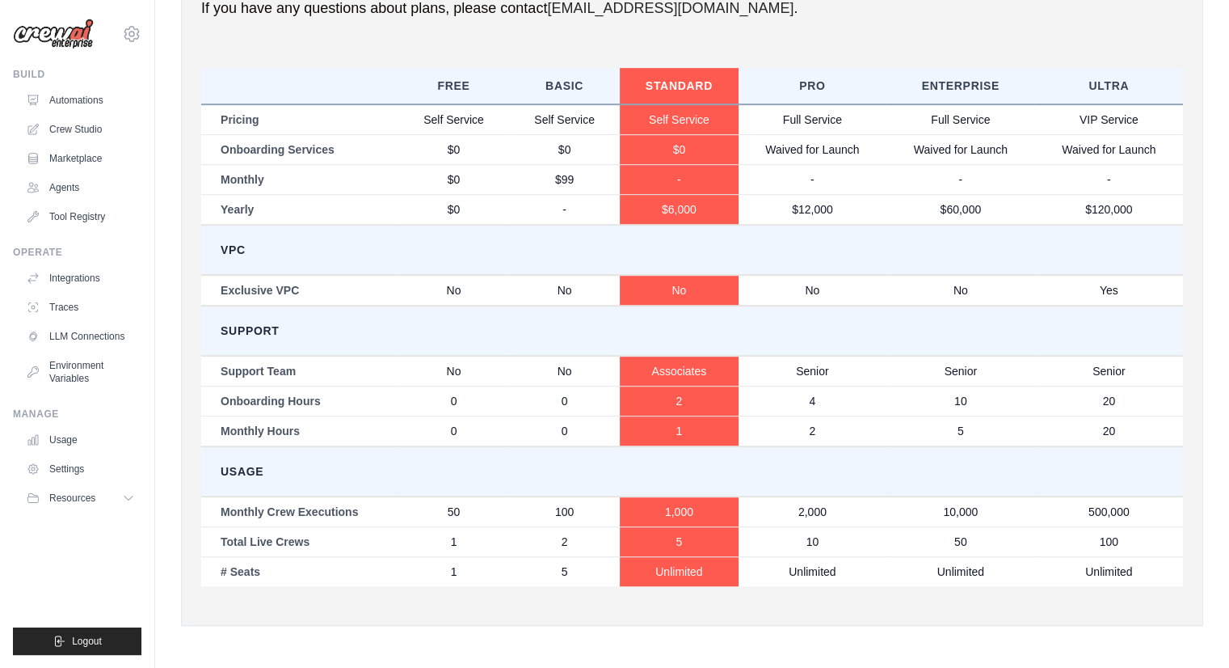
scroll to position [0, 0]
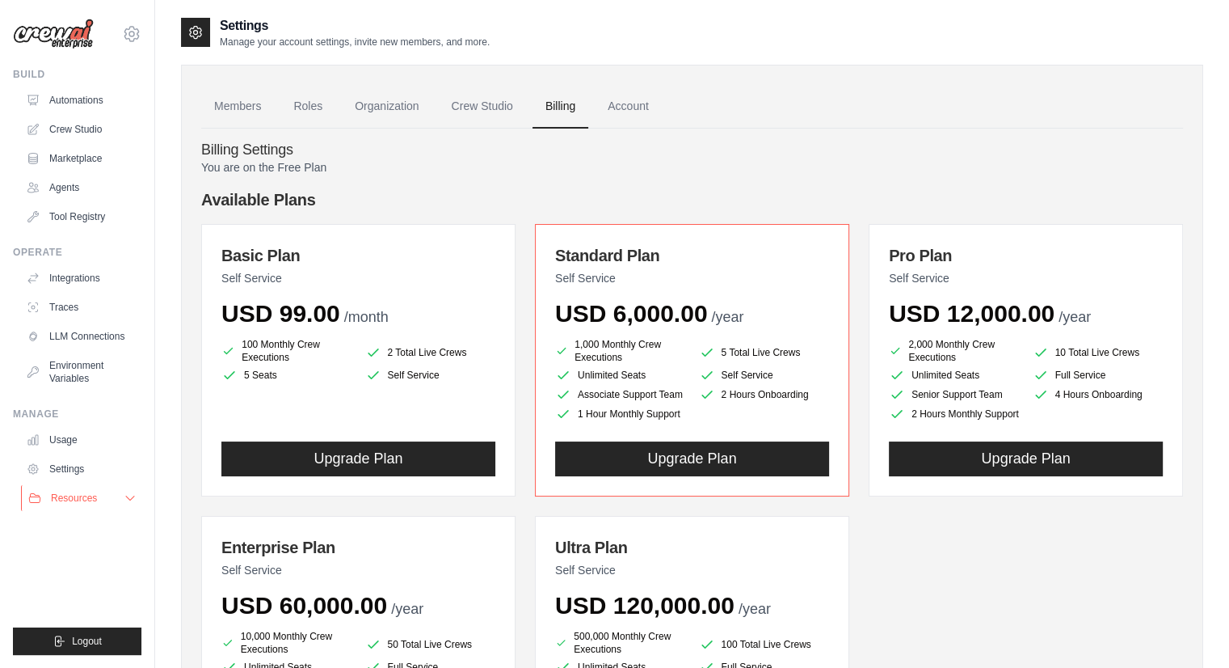
click at [71, 499] on span "Resources" at bounding box center [74, 497] width 46 height 13
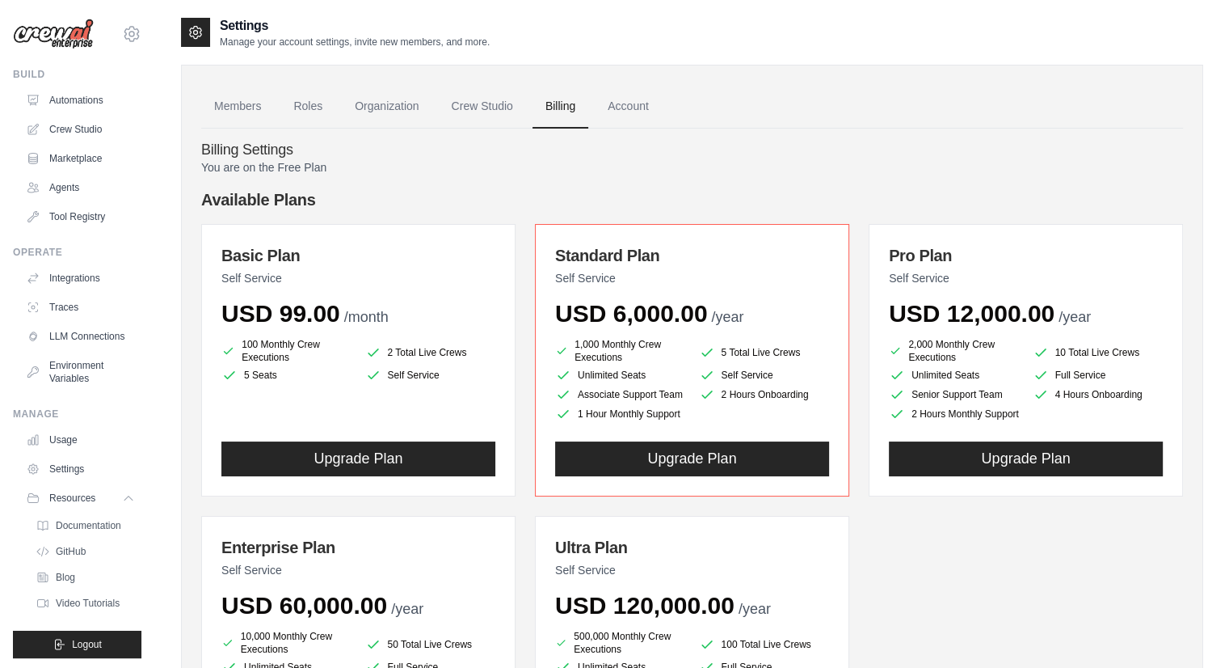
scroll to position [29, 0]
click at [70, 542] on span "GitHub" at bounding box center [72, 548] width 30 height 13
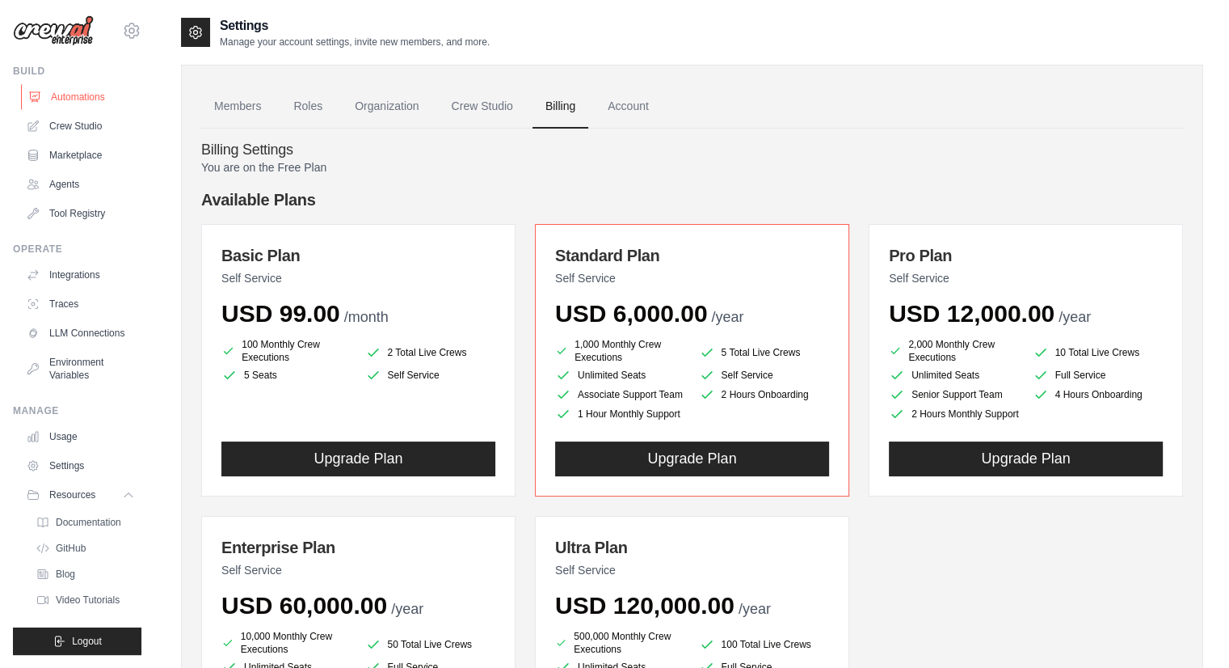
scroll to position [0, 0]
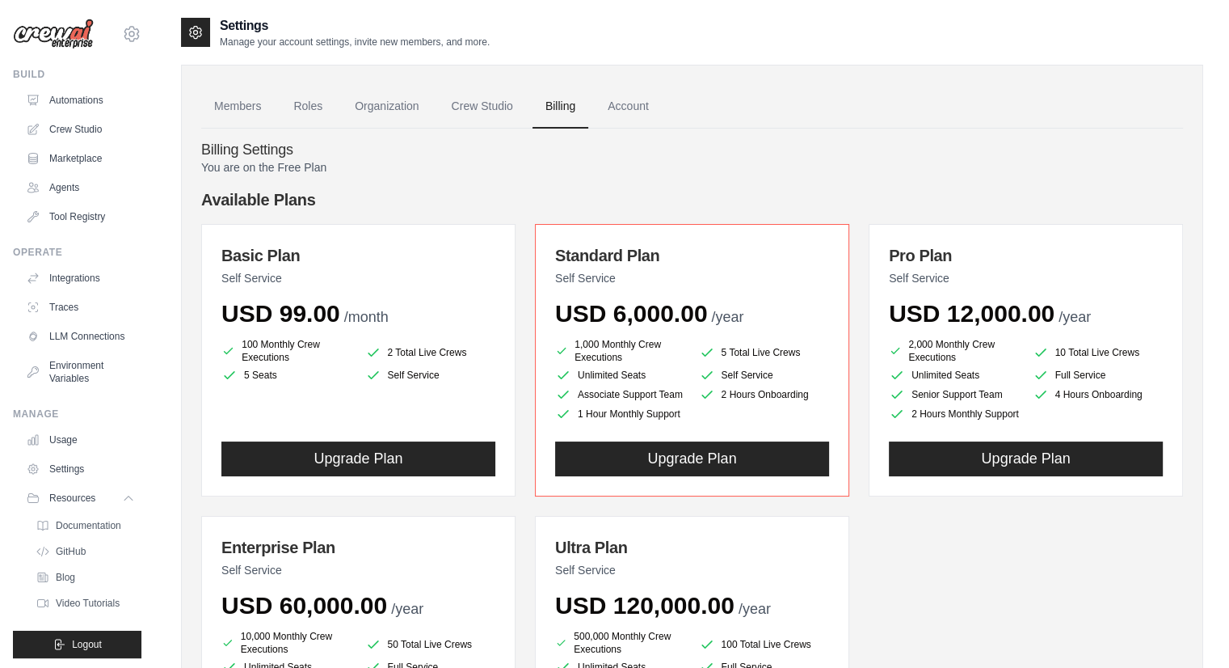
click at [46, 43] on img at bounding box center [53, 34] width 81 height 31
click at [61, 36] on img at bounding box center [53, 34] width 81 height 31
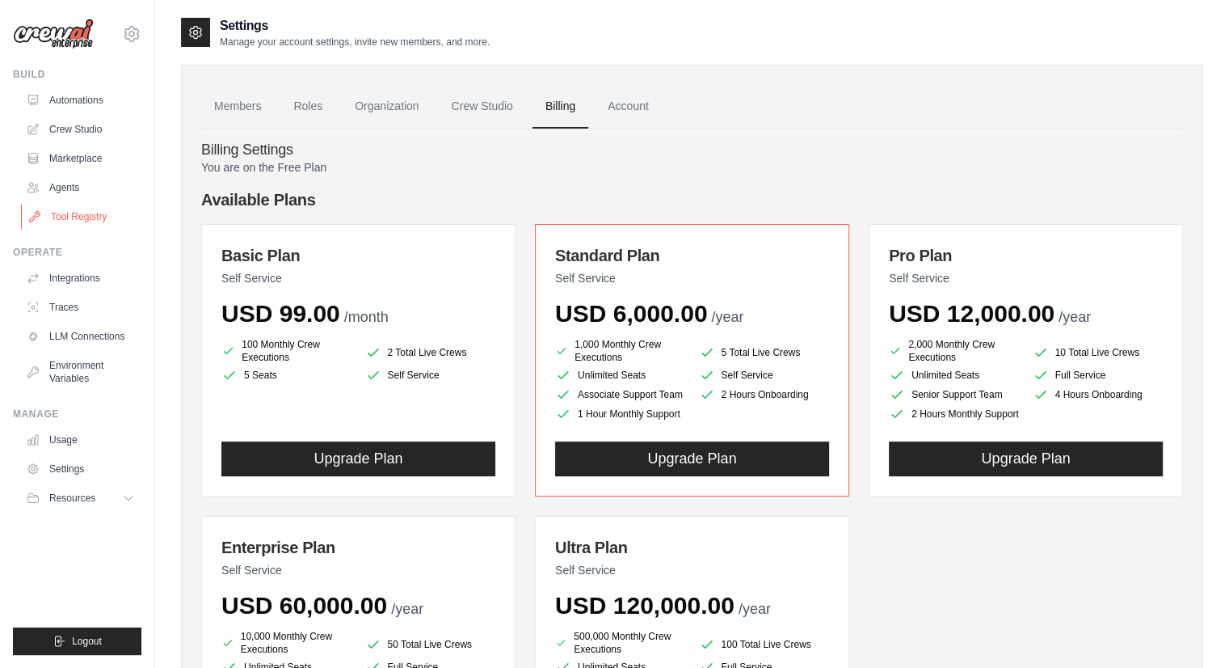
click at [82, 219] on link "Tool Registry" at bounding box center [82, 217] width 122 height 26
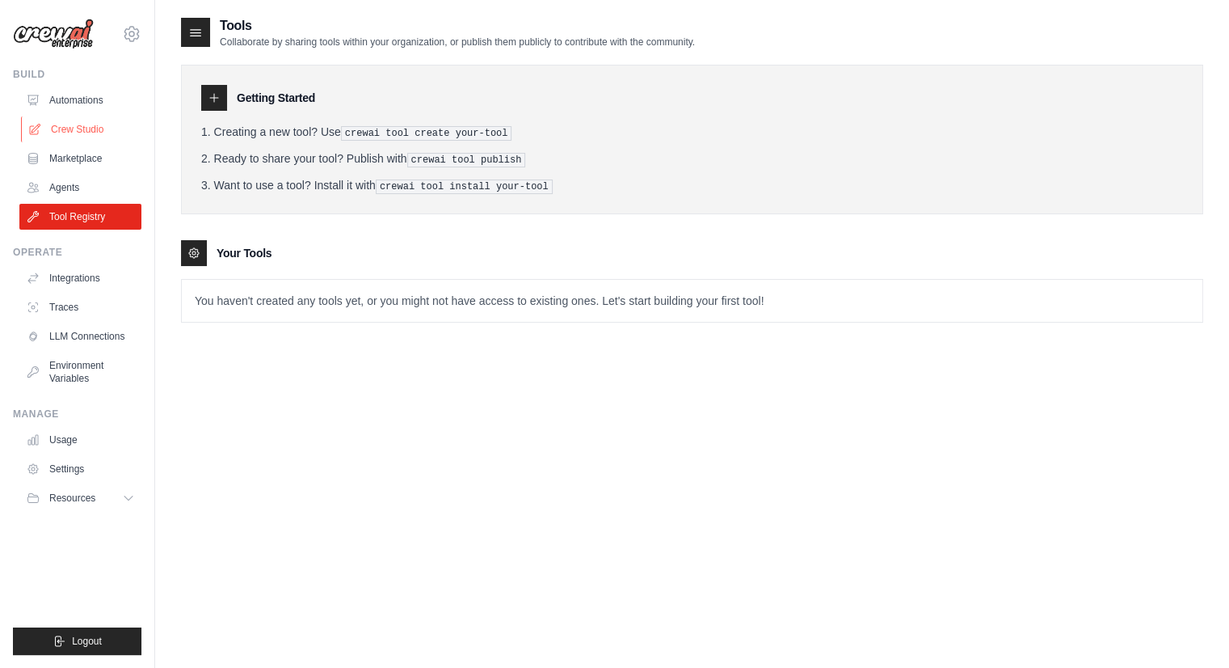
click at [88, 141] on link "Crew Studio" at bounding box center [82, 129] width 122 height 26
click at [91, 158] on link "Marketplace" at bounding box center [82, 158] width 122 height 26
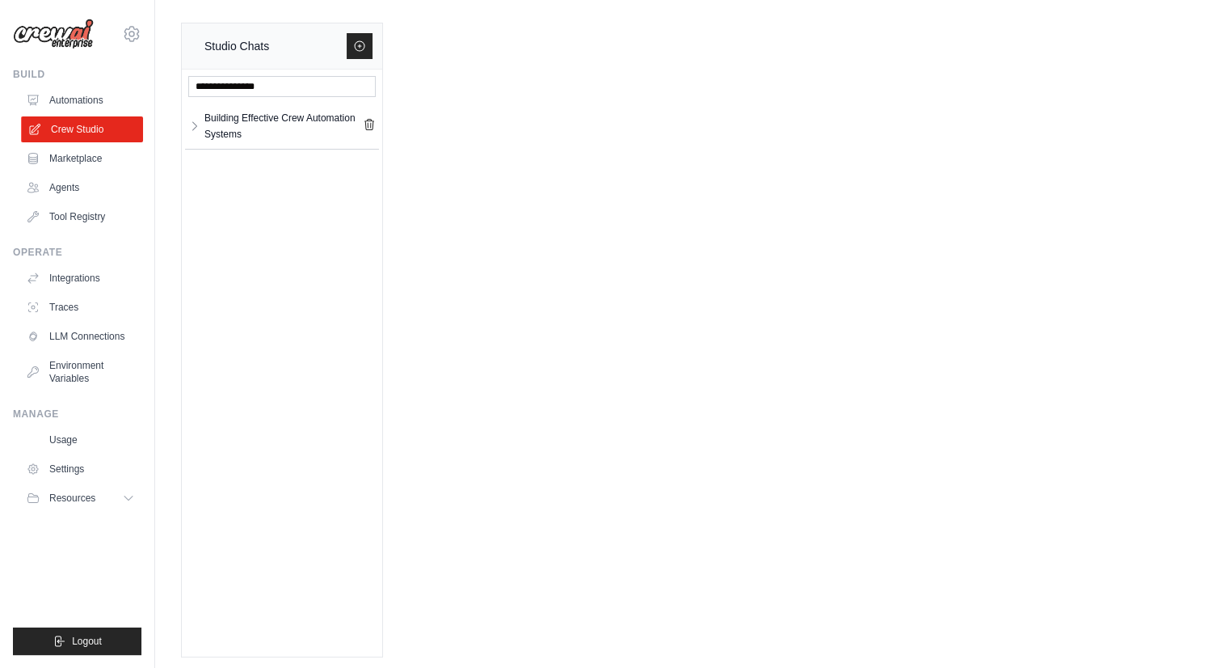
click at [89, 126] on link "Crew Studio" at bounding box center [82, 129] width 122 height 26
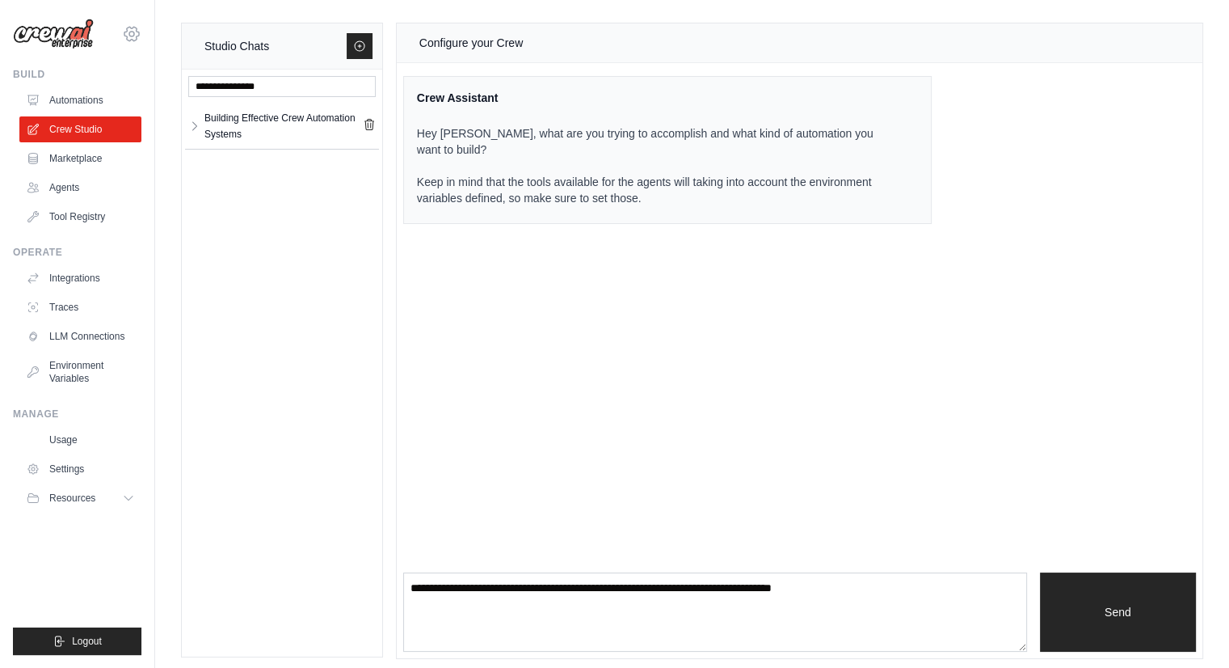
click at [127, 34] on icon at bounding box center [131, 33] width 19 height 19
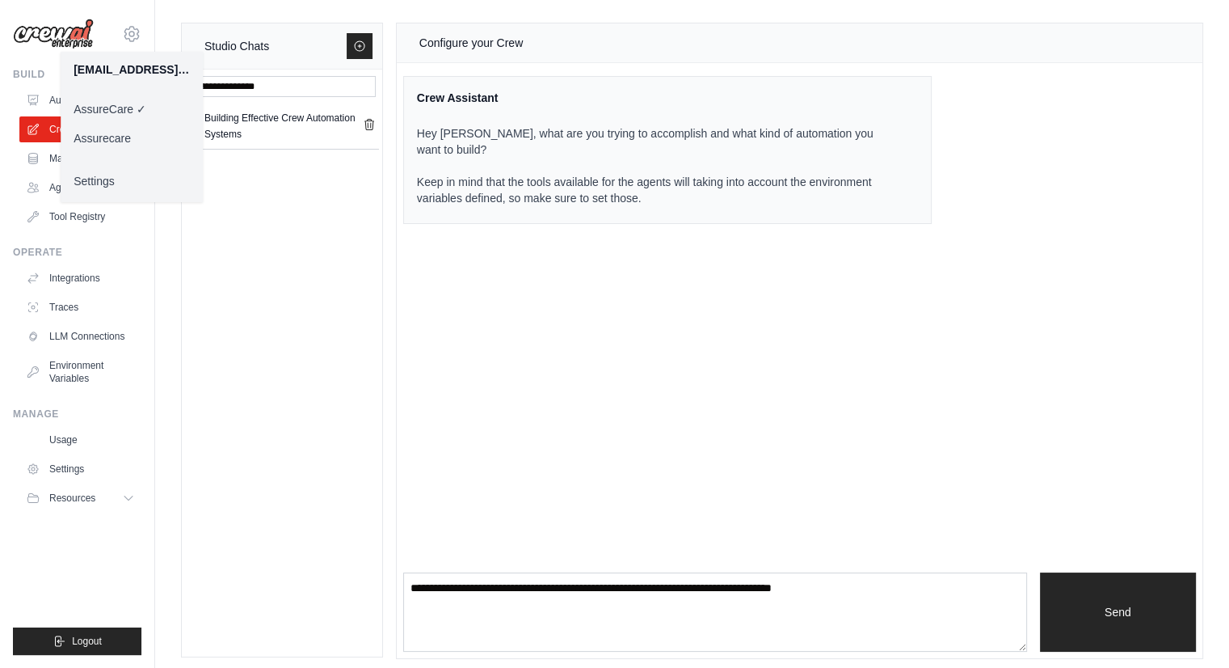
click at [109, 175] on link "Settings" at bounding box center [132, 181] width 142 height 29
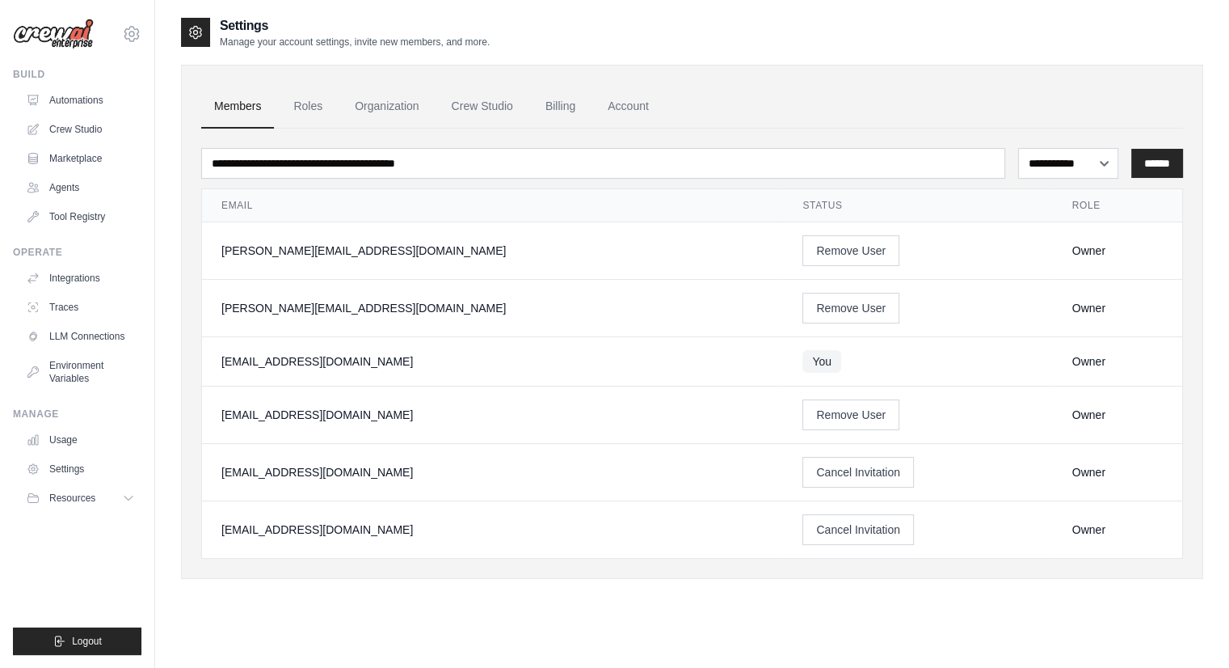
click at [297, 250] on div "[PERSON_NAME][EMAIL_ADDRESS][DOMAIN_NAME]" at bounding box center [492, 250] width 542 height 16
click at [312, 107] on link "Roles" at bounding box center [307, 107] width 55 height 44
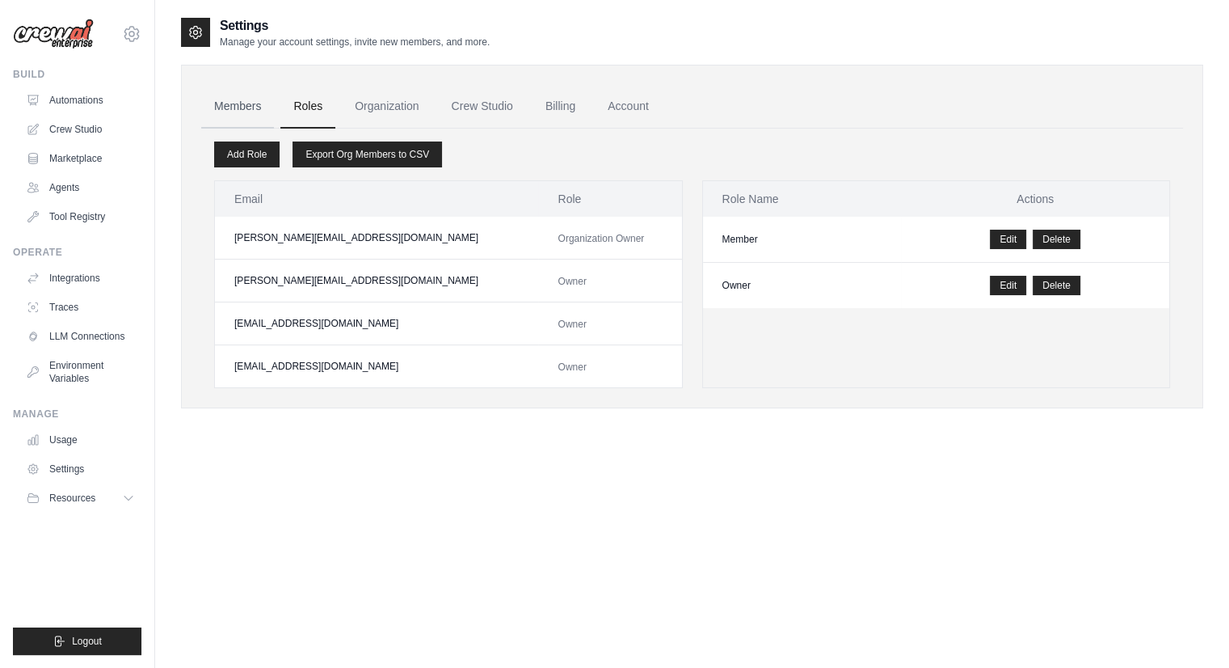
click at [260, 109] on link "Members" at bounding box center [237, 107] width 73 height 44
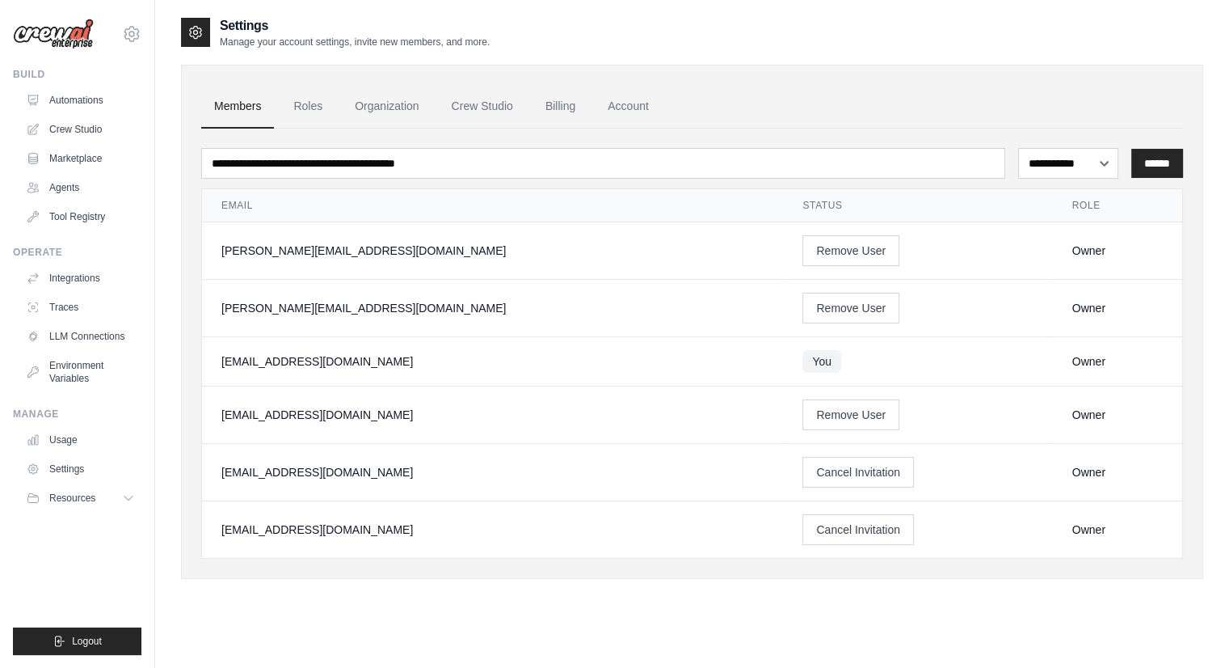
drag, startPoint x: 310, startPoint y: 281, endPoint x: 352, endPoint y: 525, distance: 246.9
click at [352, 525] on tbody "[PERSON_NAME][EMAIL_ADDRESS][DOMAIN_NAME] Remove User Owner [PERSON_NAME][EMAIL…" at bounding box center [692, 390] width 980 height 336
click at [394, 521] on div "[EMAIL_ADDRESS][DOMAIN_NAME]" at bounding box center [492, 529] width 542 height 16
click at [579, 112] on link "Billing" at bounding box center [561, 107] width 56 height 44
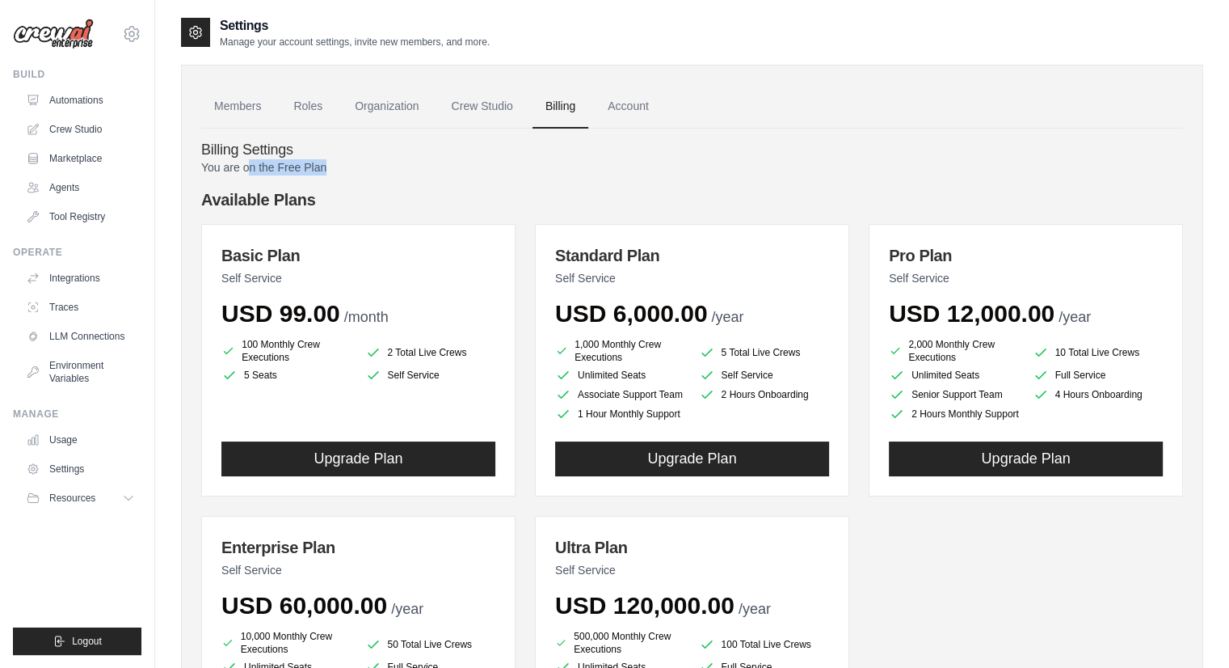
drag, startPoint x: 251, startPoint y: 169, endPoint x: 342, endPoint y: 171, distance: 90.5
click at [342, 171] on p "You are on the Free Plan" at bounding box center [692, 167] width 982 height 16
click at [266, 106] on link "Members" at bounding box center [237, 107] width 73 height 44
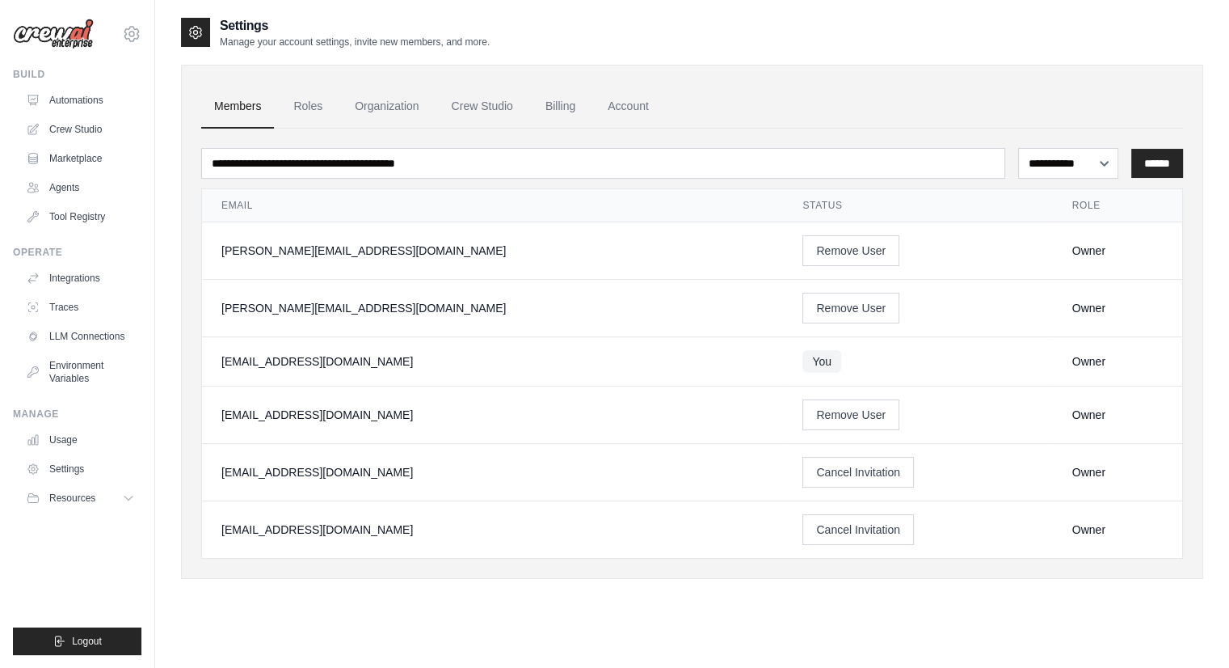
drag, startPoint x: 204, startPoint y: 240, endPoint x: 365, endPoint y: 536, distance: 336.3
click at [365, 536] on tbody "krishnakumar@assurecare.com Remove User Owner paul+assurecare@crewai.com Remove…" at bounding box center [692, 390] width 980 height 336
click at [365, 536] on td "nrao@assurecare.com" at bounding box center [492, 529] width 581 height 57
click at [78, 127] on link "Crew Studio" at bounding box center [82, 129] width 122 height 26
click at [78, 101] on link "Automations" at bounding box center [82, 100] width 122 height 26
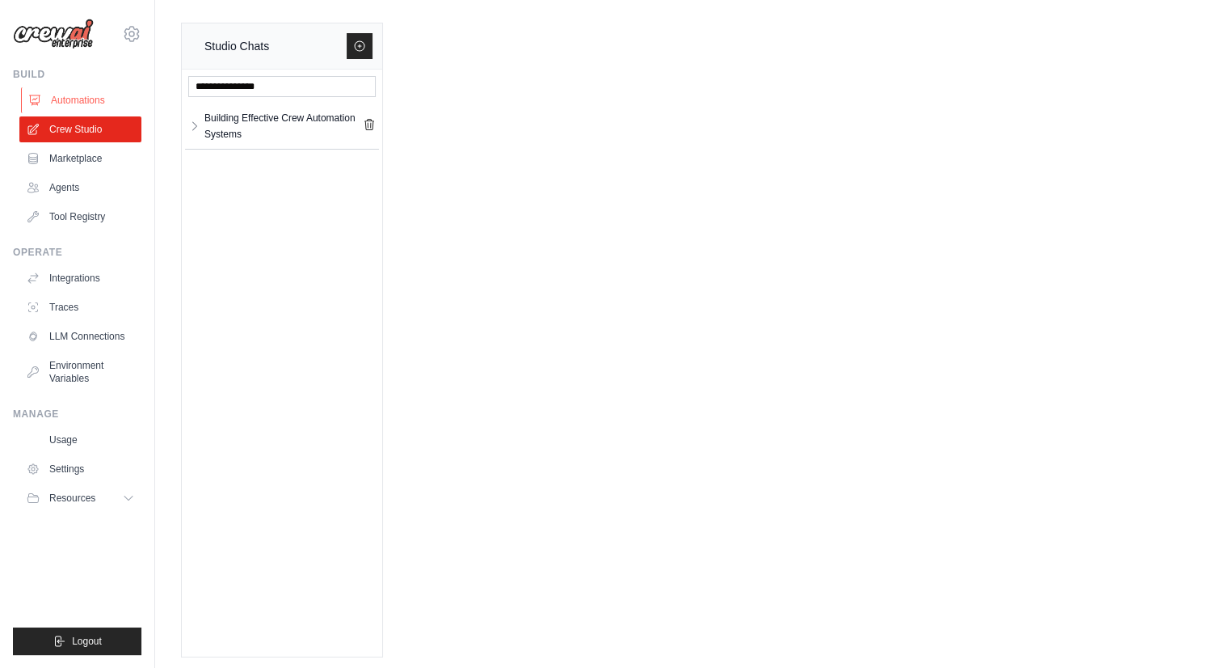
click at [92, 104] on link "Automations" at bounding box center [82, 100] width 122 height 26
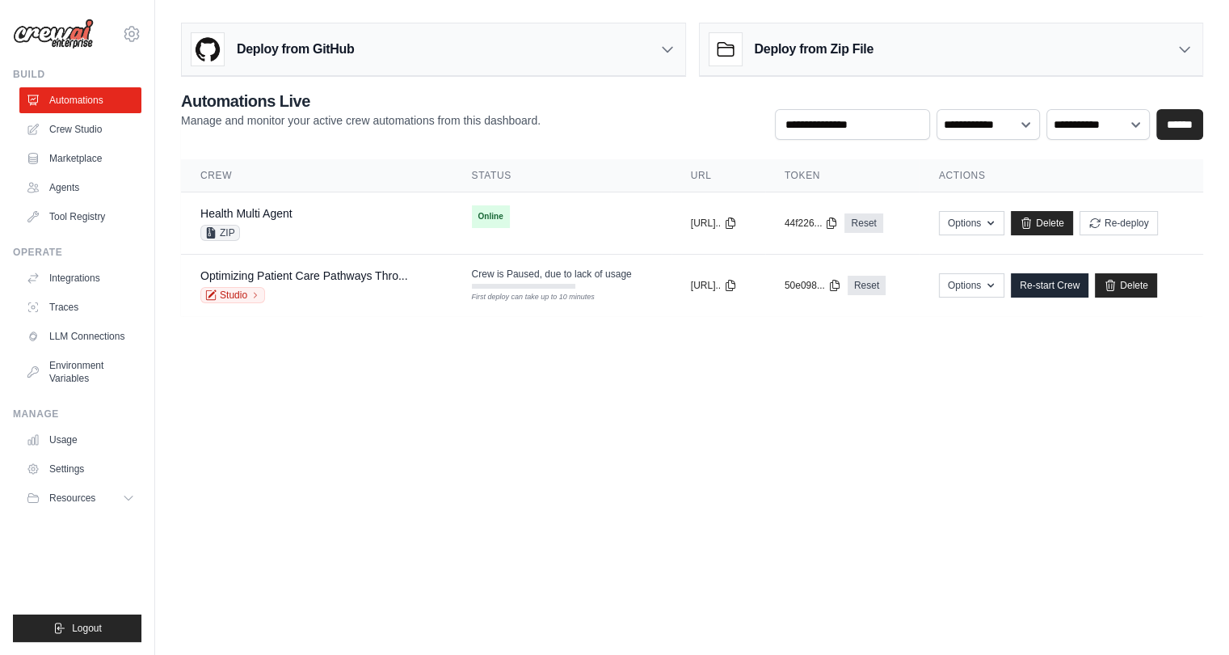
click at [276, 344] on main "Deploy from GitHub Deploy your project directly from GitHub. Select a repositor…" at bounding box center [692, 176] width 1074 height 352
click at [269, 229] on div "ZIP" at bounding box center [246, 233] width 92 height 16
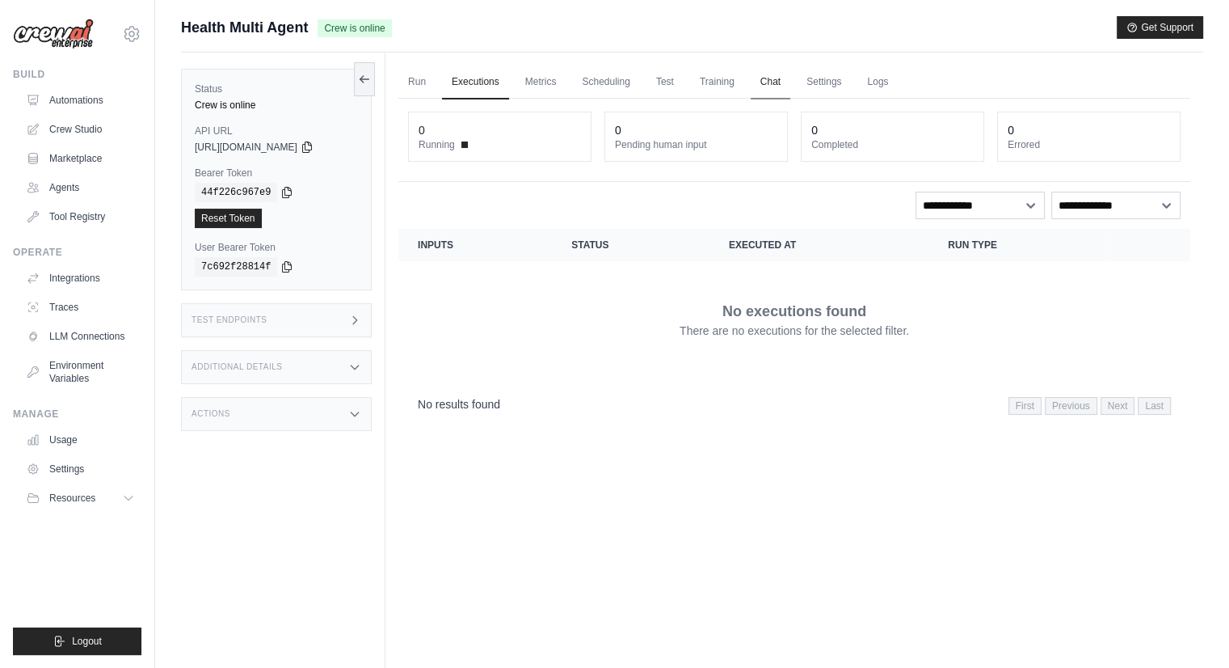
click at [790, 82] on link "Chat" at bounding box center [771, 82] width 40 height 34
click at [554, 86] on link "Metrics" at bounding box center [541, 82] width 51 height 34
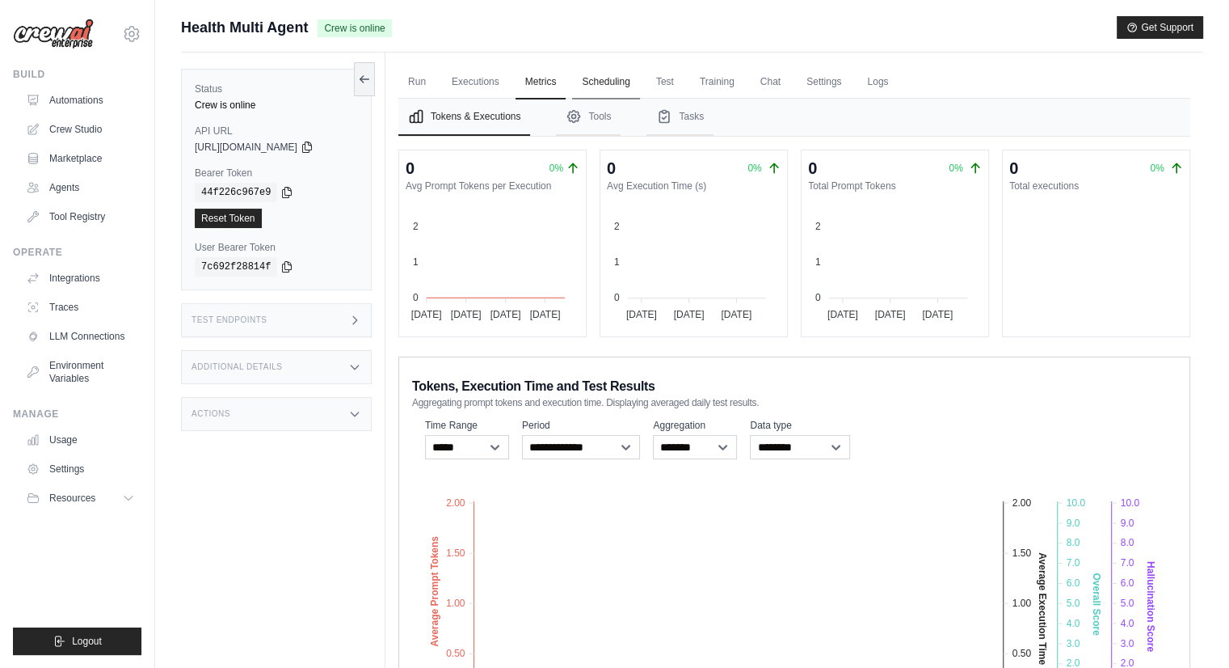
click at [607, 86] on link "Scheduling" at bounding box center [605, 82] width 67 height 34
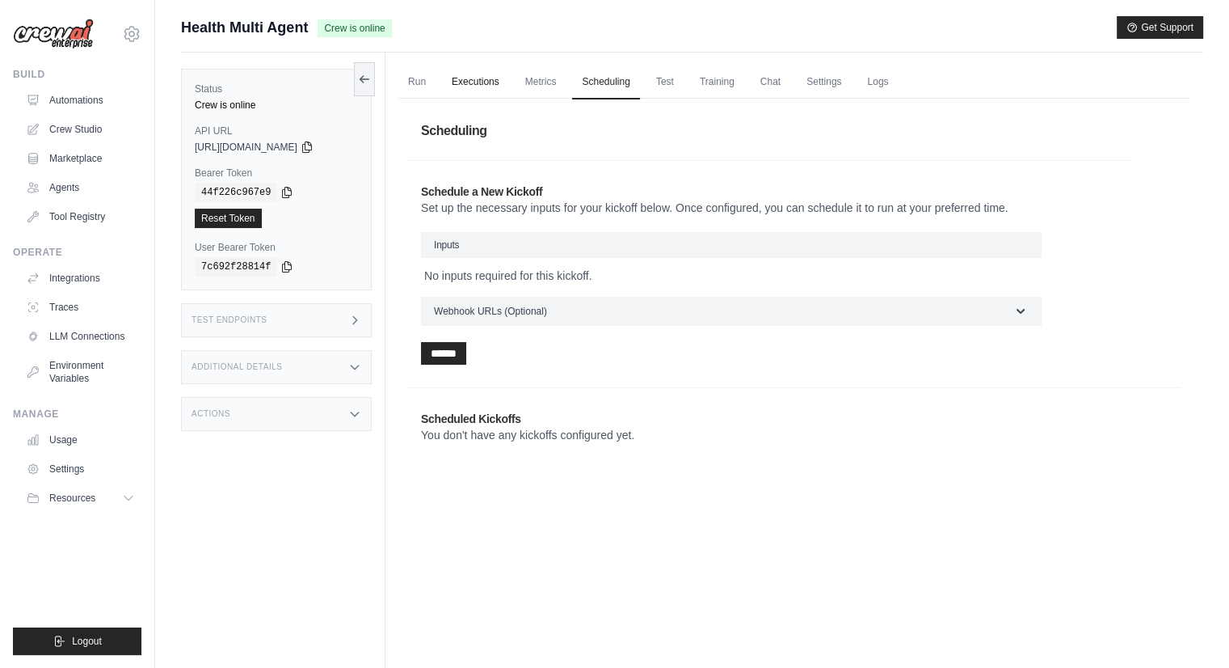
click at [489, 74] on link "Executions" at bounding box center [475, 82] width 67 height 34
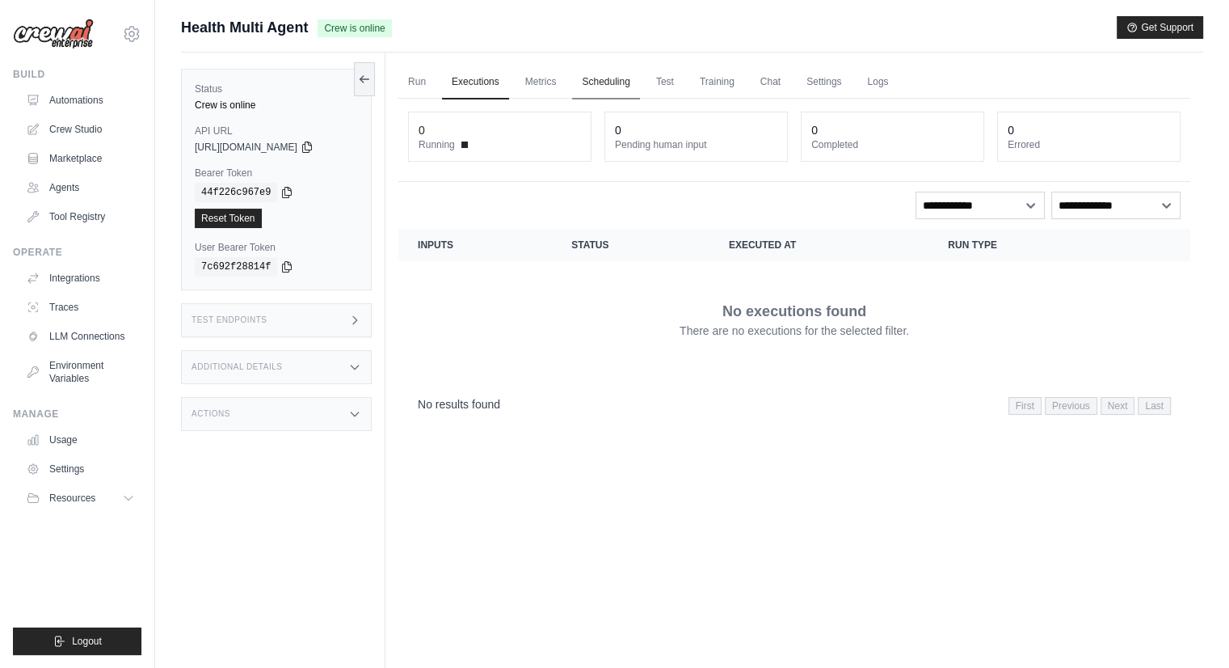
click at [600, 78] on link "Scheduling" at bounding box center [605, 82] width 67 height 34
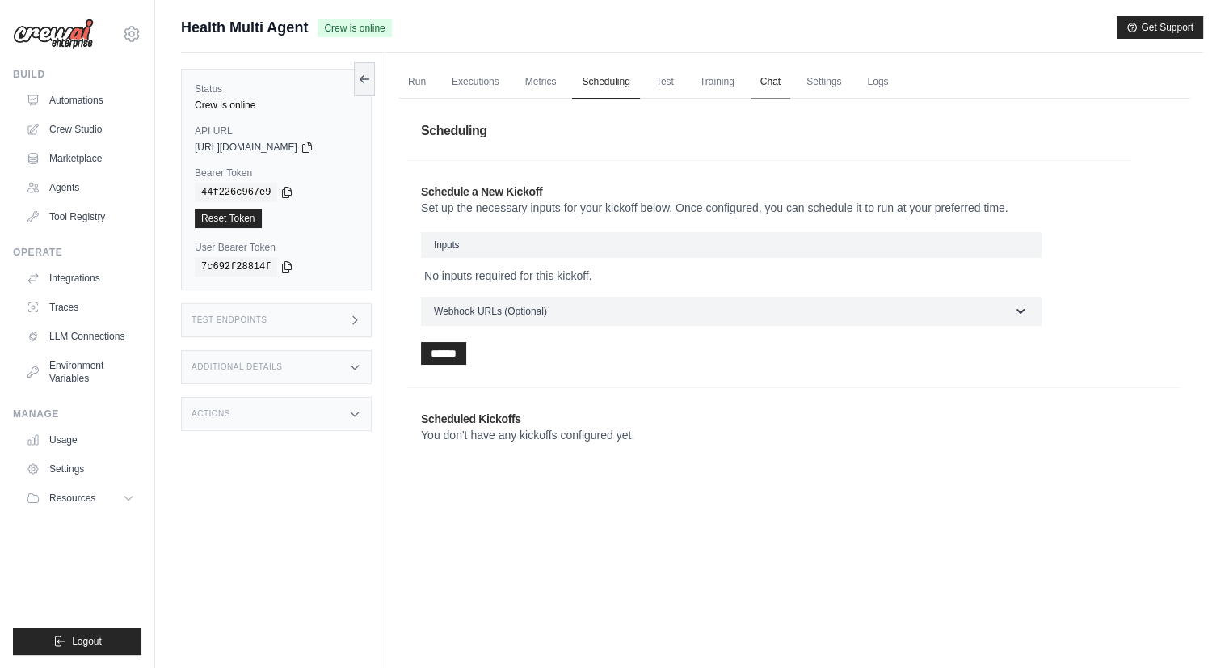
click at [790, 80] on link "Chat" at bounding box center [771, 82] width 40 height 34
click at [274, 318] on div "Test Endpoints" at bounding box center [276, 320] width 191 height 34
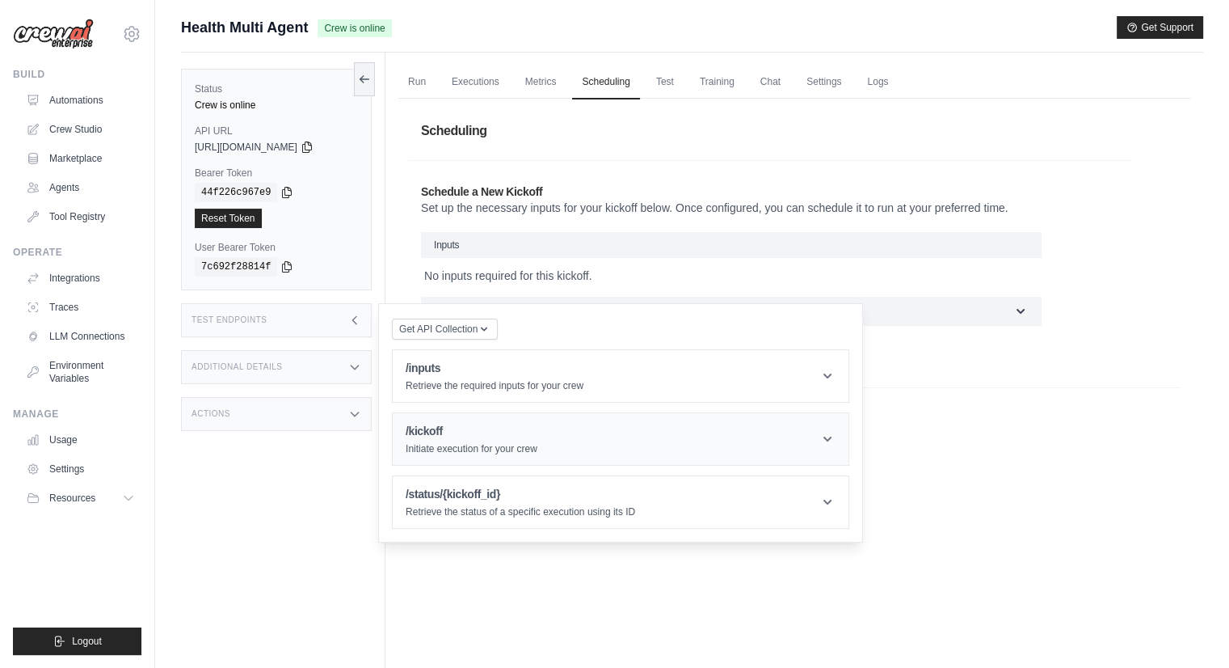
click at [516, 450] on p "Initiate execution for your crew" at bounding box center [472, 448] width 132 height 13
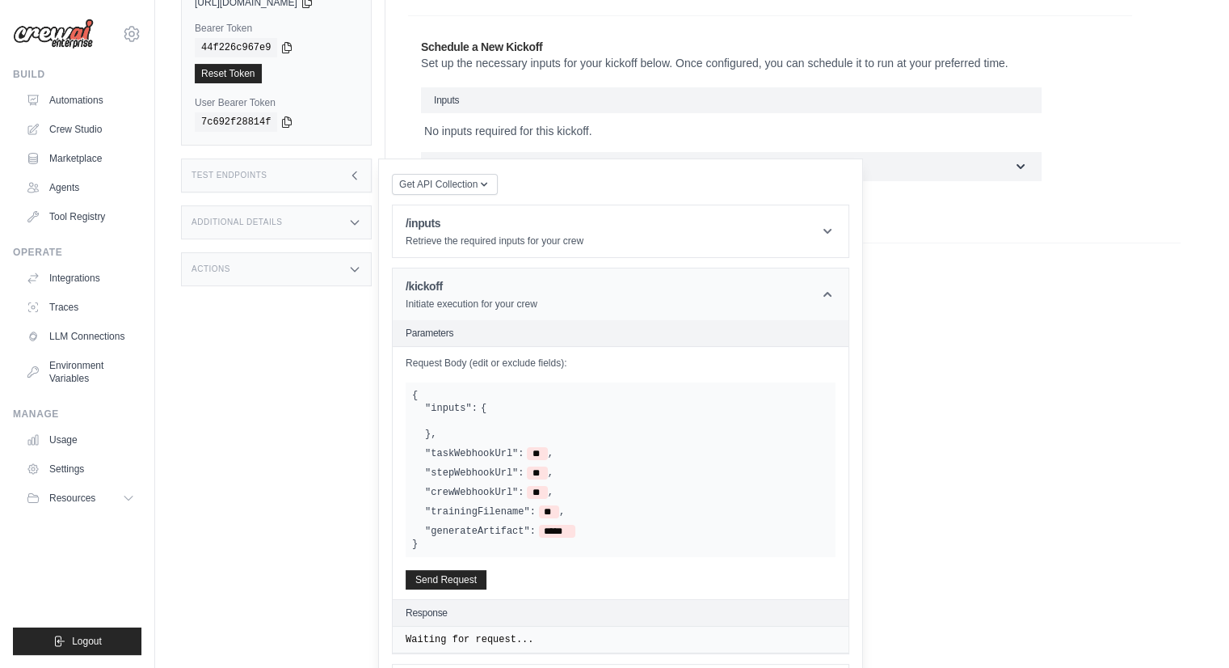
scroll to position [145, 0]
click at [441, 581] on button "Send Request" at bounding box center [446, 577] width 81 height 19
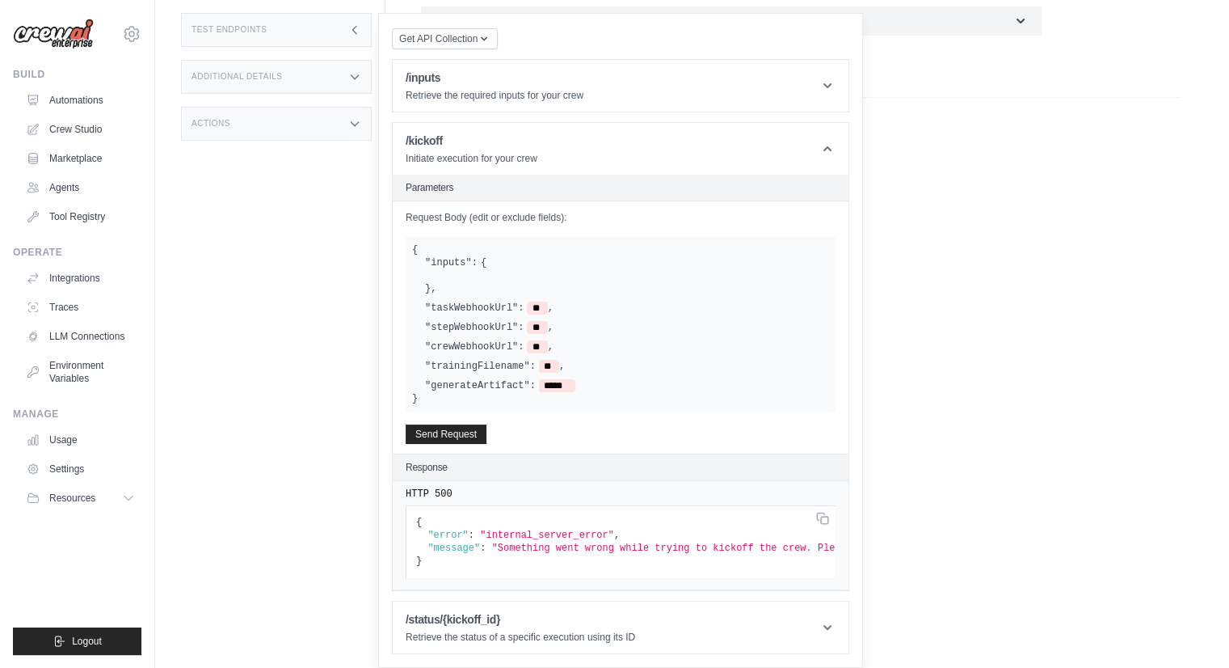
scroll to position [0, 54]
click at [536, 620] on h1 "/status/{kickoff_id}" at bounding box center [521, 619] width 230 height 16
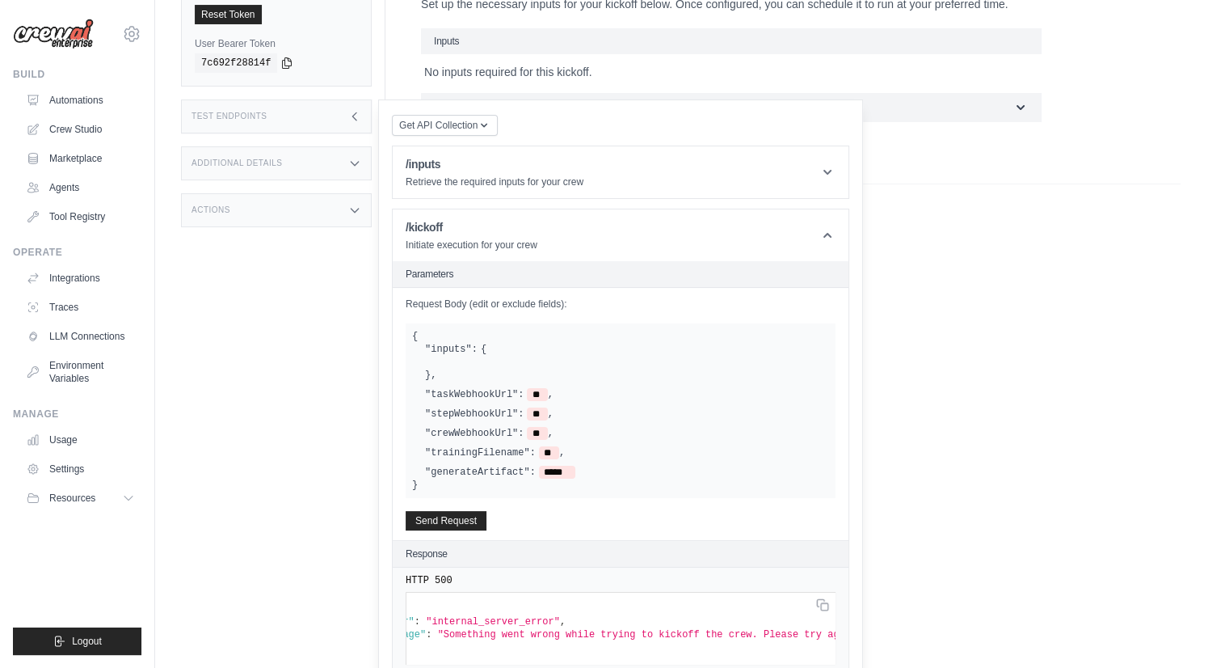
scroll to position [94, 0]
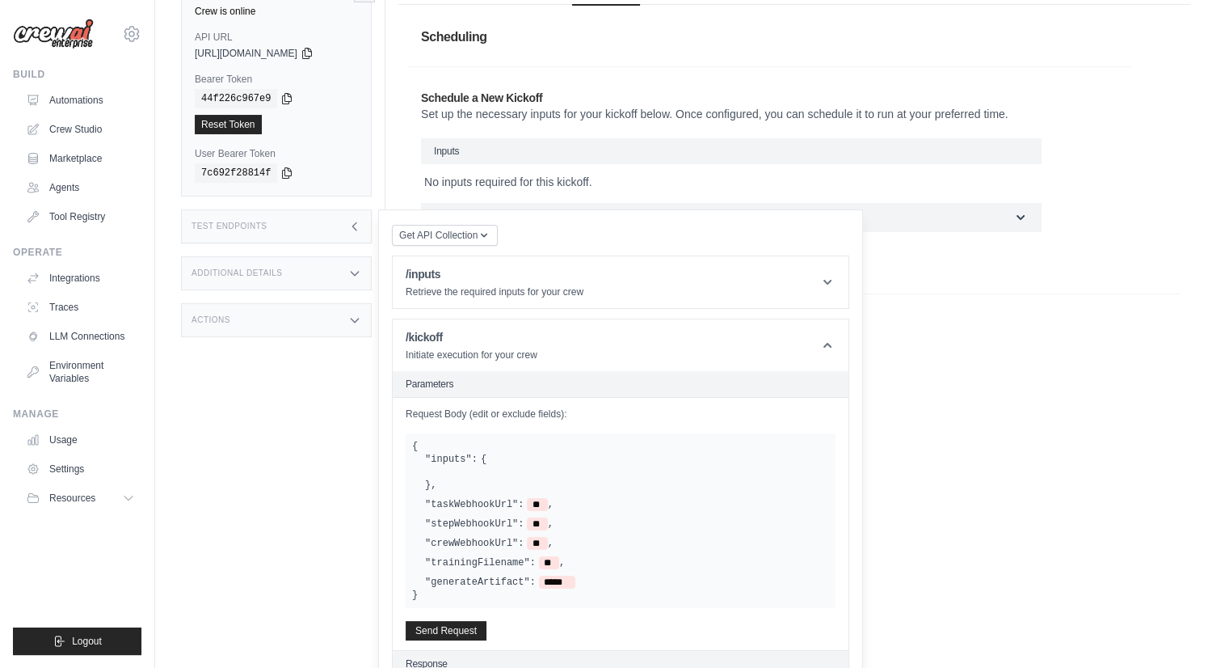
click at [269, 285] on div "Additional Details" at bounding box center [276, 273] width 191 height 34
click at [301, 352] on div "Last Deployed August 18, 2025 at 19:52 Version 0.152.0 Branch Default branch In…" at bounding box center [276, 338] width 163 height 68
click at [322, 431] on div "Actions" at bounding box center [276, 415] width 191 height 34
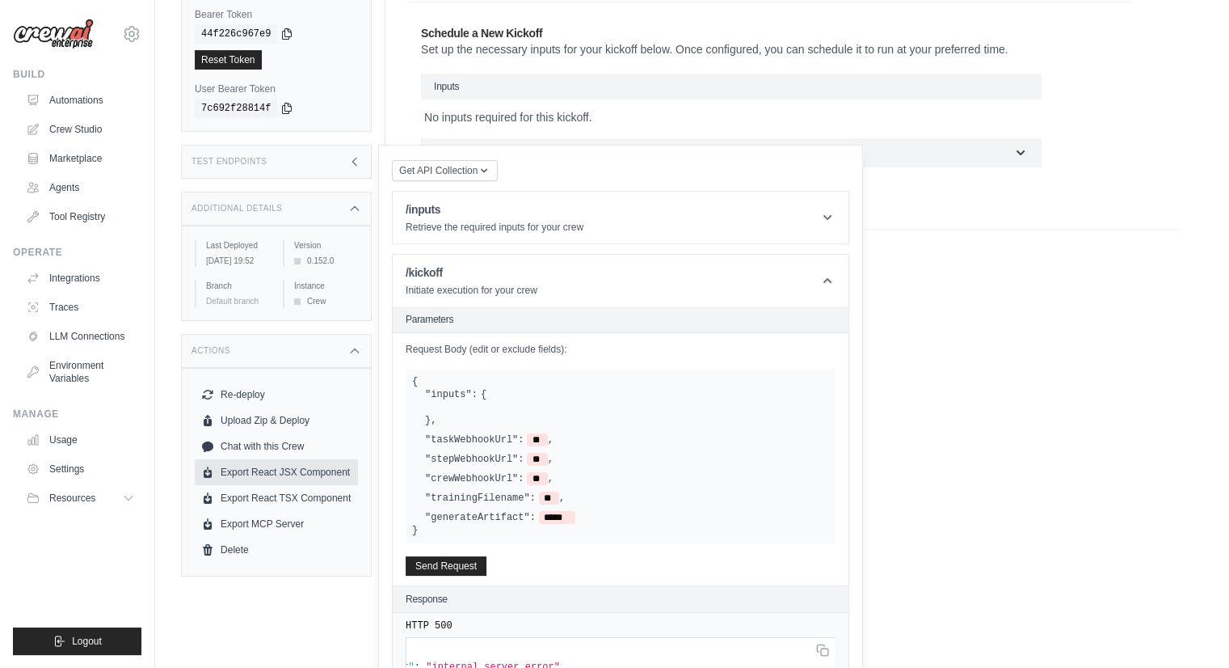
scroll to position [162, 0]
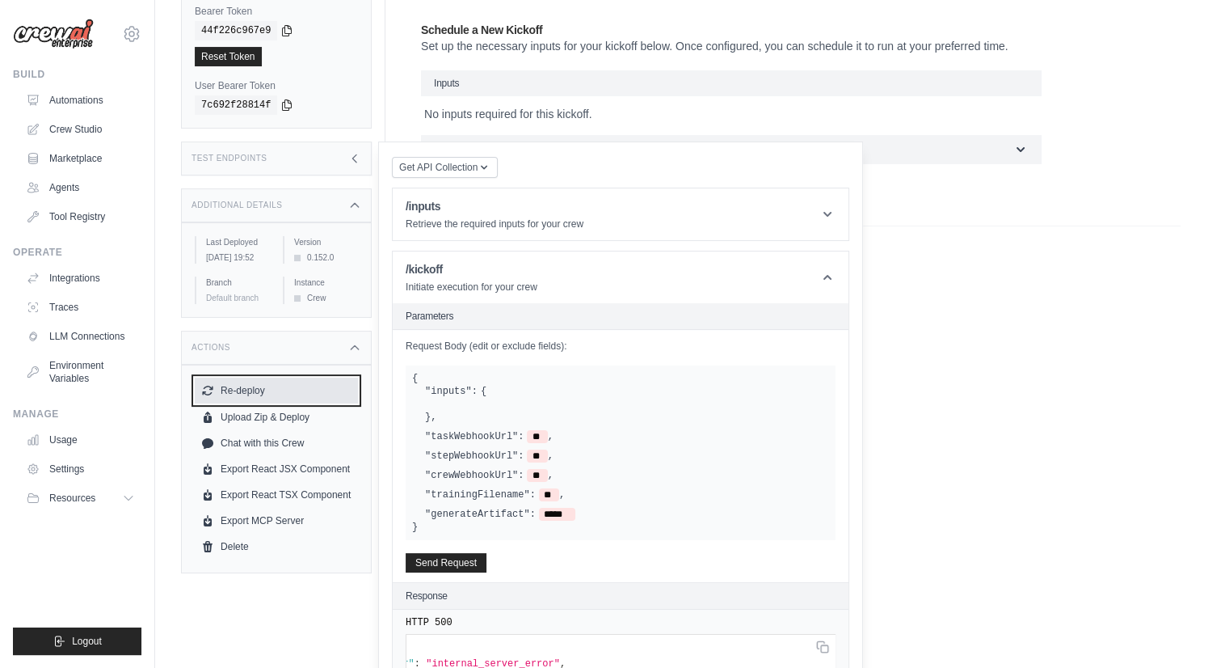
click at [247, 403] on button "Re-deploy" at bounding box center [276, 390] width 163 height 26
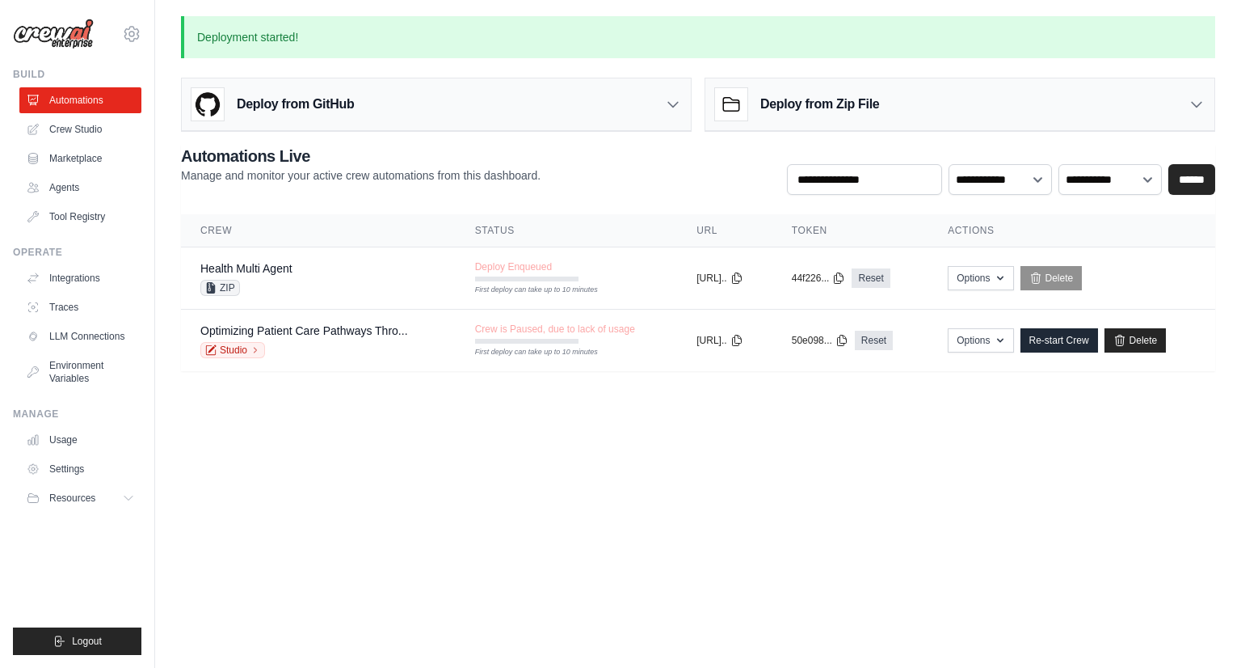
click at [534, 444] on body "pkumar@assurecare.com AssureCare ✓ Assurecare Settings Build Automations" at bounding box center [620, 334] width 1241 height 668
click at [320, 282] on div "Health Multi Agent ZIP" at bounding box center [318, 278] width 236 height 36
click at [288, 69] on div "Deployment started! Deploy from GitHub Deploy your project directly from GitHub…" at bounding box center [698, 193] width 1086 height 355
click at [411, 469] on body "pkumar@assurecare.com AssureCare ✓ Assurecare Settings Build Automations" at bounding box center [620, 334] width 1241 height 668
click at [370, 450] on body "pkumar@assurecare.com AssureCare ✓ Assurecare Settings Build Automations" at bounding box center [620, 334] width 1241 height 668
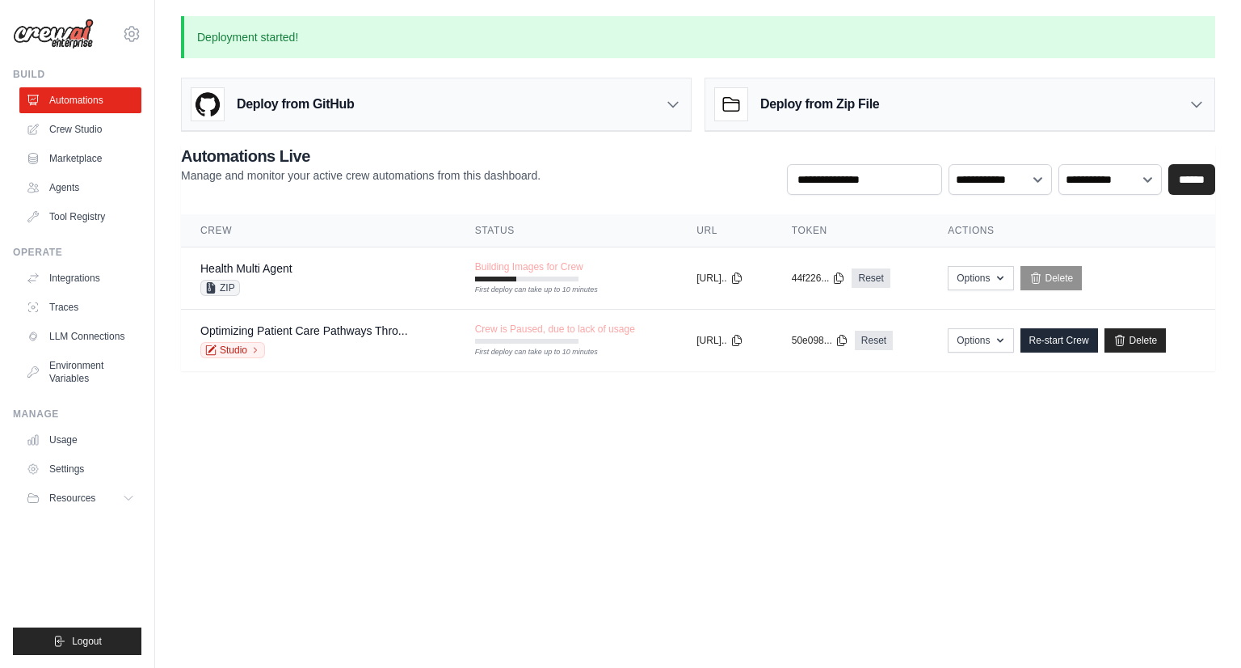
click at [580, 418] on body "pkumar@assurecare.com AssureCare ✓ Assurecare Settings Build Automations" at bounding box center [620, 334] width 1241 height 668
click at [658, 444] on body "pkumar@assurecare.com AssureCare ✓ Assurecare Settings Build Automations" at bounding box center [620, 334] width 1241 height 668
click at [348, 331] on link "Optimizing Patient Care Pathways Thro..." at bounding box center [304, 330] width 208 height 13
click at [560, 542] on body "pkumar@assurecare.com AssureCare ✓ Assurecare Settings Build Automations" at bounding box center [620, 334] width 1241 height 668
click at [348, 403] on main "Deployment started! Deploy from GitHub Deploy your project directly from GitHub…" at bounding box center [698, 203] width 1086 height 407
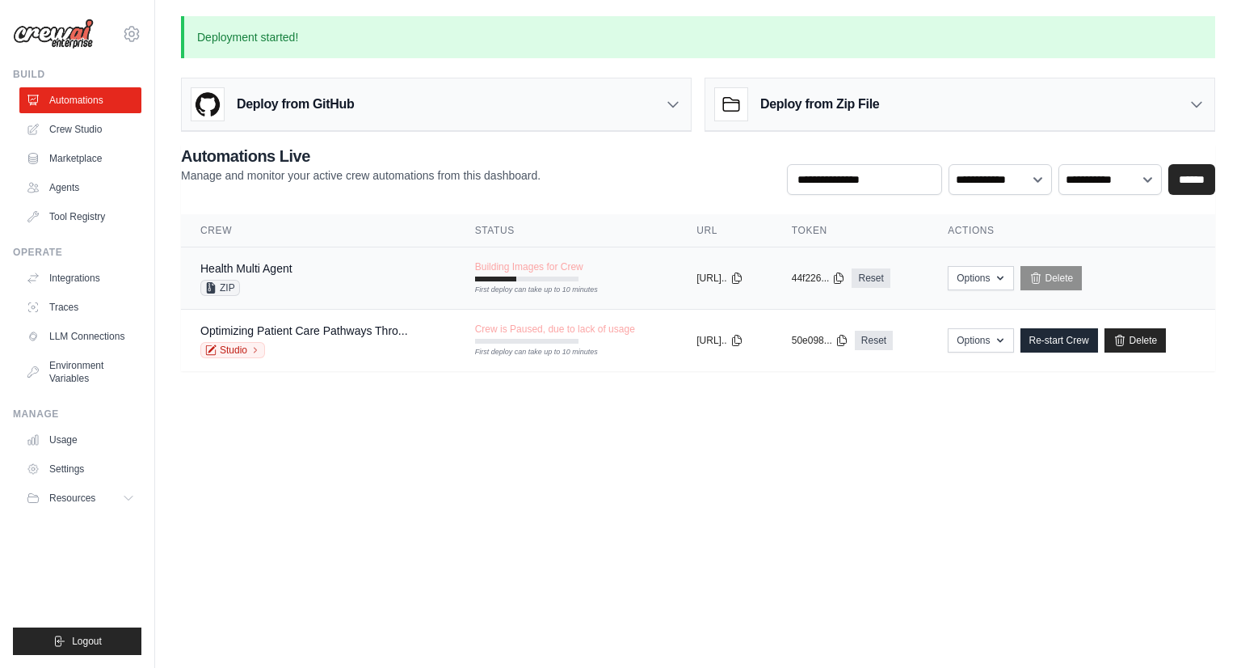
click at [578, 268] on span "Building Images for Crew" at bounding box center [529, 266] width 108 height 13
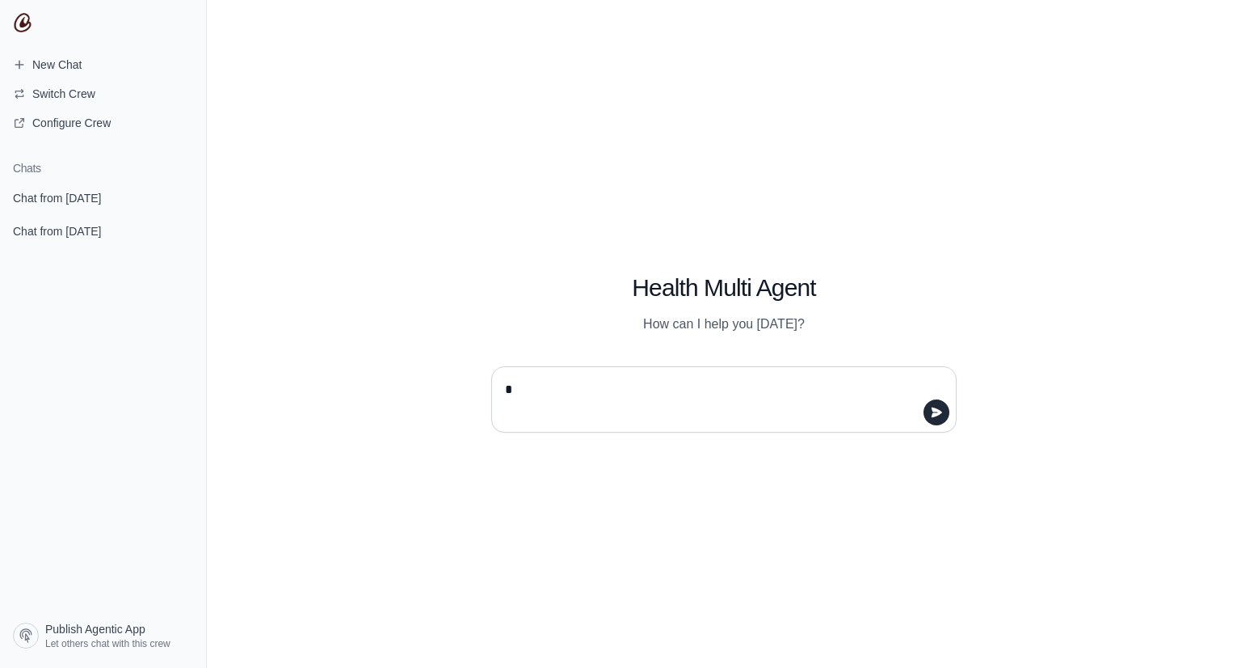
type textarea "**"
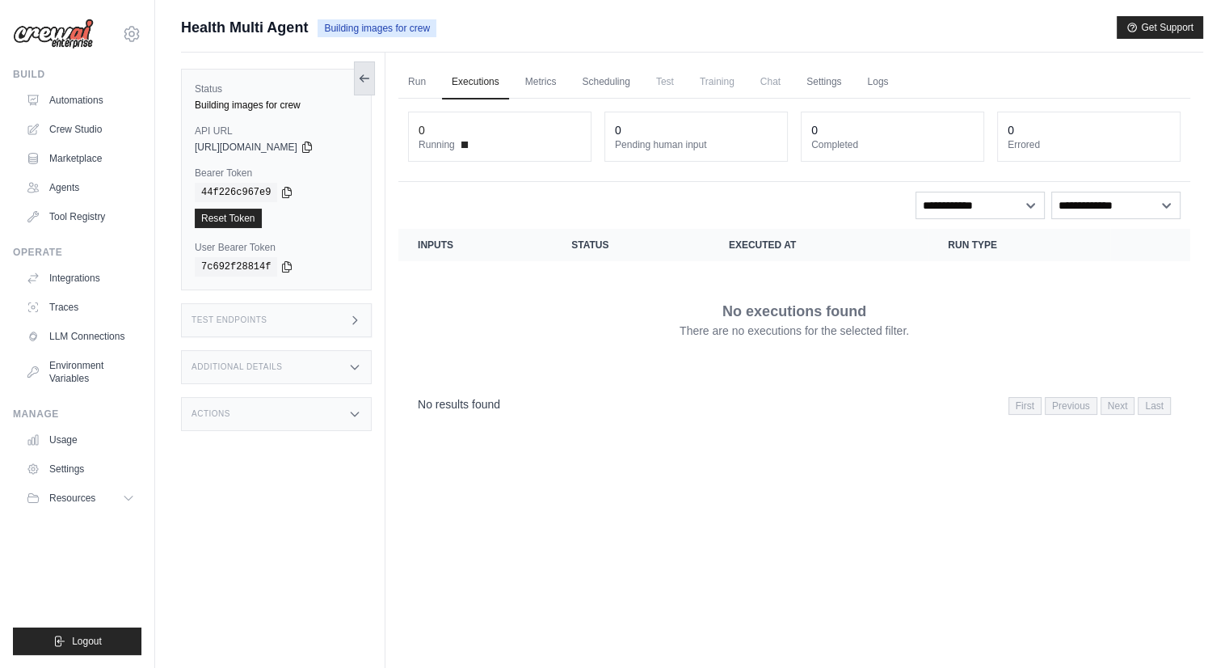
click at [360, 82] on icon at bounding box center [364, 78] width 13 height 13
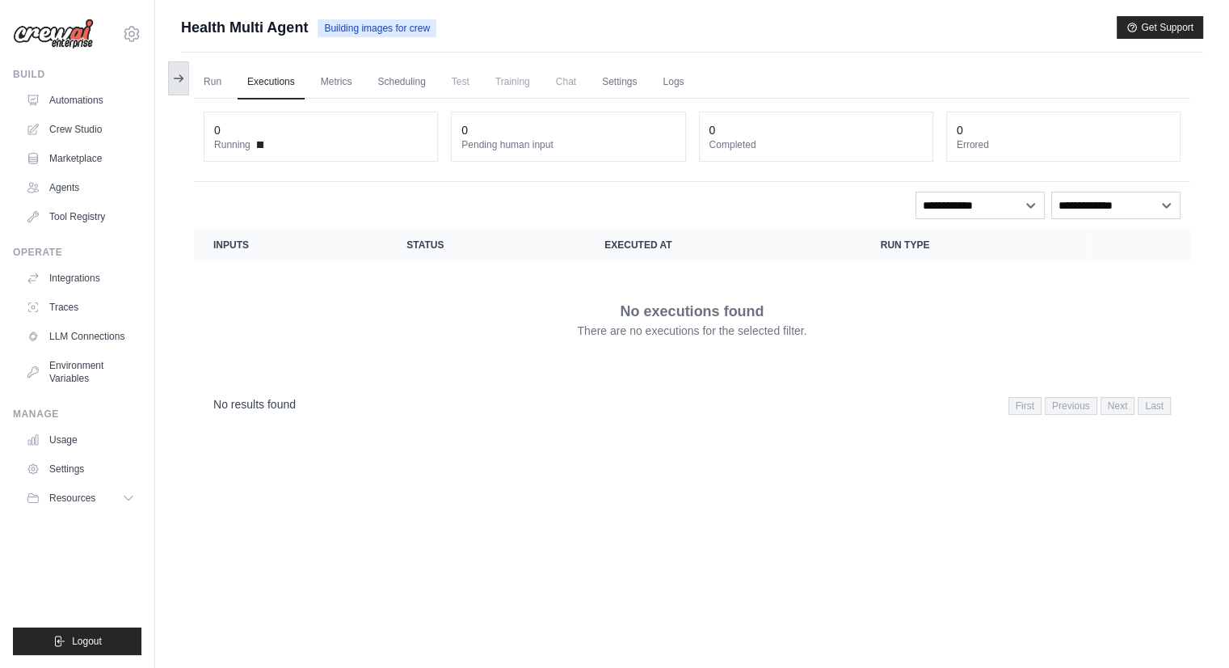
click at [175, 82] on icon at bounding box center [178, 78] width 13 height 13
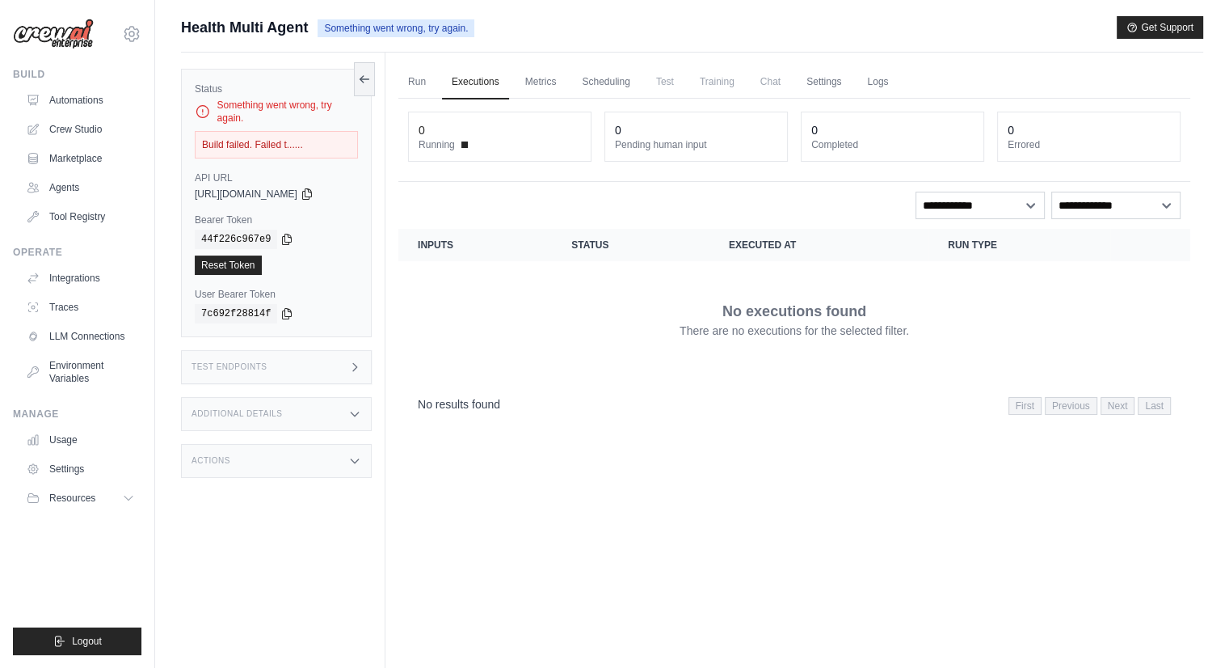
click at [390, 36] on span "Something went wrong, try again." at bounding box center [396, 28] width 157 height 18
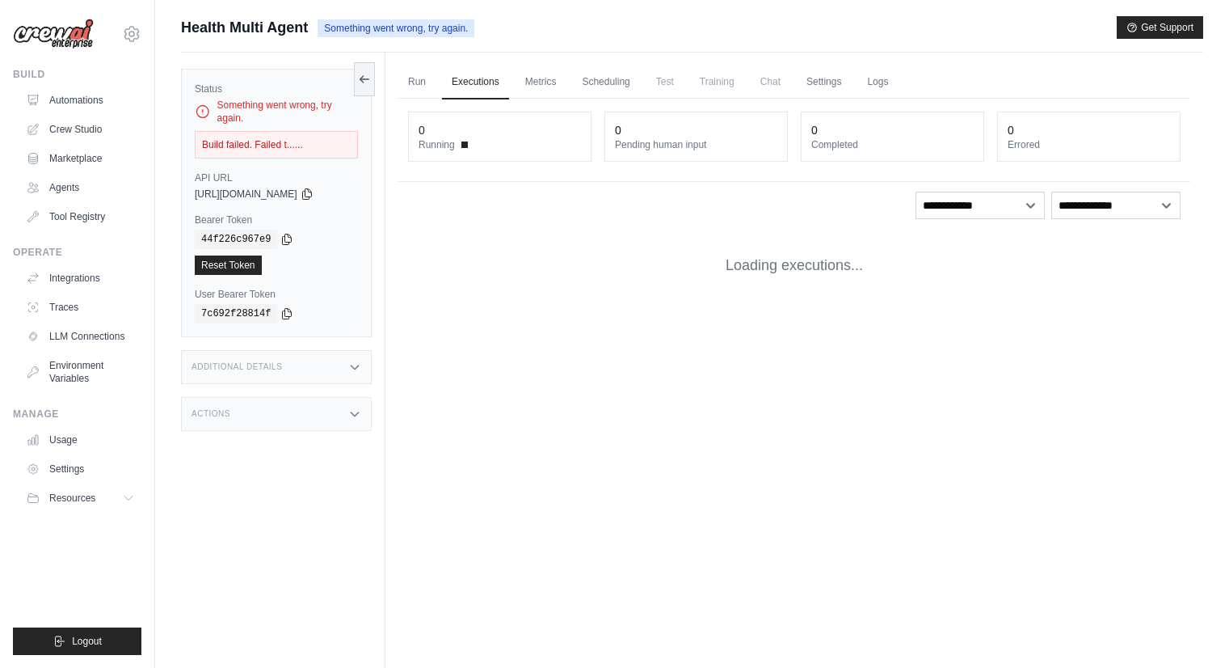
click at [75, 105] on link "Automations" at bounding box center [80, 100] width 122 height 26
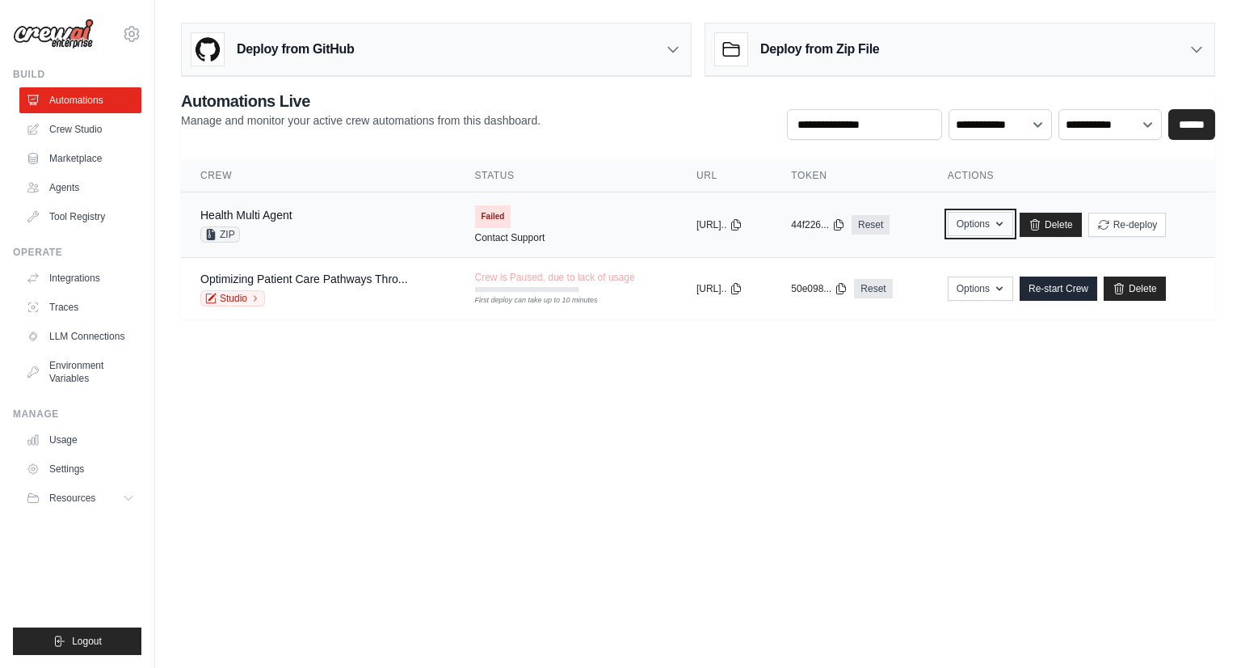
click at [1005, 221] on button "Options" at bounding box center [980, 224] width 65 height 24
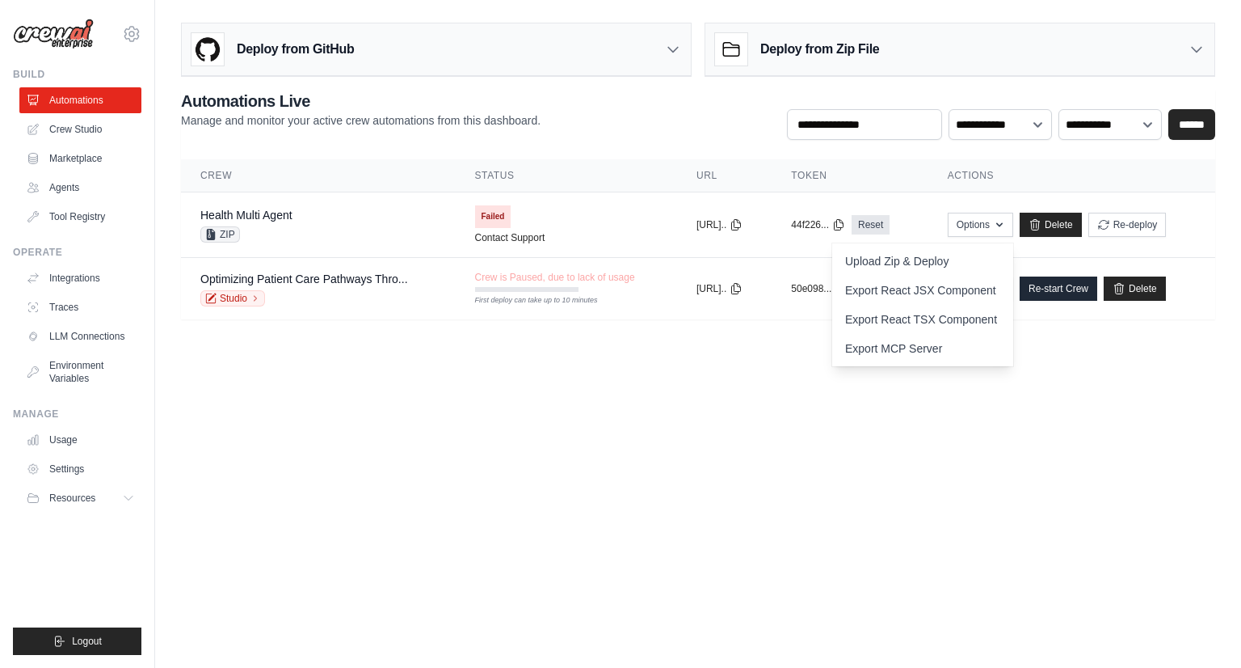
click at [695, 357] on body "[EMAIL_ADDRESS][DOMAIN_NAME] AssureCare ✓ Assurecare Settings Build Automations" at bounding box center [620, 334] width 1241 height 668
click at [634, 222] on td "Failed Contact Support" at bounding box center [566, 224] width 221 height 65
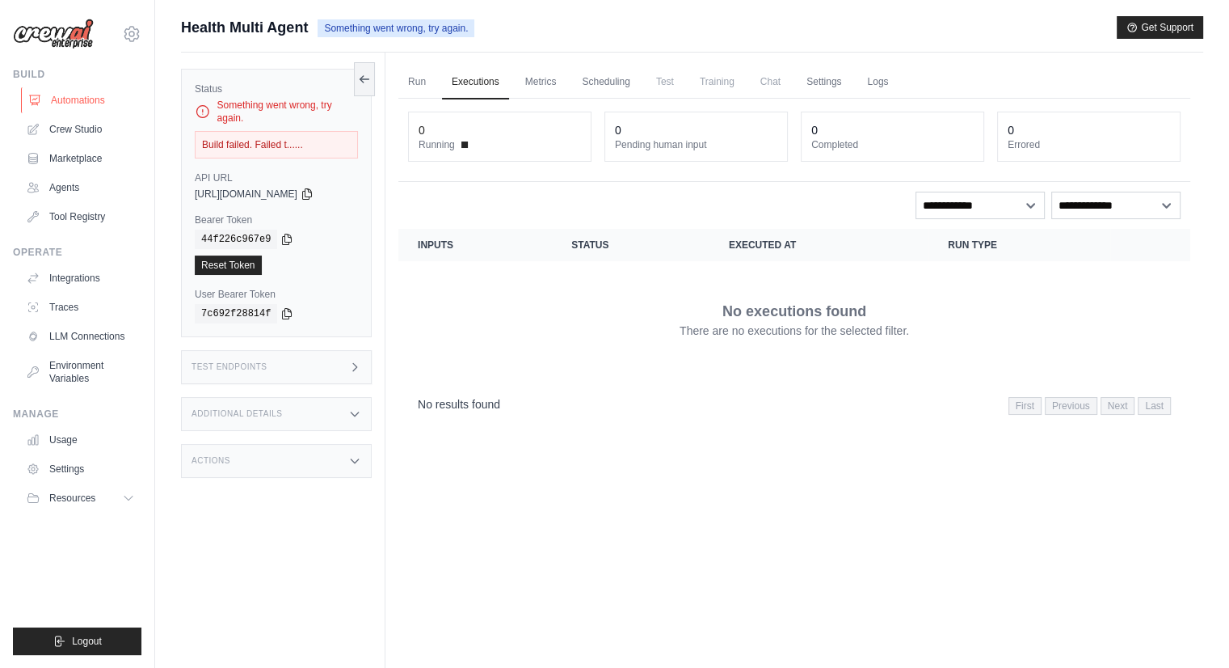
click at [73, 99] on link "Automations" at bounding box center [82, 100] width 122 height 26
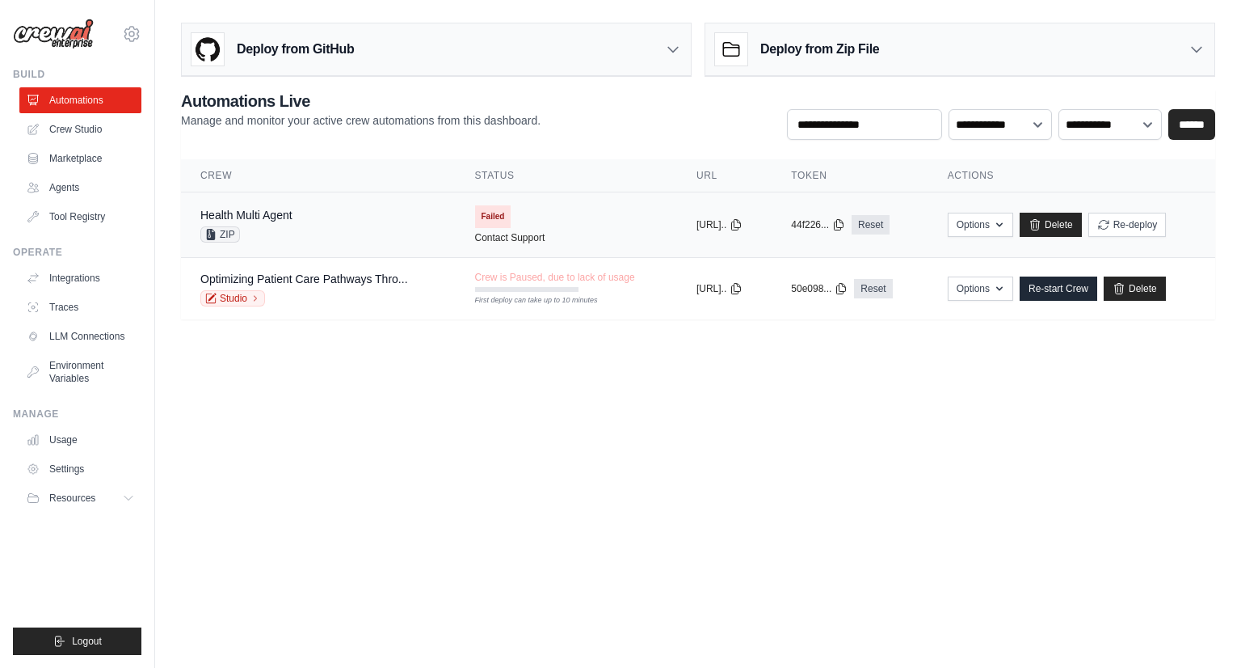
click at [214, 233] on icon at bounding box center [211, 234] width 9 height 11
click at [996, 221] on button "Options" at bounding box center [980, 224] width 65 height 24
click at [488, 449] on body "[EMAIL_ADDRESS][DOMAIN_NAME] AssureCare ✓ Assurecare Settings Build Automations" at bounding box center [620, 334] width 1241 height 668
click at [128, 27] on icon at bounding box center [131, 33] width 19 height 19
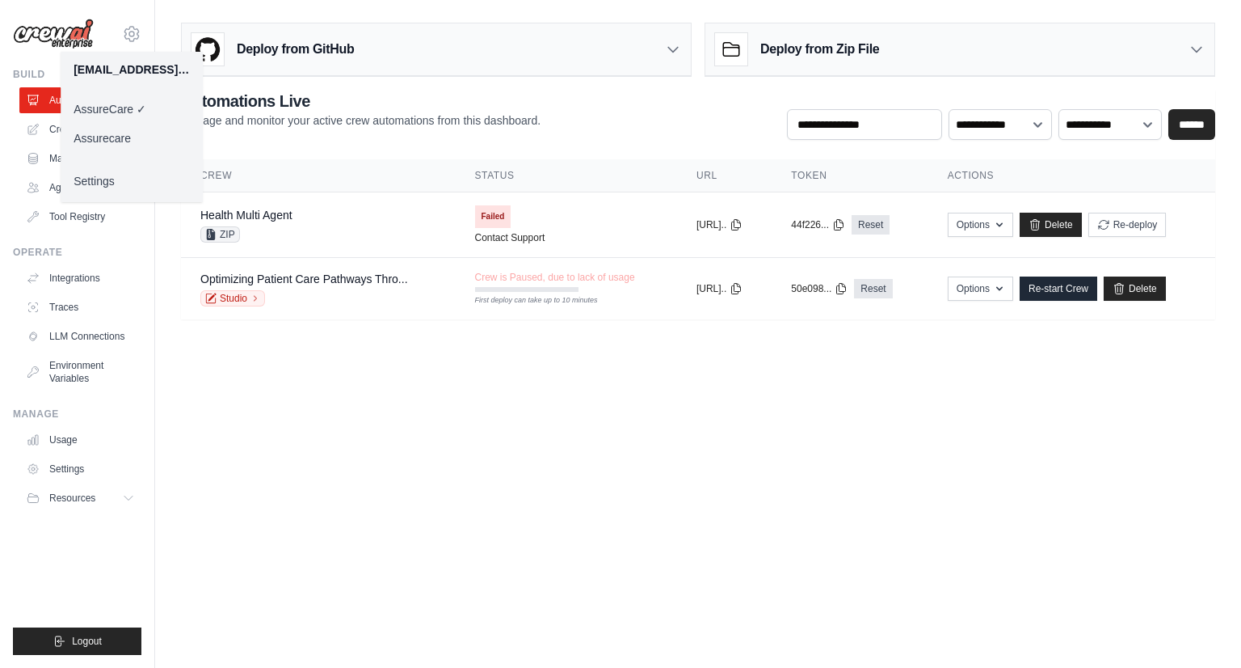
click at [118, 143] on link "Assurecare" at bounding box center [132, 138] width 142 height 29
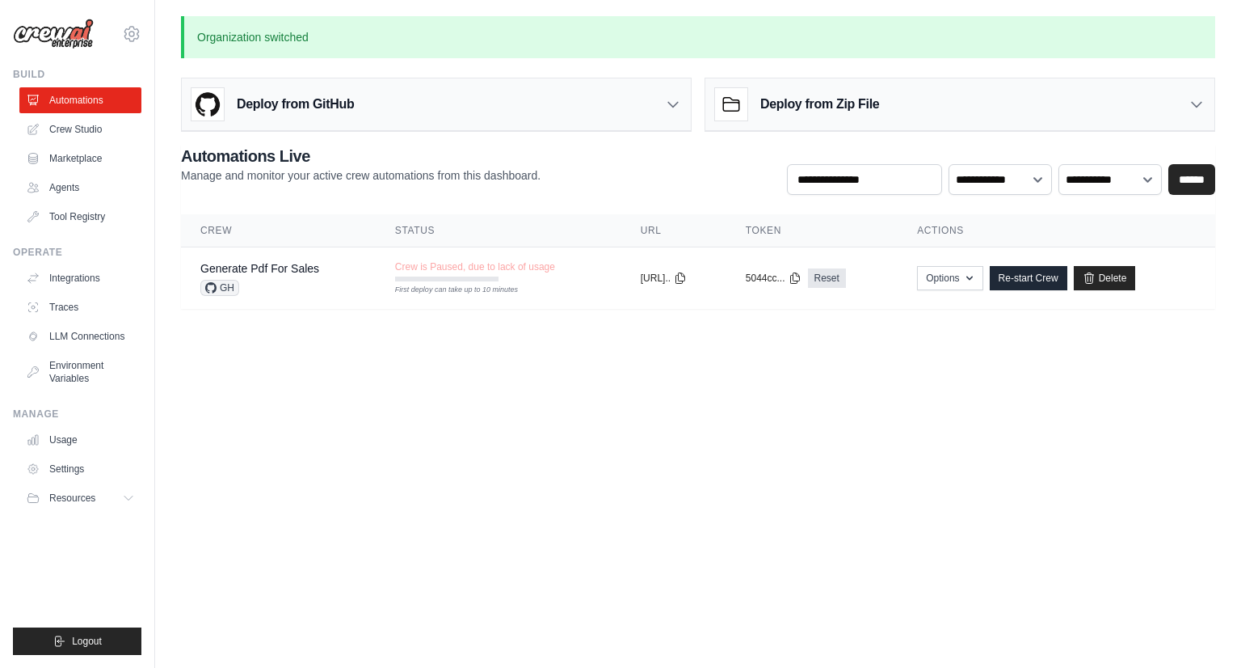
click at [381, 402] on body "[EMAIL_ADDRESS][DOMAIN_NAME] AssureCare Assurecare ✓ Settings Build Automations" at bounding box center [620, 334] width 1241 height 668
click at [799, 120] on div "Deploy from Zip File" at bounding box center [797, 104] width 164 height 32
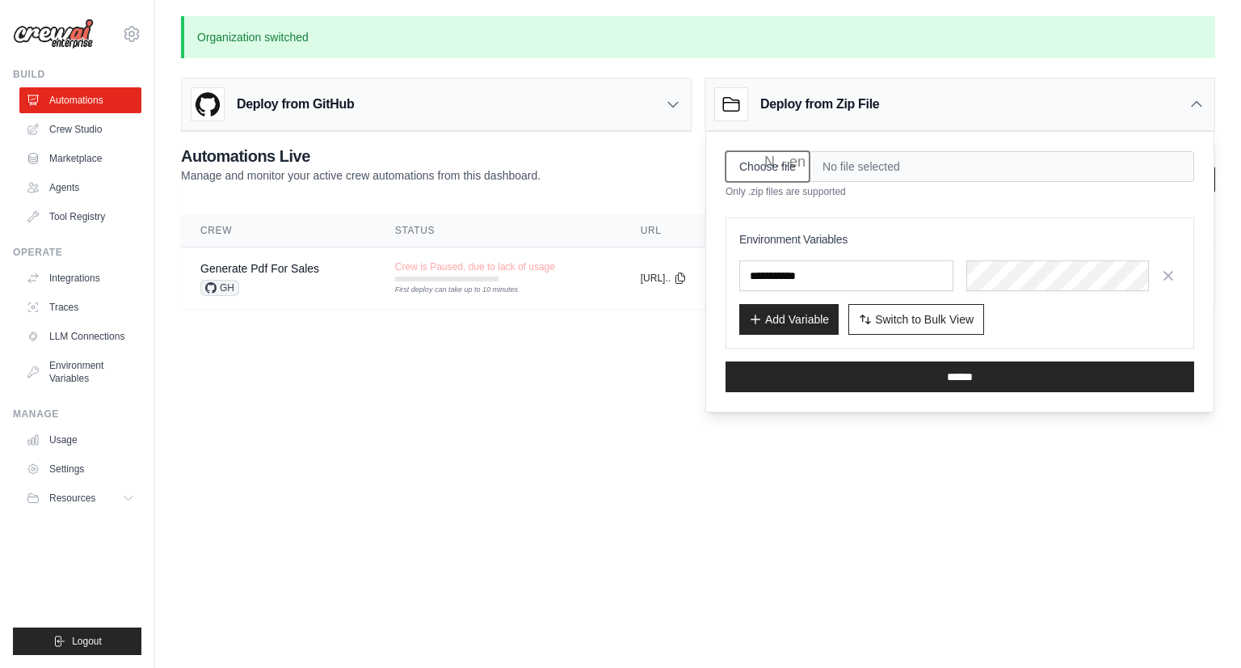
click at [787, 172] on input "Choose file" at bounding box center [768, 166] width 84 height 31
type input "**********"
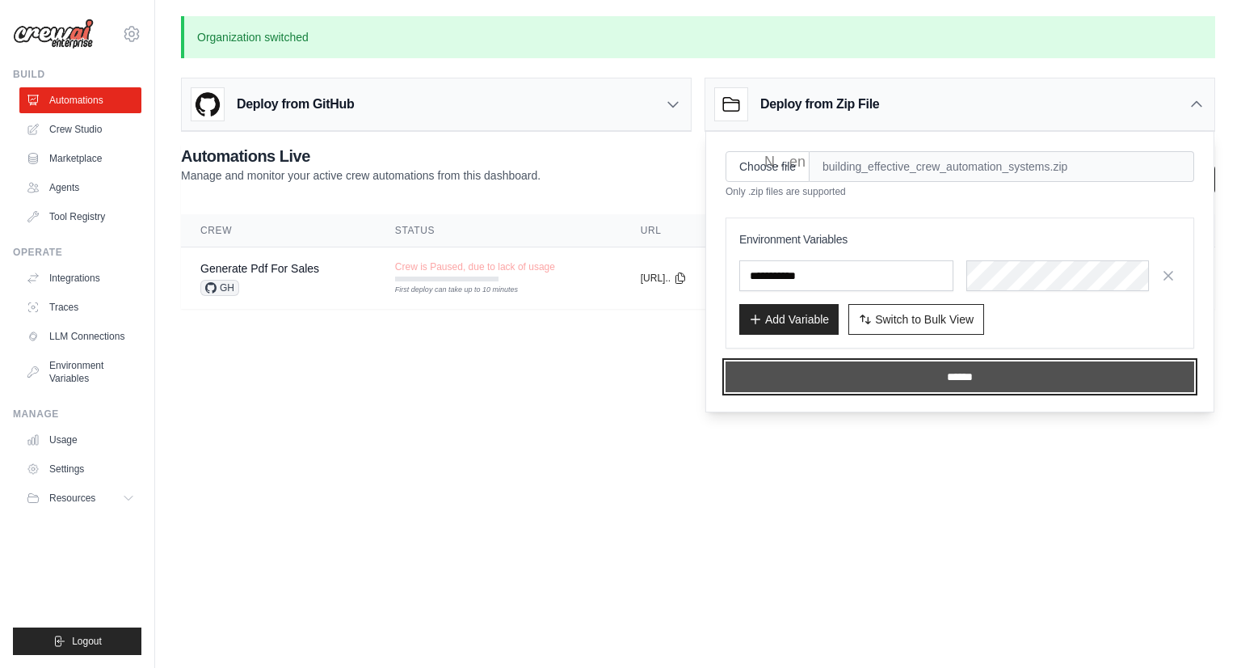
click at [944, 375] on input "******" at bounding box center [960, 376] width 469 height 31
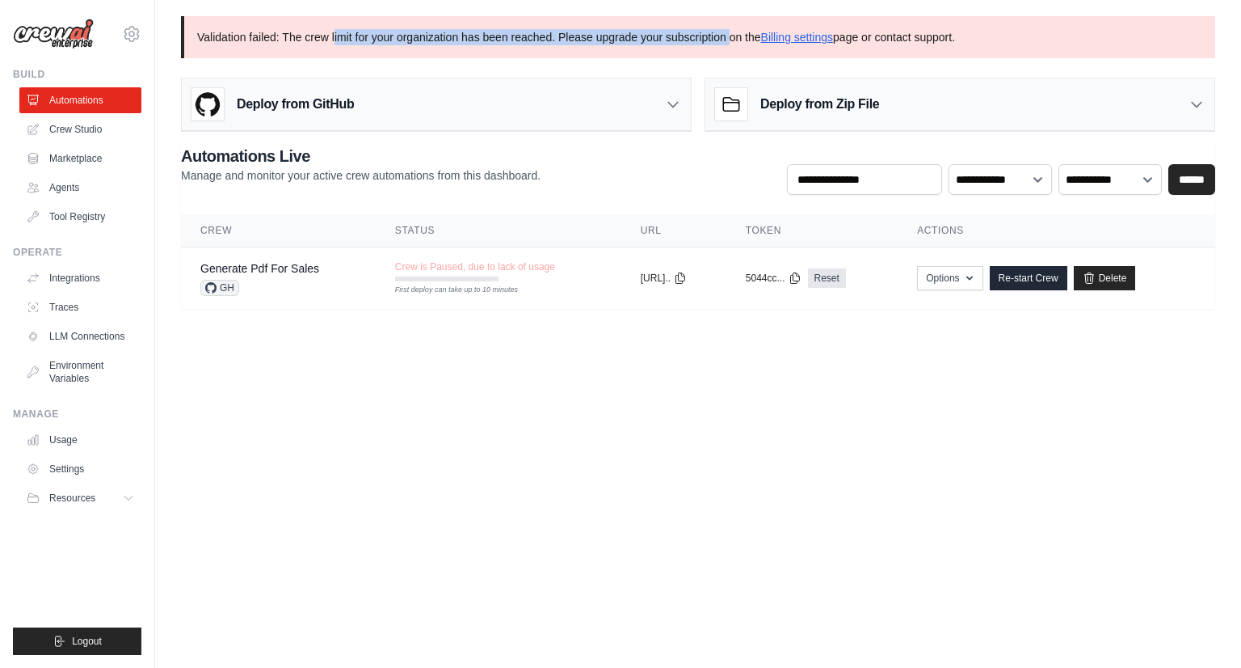
drag, startPoint x: 344, startPoint y: 31, endPoint x: 766, endPoint y: 44, distance: 422.9
click at [766, 44] on p "Validation failed: The crew limit for your organization has been reached. Pleas…" at bounding box center [698, 37] width 1035 height 42
click at [896, 358] on body "[EMAIL_ADDRESS][DOMAIN_NAME] AssureCare Assurecare ✓ Settings Build Automations" at bounding box center [620, 334] width 1241 height 668
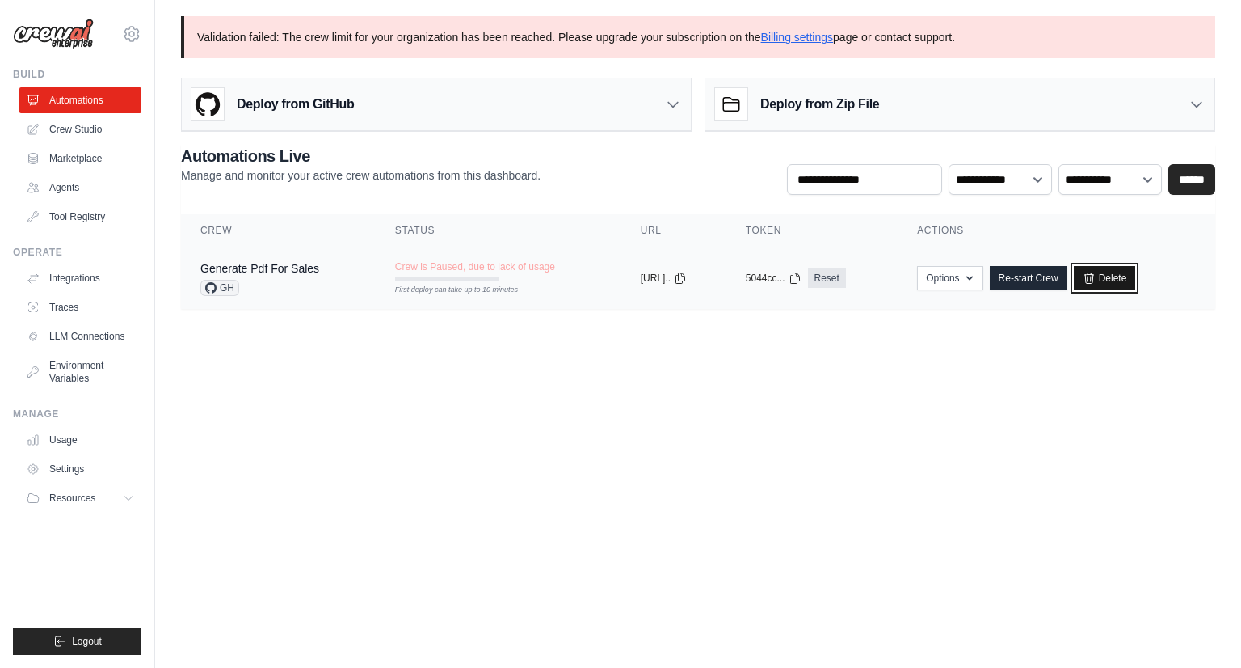
click at [1136, 276] on link "Delete" at bounding box center [1105, 278] width 62 height 24
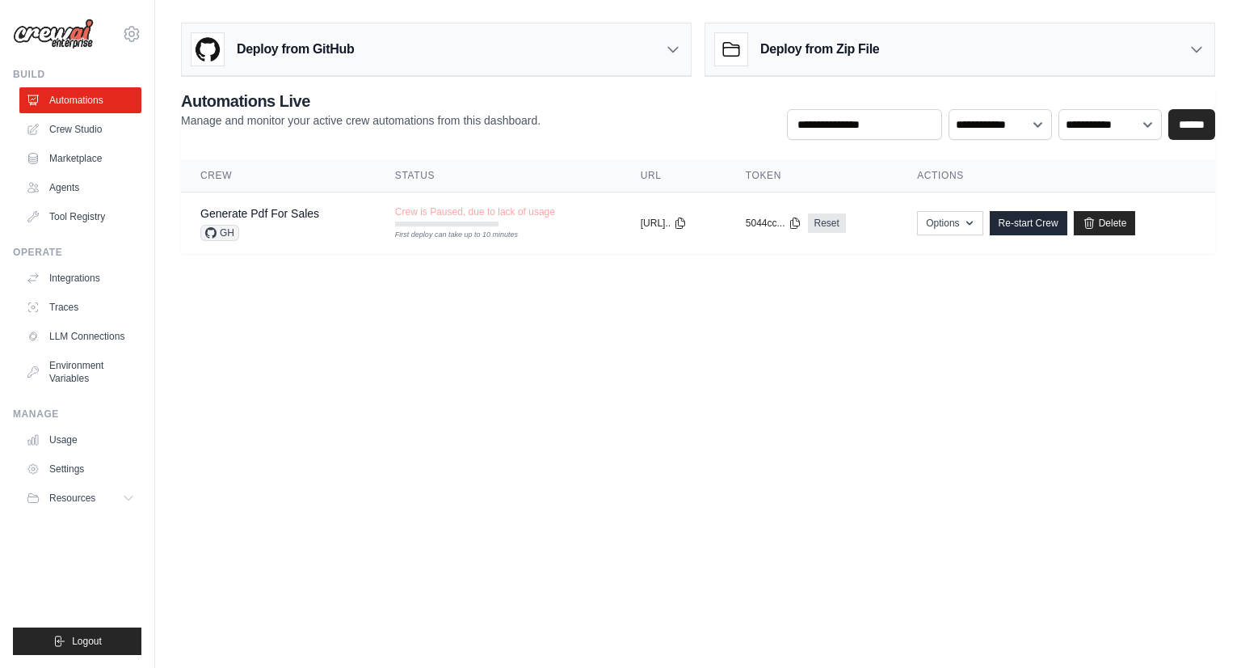
click at [448, 294] on body "[EMAIL_ADDRESS][DOMAIN_NAME] AssureCare Assurecare ✓ Settings Build Automations" at bounding box center [620, 334] width 1241 height 668
click at [342, 231] on div "Generate Pdf For Sales GH" at bounding box center [278, 223] width 156 height 36
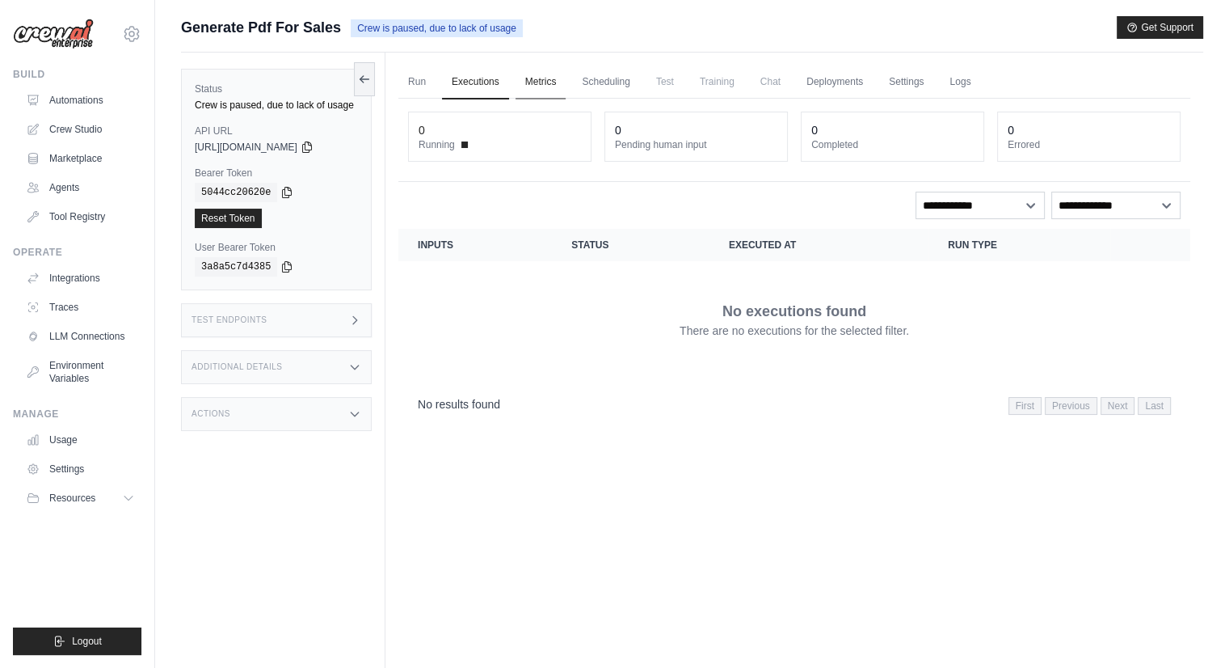
click at [537, 82] on link "Metrics" at bounding box center [541, 82] width 51 height 34
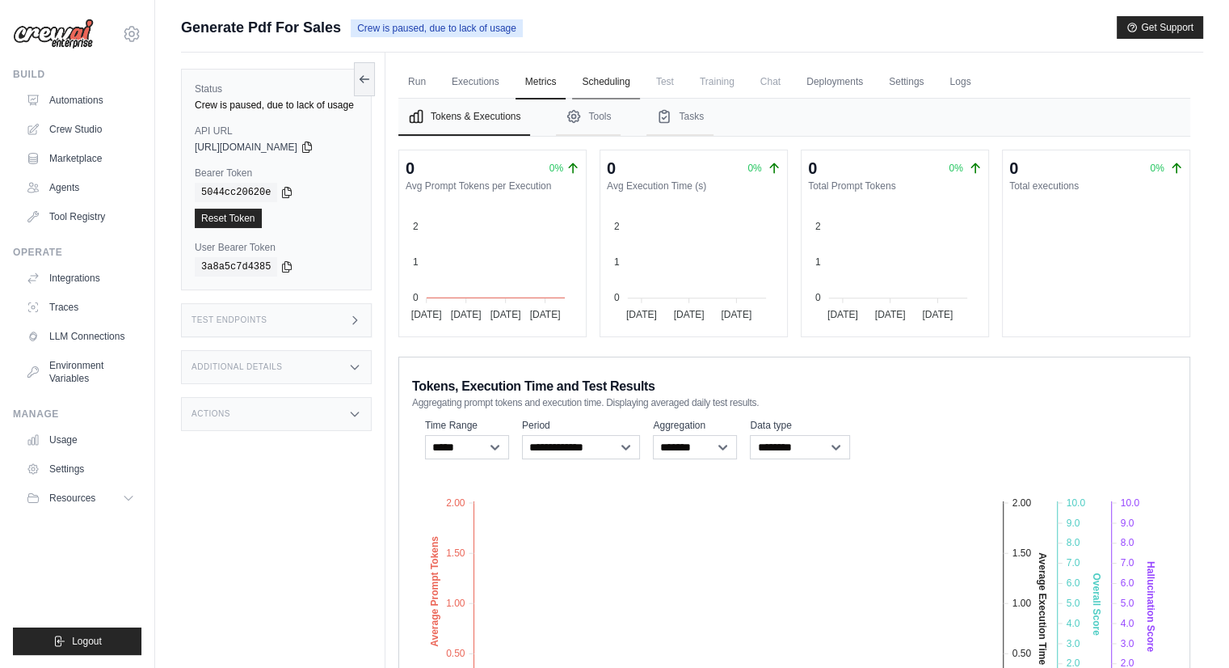
click at [618, 84] on link "Scheduling" at bounding box center [605, 82] width 67 height 34
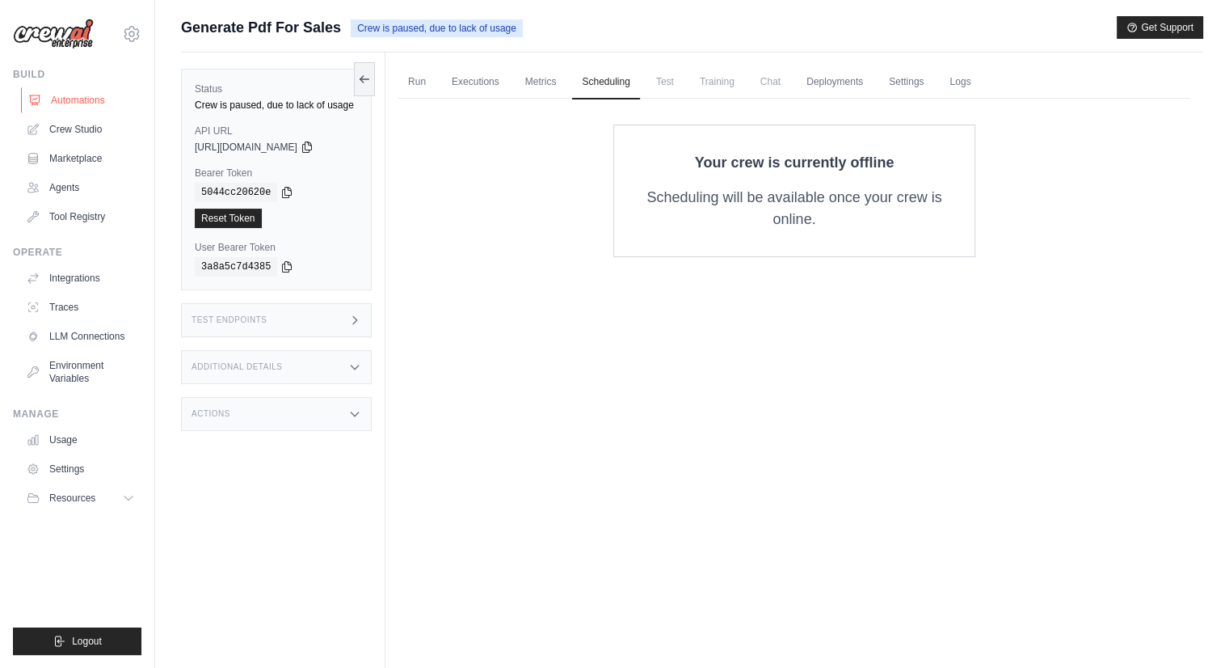
click at [78, 95] on link "Automations" at bounding box center [82, 100] width 122 height 26
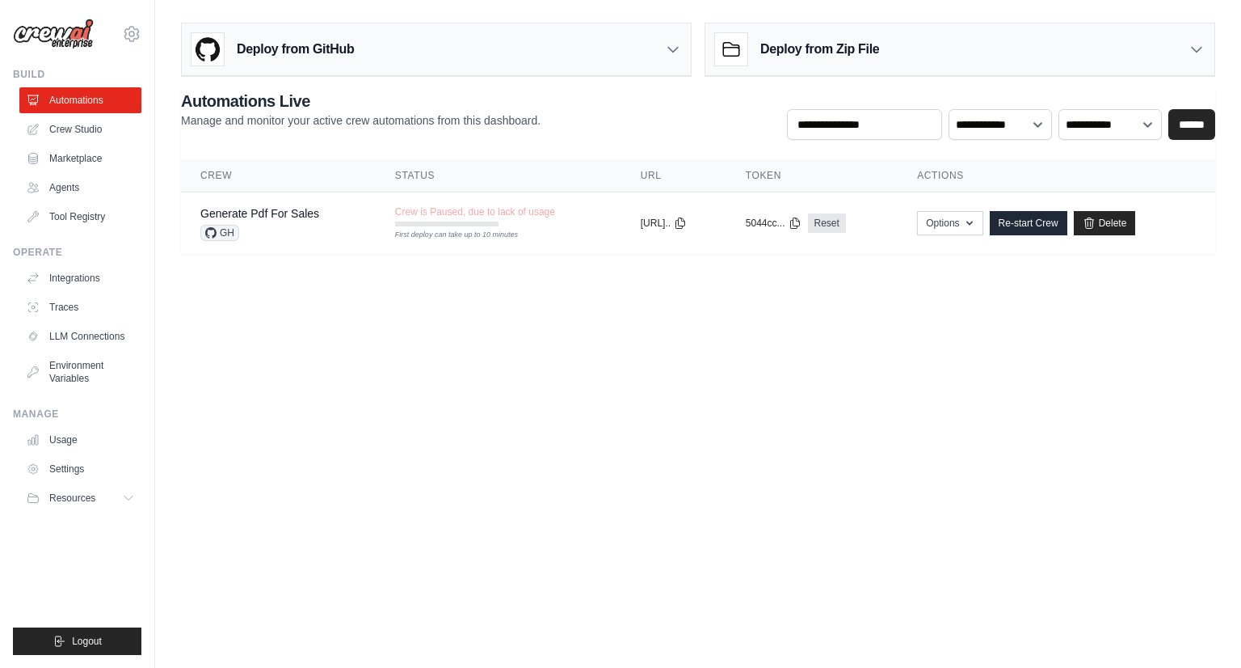
click at [535, 366] on body "[EMAIL_ADDRESS][DOMAIN_NAME] AssureCare Assurecare ✓ Settings Build Automations" at bounding box center [620, 334] width 1241 height 668
click at [1064, 59] on div "Deploy from Zip File" at bounding box center [960, 49] width 509 height 53
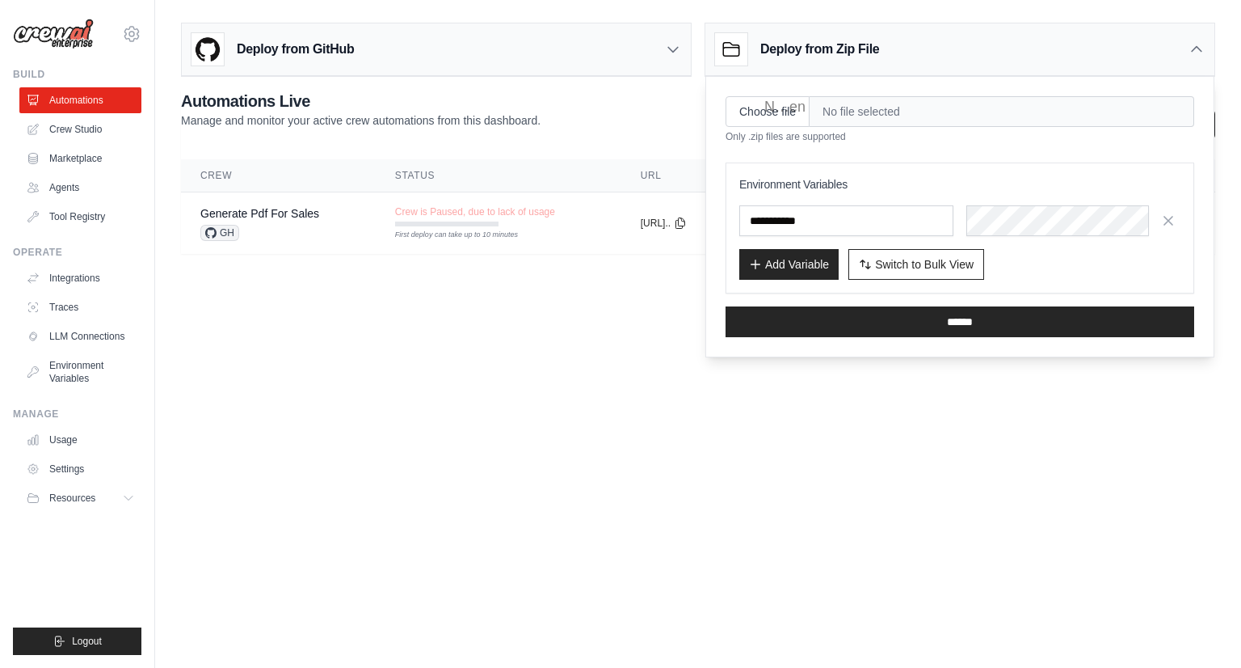
click at [851, 103] on span "No file selected" at bounding box center [1002, 111] width 385 height 31
click at [656, 365] on body "[EMAIL_ADDRESS][DOMAIN_NAME] AssureCare Assurecare ✓ Settings Build Automations" at bounding box center [620, 334] width 1241 height 668
click at [1062, 57] on div "Deploy from Zip File" at bounding box center [960, 49] width 509 height 53
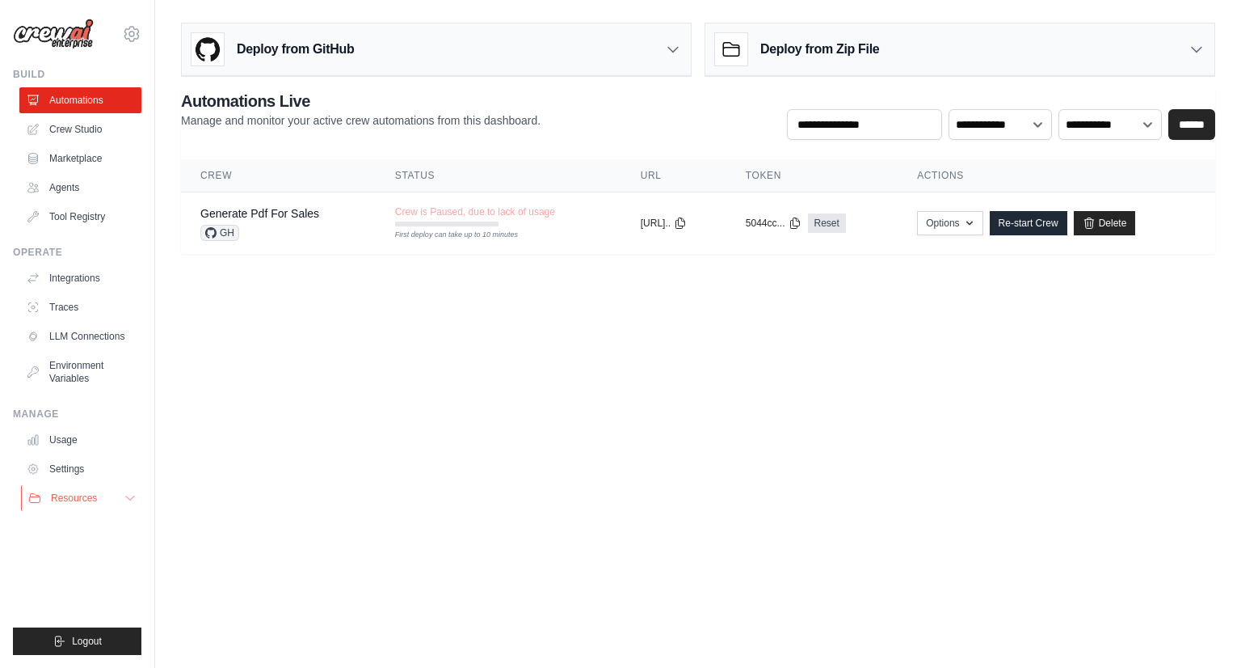
click at [82, 489] on button "Resources" at bounding box center [82, 498] width 122 height 26
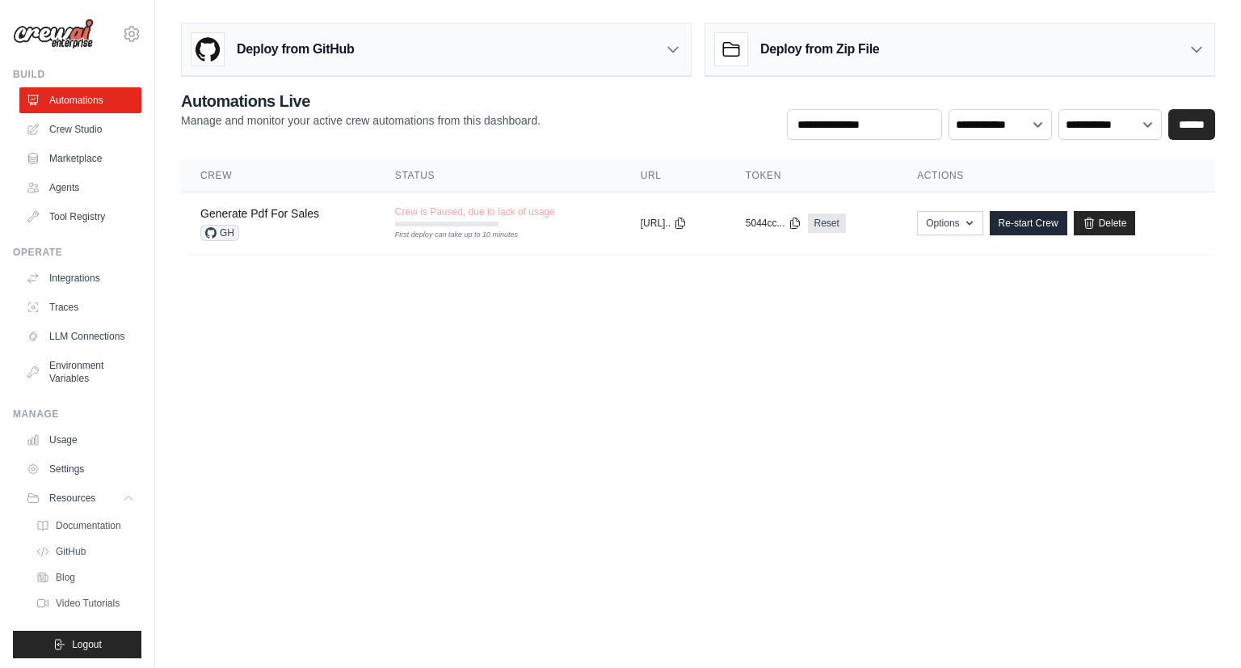
click at [817, 312] on body "[EMAIL_ADDRESS][DOMAIN_NAME] AssureCare Assurecare ✓ Settings Build Automations" at bounding box center [620, 334] width 1241 height 668
